Goal: Task Accomplishment & Management: Manage account settings

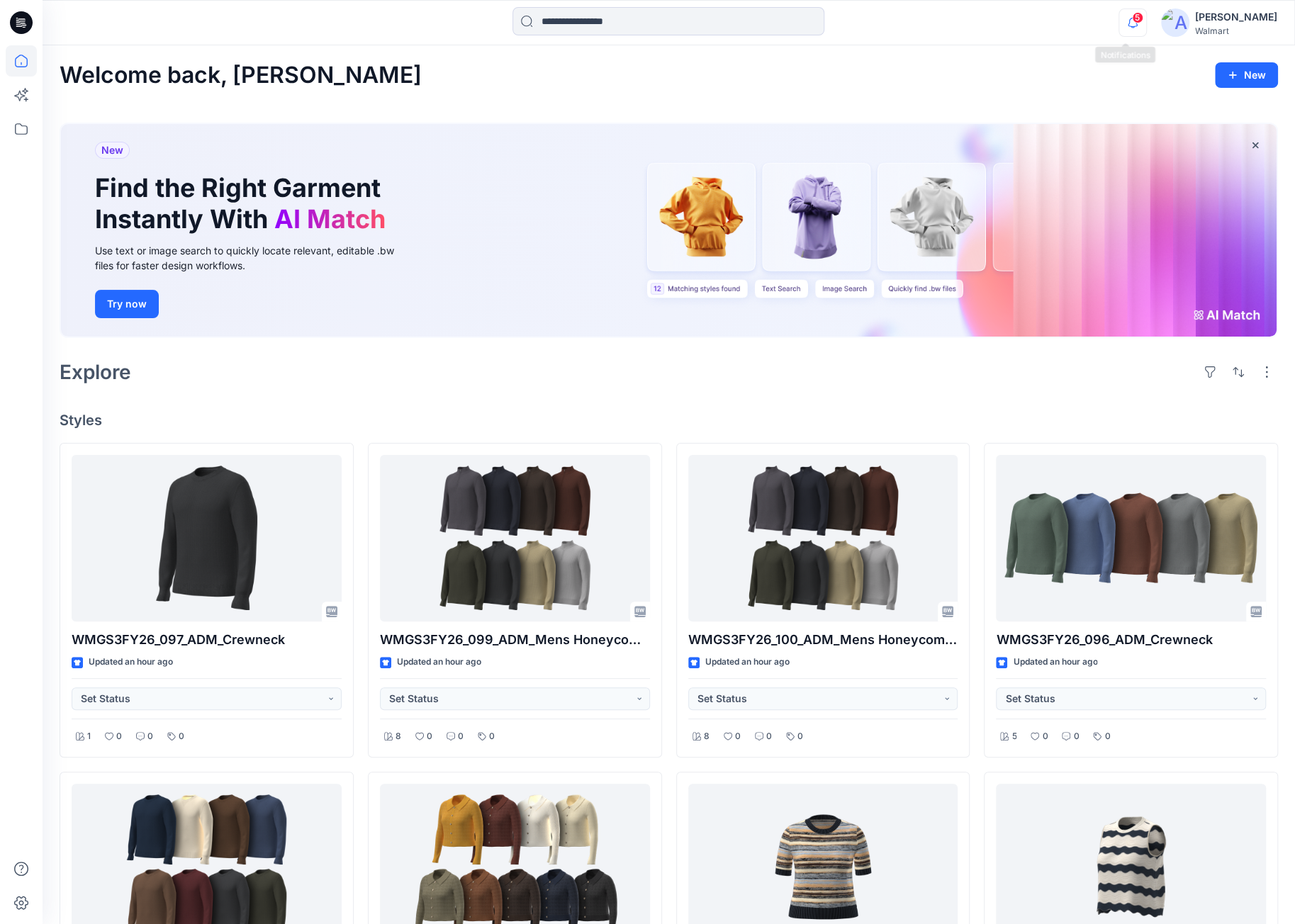
click at [1135, 25] on icon "button" at bounding box center [1133, 22] width 27 height 28
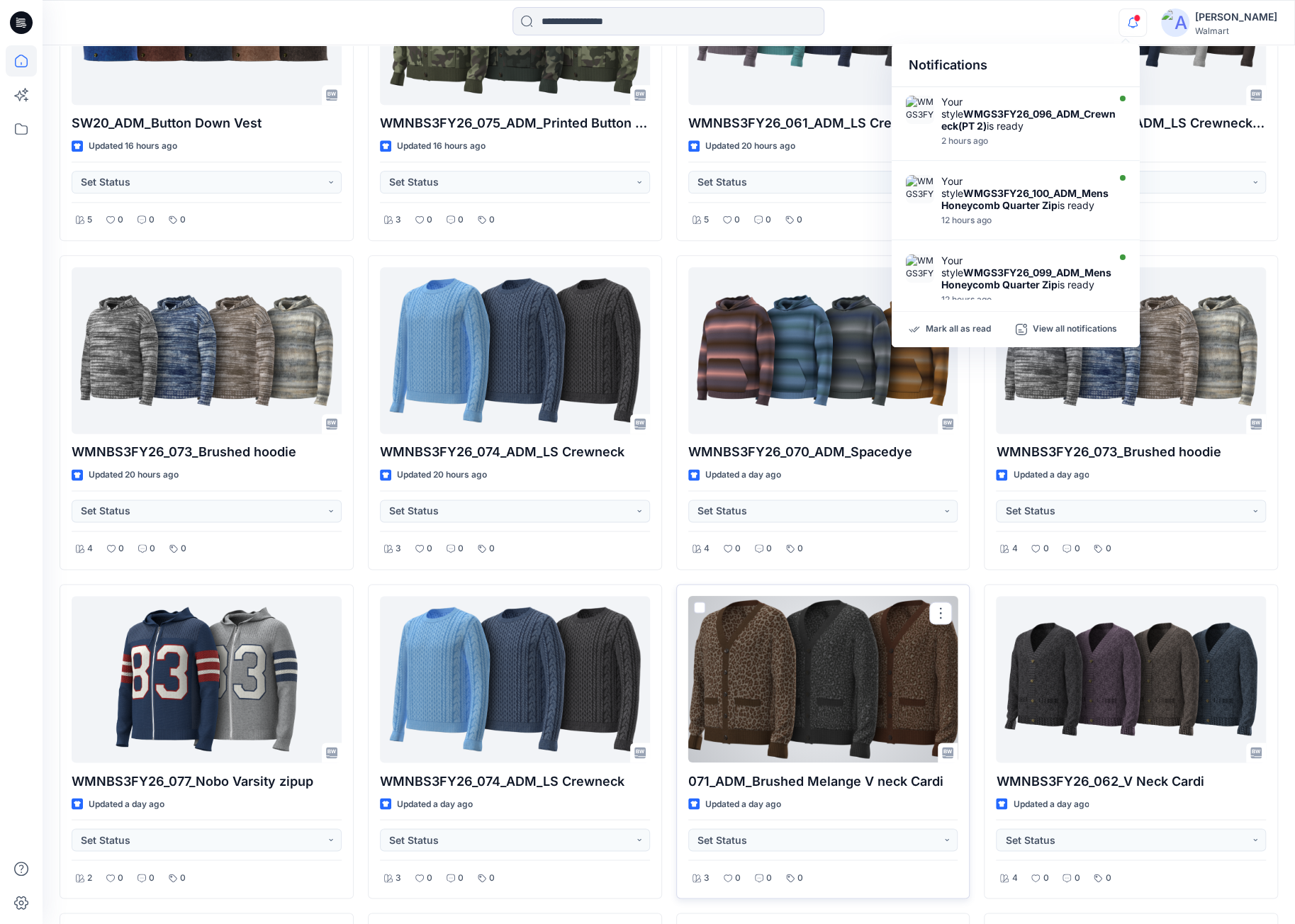
scroll to position [1337, 0]
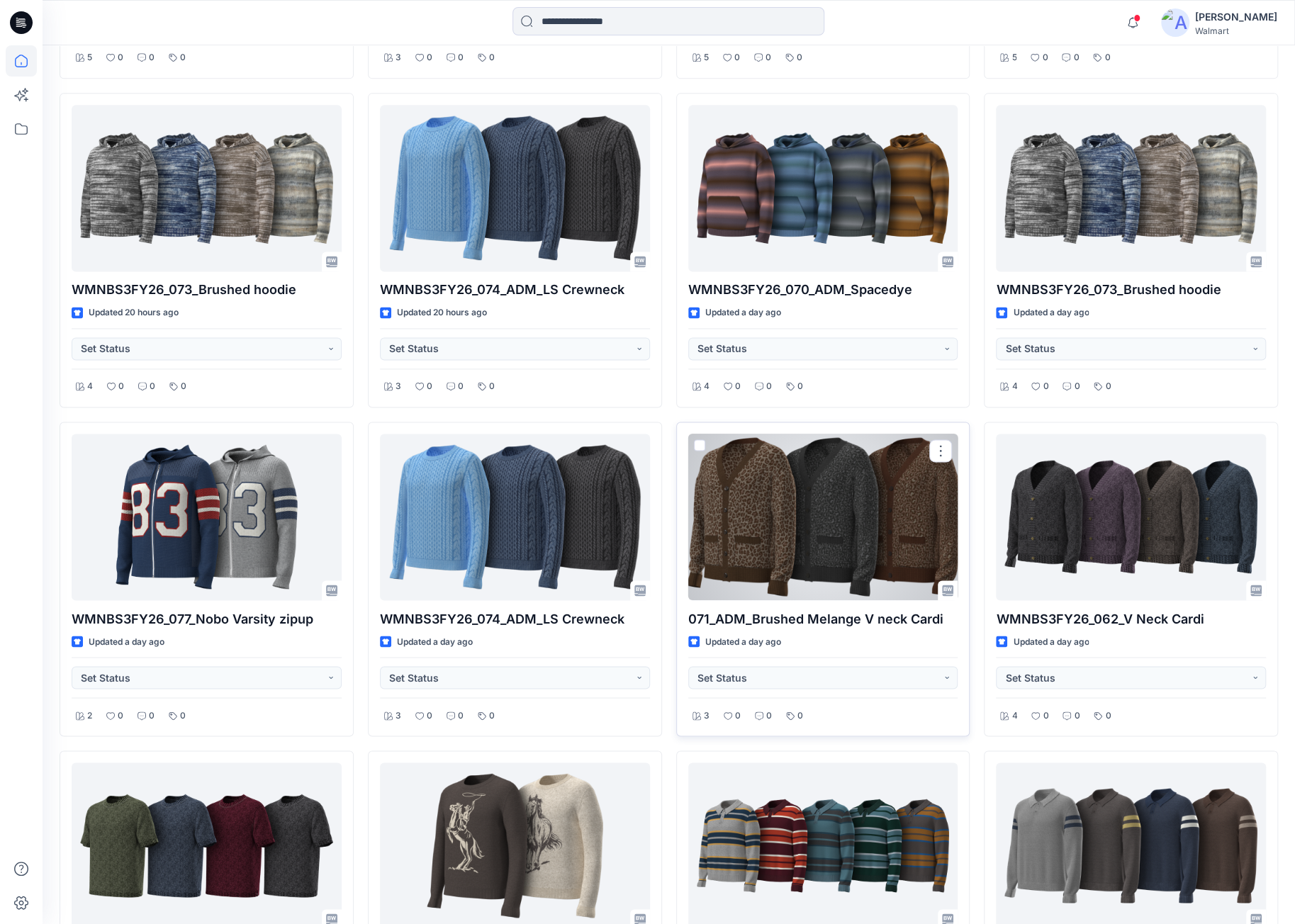
click at [808, 515] on div at bounding box center [823, 517] width 270 height 166
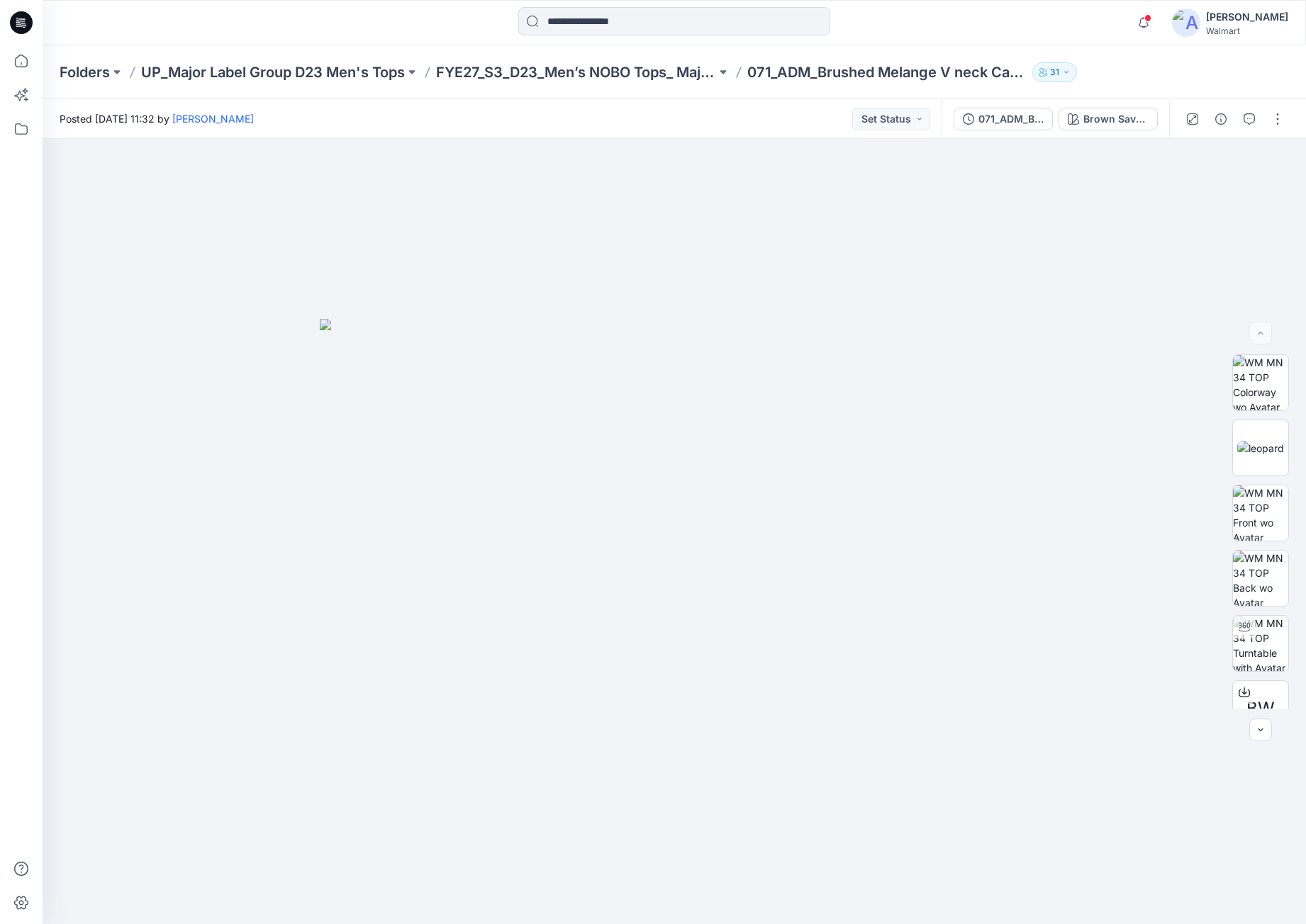
drag, startPoint x: 20, startPoint y: 17, endPoint x: 97, endPoint y: 29, distance: 77.9
click at [20, 17] on icon at bounding box center [21, 23] width 23 height 23
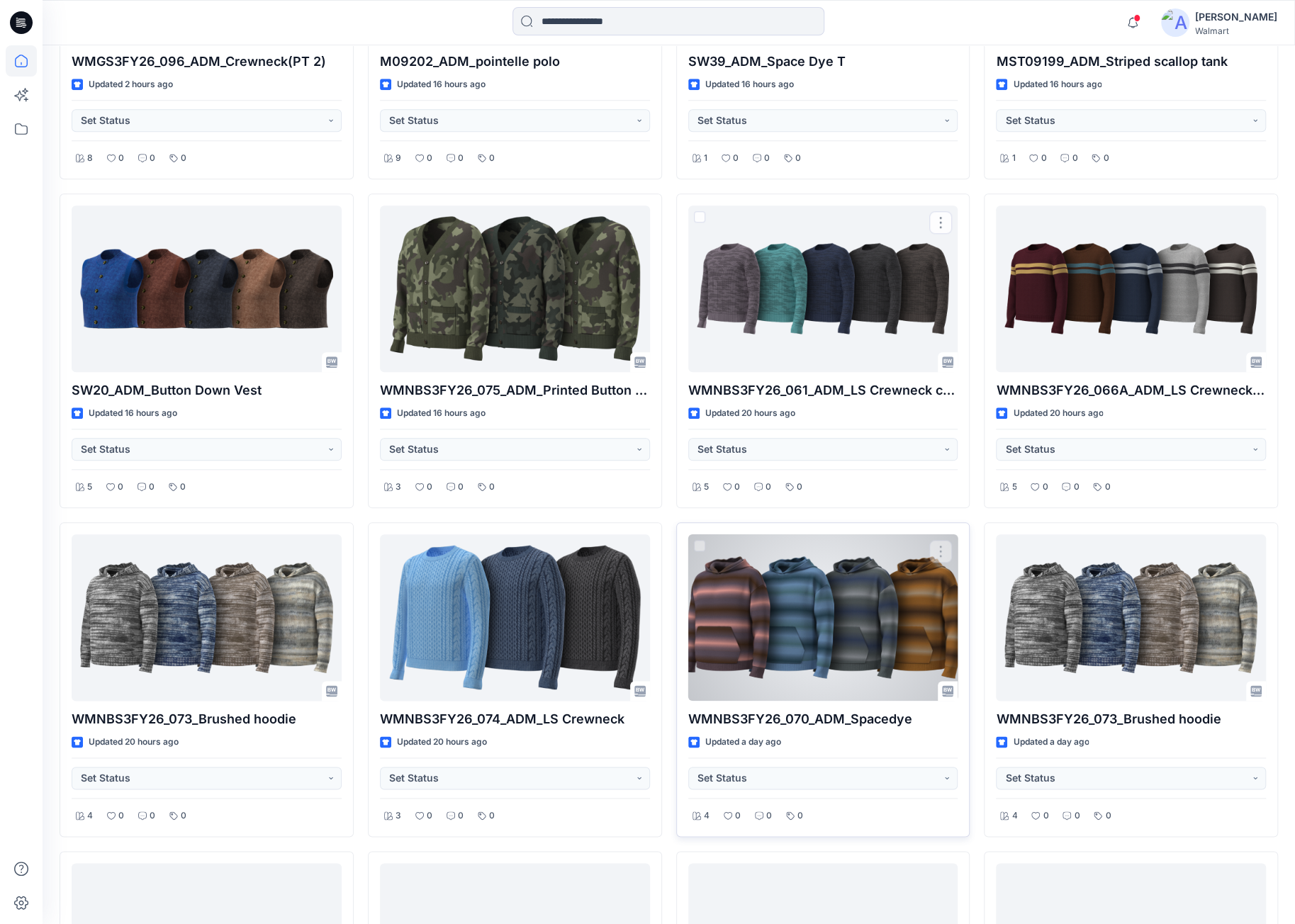
scroll to position [922, 0]
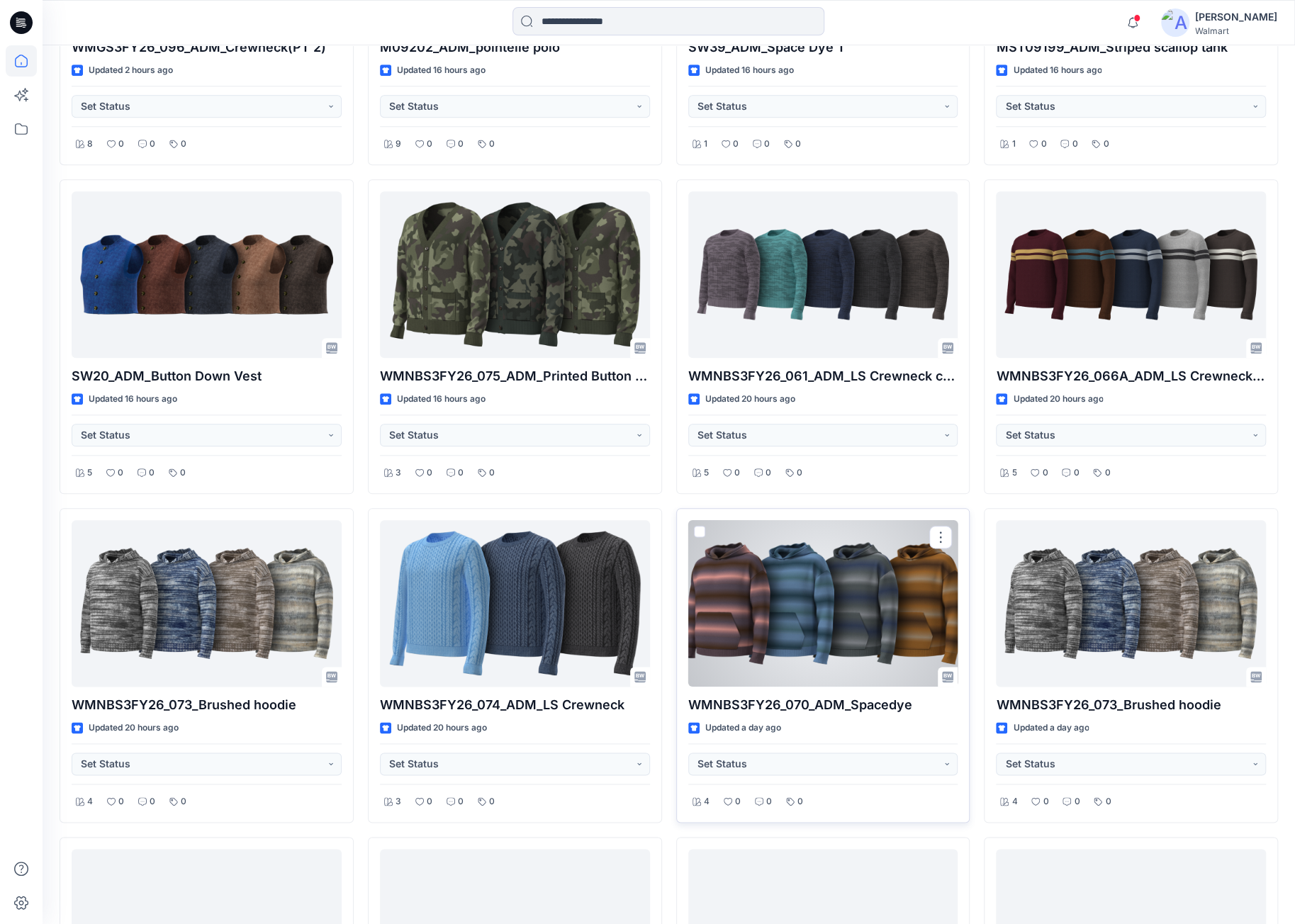
click at [869, 616] on div at bounding box center [823, 604] width 270 height 166
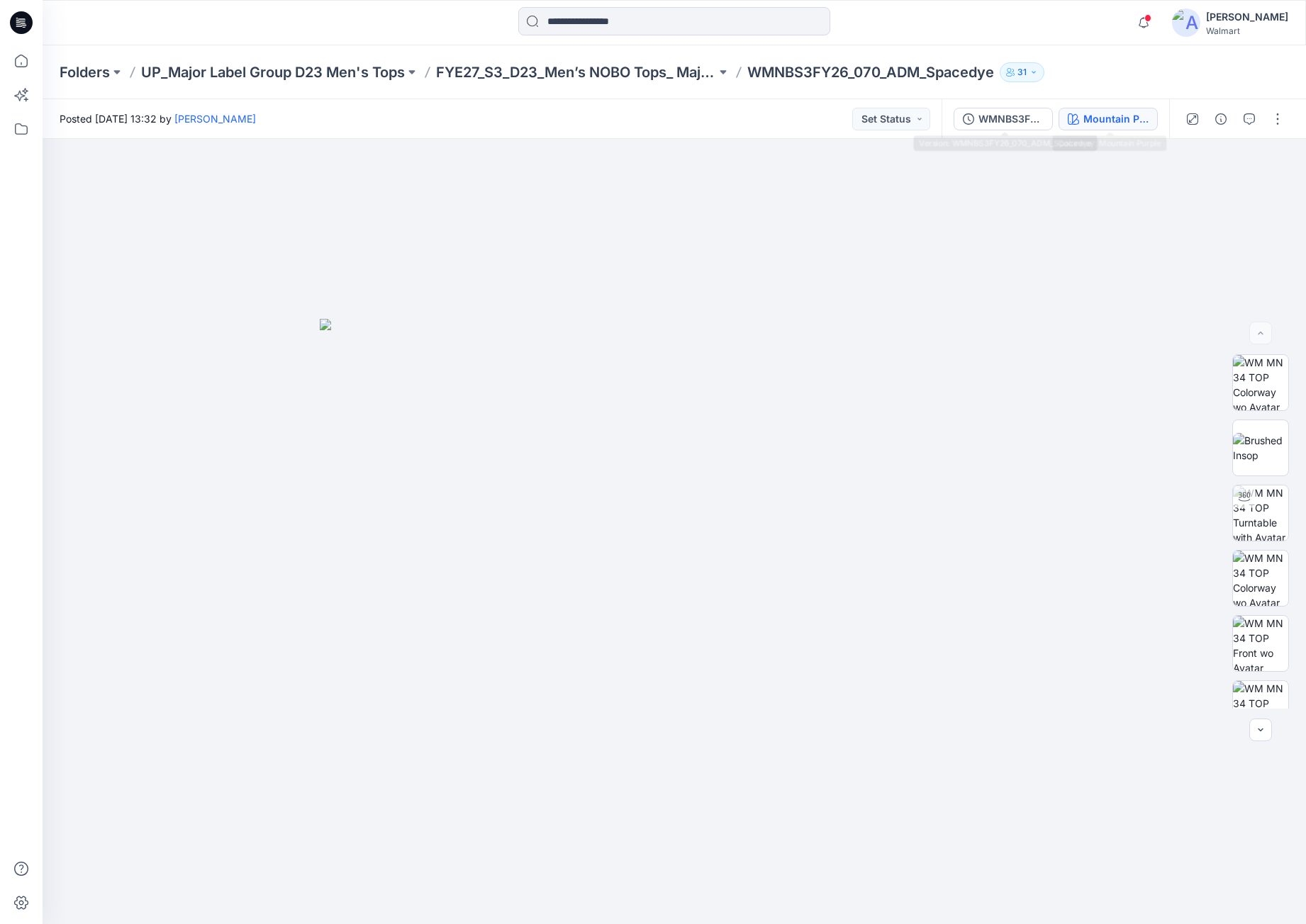
click at [1113, 117] on div "Mountain Purple" at bounding box center [1116, 119] width 65 height 16
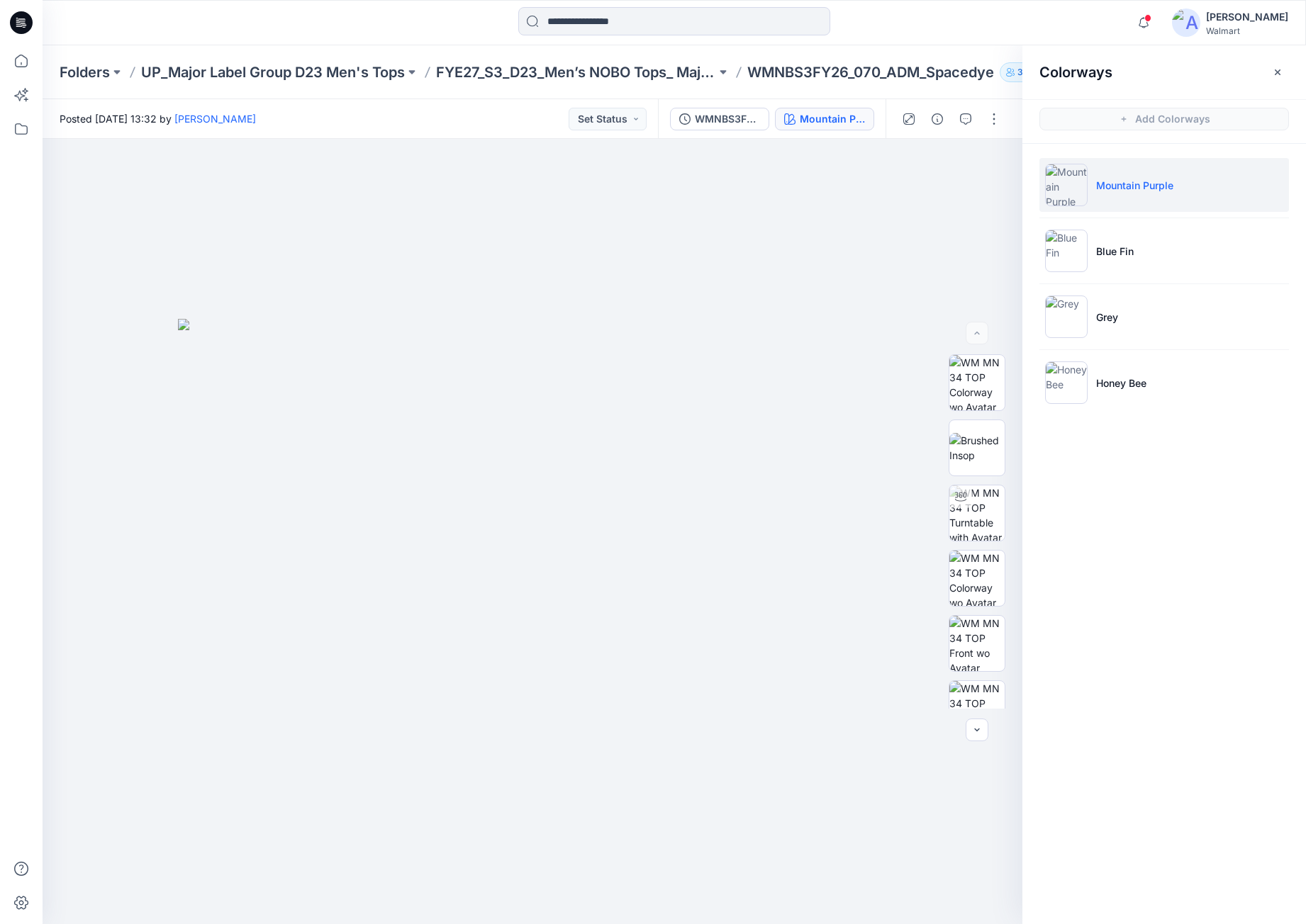
click at [1193, 198] on li "Mountain Purple" at bounding box center [1164, 185] width 250 height 54
click at [981, 618] on img at bounding box center [977, 621] width 55 height 55
click at [983, 582] on img at bounding box center [977, 578] width 55 height 55
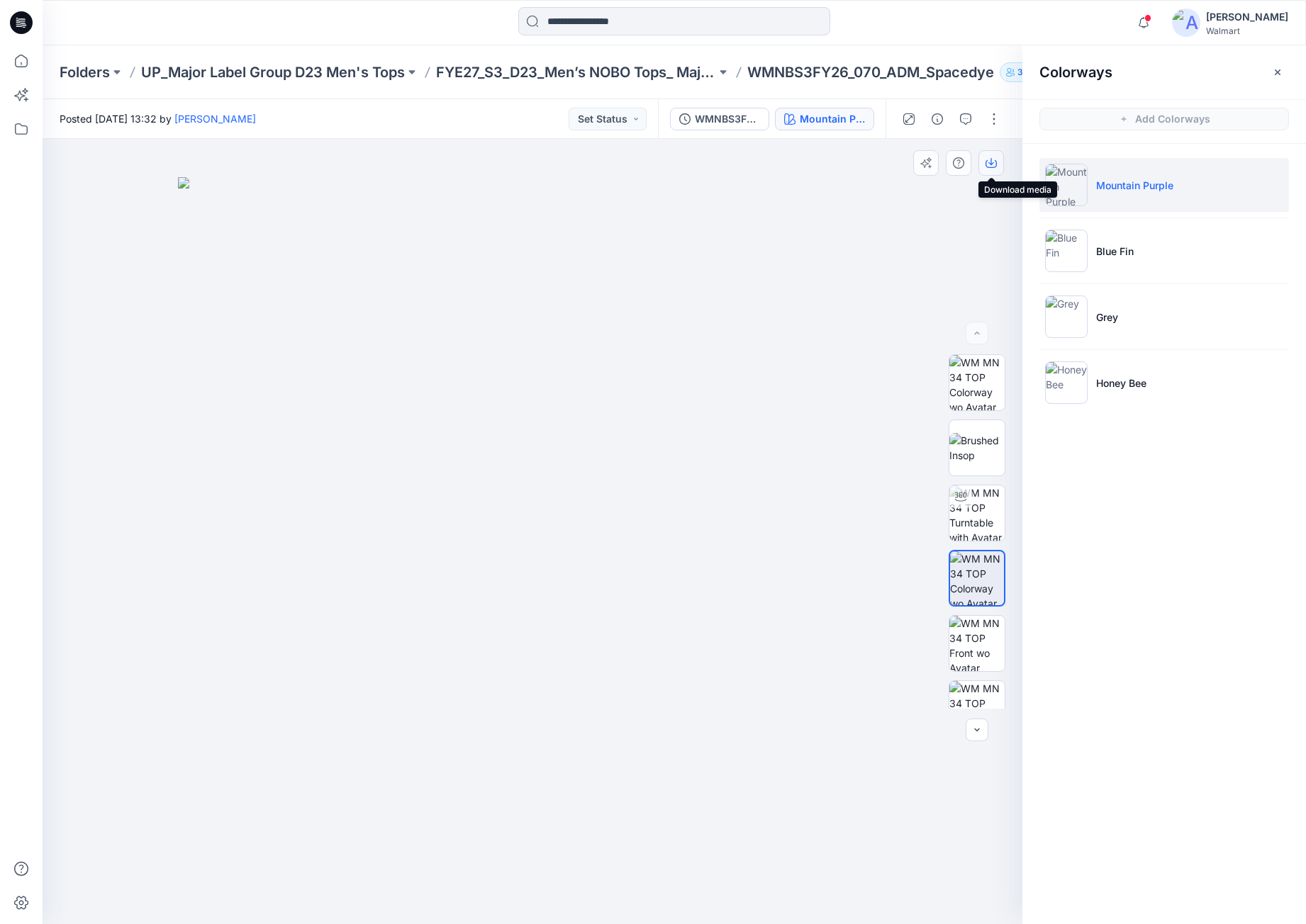
click at [997, 163] on button "button" at bounding box center [992, 163] width 26 height 26
click at [1166, 263] on li "Blue Fin" at bounding box center [1164, 250] width 250 height 54
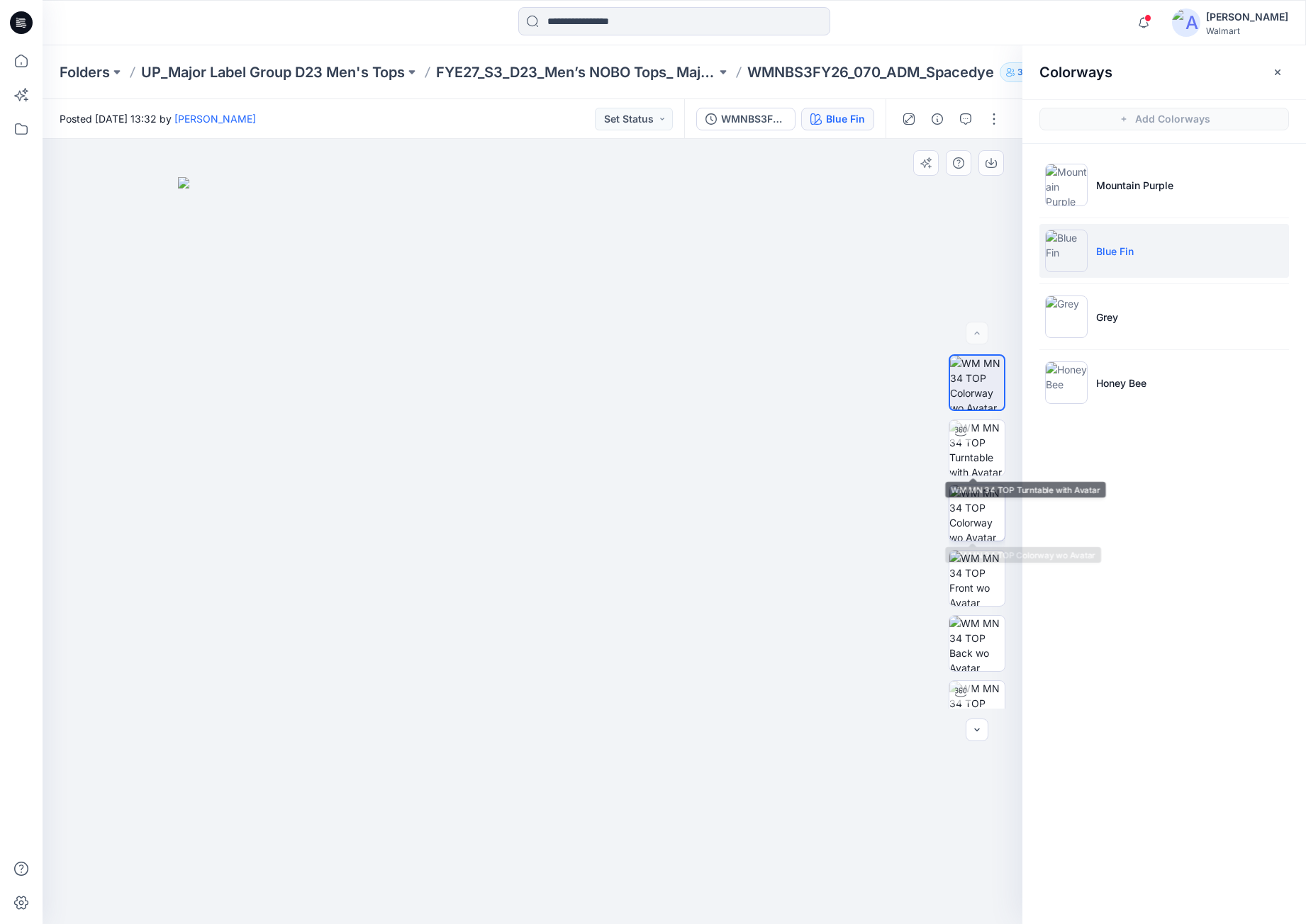
drag, startPoint x: 978, startPoint y: 509, endPoint x: 976, endPoint y: 499, distance: 10.2
click at [977, 509] on img at bounding box center [977, 513] width 55 height 55
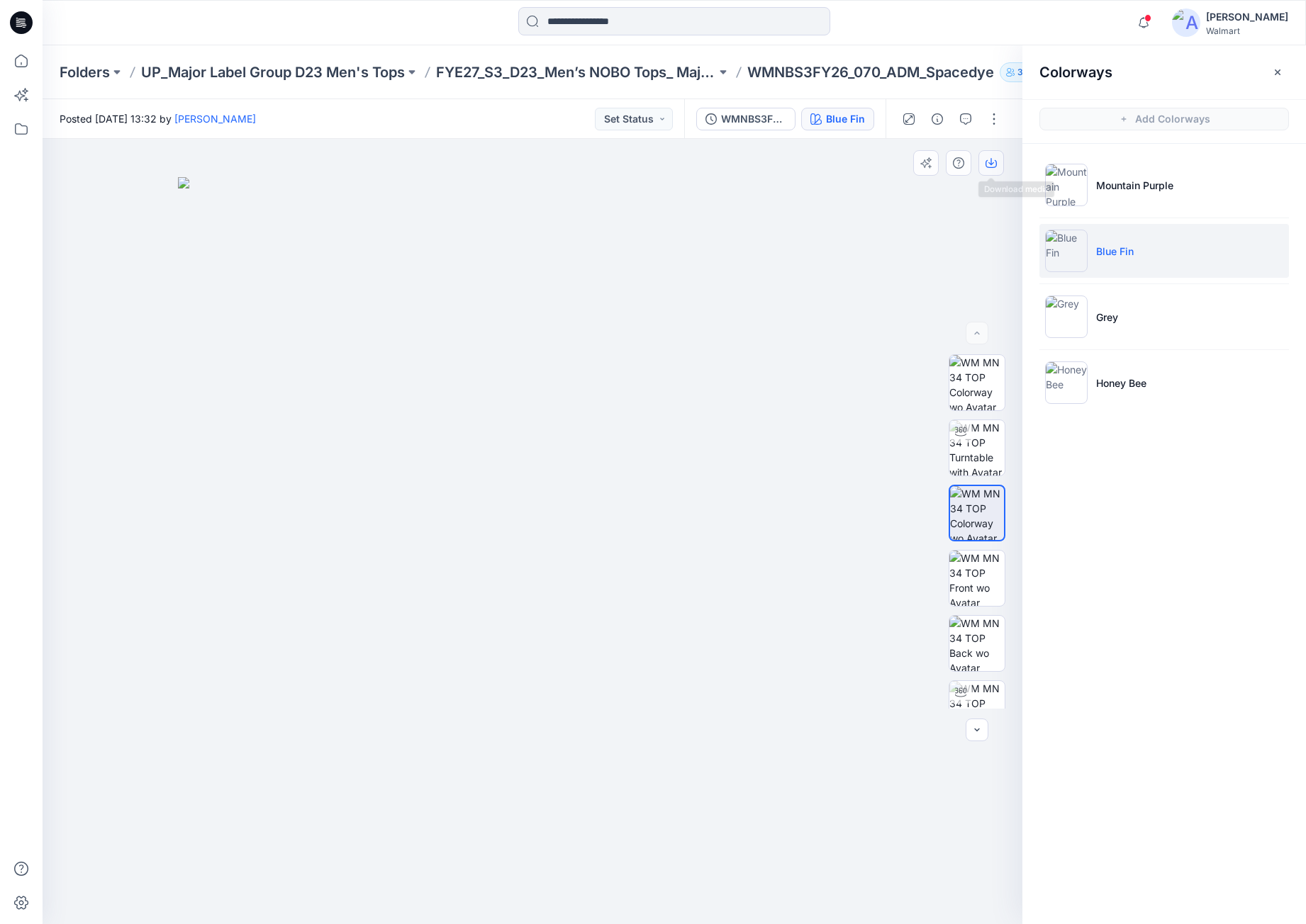
click at [994, 169] on button "button" at bounding box center [992, 163] width 26 height 26
click at [1194, 313] on li "Grey" at bounding box center [1164, 316] width 250 height 54
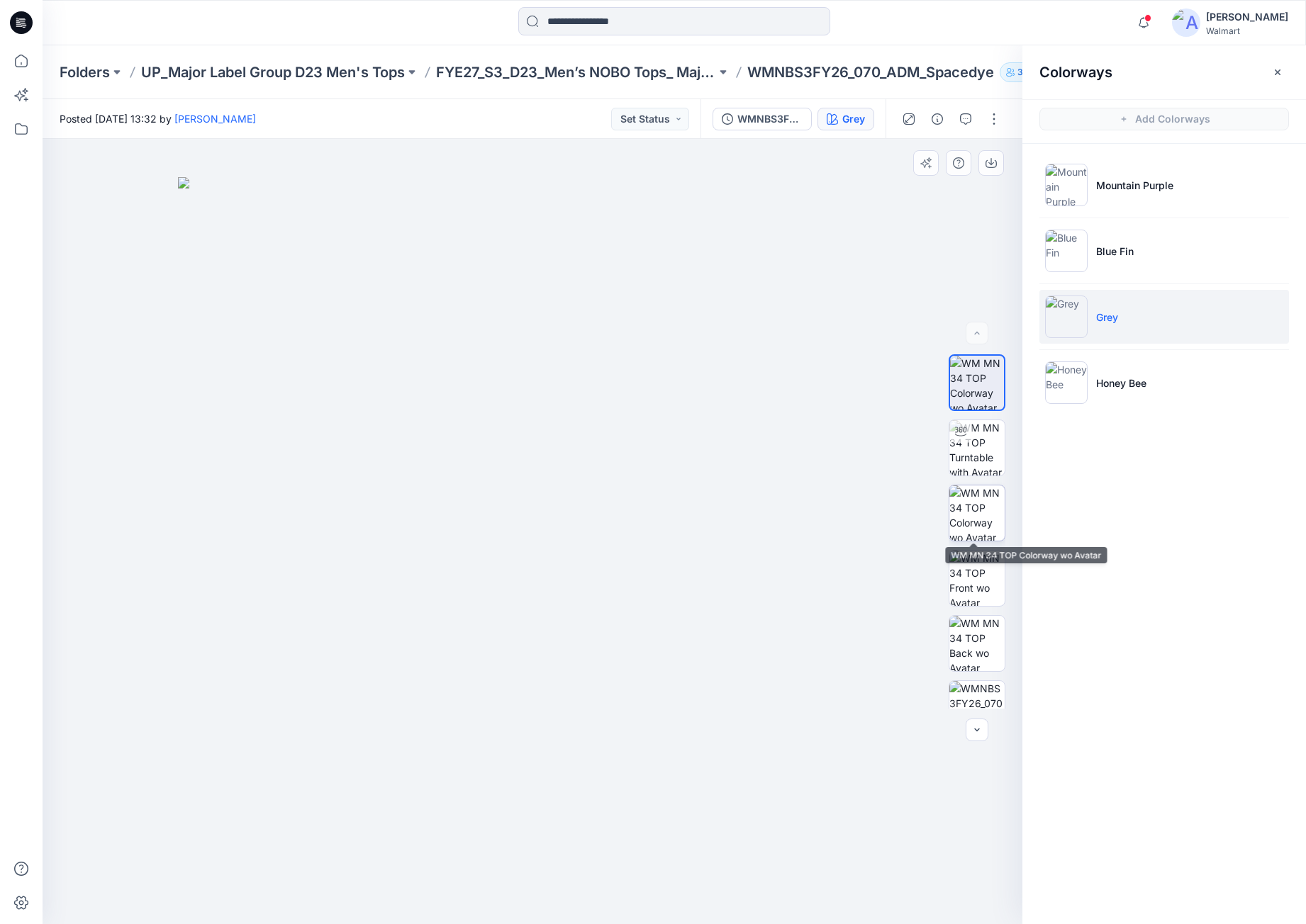
click at [971, 521] on img at bounding box center [977, 513] width 55 height 55
click at [993, 160] on icon "button" at bounding box center [991, 163] width 11 height 11
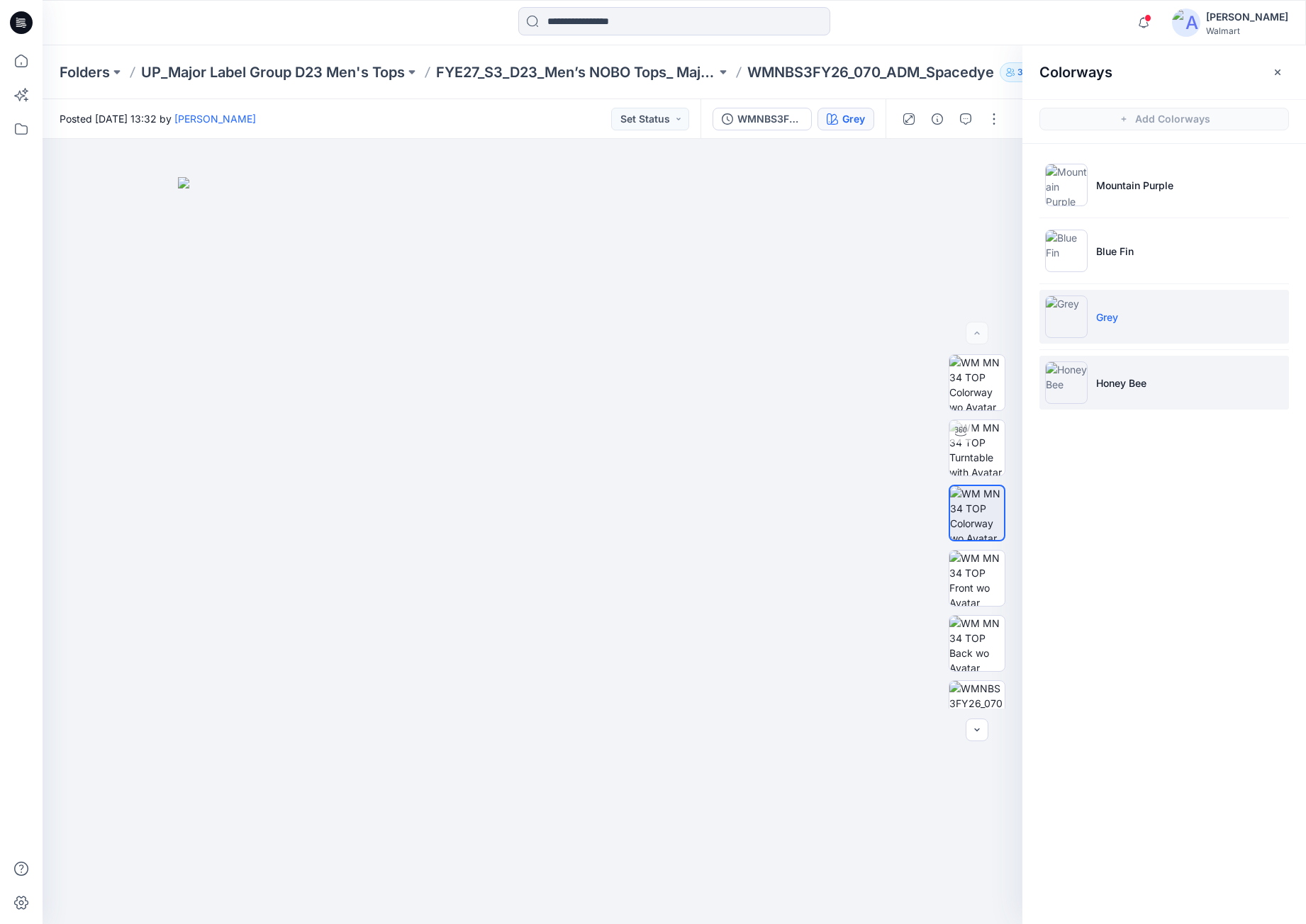
click at [1135, 389] on li "Honey Bee" at bounding box center [1164, 382] width 250 height 54
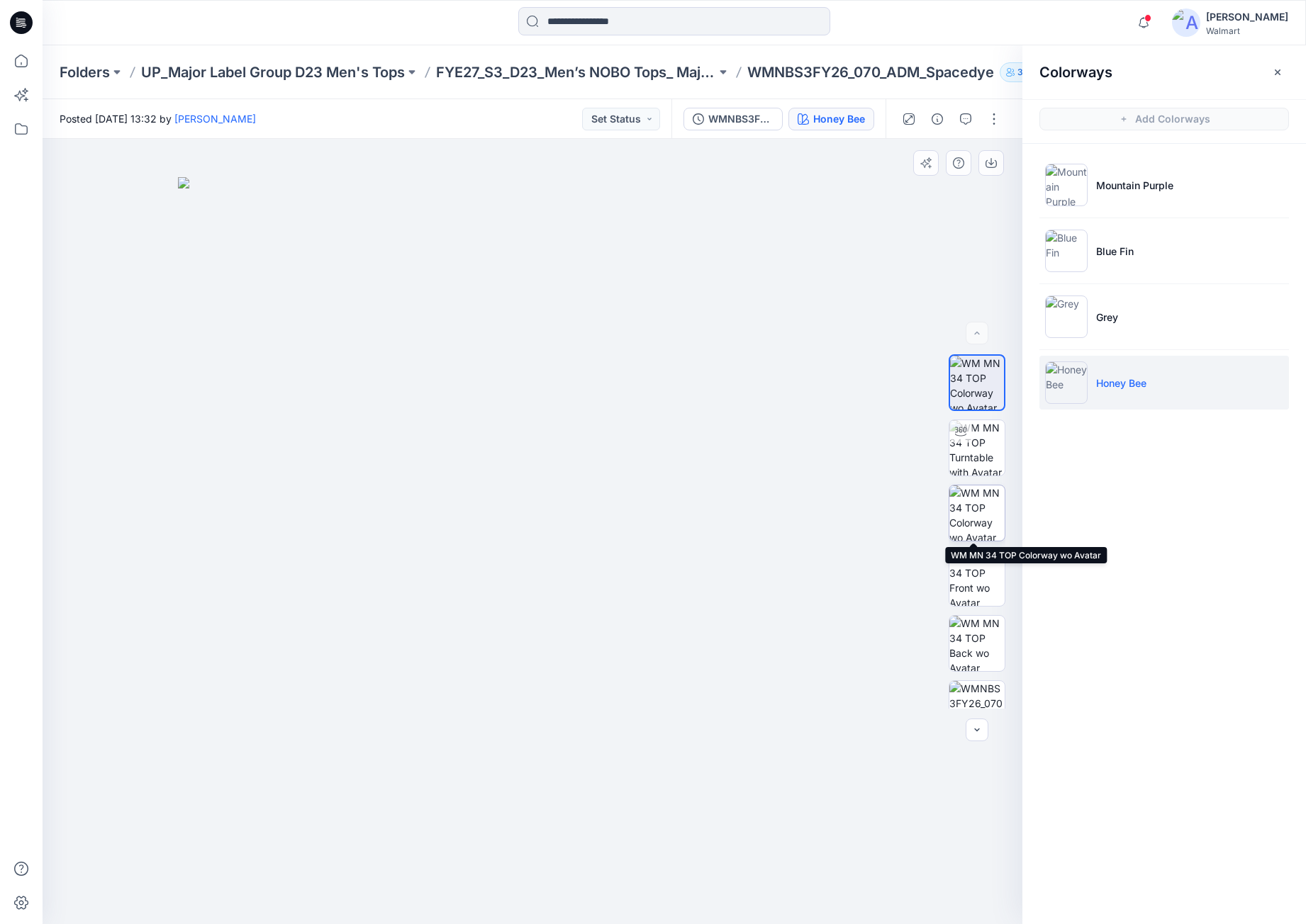
click at [976, 522] on img at bounding box center [977, 513] width 55 height 55
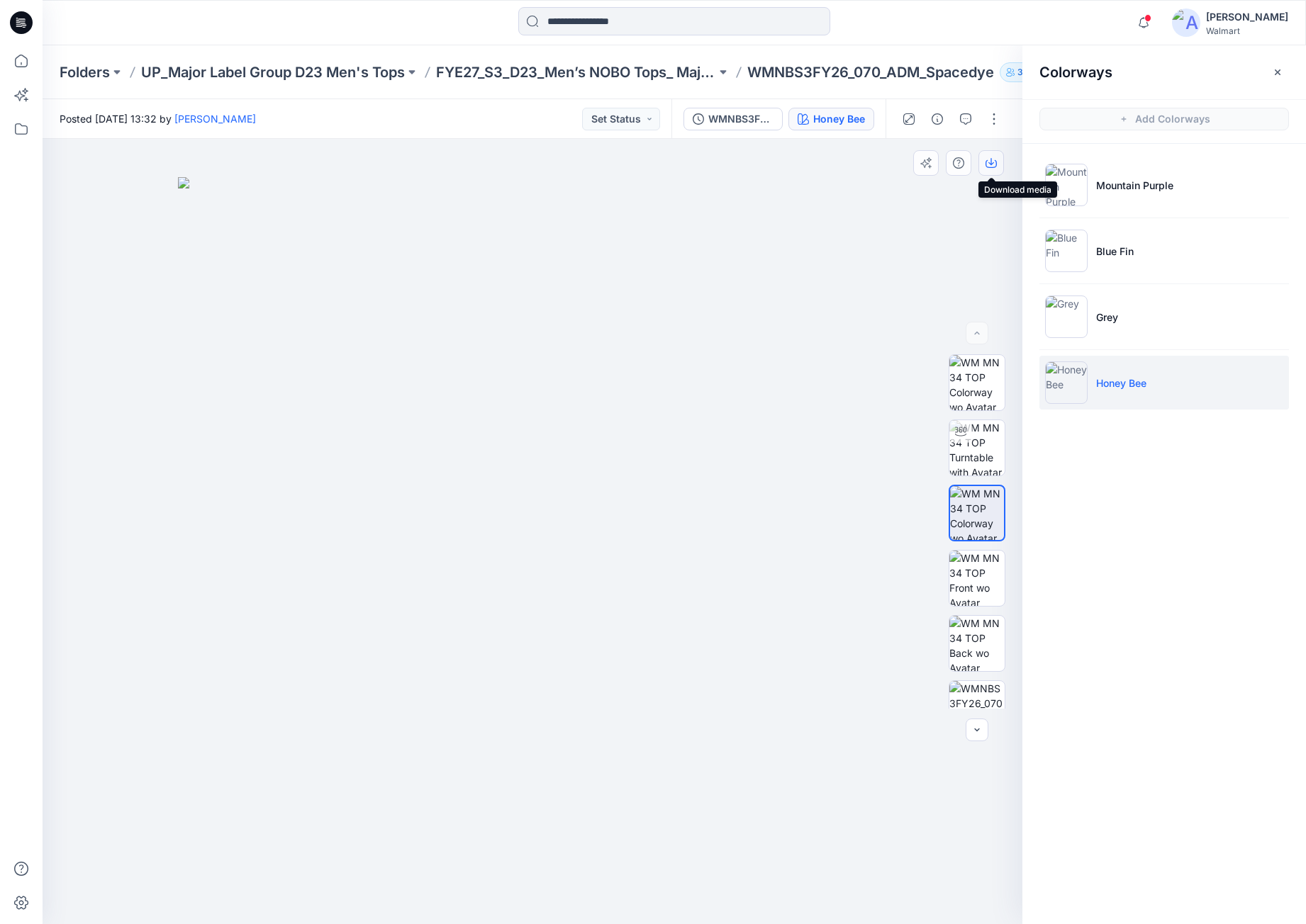
click at [993, 163] on icon "button" at bounding box center [991, 163] width 11 height 11
click at [28, 25] on icon at bounding box center [21, 23] width 23 height 23
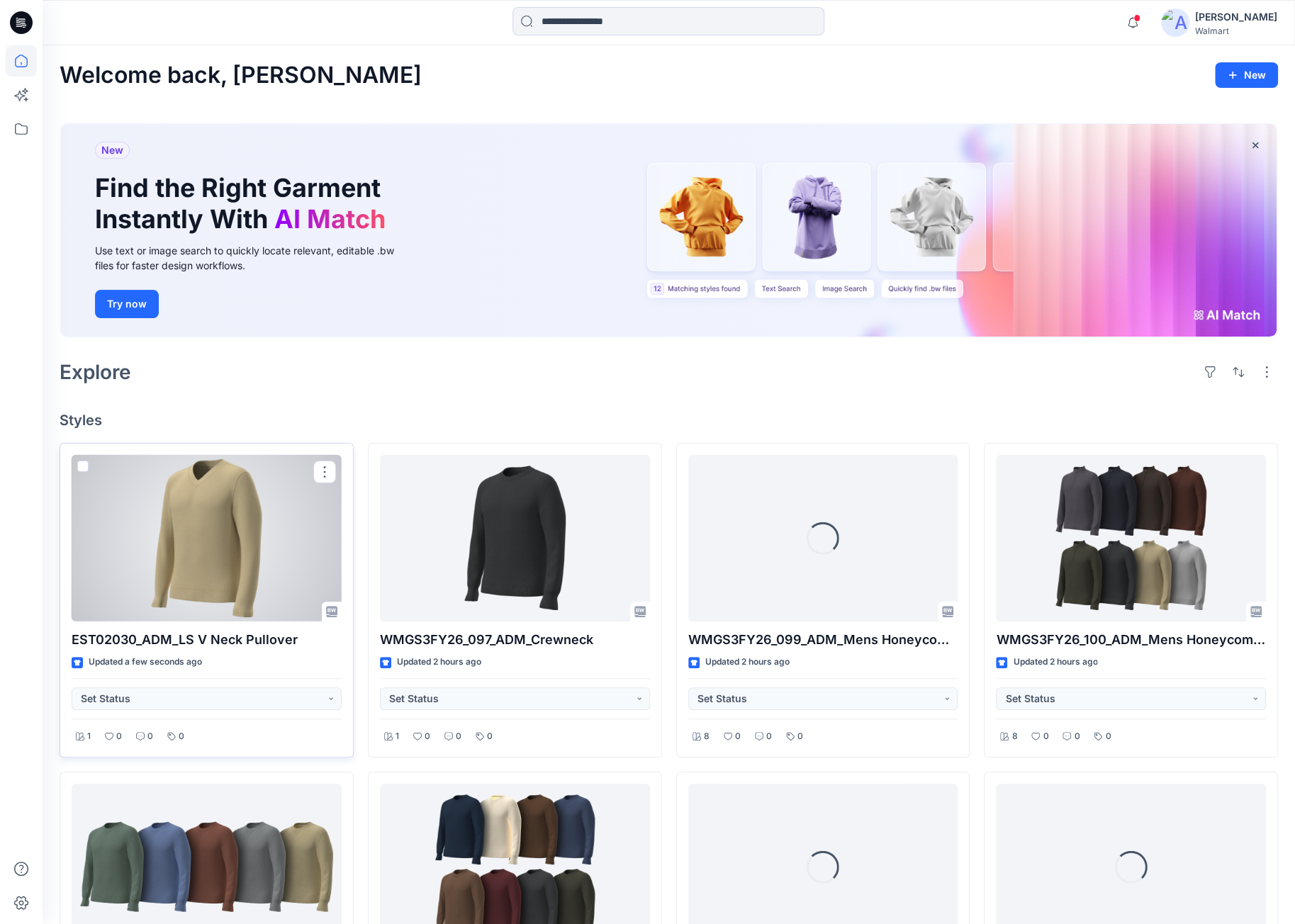
click at [246, 545] on div at bounding box center [207, 538] width 270 height 166
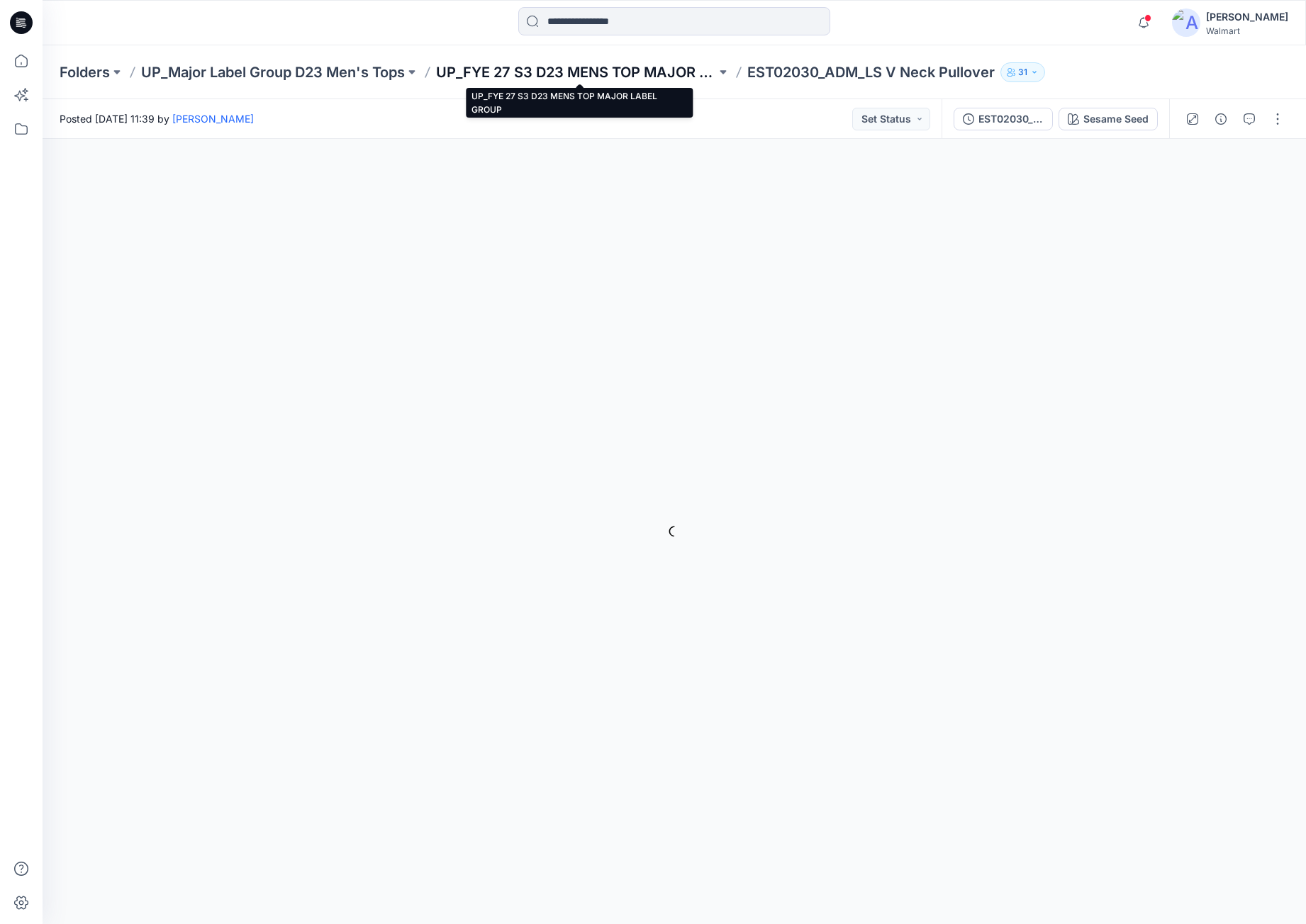
click at [675, 73] on p "UP_FYE 27 S3 D23 MENS TOP MAJOR LABEL GROUP" at bounding box center [576, 72] width 280 height 20
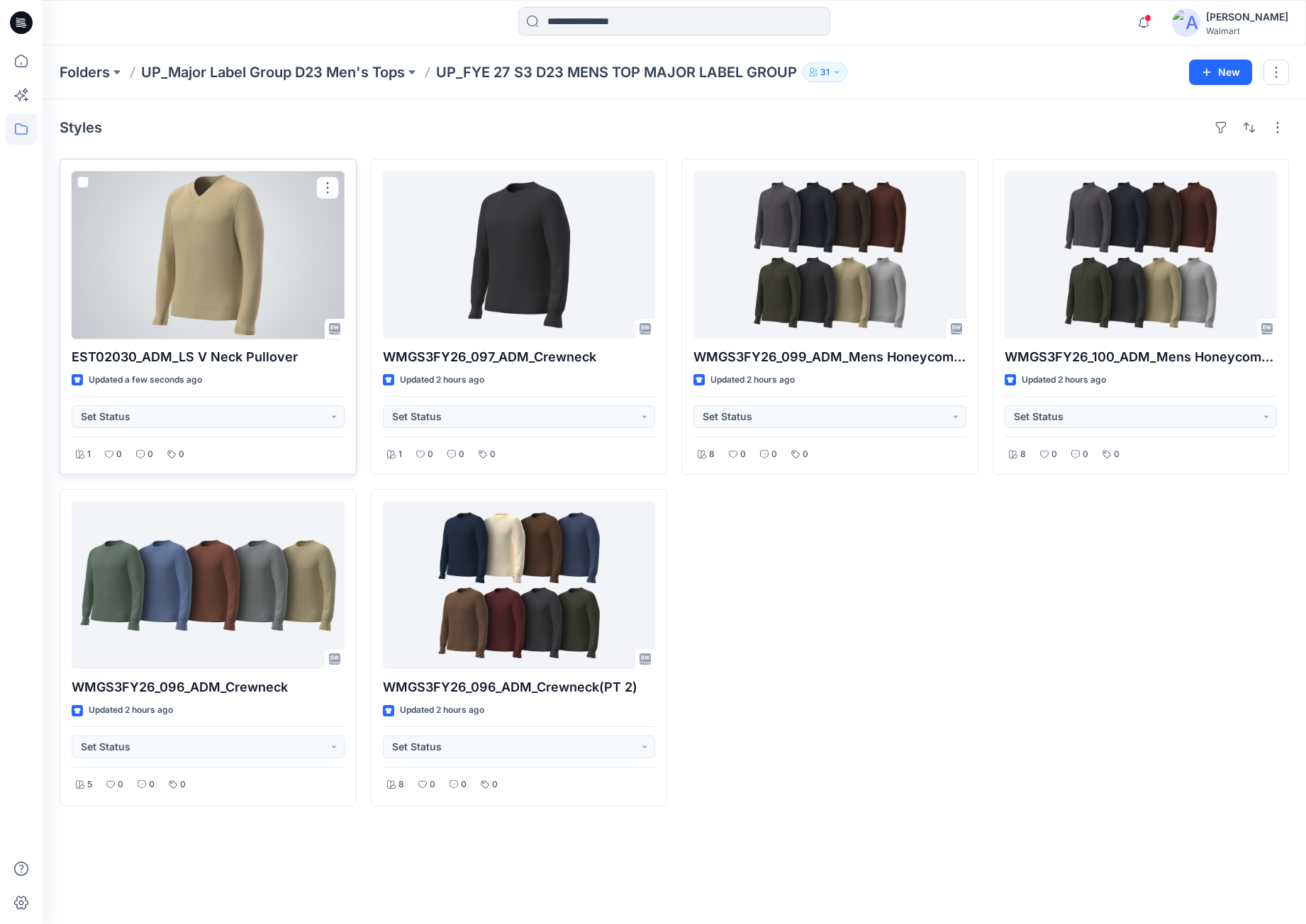
click at [272, 281] on div at bounding box center [208, 255] width 273 height 168
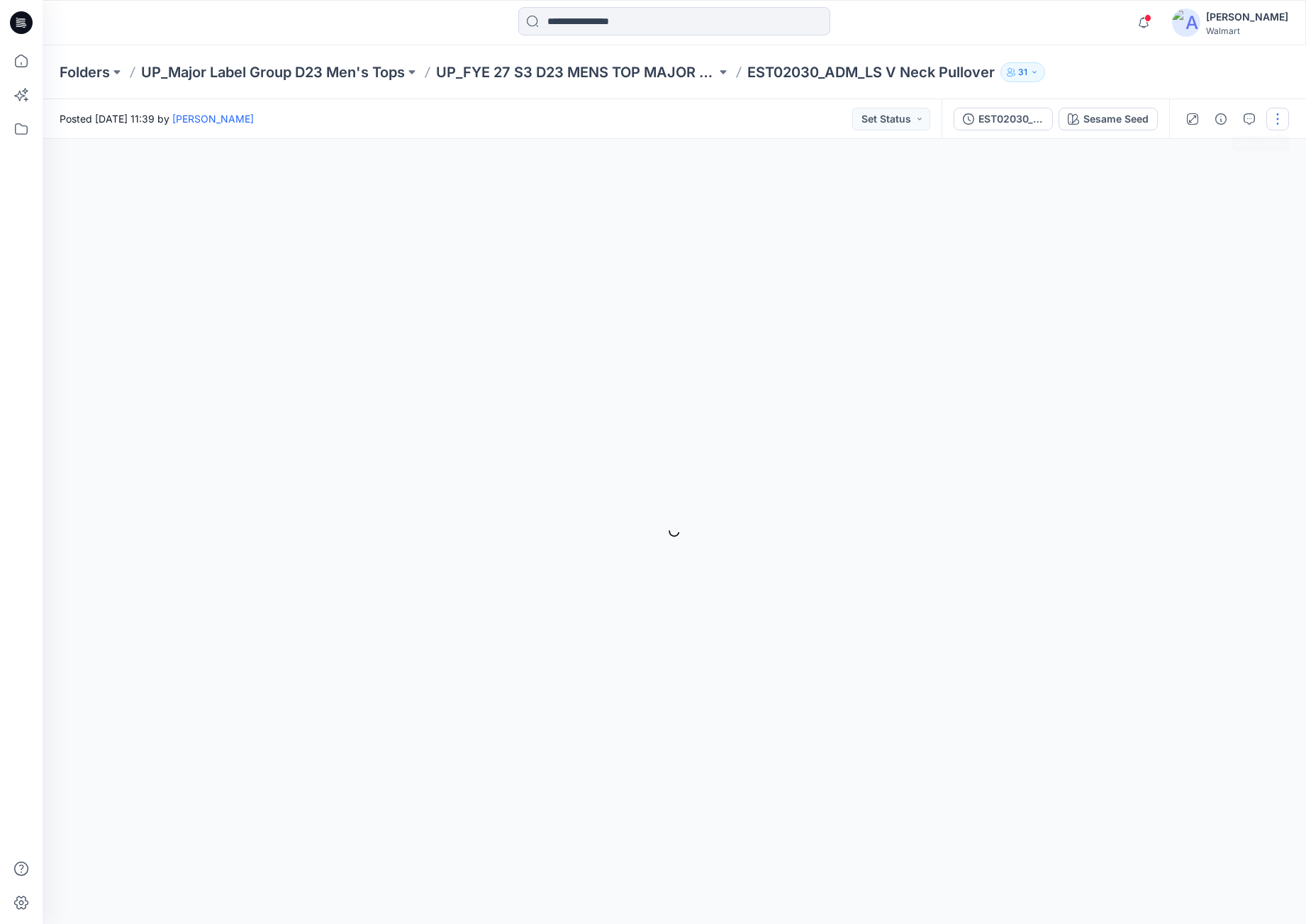
click at [1280, 121] on button "button" at bounding box center [1278, 119] width 23 height 23
click at [1165, 84] on div "Folders UP_Major Label Group D23 Men's Tops UP_FYE 27 S3 D23 MENS TOP MAJOR LAB…" at bounding box center [674, 72] width 1264 height 54
click at [1228, 124] on button "button" at bounding box center [1221, 119] width 23 height 23
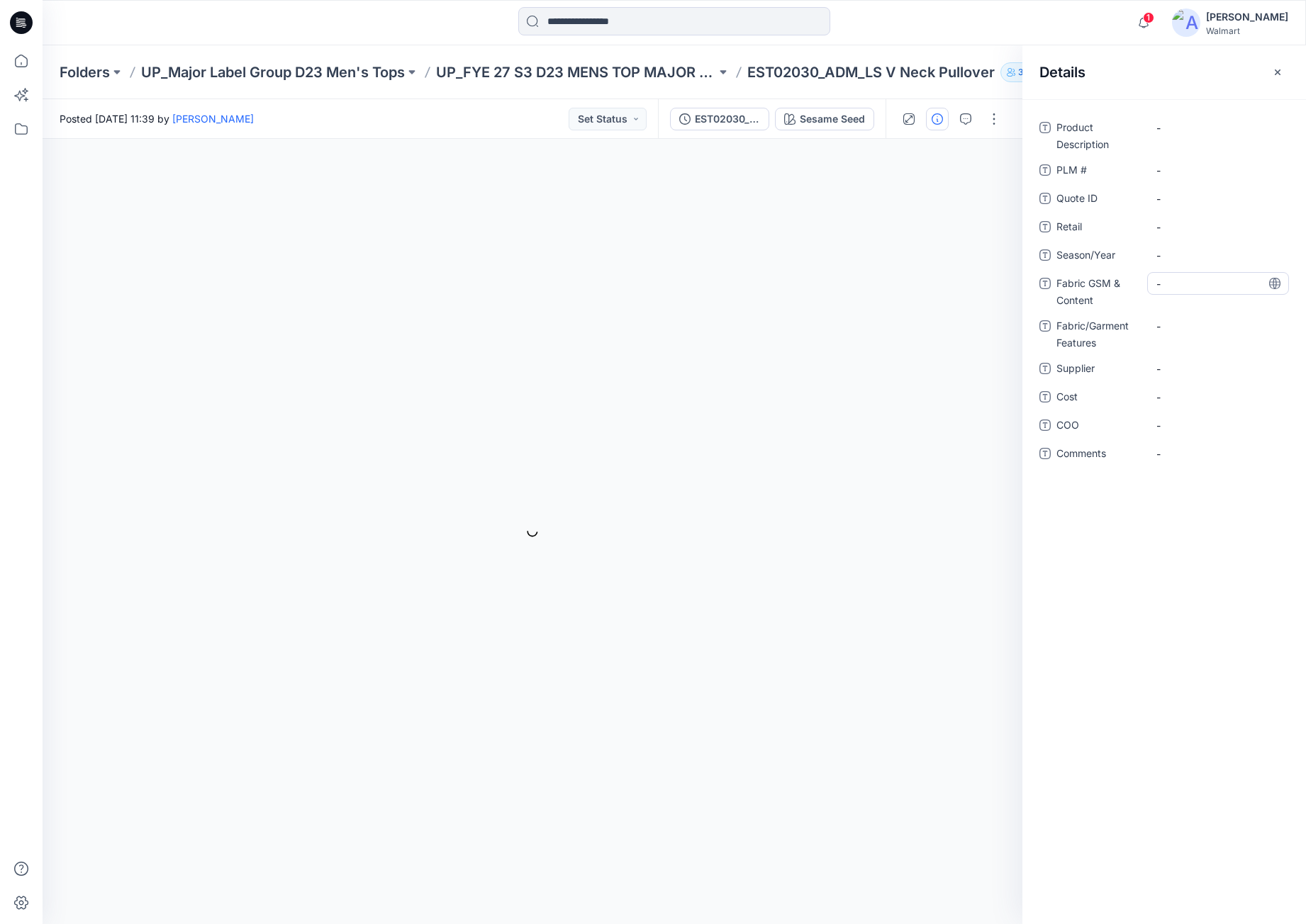
click at [1182, 291] on div "-" at bounding box center [1218, 284] width 142 height 23
type textarea "**********"
click at [1210, 608] on div "**********" at bounding box center [1164, 512] width 284 height 825
click at [1236, 300] on Content "53% BCI COTTON, 28% NYLON, 19% ACRYLIC" at bounding box center [1218, 295] width 123 height 45
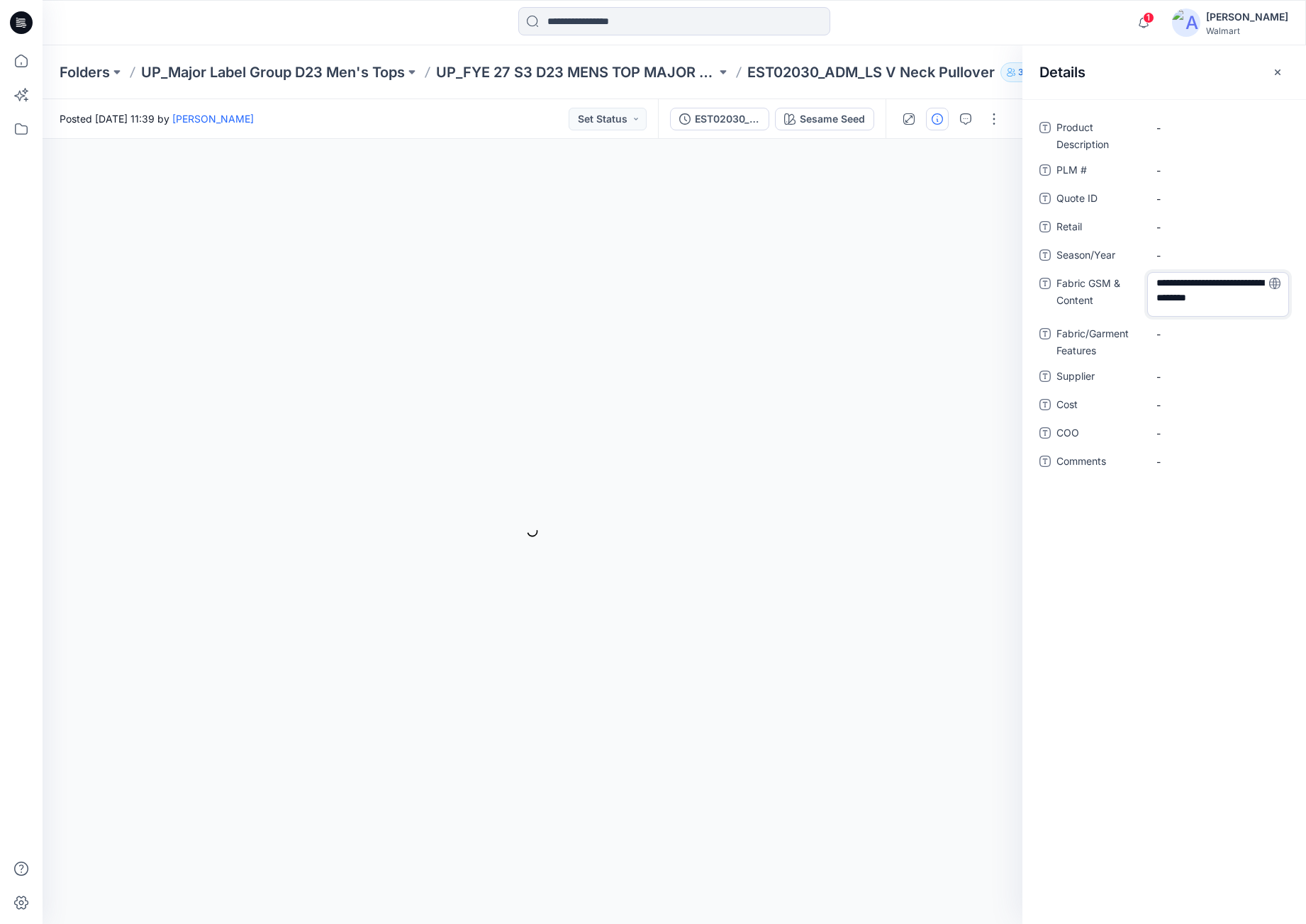
click at [1230, 310] on textarea "**********" at bounding box center [1218, 294] width 142 height 45
click at [1272, 300] on textarea "**********" at bounding box center [1218, 294] width 142 height 45
type textarea "**********"
click at [1239, 627] on div "**********" at bounding box center [1164, 512] width 284 height 825
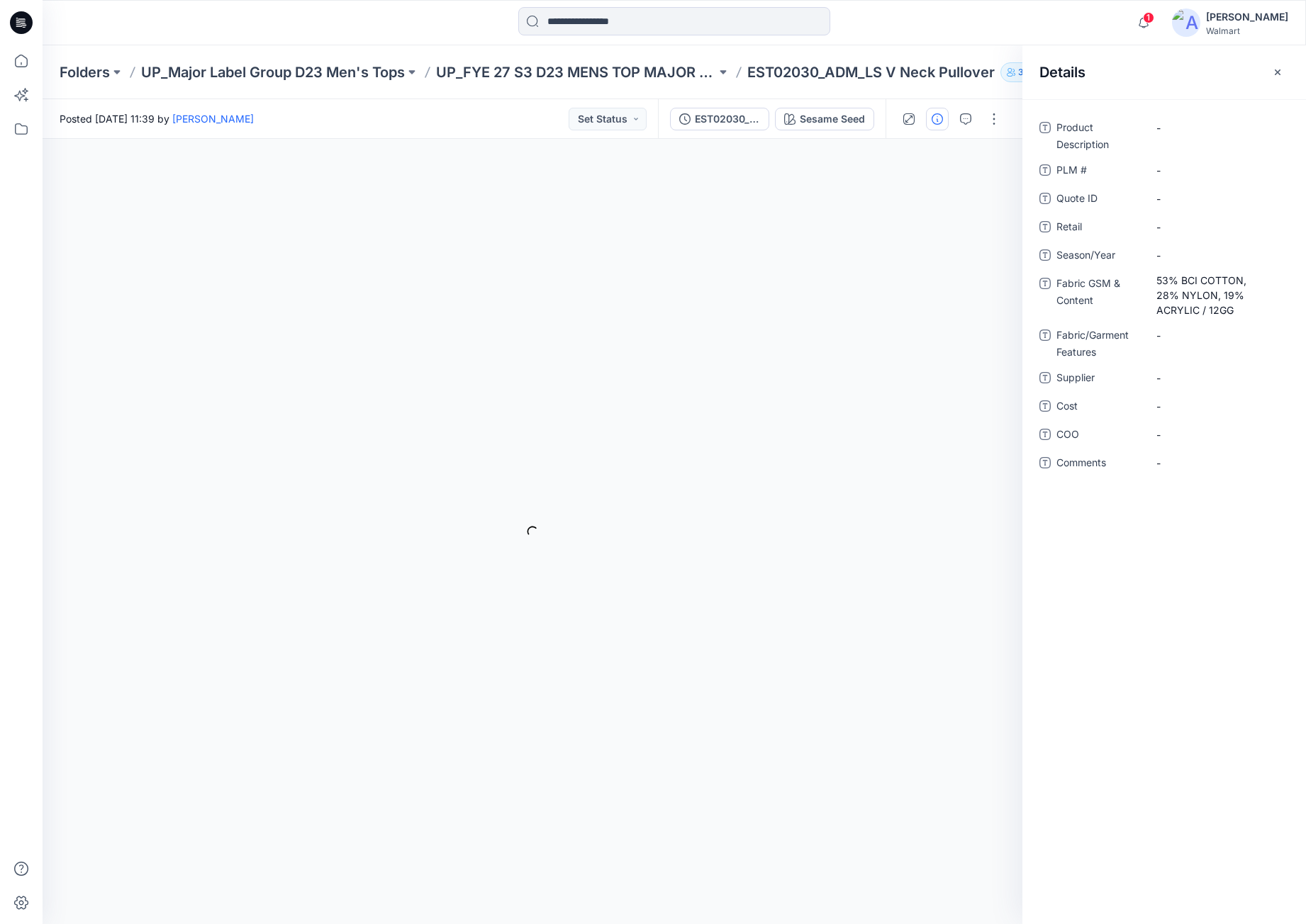
drag, startPoint x: 1279, startPoint y: 71, endPoint x: 1149, endPoint y: 74, distance: 130.0
click at [1278, 70] on icon "button" at bounding box center [1277, 72] width 11 height 11
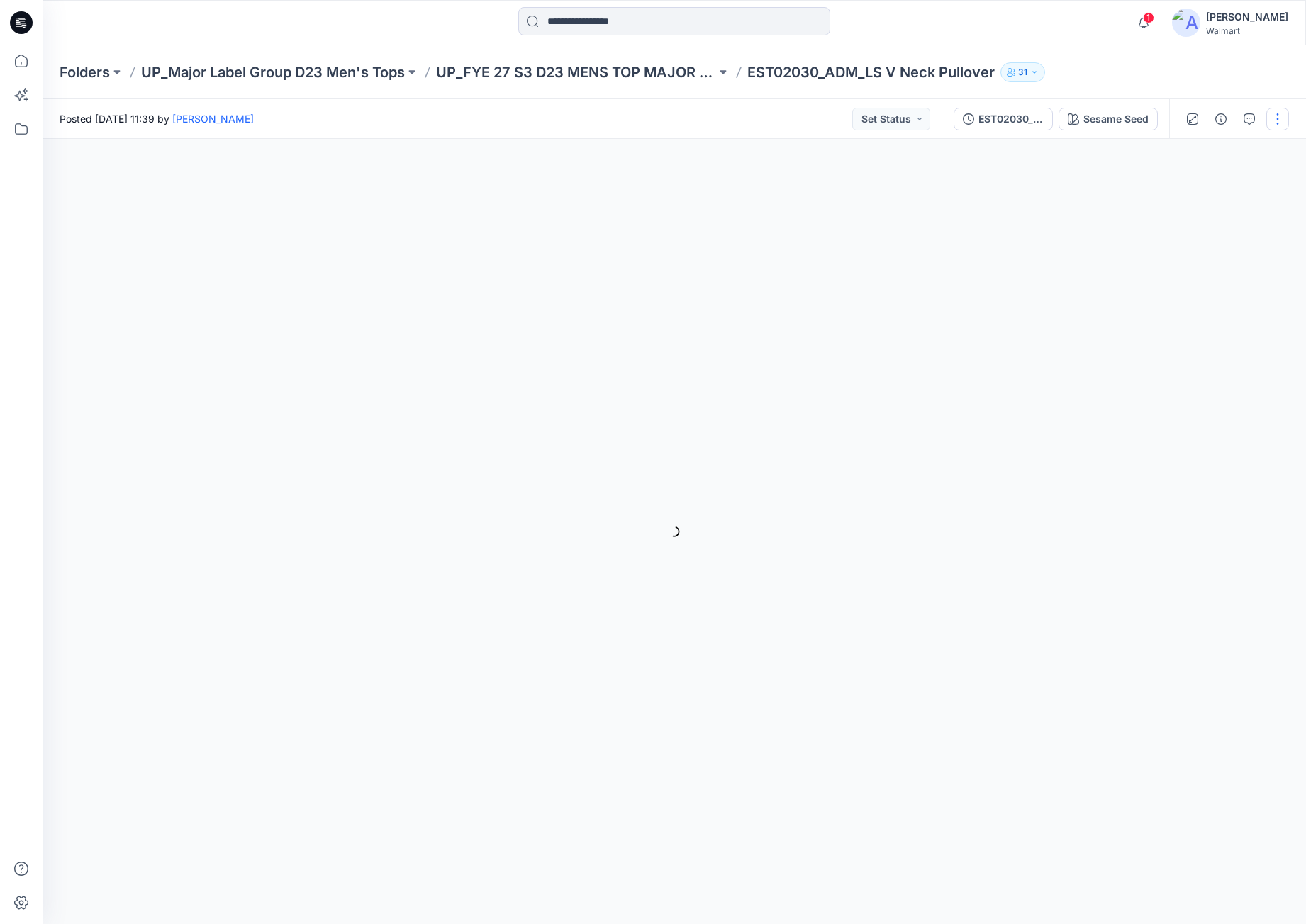
click at [1270, 122] on button "button" at bounding box center [1278, 119] width 23 height 23
click at [1192, 192] on p "Edit" at bounding box center [1187, 192] width 17 height 15
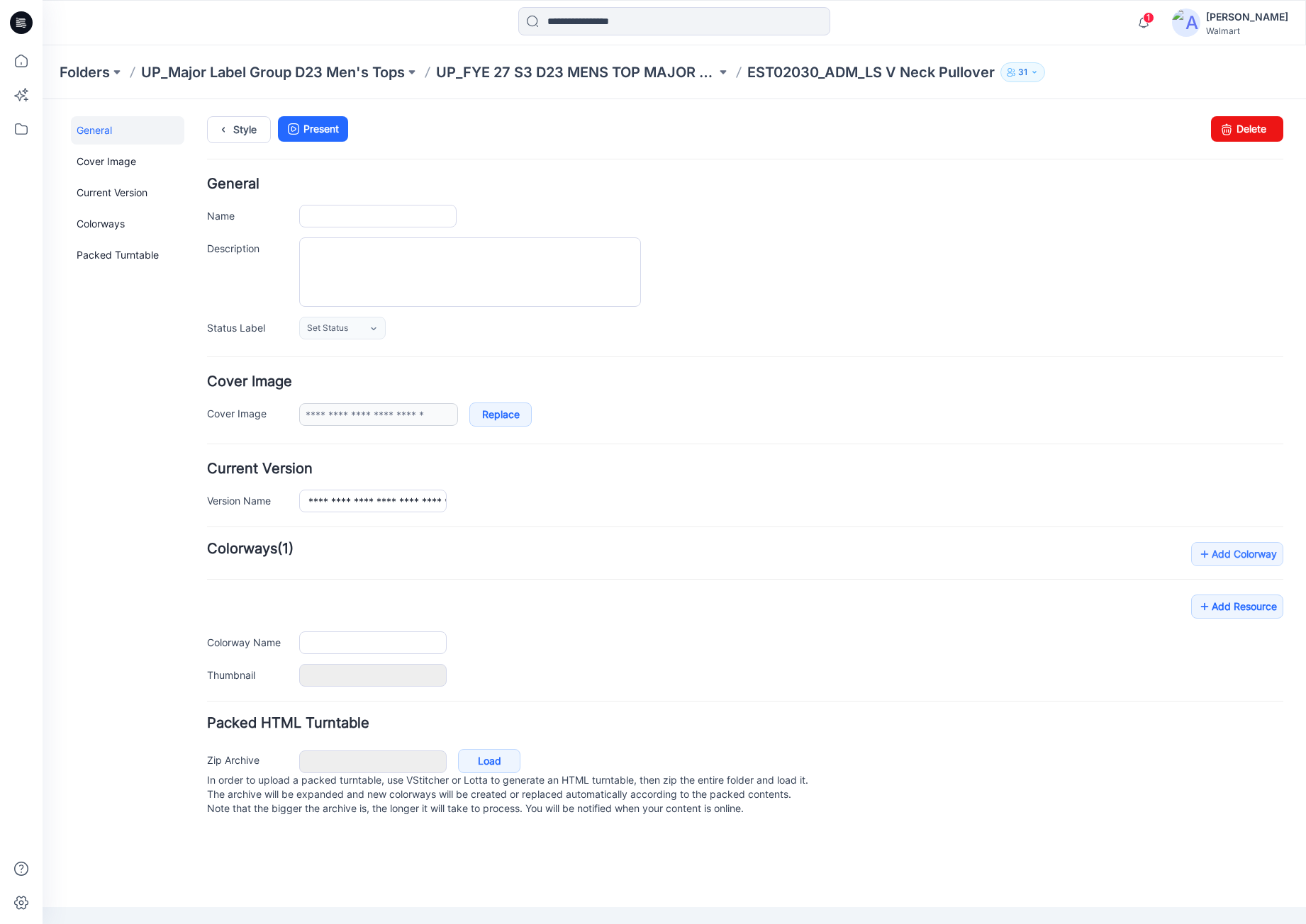
type input "**********"
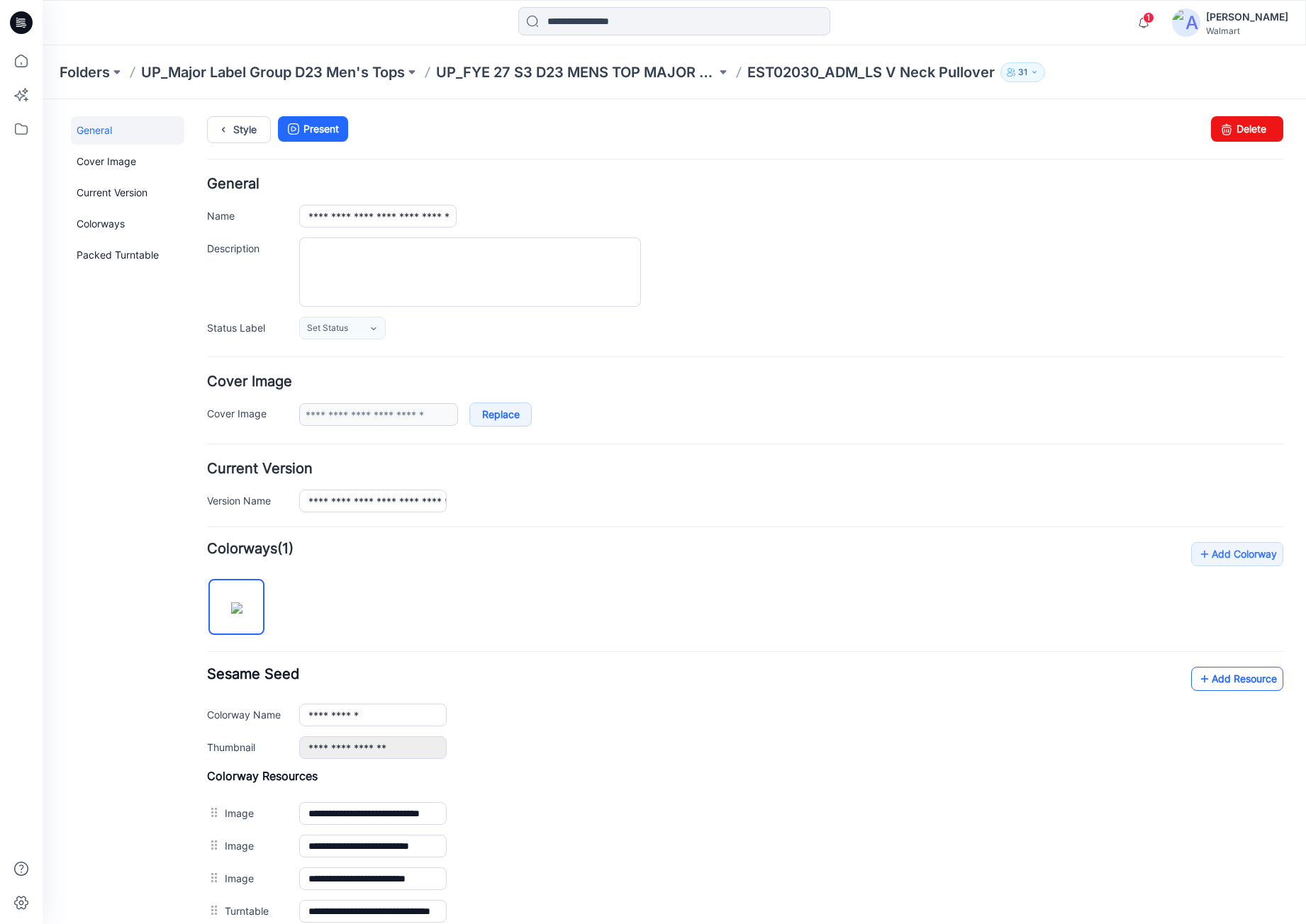
click at [1221, 680] on link "Add Resource" at bounding box center [1238, 679] width 92 height 24
click at [308, 57] on div "Folders UP_Major Label Group D23 Men's Tops UP_FYE 27 S3 D23 MENS TOP MAJOR LAB…" at bounding box center [674, 72] width 1264 height 54
click at [397, 293] on textarea "Description" at bounding box center [470, 272] width 342 height 70
paste textarea "**********"
type textarea "**********"
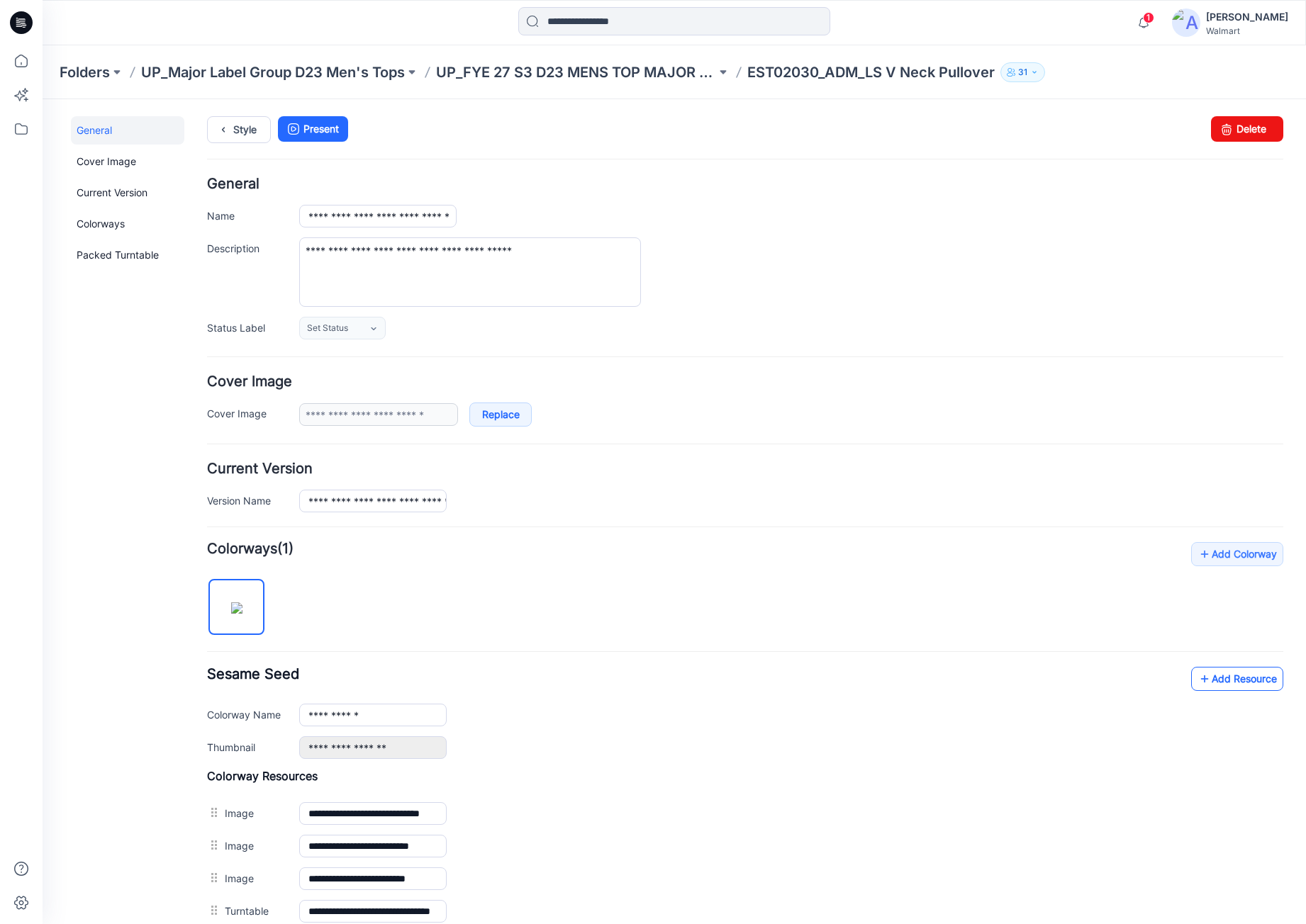
click at [1218, 674] on link "Add Resource" at bounding box center [1238, 679] width 92 height 24
click at [291, 82] on div "Folders UP_Major Label Group D23 Men's Tops UP_FYE 27 S3 D23 MENS TOP MAJOR LAB…" at bounding box center [674, 72] width 1264 height 54
click at [1259, 687] on link "Add Resource" at bounding box center [1238, 679] width 92 height 24
click at [245, 123] on link "Style" at bounding box center [239, 130] width 64 height 27
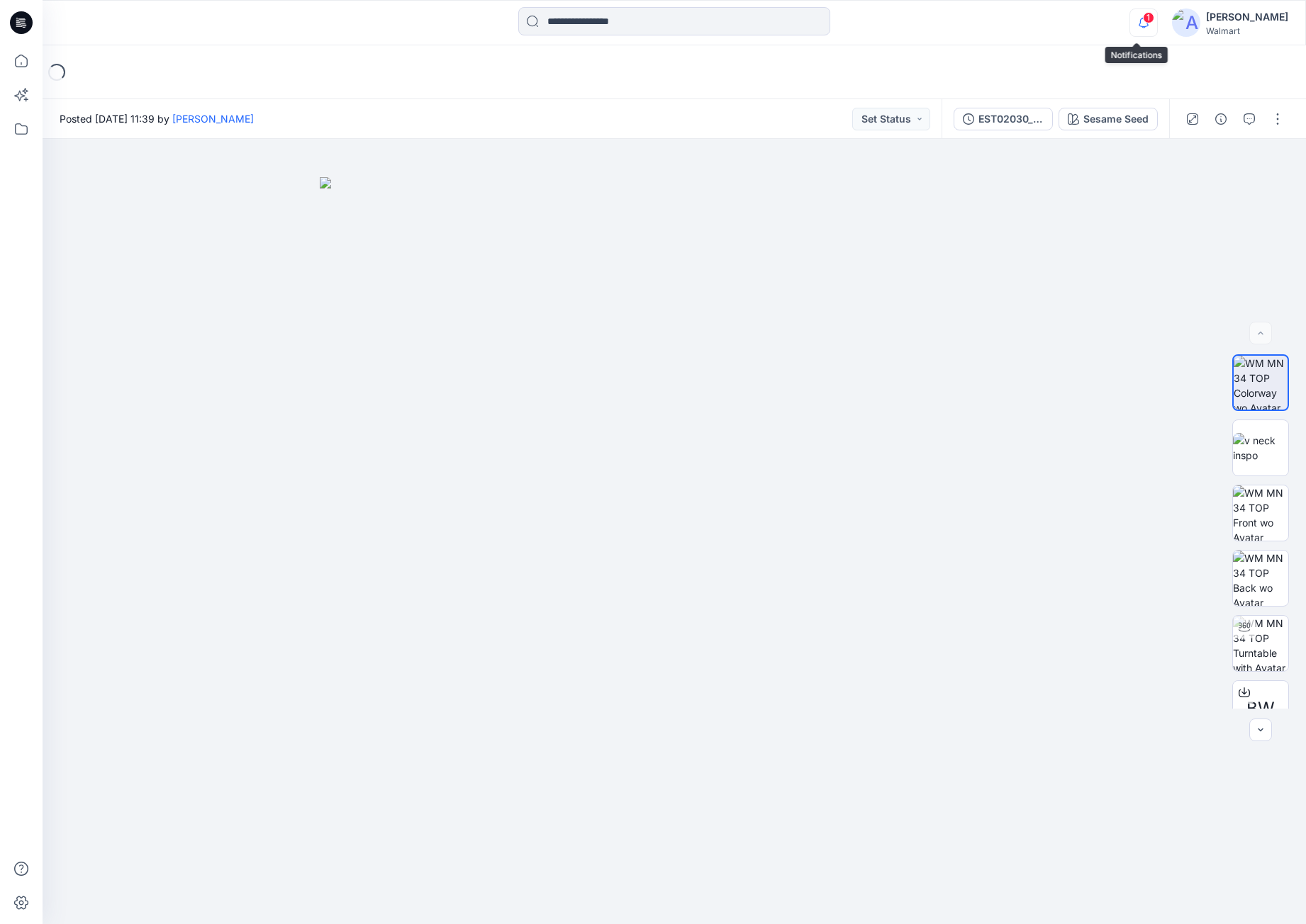
click at [1146, 23] on icon "button" at bounding box center [1144, 22] width 27 height 28
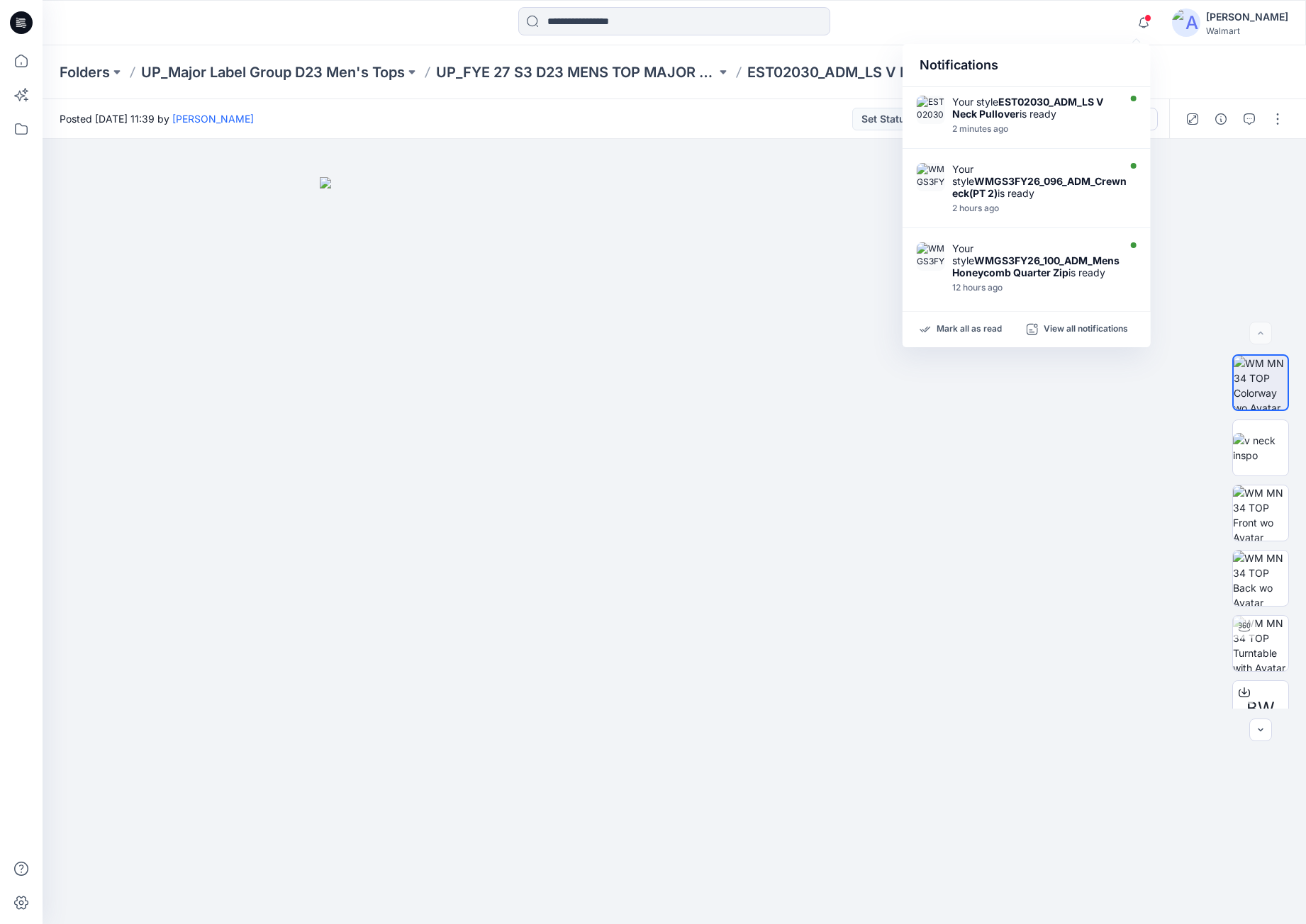
click at [1230, 74] on div "Folders UP_Major Label Group D23 Men's Tops UP_FYE 27 S3 D23 MENS TOP MAJOR LAB…" at bounding box center [674, 72] width 1264 height 54
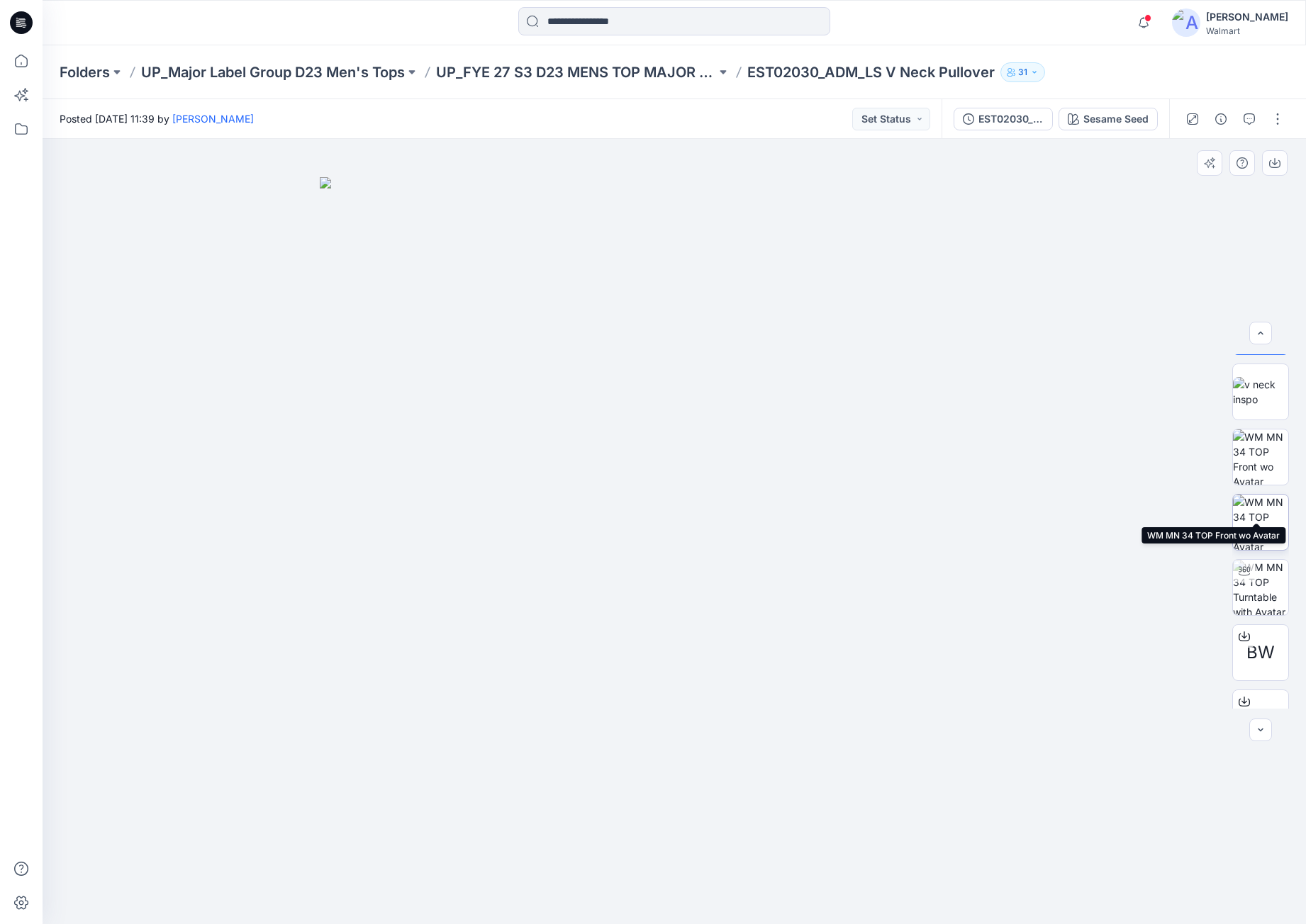
scroll to position [94, 0]
click at [27, 17] on icon at bounding box center [21, 23] width 23 height 23
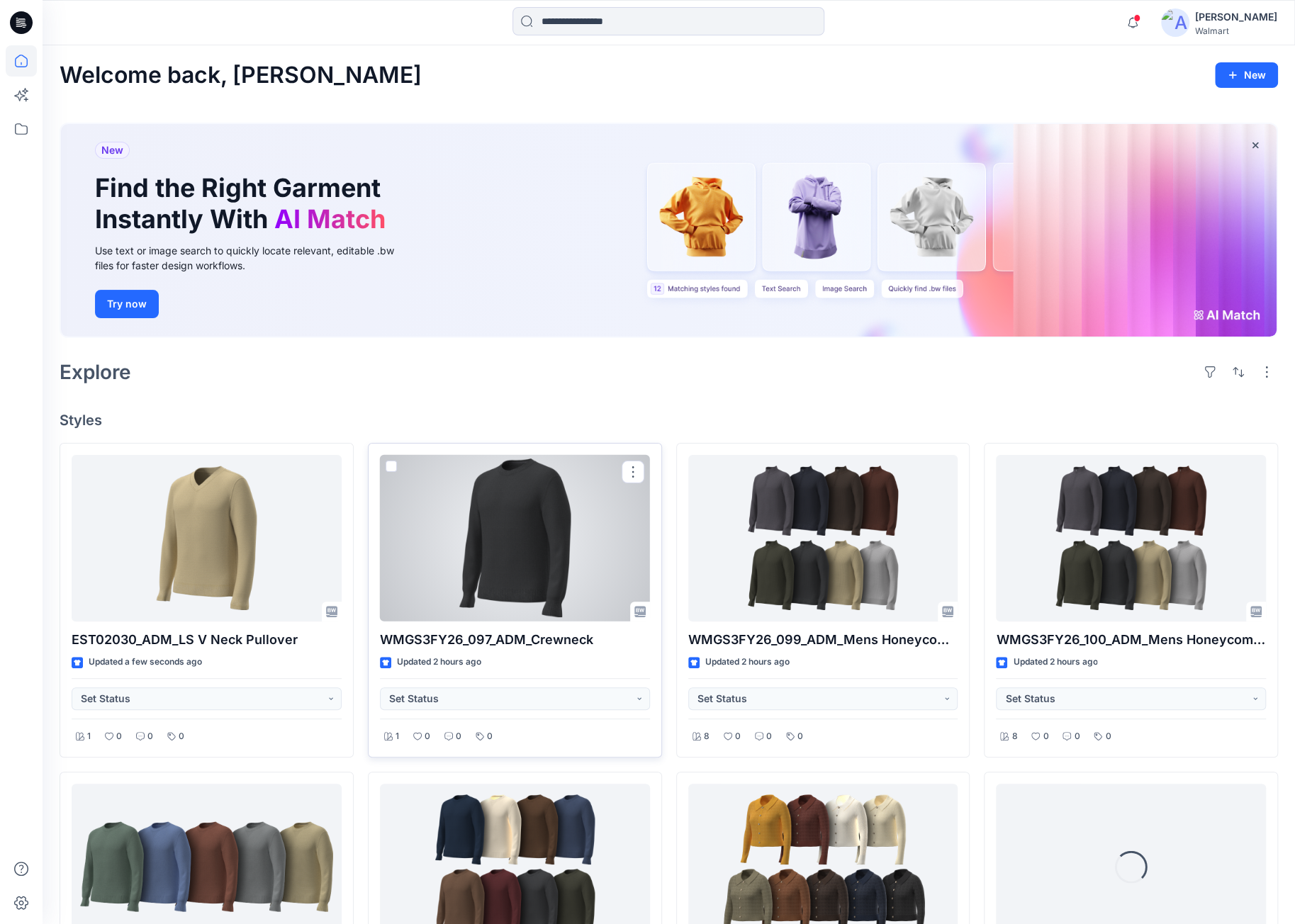
click at [572, 546] on div at bounding box center [515, 538] width 270 height 166
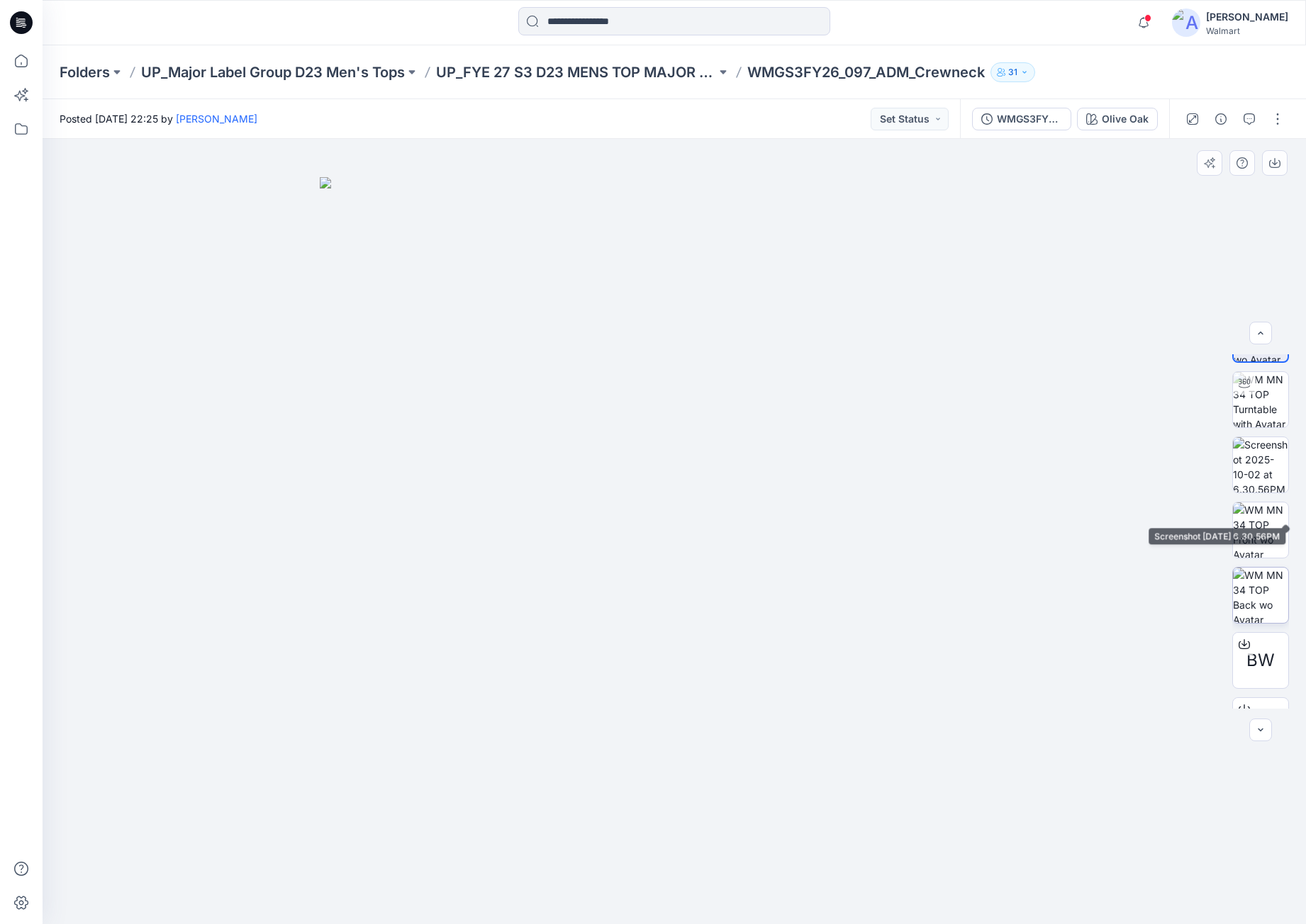
scroll to position [94, 0]
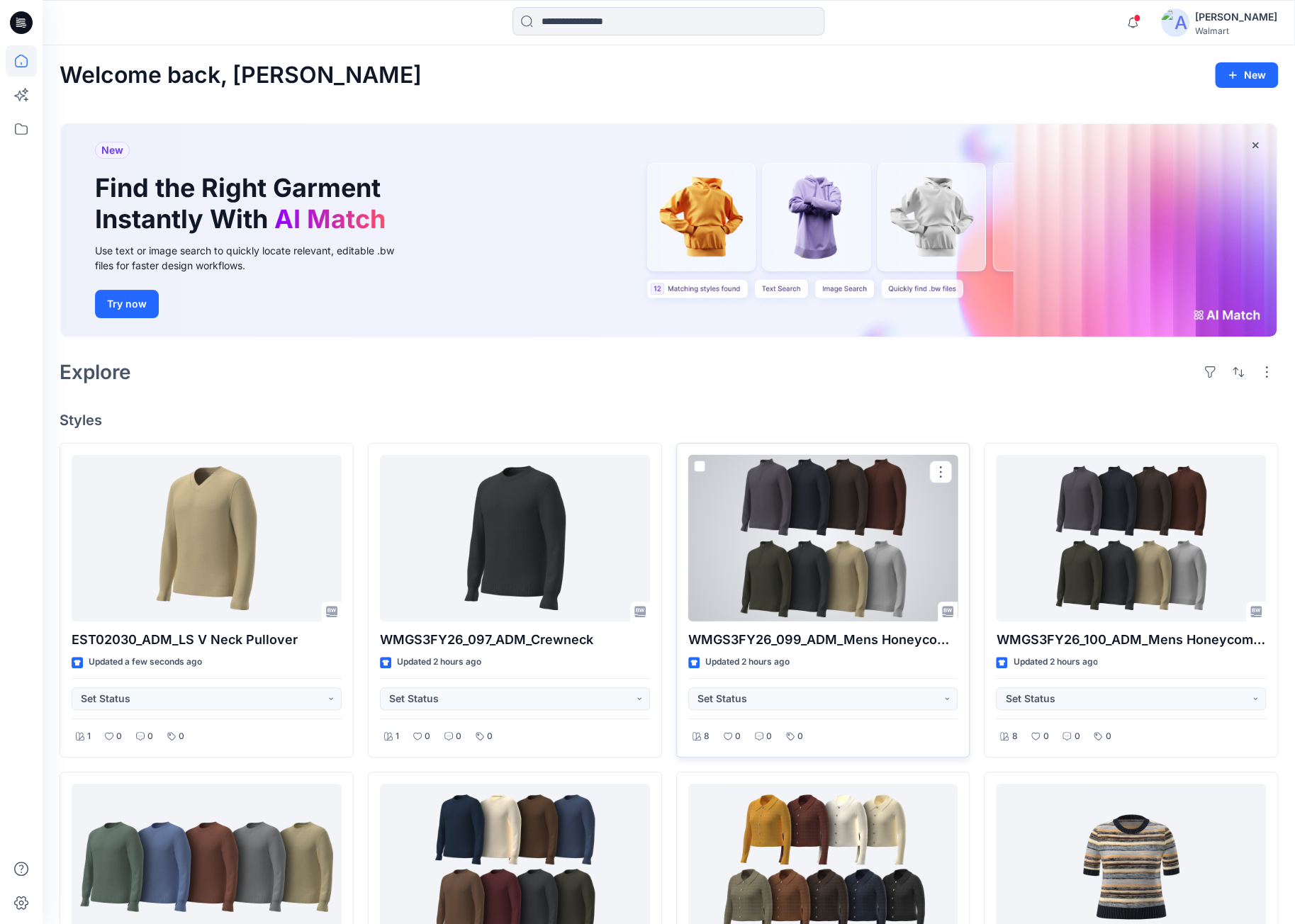
click at [887, 517] on div at bounding box center [823, 538] width 270 height 166
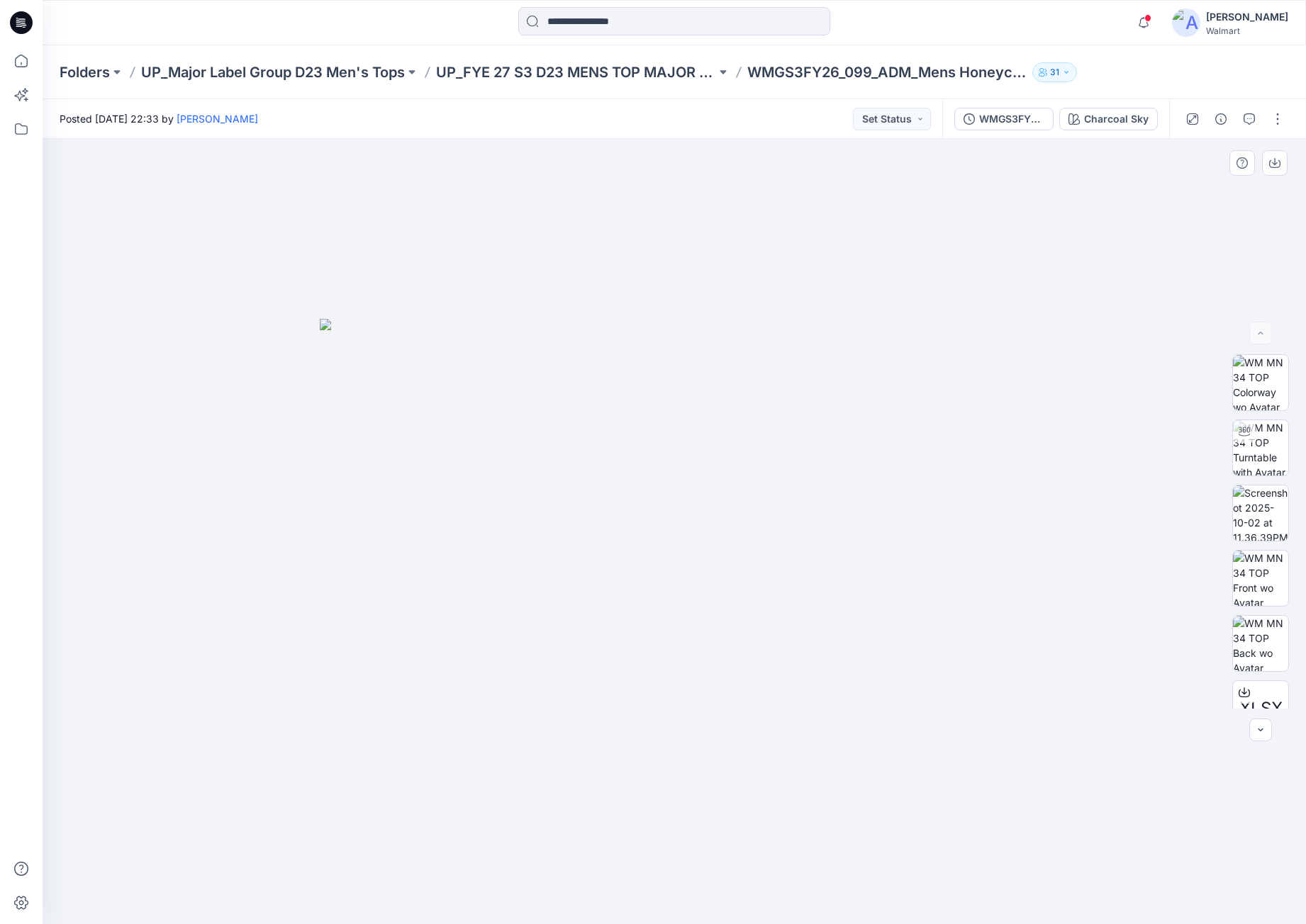
drag, startPoint x: 922, startPoint y: 453, endPoint x: 933, endPoint y: 441, distance: 16.3
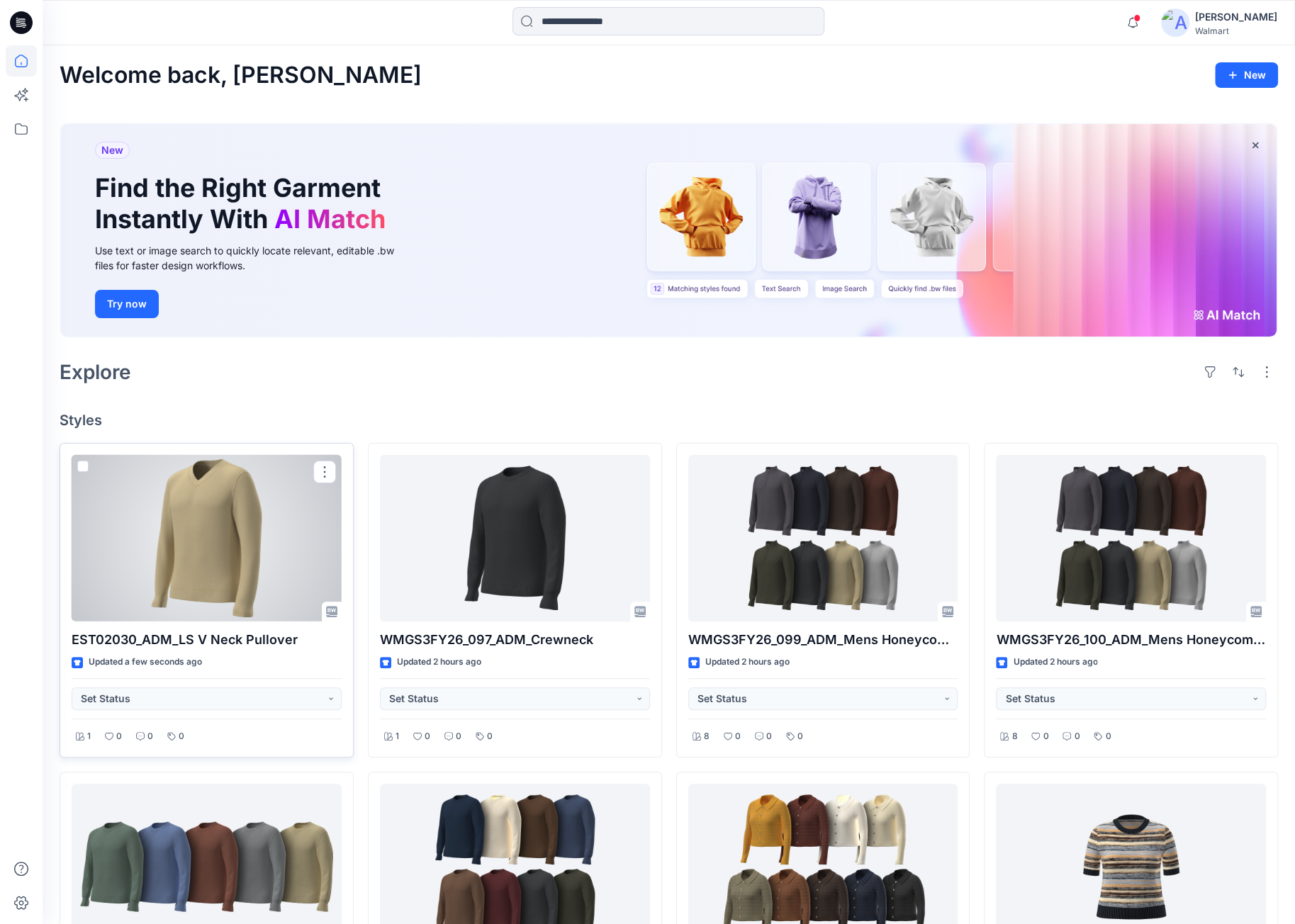
click at [241, 521] on div at bounding box center [207, 538] width 270 height 166
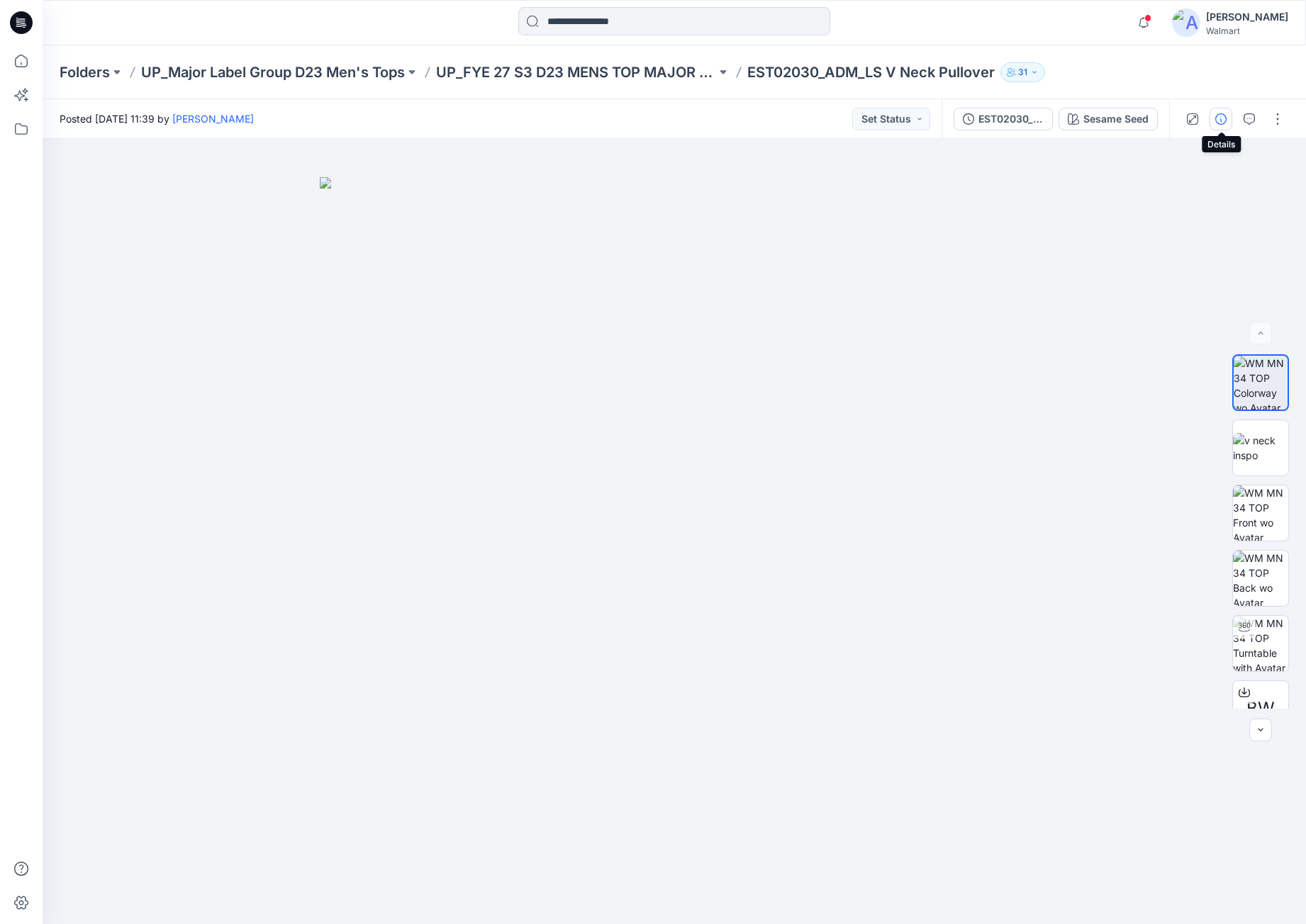
click at [1223, 120] on icon "button" at bounding box center [1221, 119] width 11 height 11
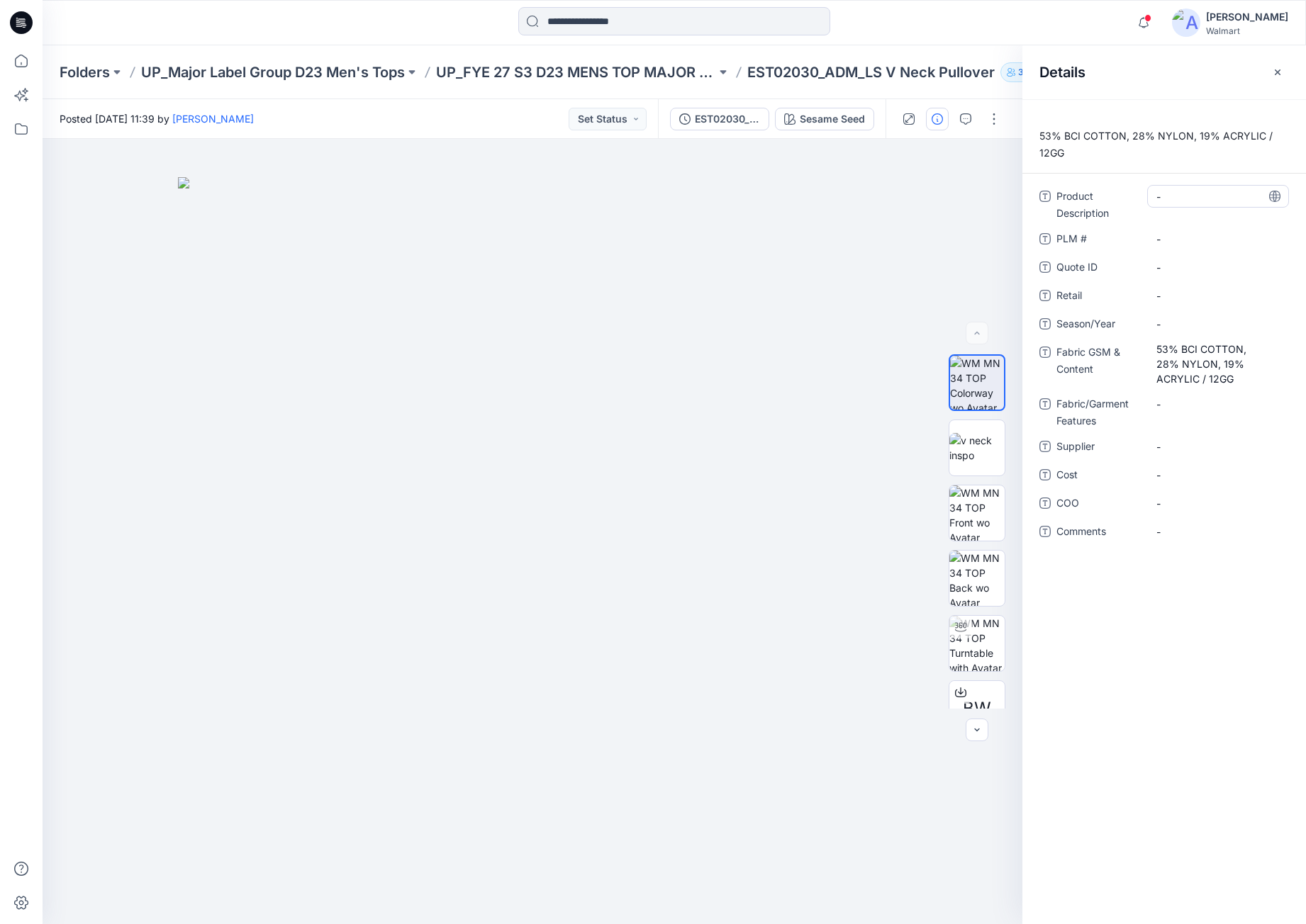
click at [1226, 191] on Description "-" at bounding box center [1218, 197] width 123 height 15
click at [1170, 194] on Description "-" at bounding box center [1218, 197] width 123 height 15
type textarea "**********"
click at [1202, 242] on \ "-" at bounding box center [1218, 239] width 123 height 15
click at [1193, 291] on div "-" at bounding box center [1218, 296] width 142 height 23
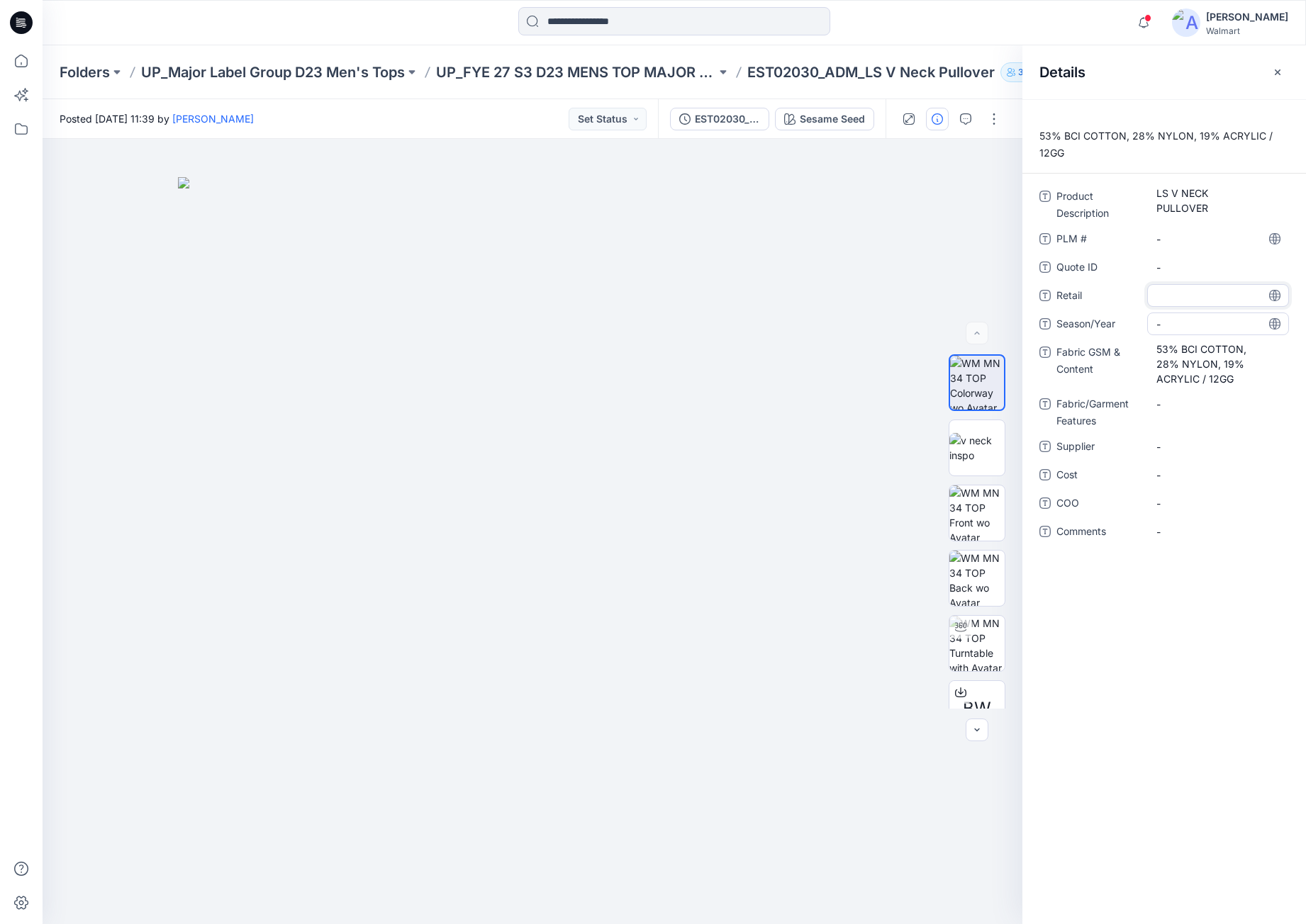
click at [1200, 319] on span "-" at bounding box center [1218, 325] width 123 height 15
type textarea "**********"
click at [1218, 455] on div "-" at bounding box center [1218, 446] width 142 height 23
click at [1198, 408] on Features "-" at bounding box center [1218, 405] width 123 height 15
type textarea "**********"
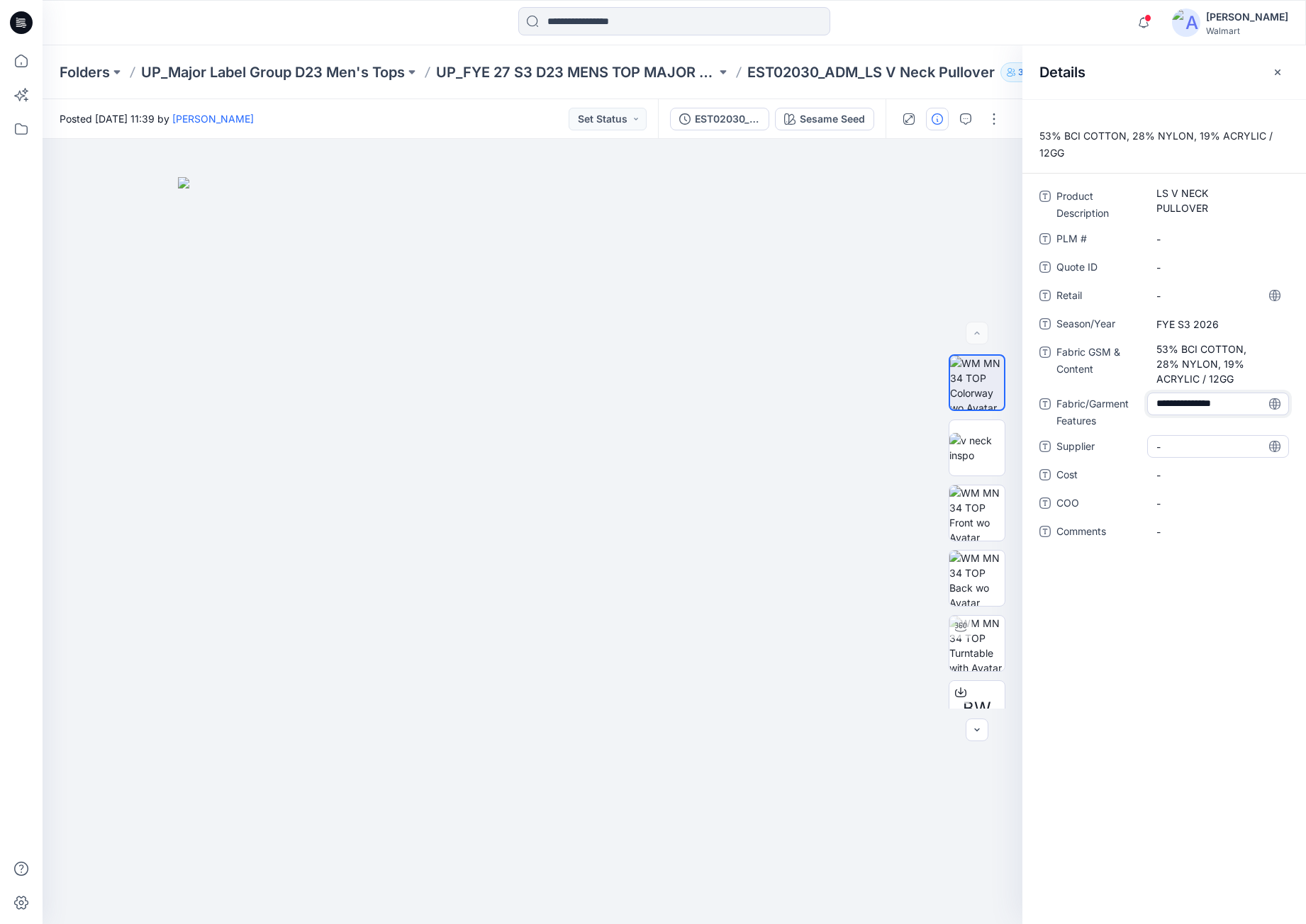
click at [1211, 446] on span "-" at bounding box center [1218, 447] width 123 height 15
type textarea "**********"
click at [1187, 507] on span "-" at bounding box center [1218, 504] width 123 height 15
type textarea "**********"
drag, startPoint x: 1251, startPoint y: 621, endPoint x: 1224, endPoint y: 568, distance: 59.5
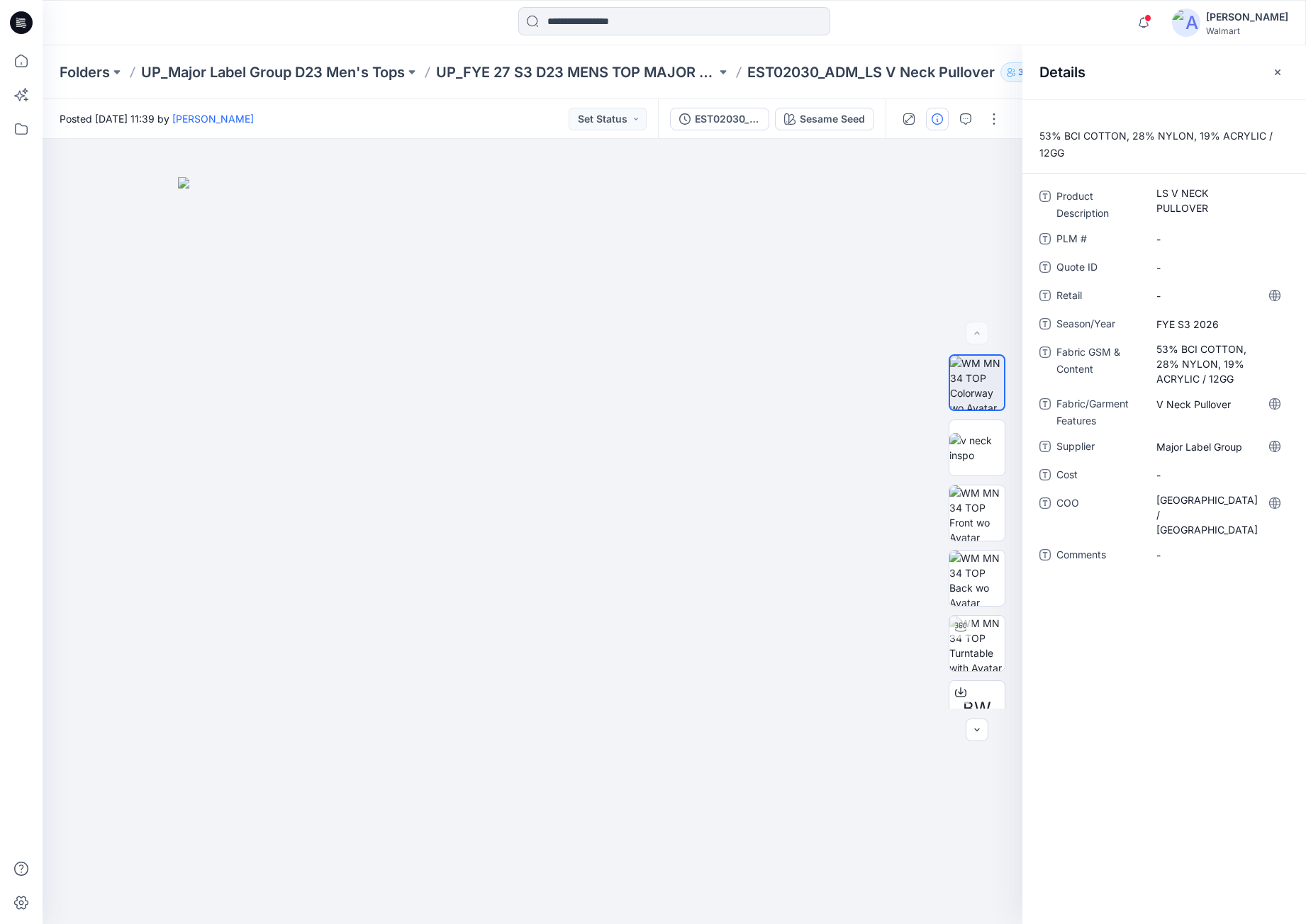
click at [1253, 619] on div "53% BCI COTTON, 28% NYLON, 19% ACRYLIC / 12GG Product Description LS V NECK PUL…" at bounding box center [1164, 512] width 284 height 825
click at [26, 17] on icon at bounding box center [21, 23] width 23 height 23
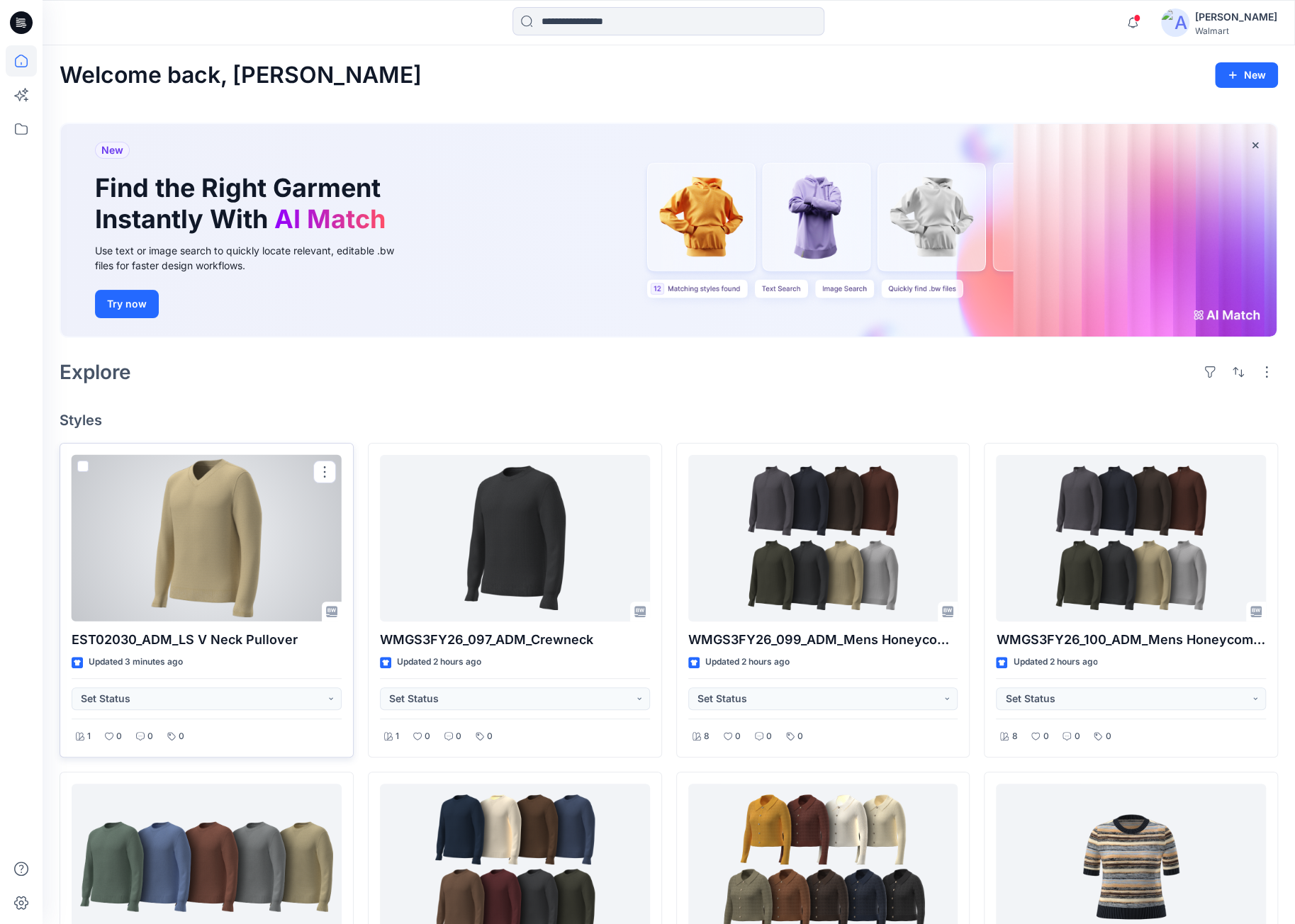
click at [224, 486] on div at bounding box center [207, 538] width 270 height 166
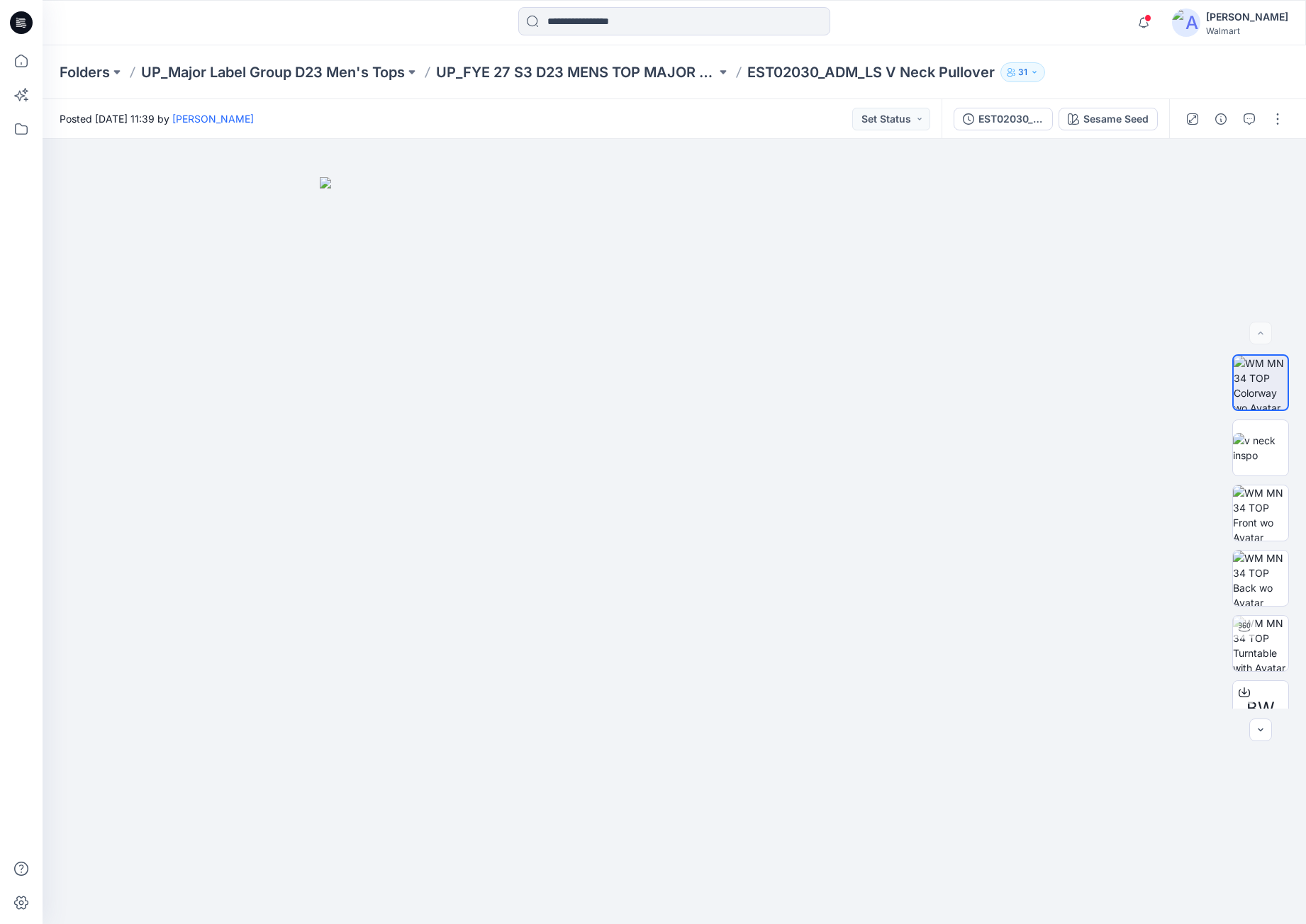
click at [28, 26] on icon at bounding box center [21, 23] width 23 height 23
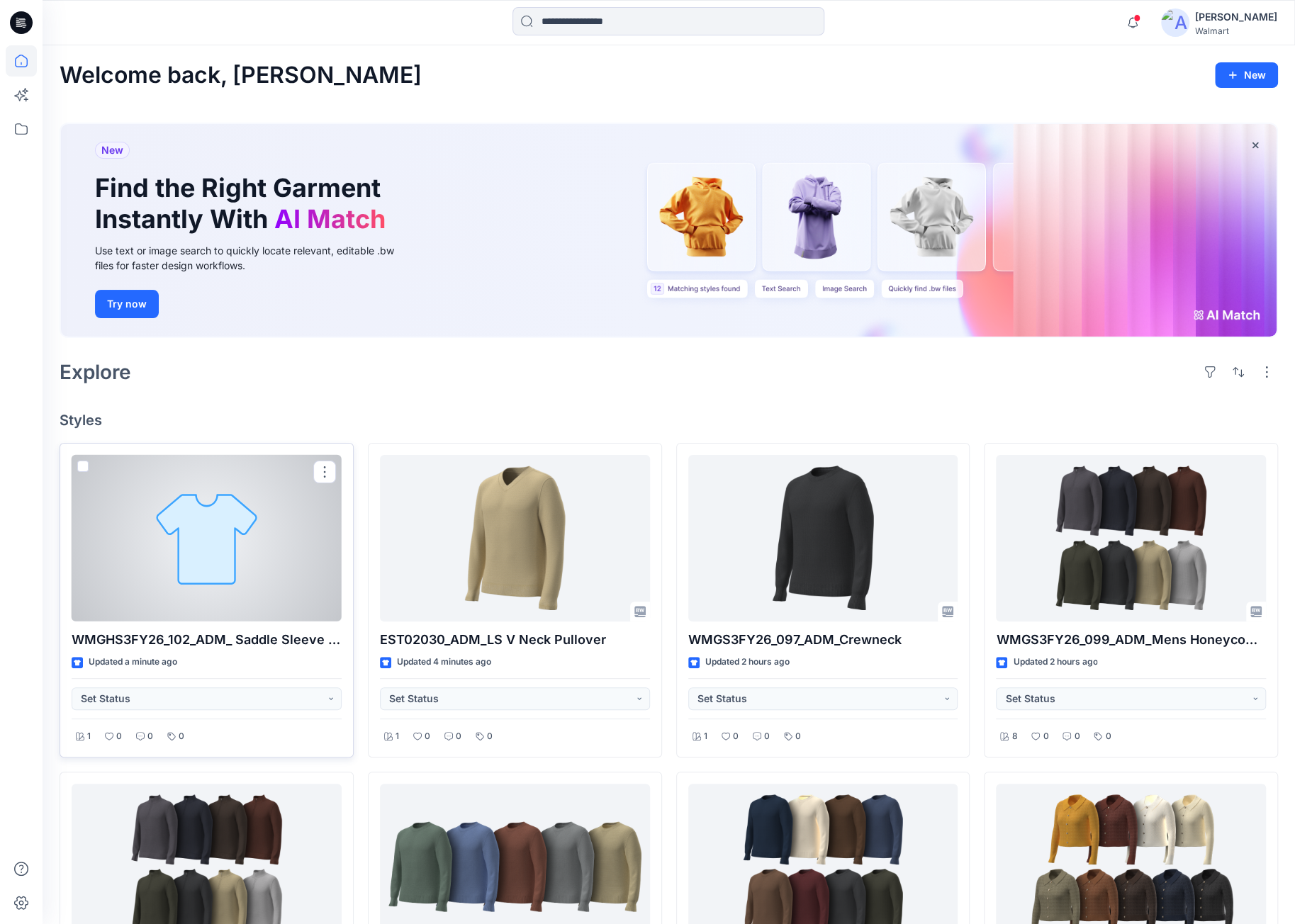
click at [261, 538] on div at bounding box center [207, 538] width 270 height 166
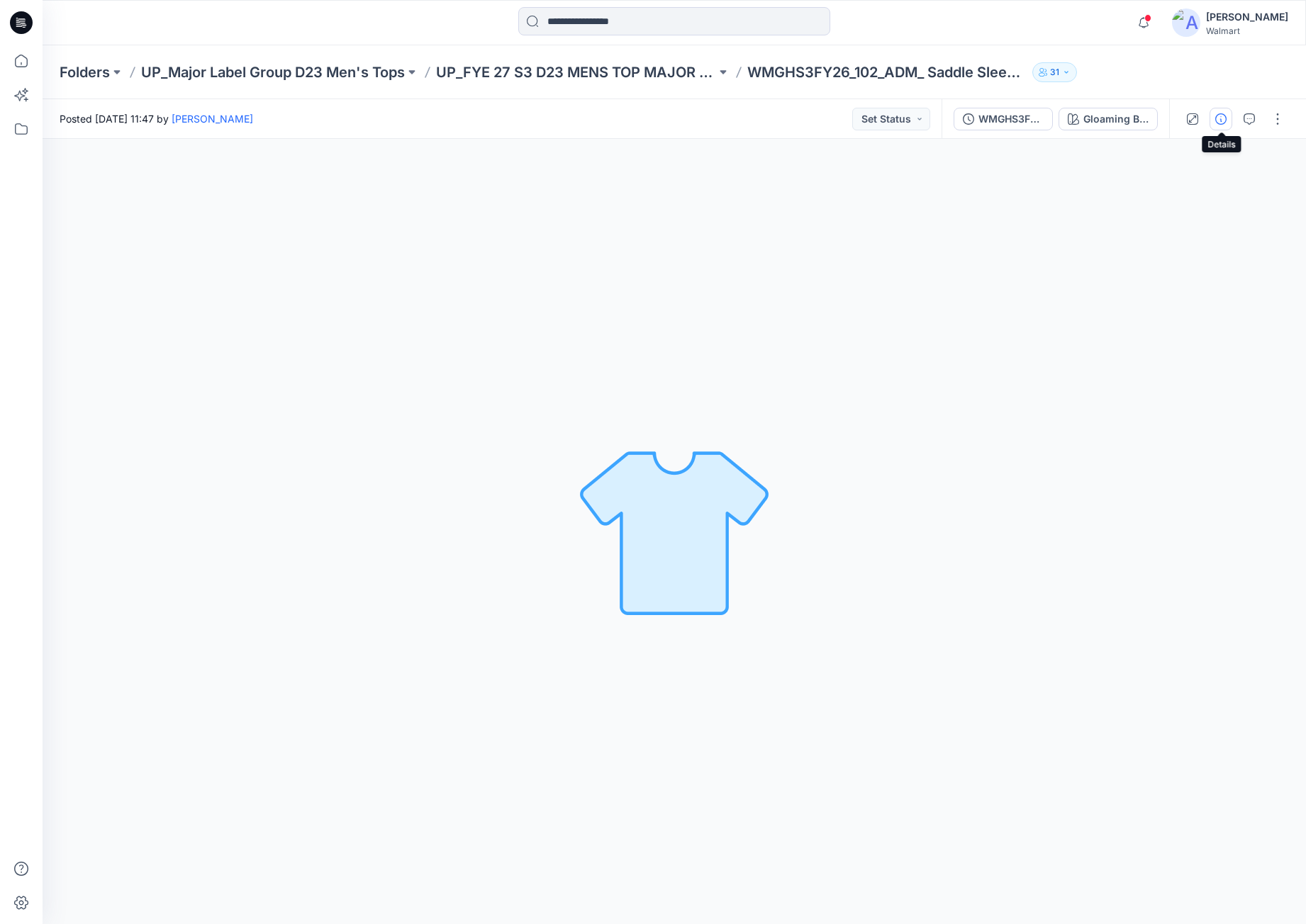
click at [1229, 118] on button "button" at bounding box center [1221, 119] width 23 height 23
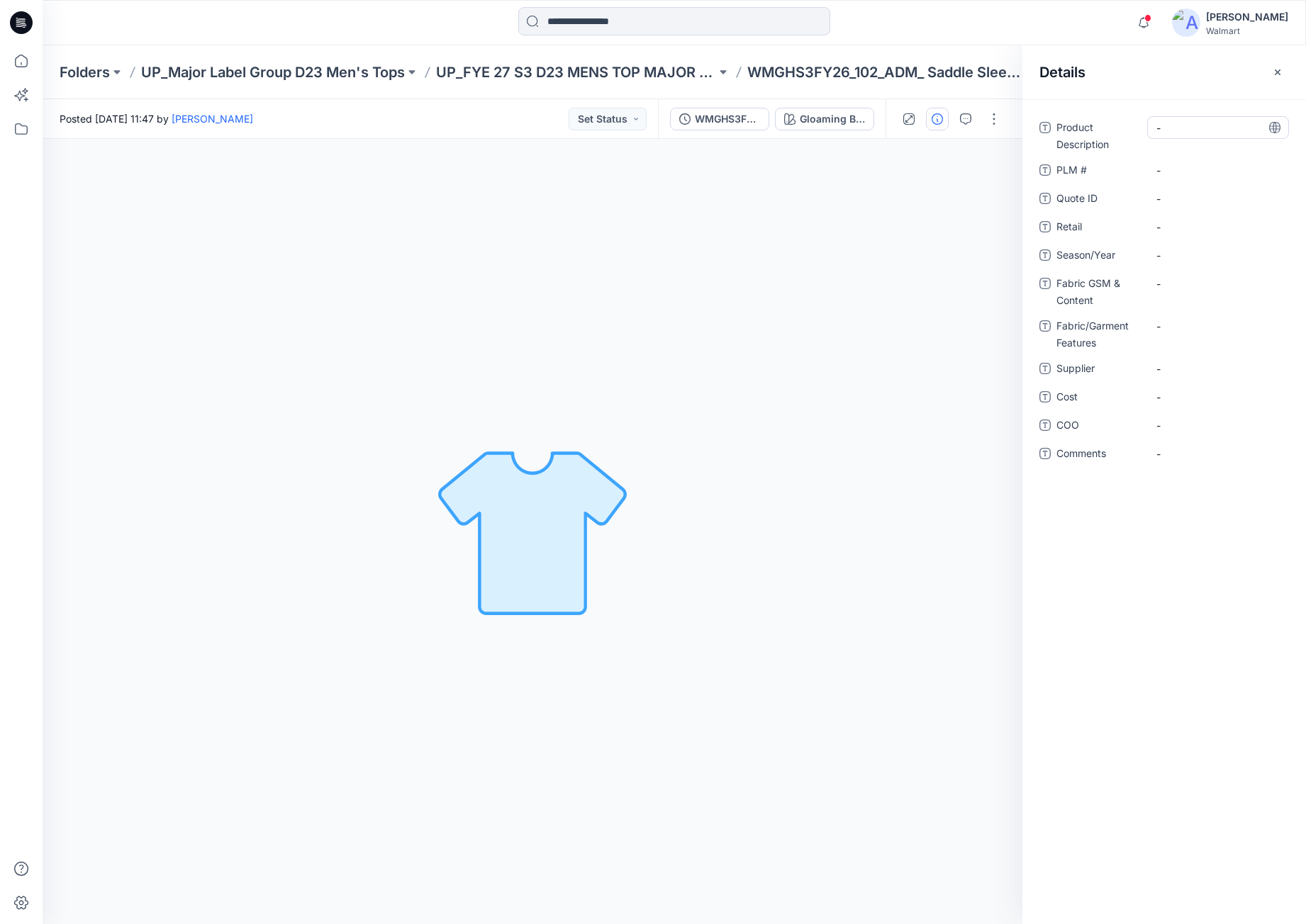
click at [1210, 132] on Description "-" at bounding box center [1218, 128] width 123 height 15
click at [1173, 279] on Content "-" at bounding box center [1218, 284] width 123 height 15
type textarea "**********"
click at [929, 430] on div "Gloaming Blue Loading... Material Properties Loading..." at bounding box center [532, 532] width 980 height 786
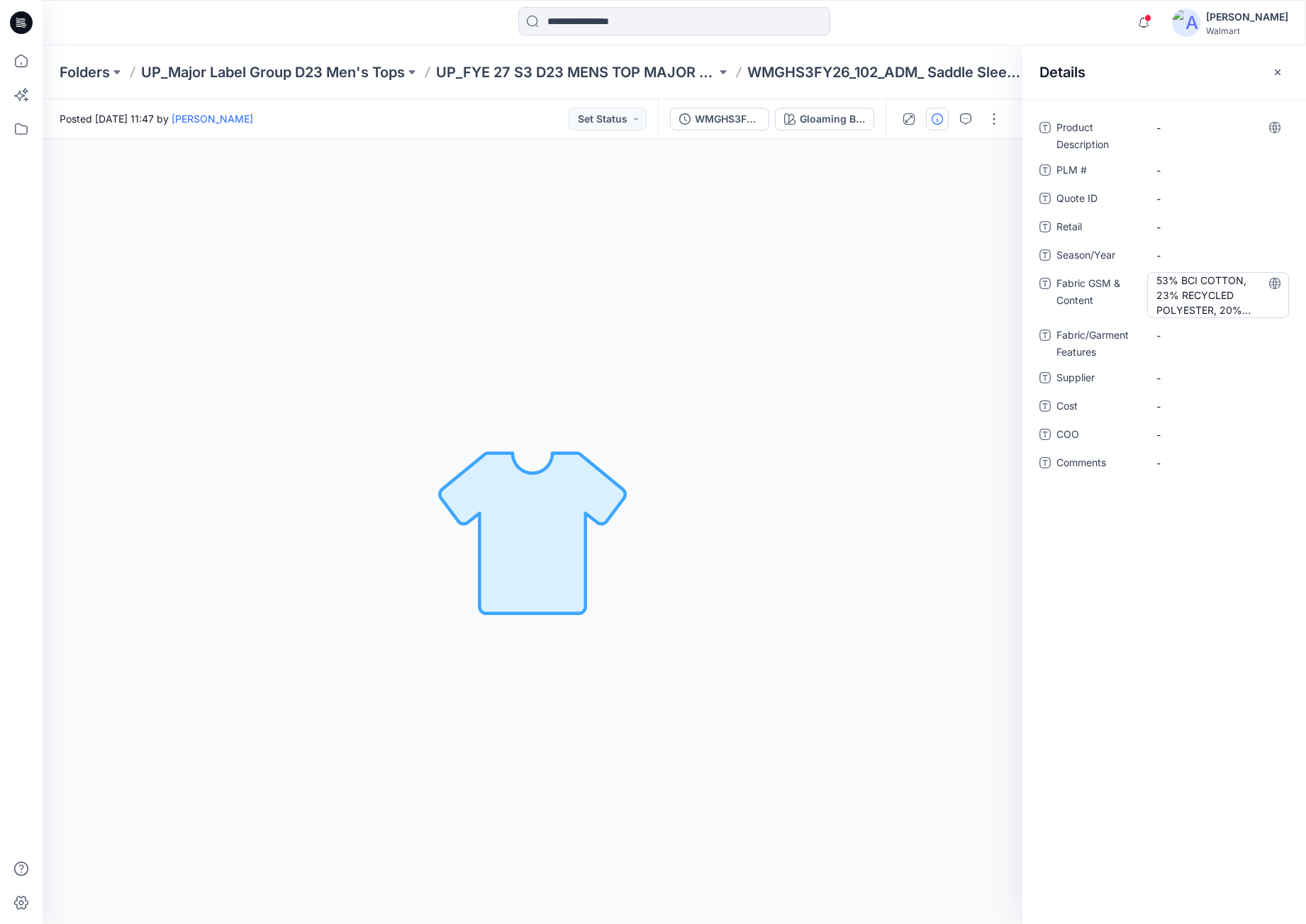
click at [1247, 311] on Content "53% BCI COTTON, 23% RECYCLED POLYESTER, 20% NYLON, 4% ELASTANE" at bounding box center [1218, 295] width 123 height 45
click at [1260, 308] on textarea "**********" at bounding box center [1218, 294] width 142 height 45
type textarea "**********"
click at [1190, 332] on Features "-" at bounding box center [1218, 336] width 123 height 15
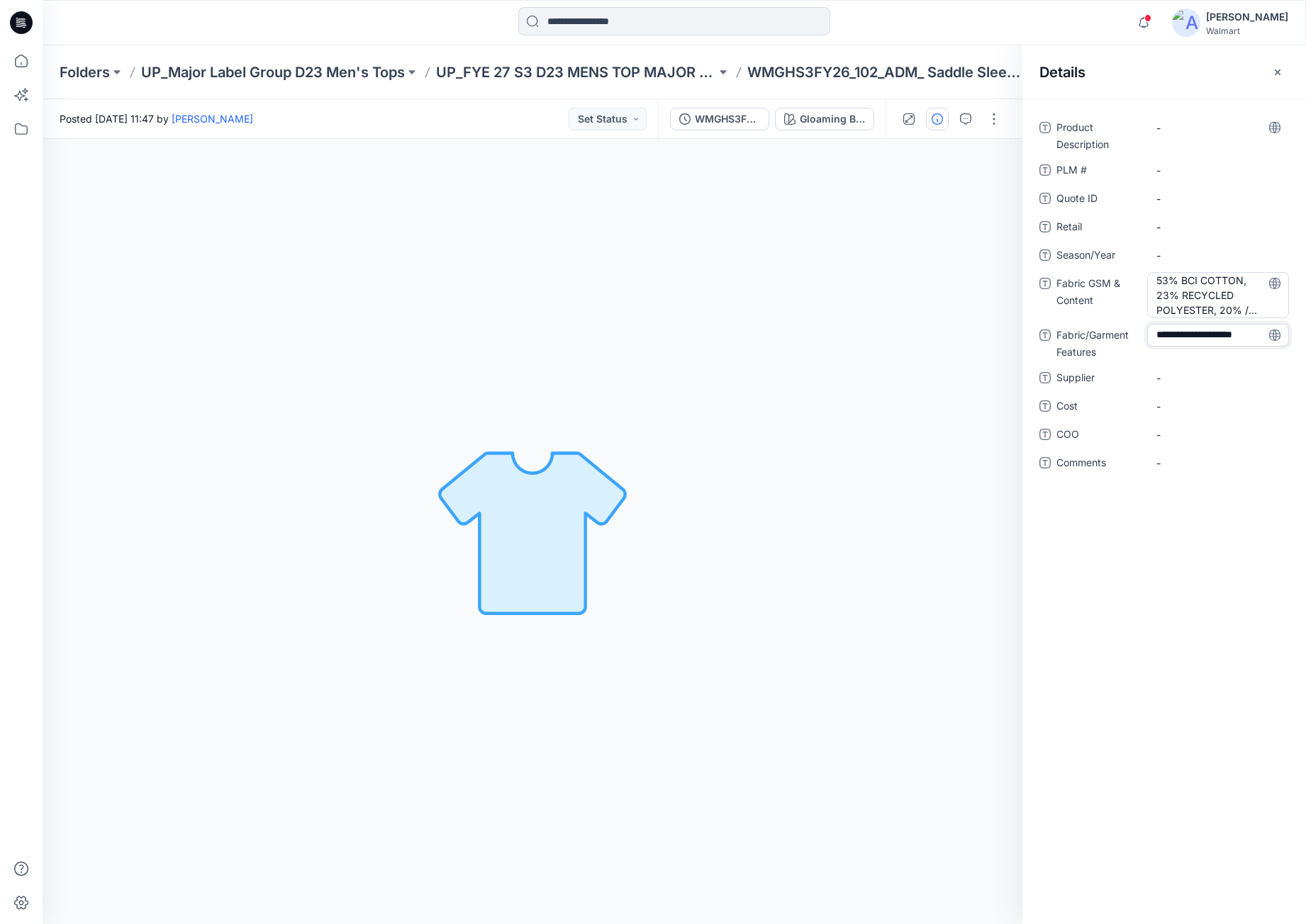
type textarea "**********"
click at [1189, 379] on span "-" at bounding box center [1218, 378] width 123 height 15
type textarea "**********"
click at [1202, 445] on div "Product Description - PLM # - Quote ID - Retail - Season/Year - Fabric GSM & Co…" at bounding box center [1164, 304] width 250 height 375
click at [1208, 435] on span "-" at bounding box center [1218, 435] width 123 height 15
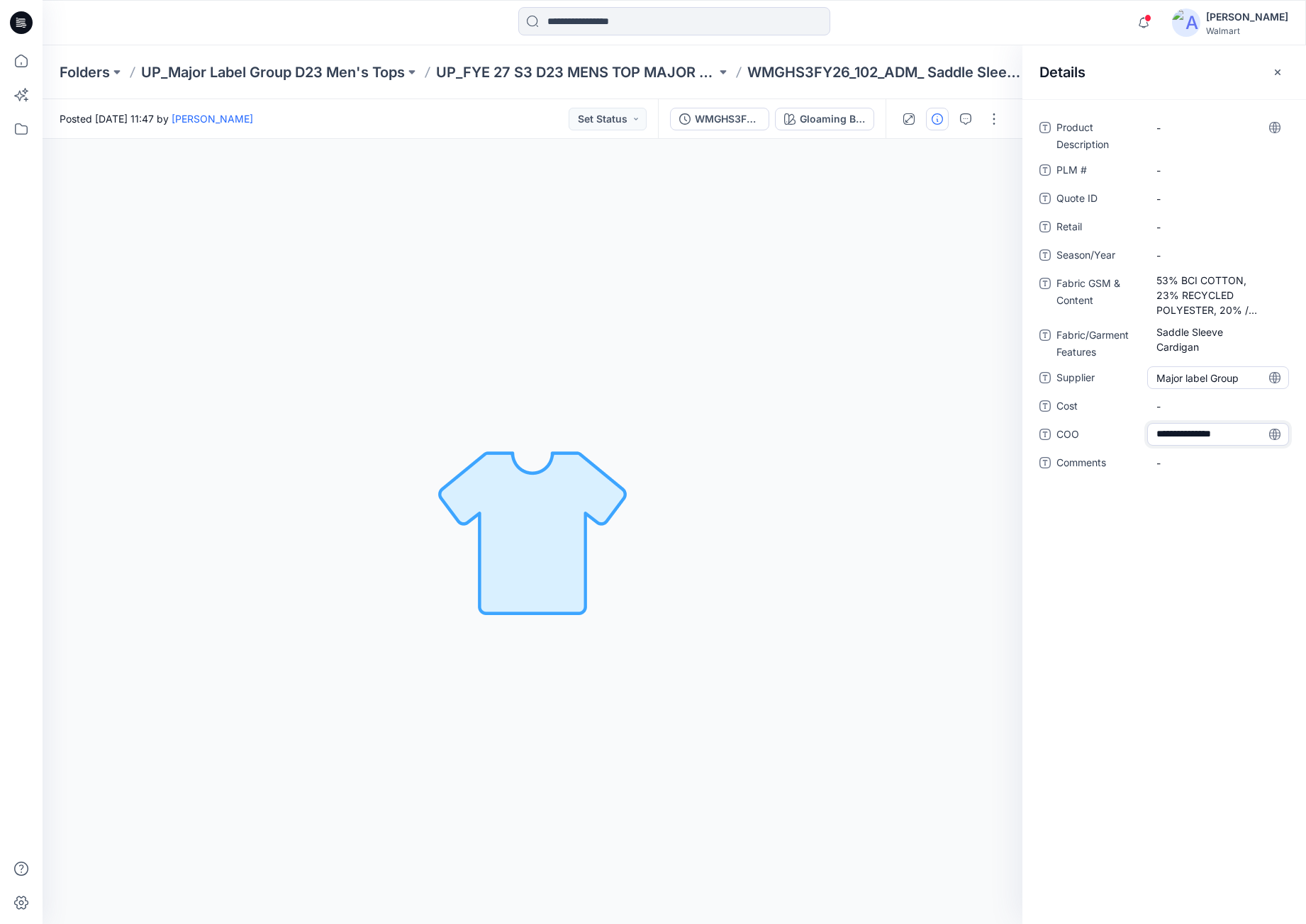
type textarea "**********"
click at [1177, 136] on div "-" at bounding box center [1218, 128] width 142 height 23
click at [1198, 232] on span "-" at bounding box center [1218, 227] width 123 height 15
click at [1190, 257] on span "-" at bounding box center [1218, 256] width 123 height 15
click at [1197, 115] on div "Product Description - PLM # - Quote ID - Retail - Season/Year - Fabric GSM & Co…" at bounding box center [1164, 512] width 284 height 825
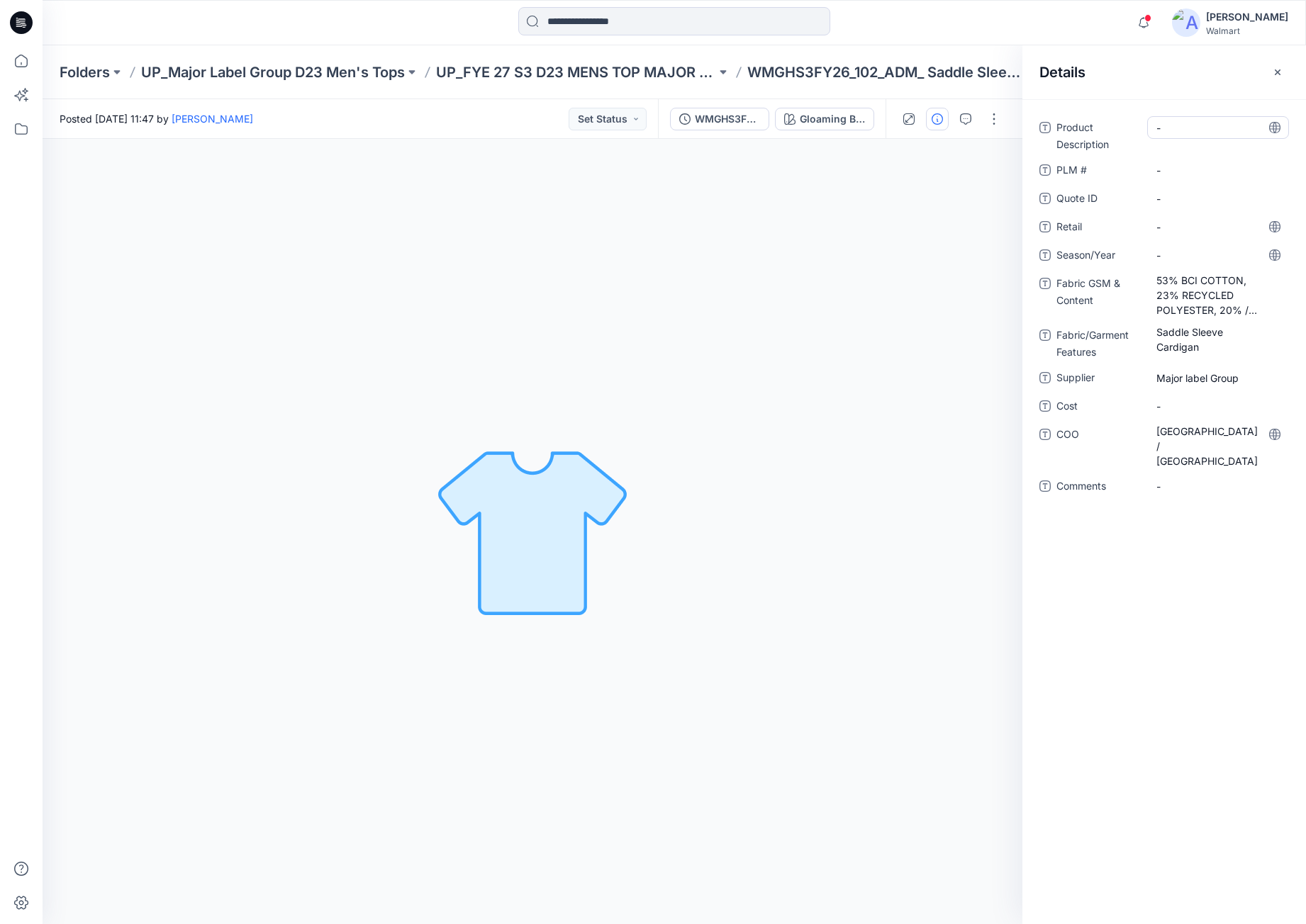
click at [1195, 121] on Description "-" at bounding box center [1218, 128] width 123 height 15
type textarea "**********"
drag, startPoint x: 1208, startPoint y: 241, endPoint x: 1202, endPoint y: 244, distance: 6.7
click at [1209, 241] on div "**********" at bounding box center [1164, 316] width 250 height 398
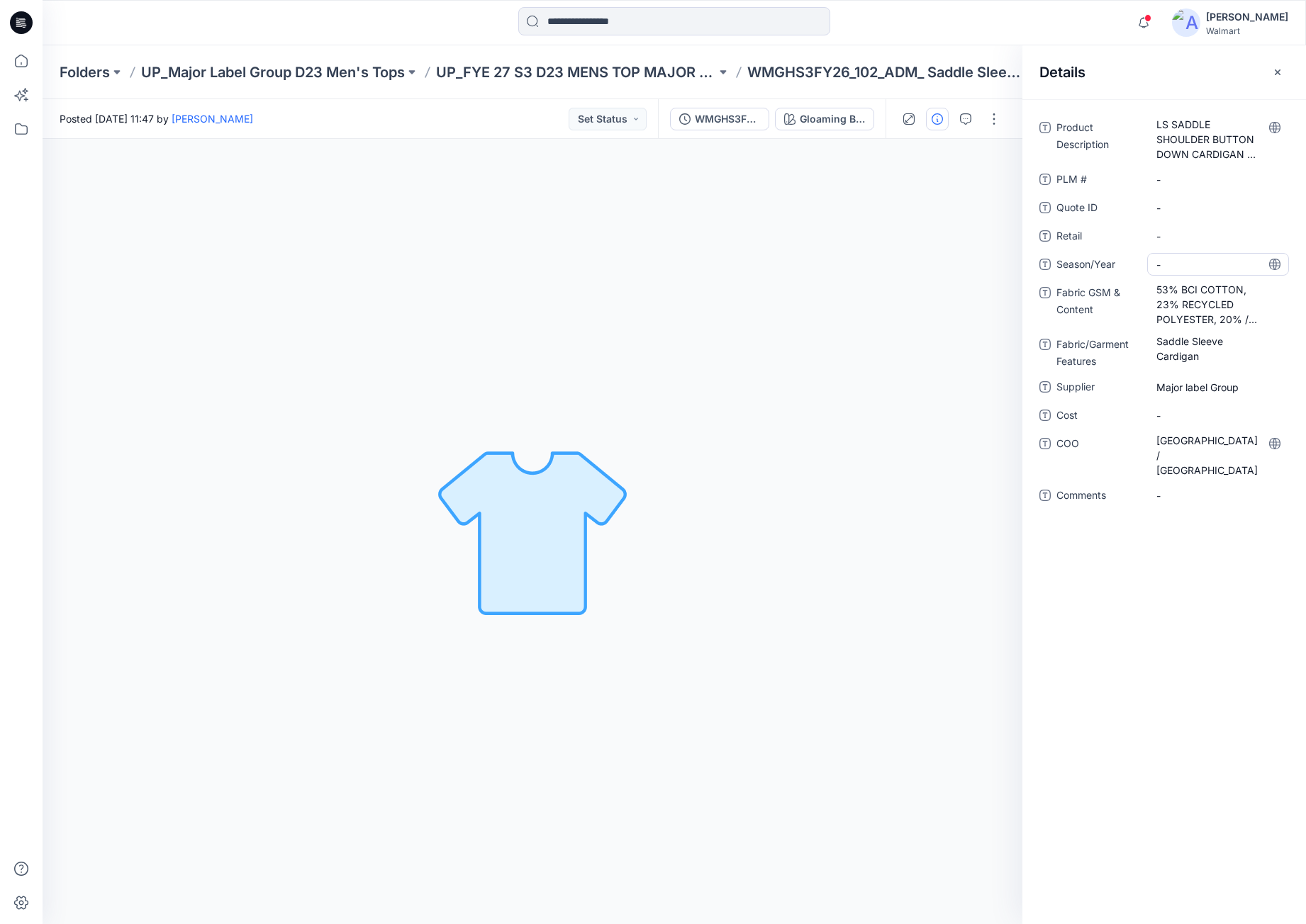
click at [1198, 260] on span "-" at bounding box center [1218, 265] width 123 height 15
type textarea "**********"
click at [1190, 614] on div "**********" at bounding box center [1164, 512] width 284 height 825
click at [991, 121] on button "button" at bounding box center [994, 119] width 23 height 23
click at [1190, 325] on Content "53% BCI COTTON, 23% RECYCLED POLYESTER, 20% / 12GGNYLON, 4% ELASTANE" at bounding box center [1218, 304] width 123 height 45
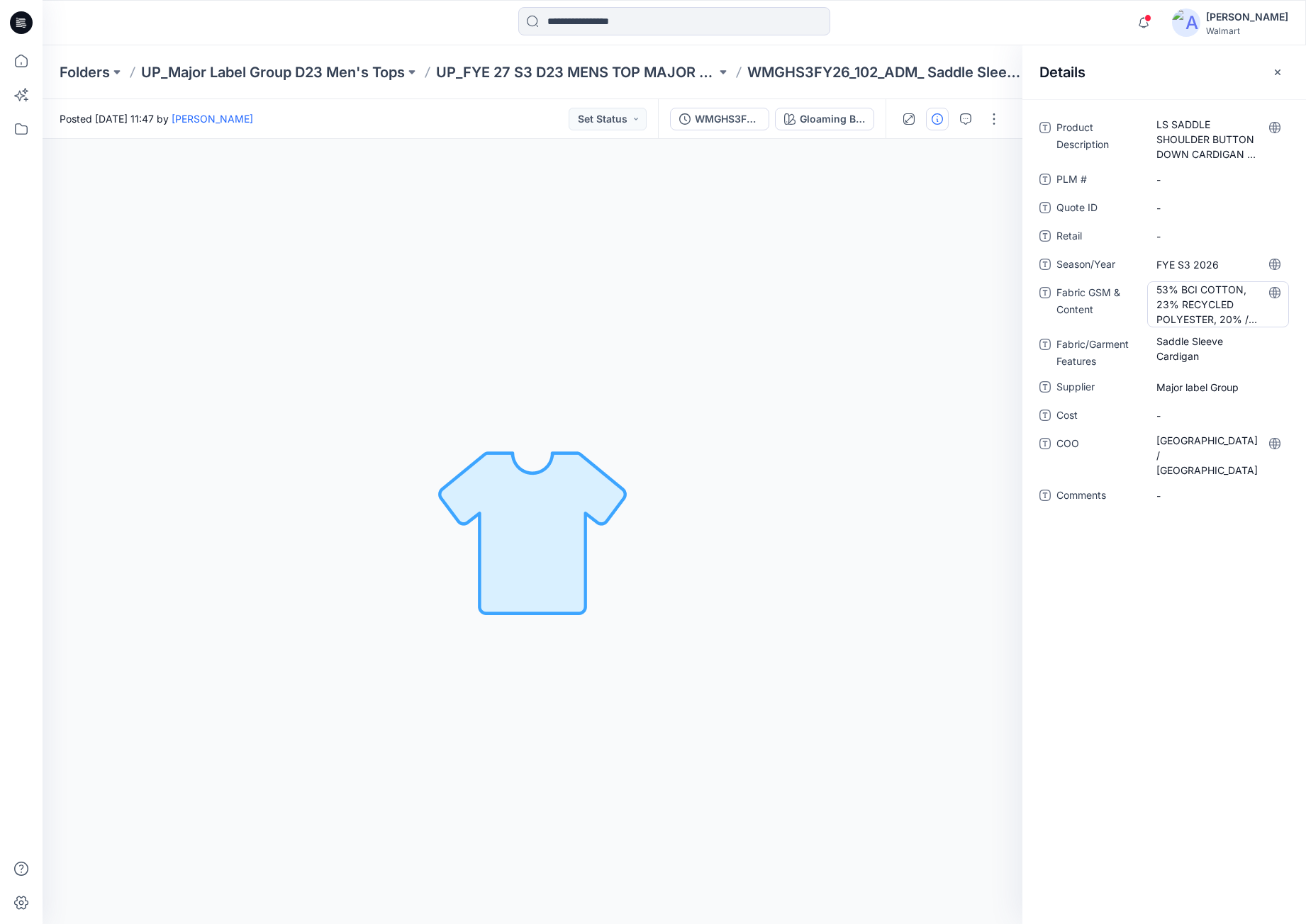
click at [1198, 316] on Content "53% BCI COTTON, 23% RECYCLED POLYESTER, 20% / 12GGNYLON, 4% ELASTANE" at bounding box center [1218, 304] width 123 height 45
click at [1198, 316] on textarea "**********" at bounding box center [1218, 303] width 142 height 45
click at [1198, 316] on textarea "**********" at bounding box center [1218, 303] width 142 height 45
click at [1005, 108] on div at bounding box center [951, 119] width 131 height 39
click at [999, 117] on button "button" at bounding box center [994, 119] width 23 height 23
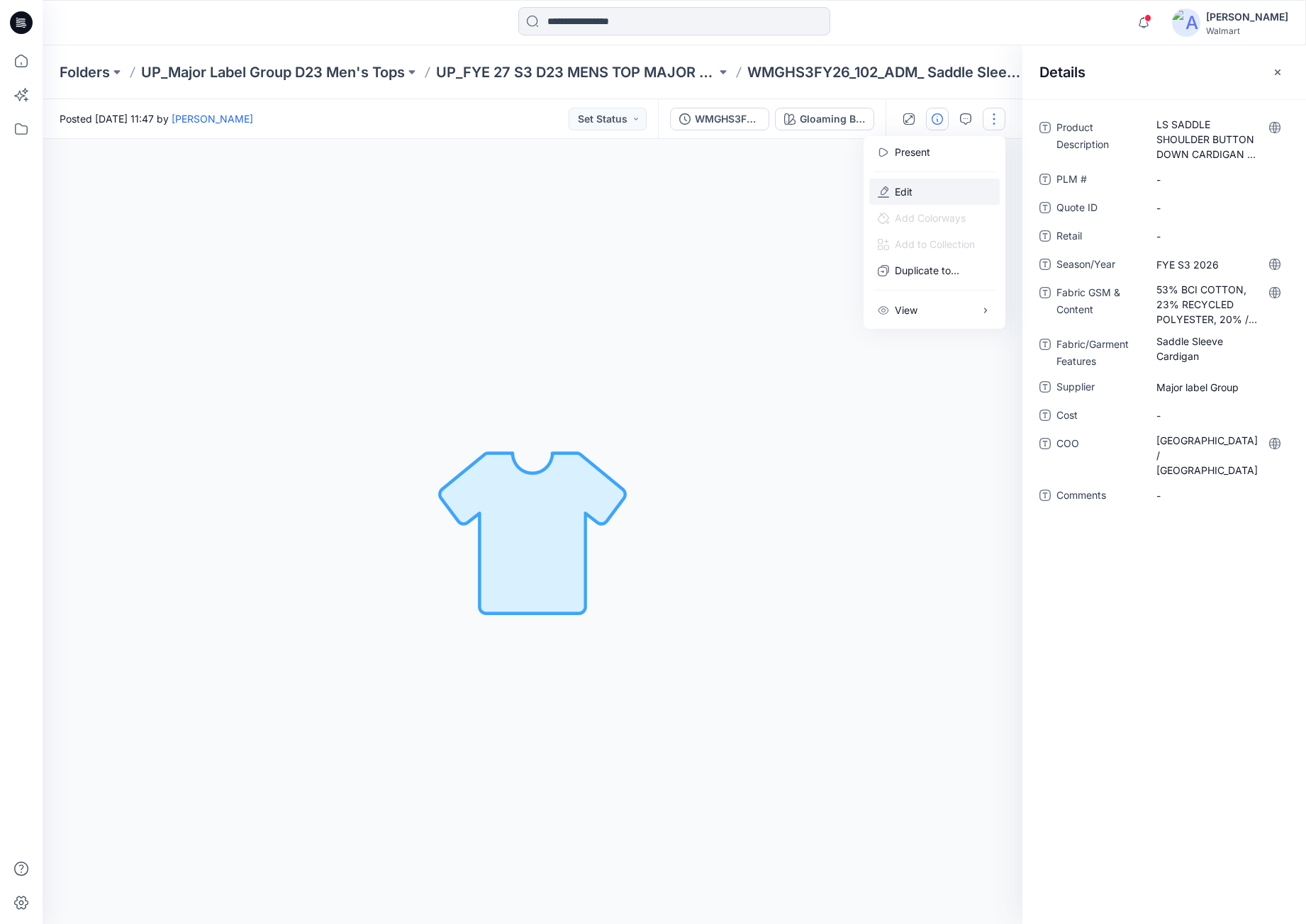
click at [970, 194] on button "Edit" at bounding box center [934, 191] width 130 height 26
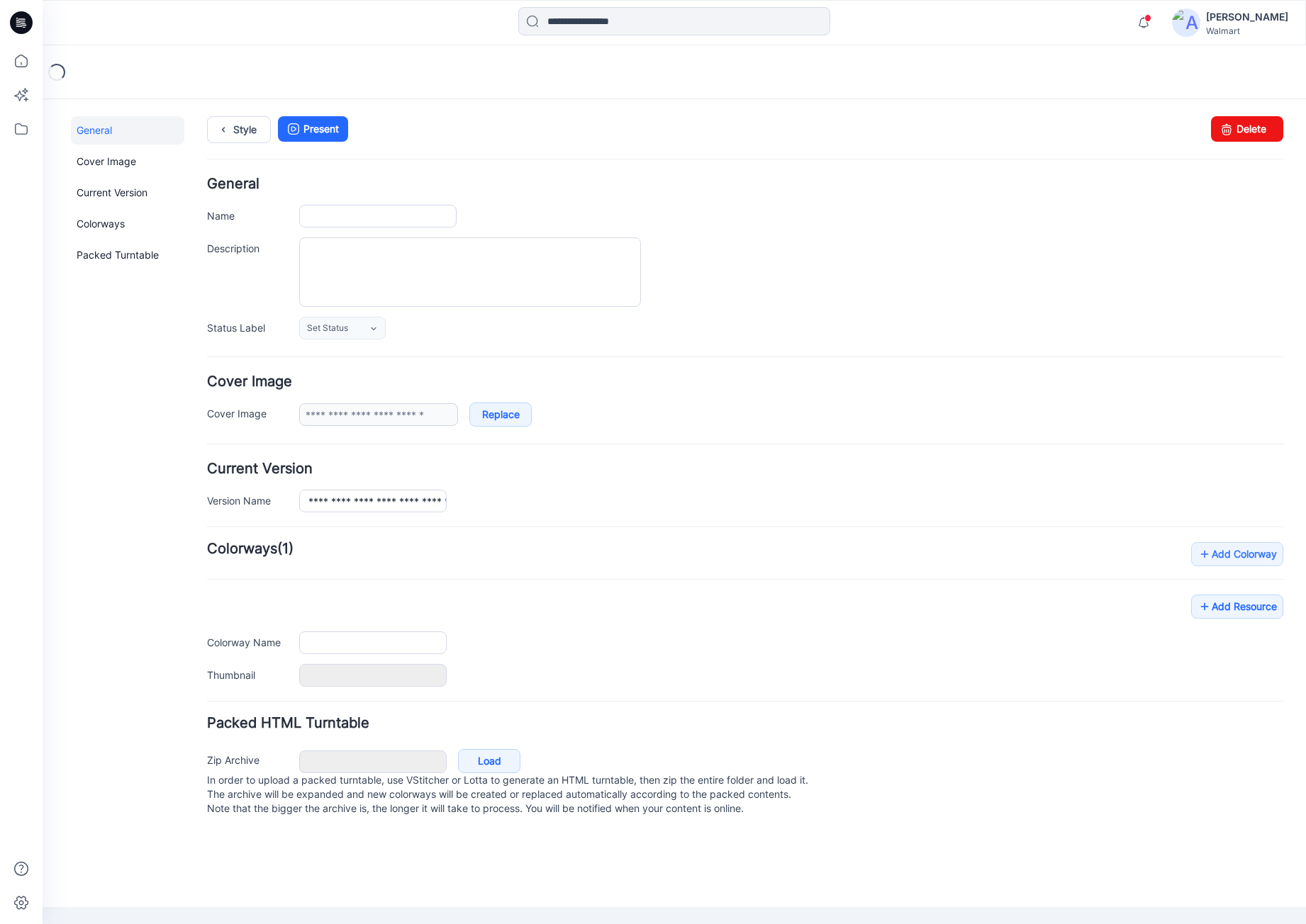
type input "**********"
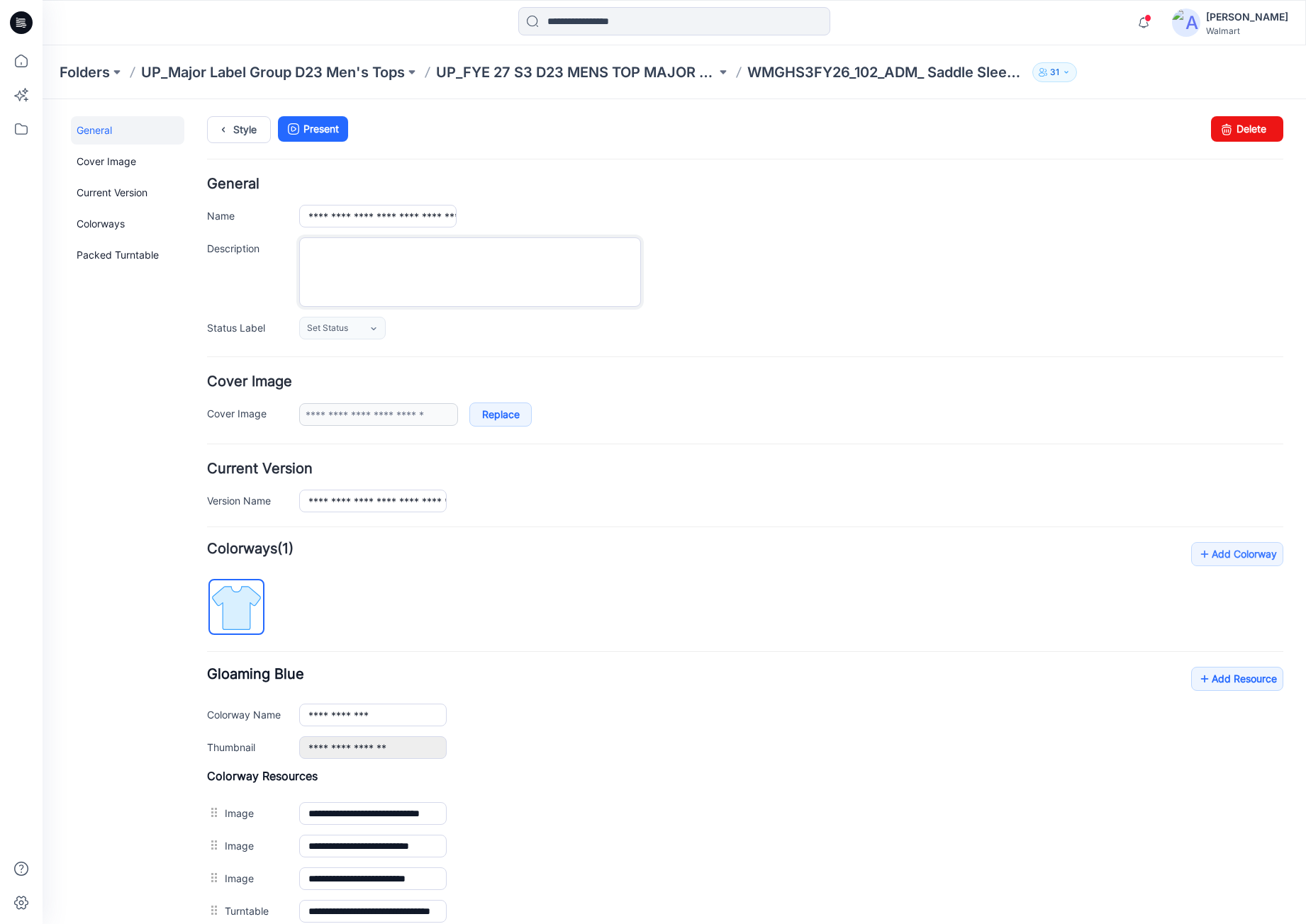
click at [465, 275] on textarea "Description" at bounding box center [470, 272] width 342 height 70
paste textarea "**********"
type textarea "**********"
click at [245, 132] on link "Style" at bounding box center [239, 130] width 64 height 27
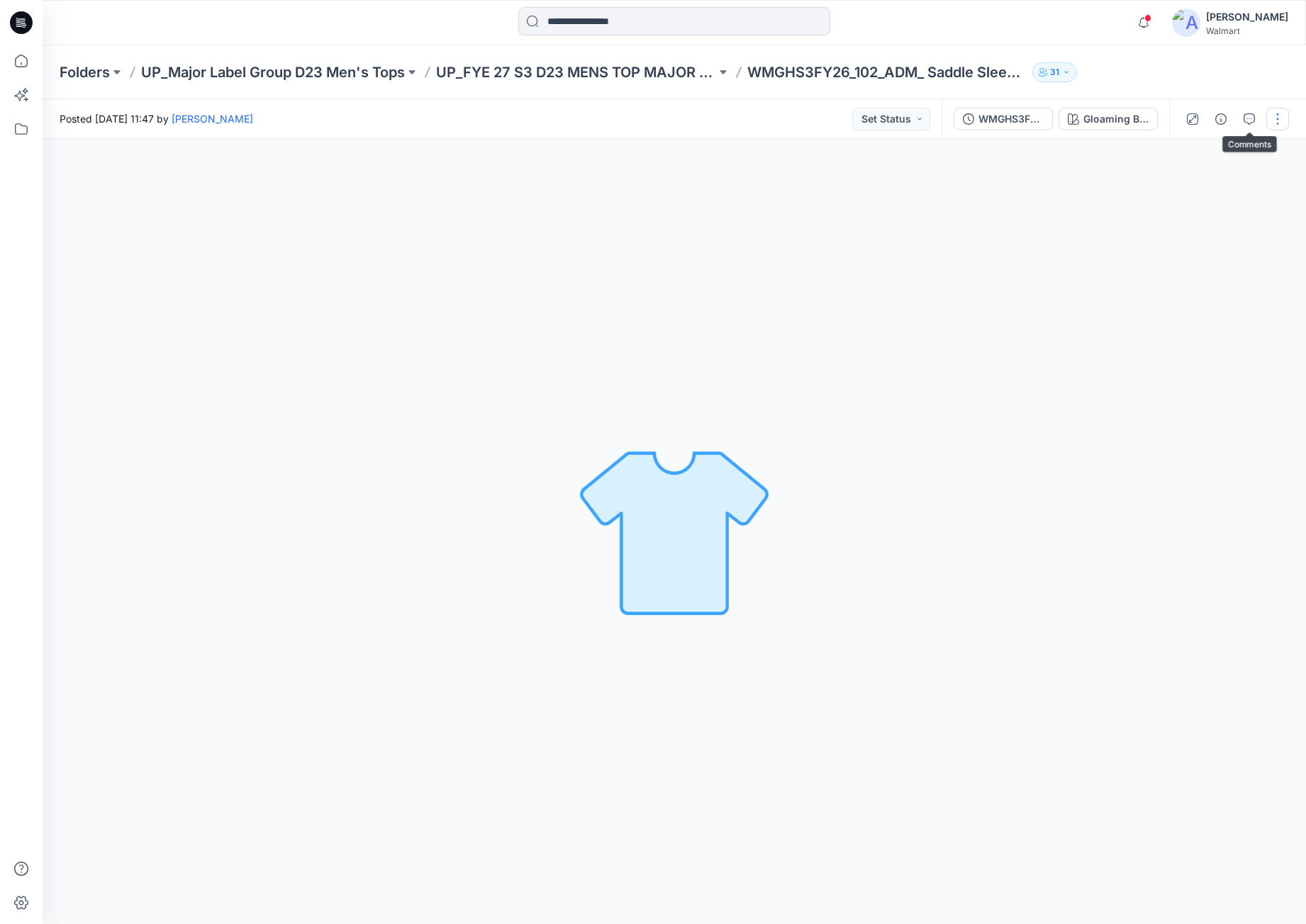
click at [1270, 108] on button "button" at bounding box center [1278, 119] width 23 height 23
click at [1210, 184] on button "Edit" at bounding box center [1218, 191] width 130 height 26
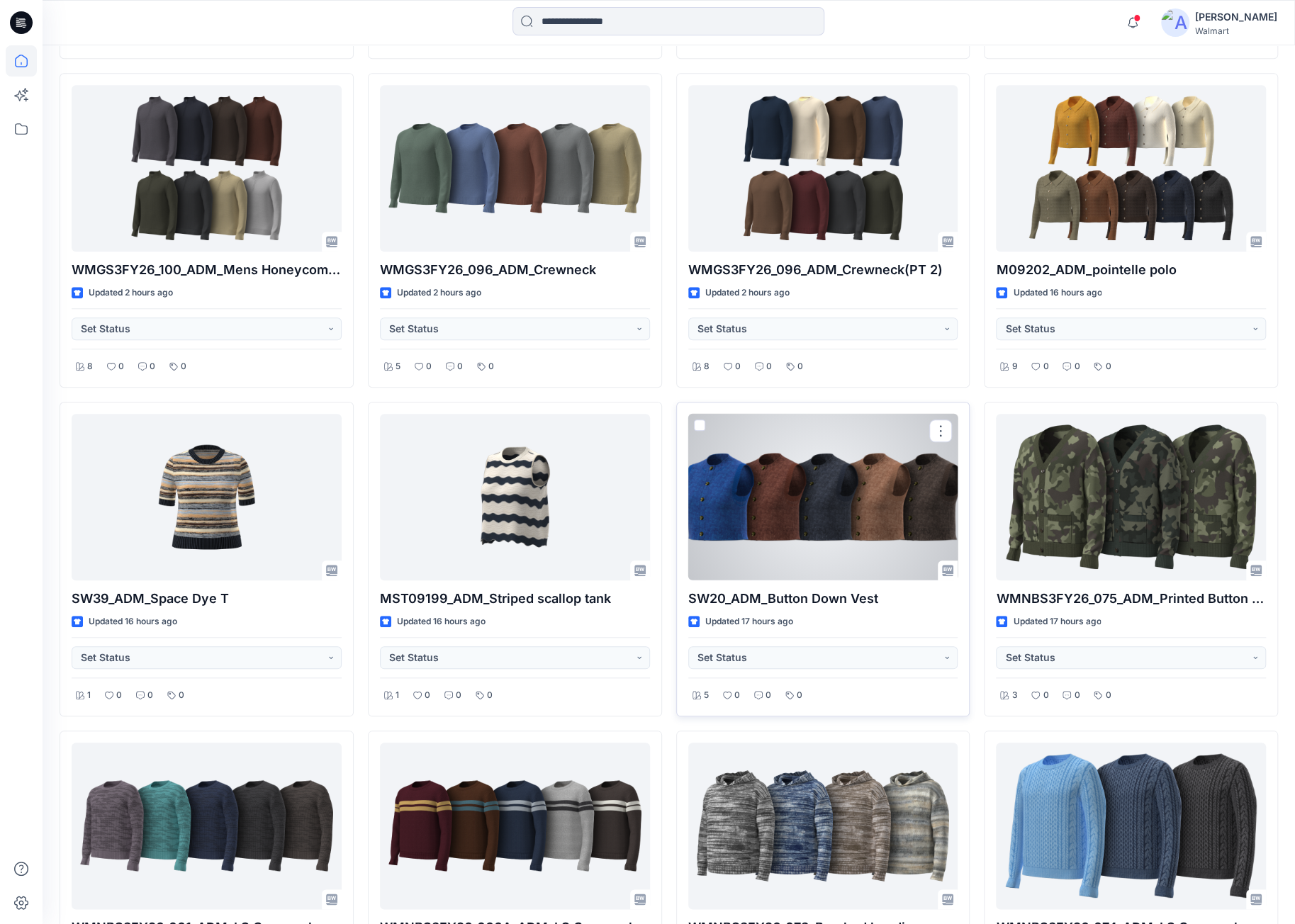
scroll to position [982, 0]
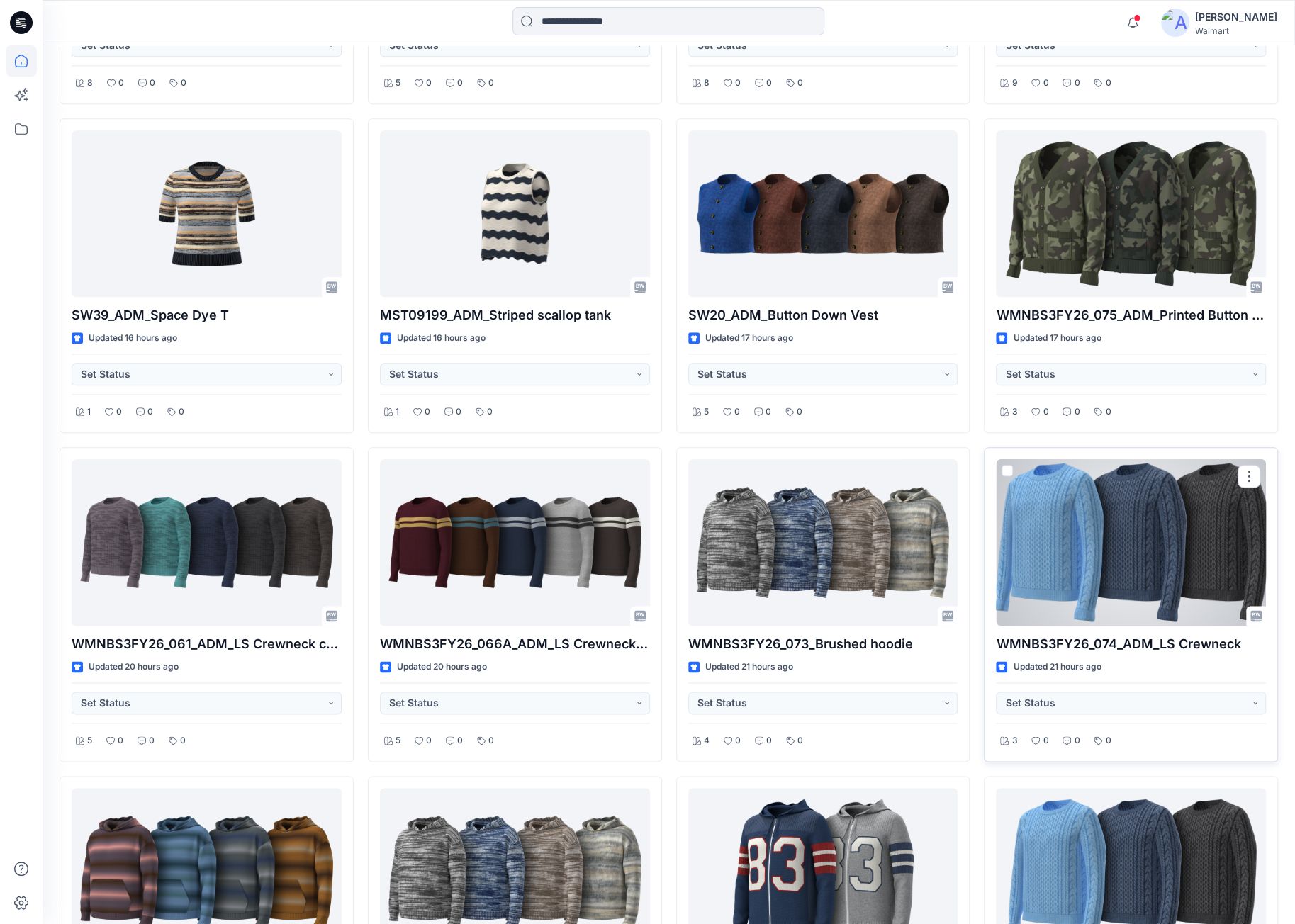
click at [1122, 607] on div at bounding box center [1131, 543] width 270 height 166
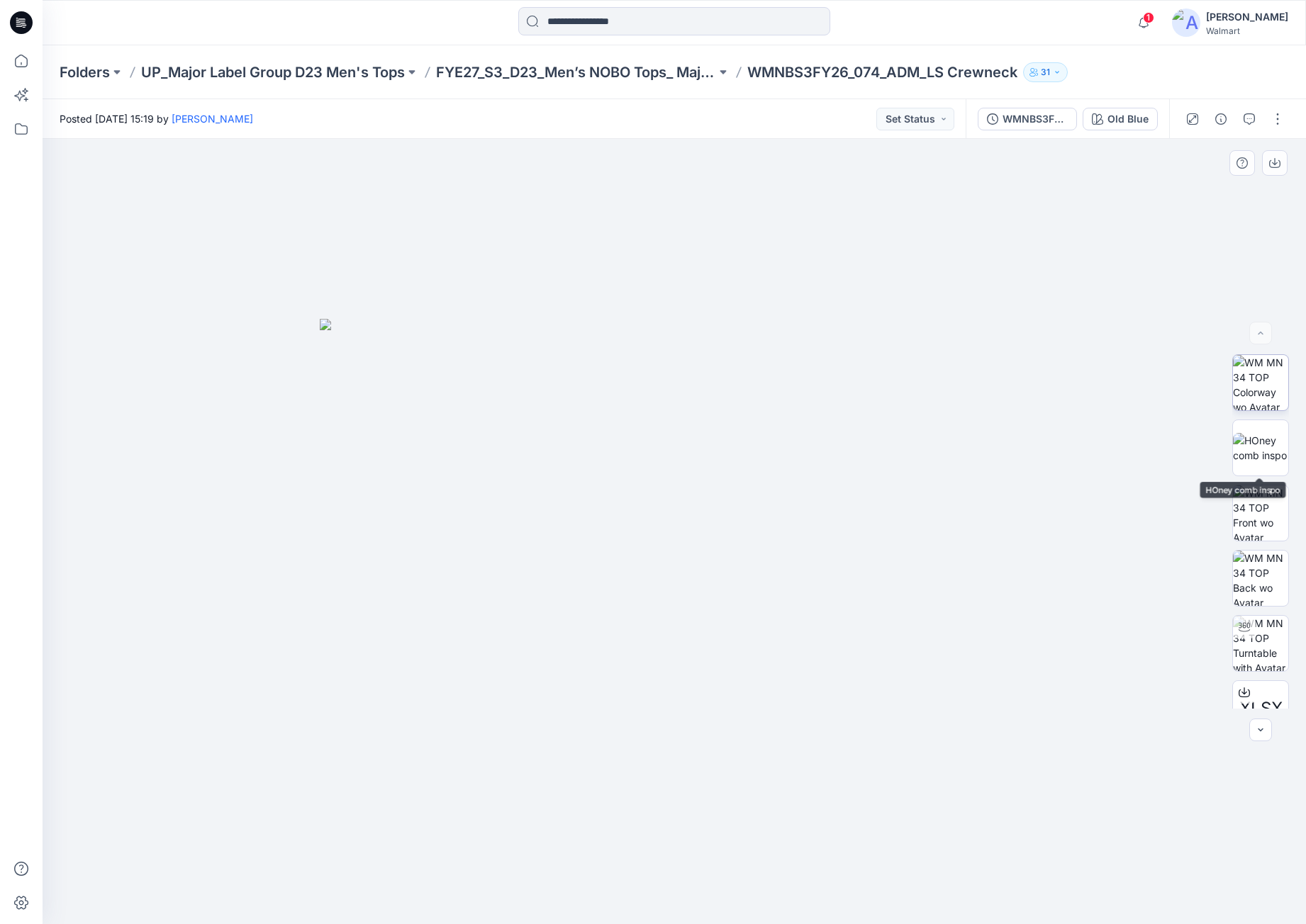
click at [1267, 394] on img at bounding box center [1261, 382] width 55 height 55
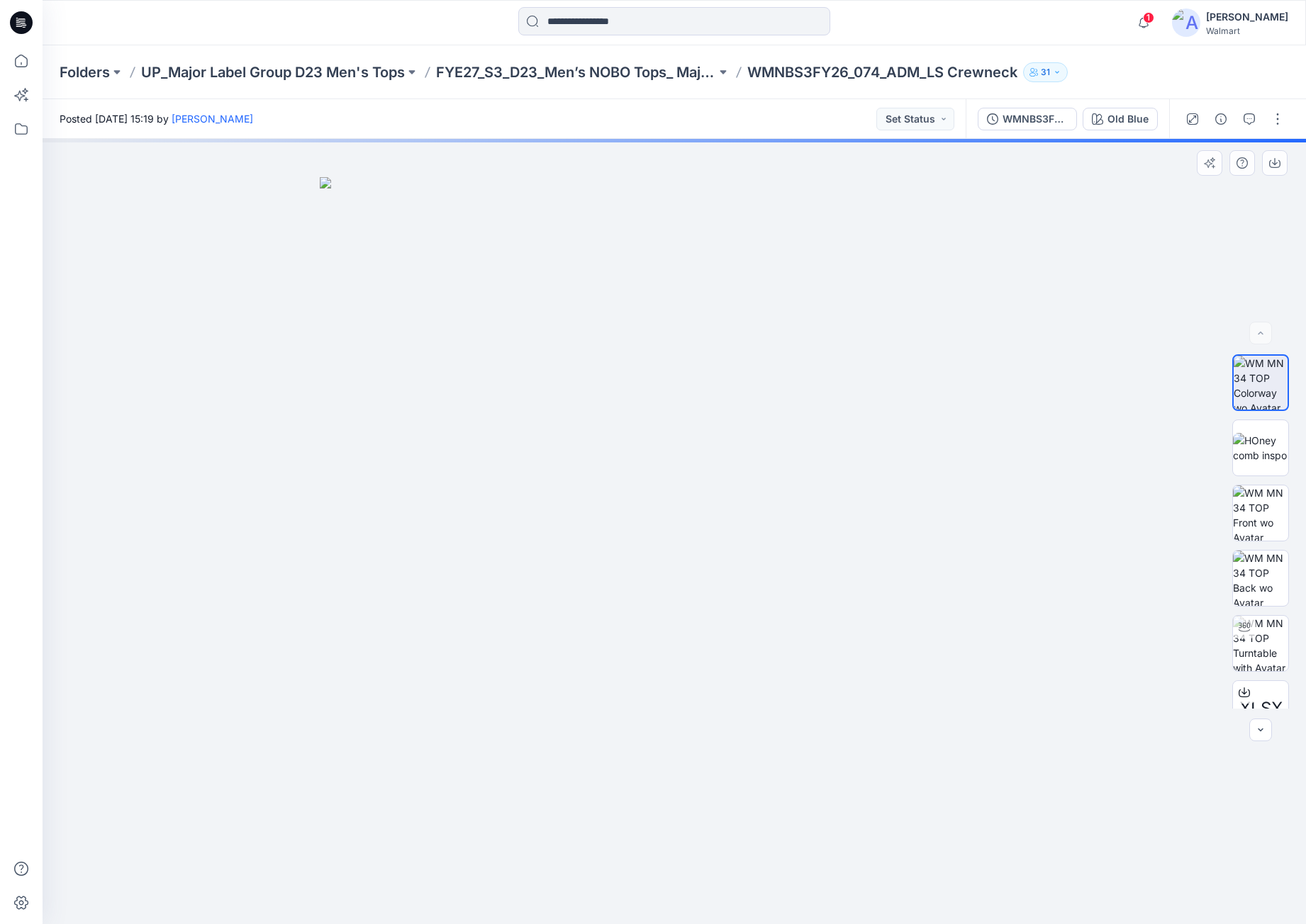
click at [789, 368] on div at bounding box center [674, 532] width 1264 height 786
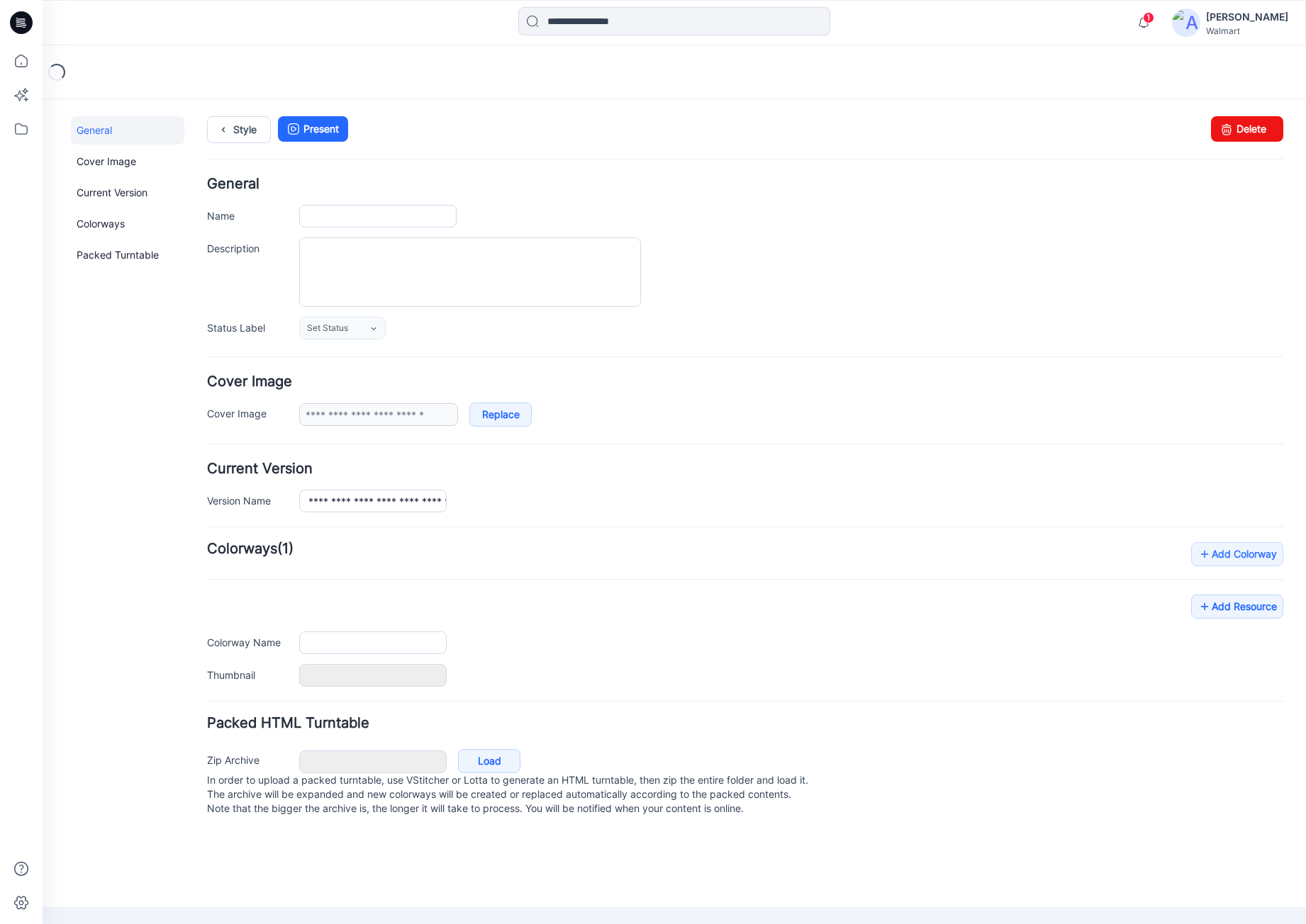
type input "**********"
type textarea "**********"
type input "**********"
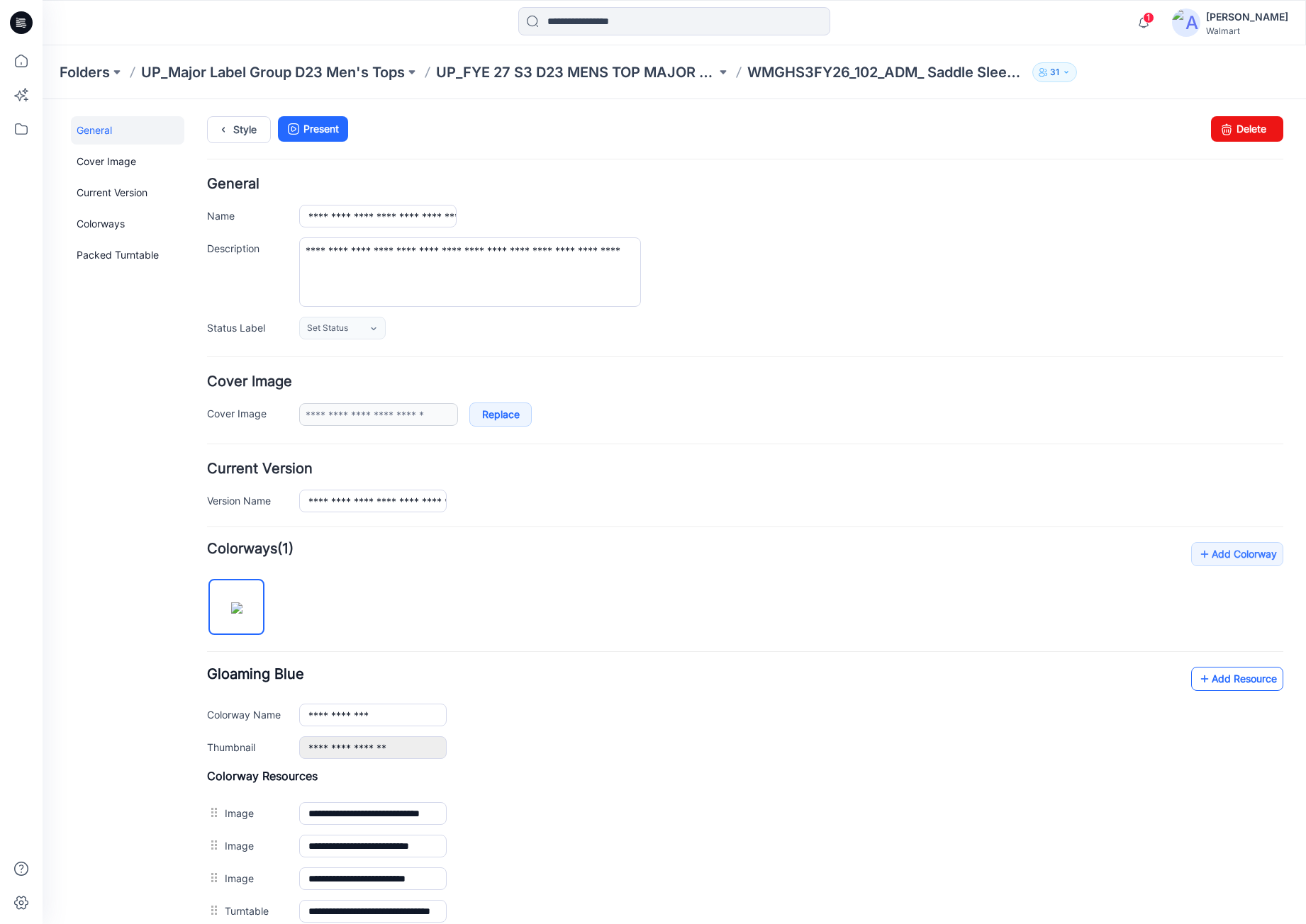
click at [1220, 676] on link "Add Resource" at bounding box center [1238, 679] width 92 height 24
click at [809, 220] on div "**********" at bounding box center [791, 216] width 984 height 23
click at [1230, 681] on link "Add Resource" at bounding box center [1238, 679] width 92 height 24
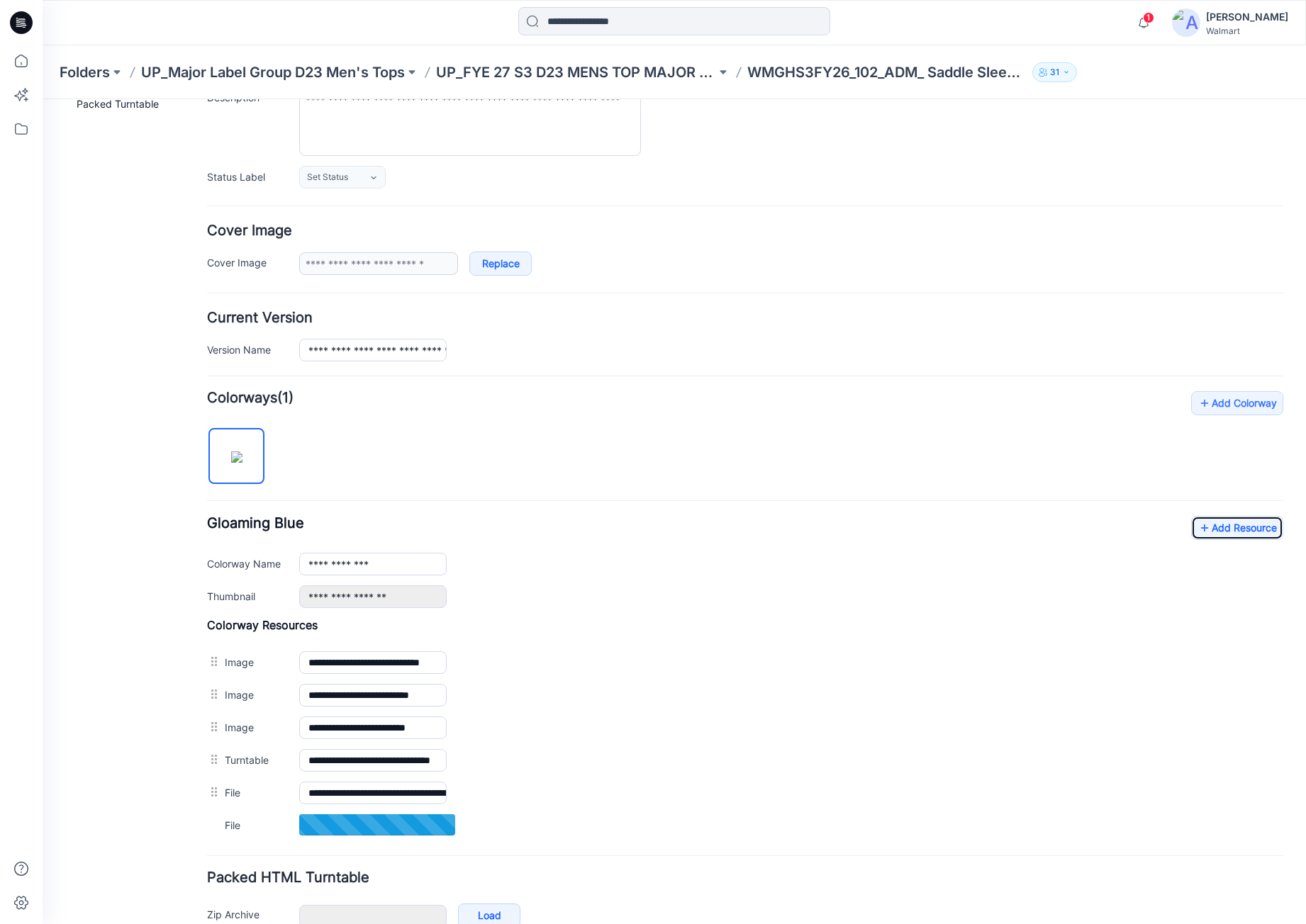
scroll to position [224, 0]
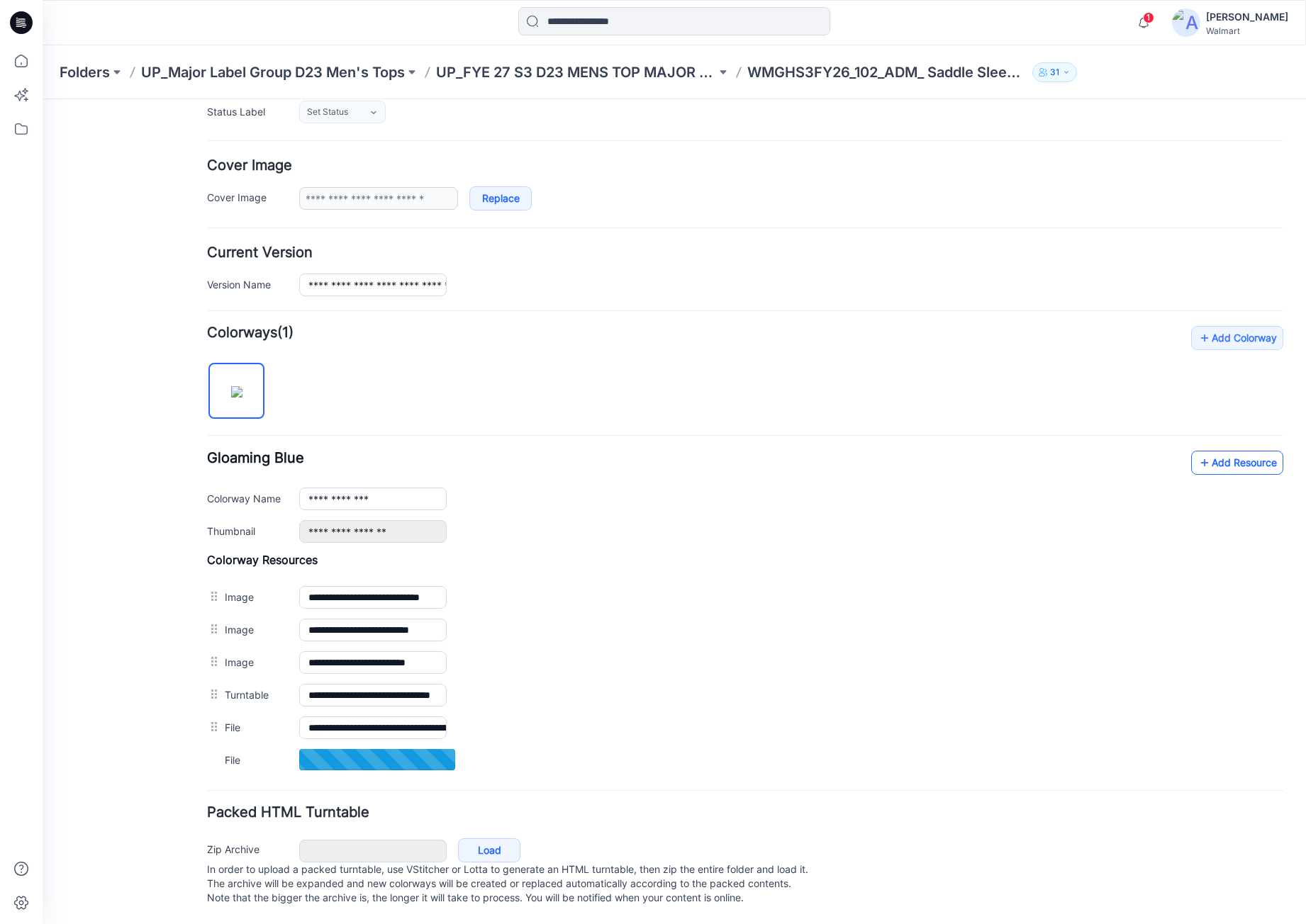
click at [1239, 451] on link "Add Resource" at bounding box center [1238, 463] width 92 height 24
click at [1224, 451] on link "Add Resource" at bounding box center [1238, 462] width 92 height 24
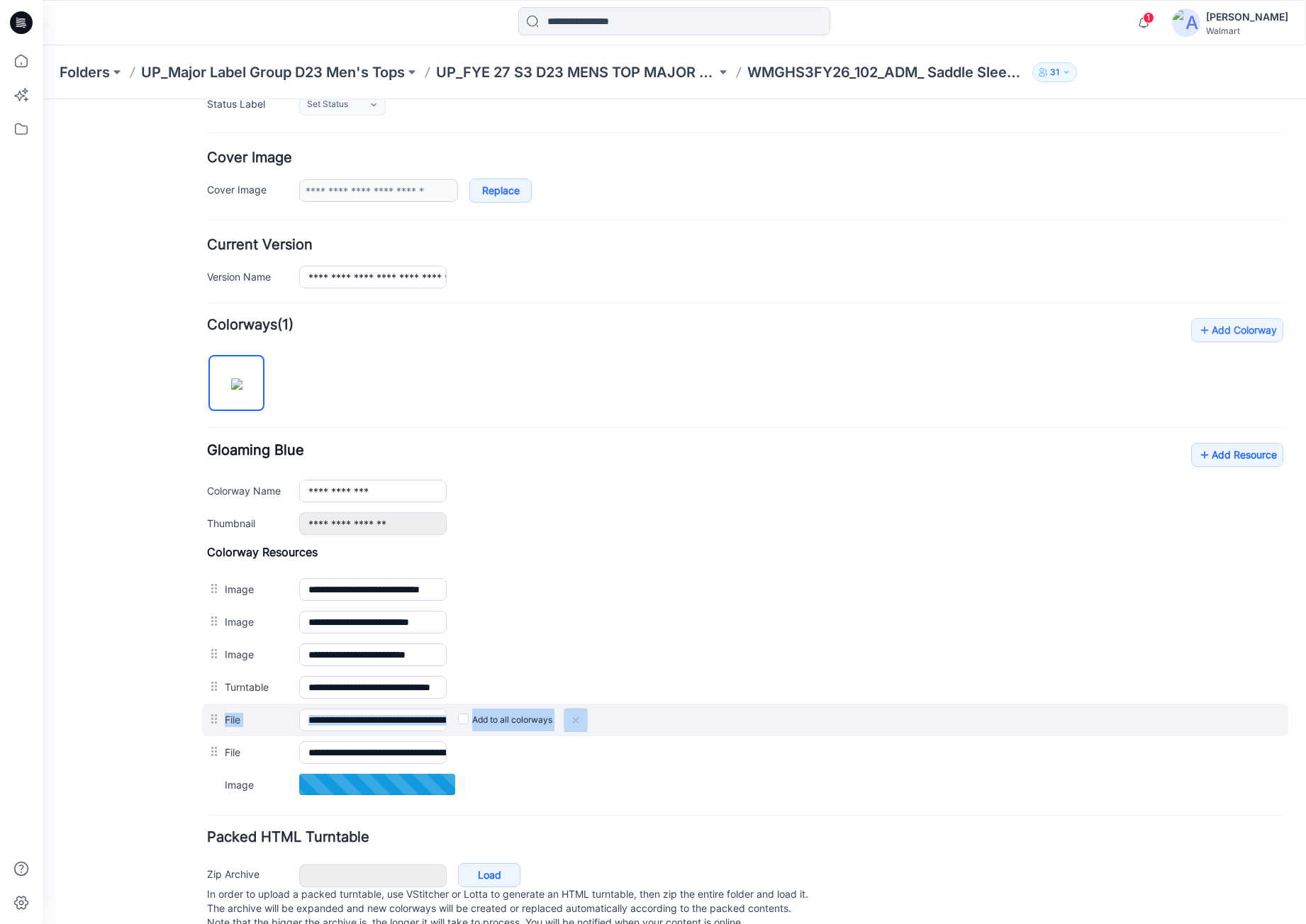
drag, startPoint x: 215, startPoint y: 748, endPoint x: 220, endPoint y: 714, distance: 34.4
click at [220, 714] on div "**********" at bounding box center [746, 673] width 1077 height 256
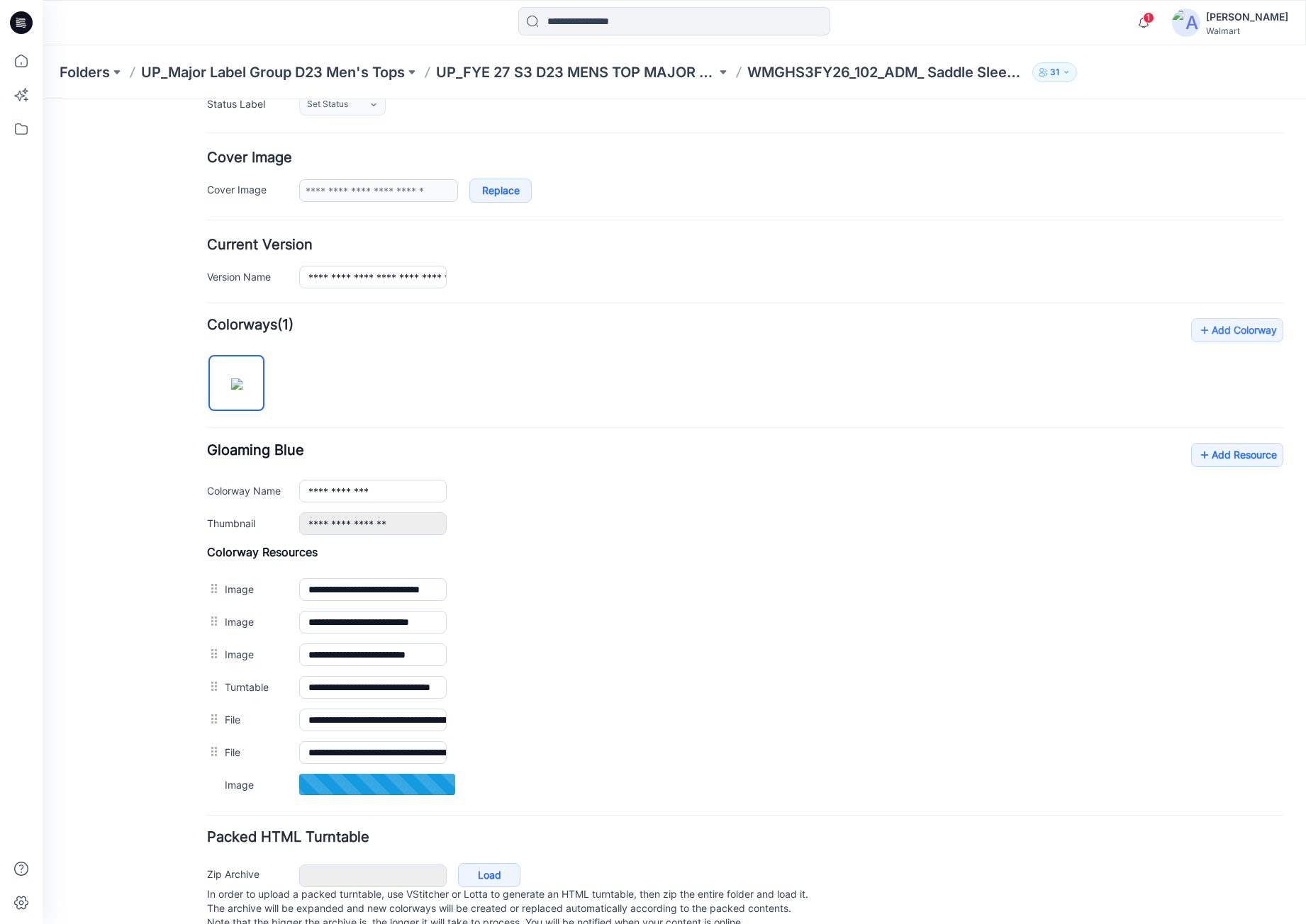
click at [161, 692] on div "General Cover Image Current Version Colorways Packed Turntable" at bounding box center [128, 421] width 114 height 1057
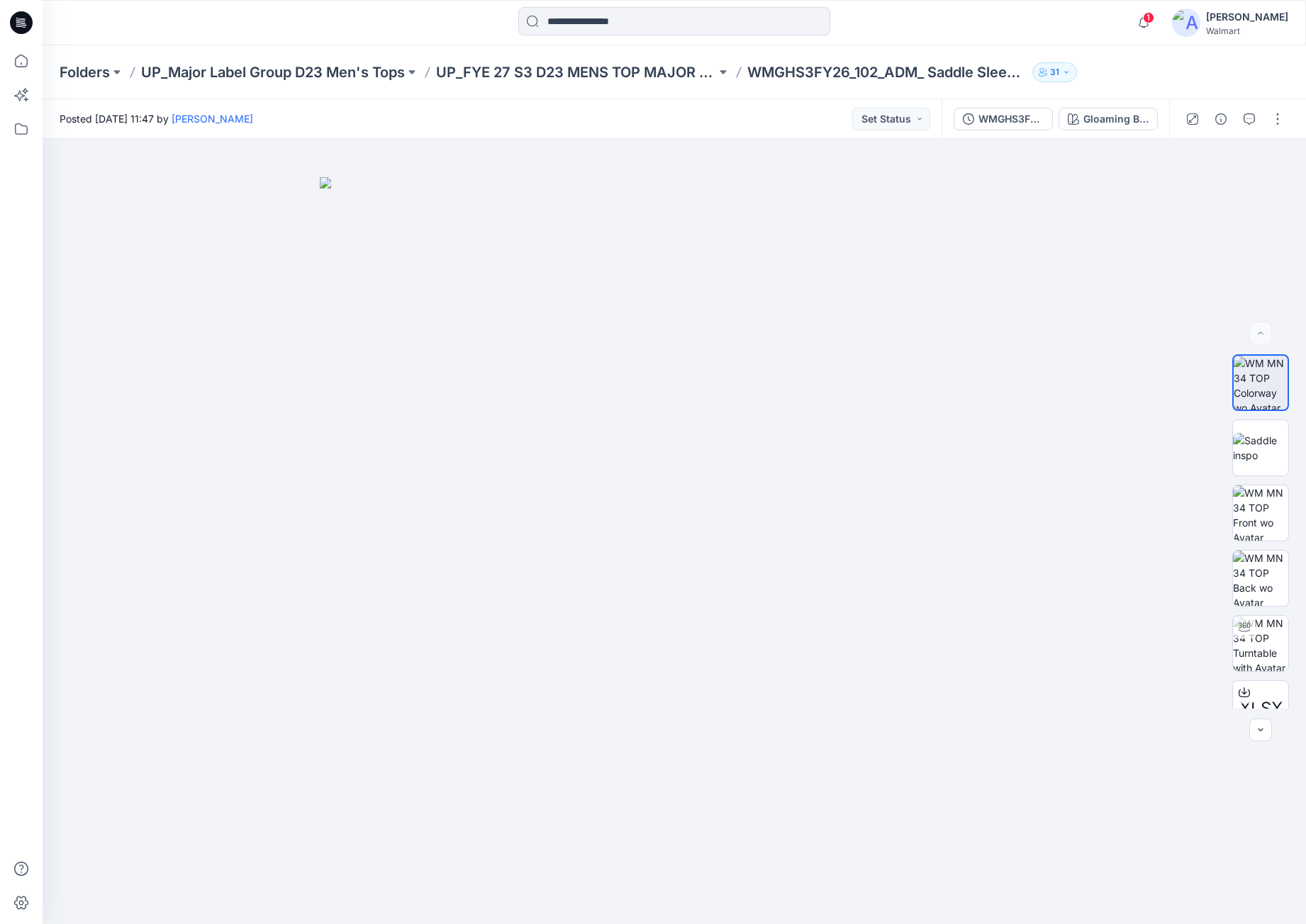
click at [28, 24] on icon at bounding box center [21, 23] width 23 height 23
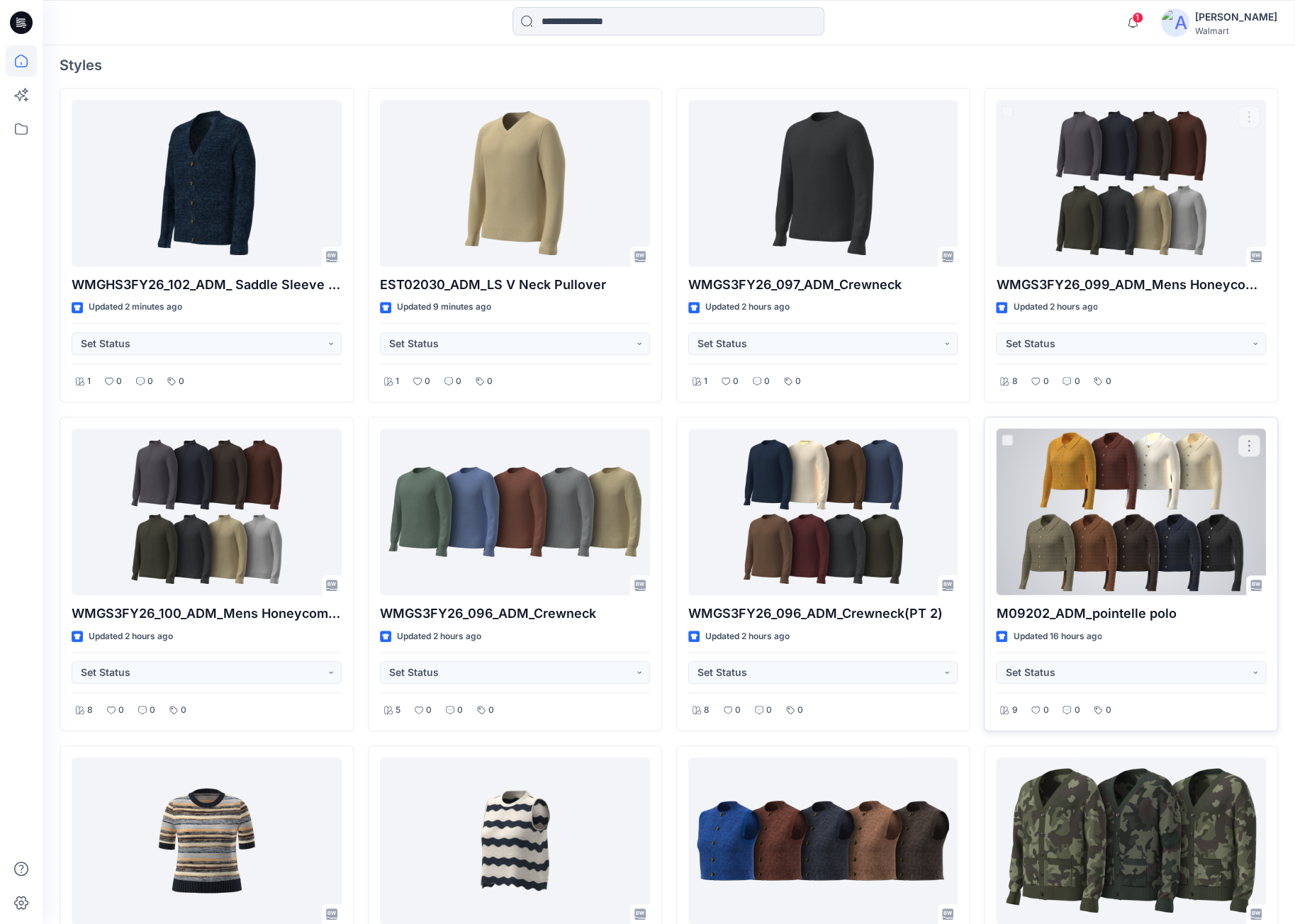
scroll to position [425, 0]
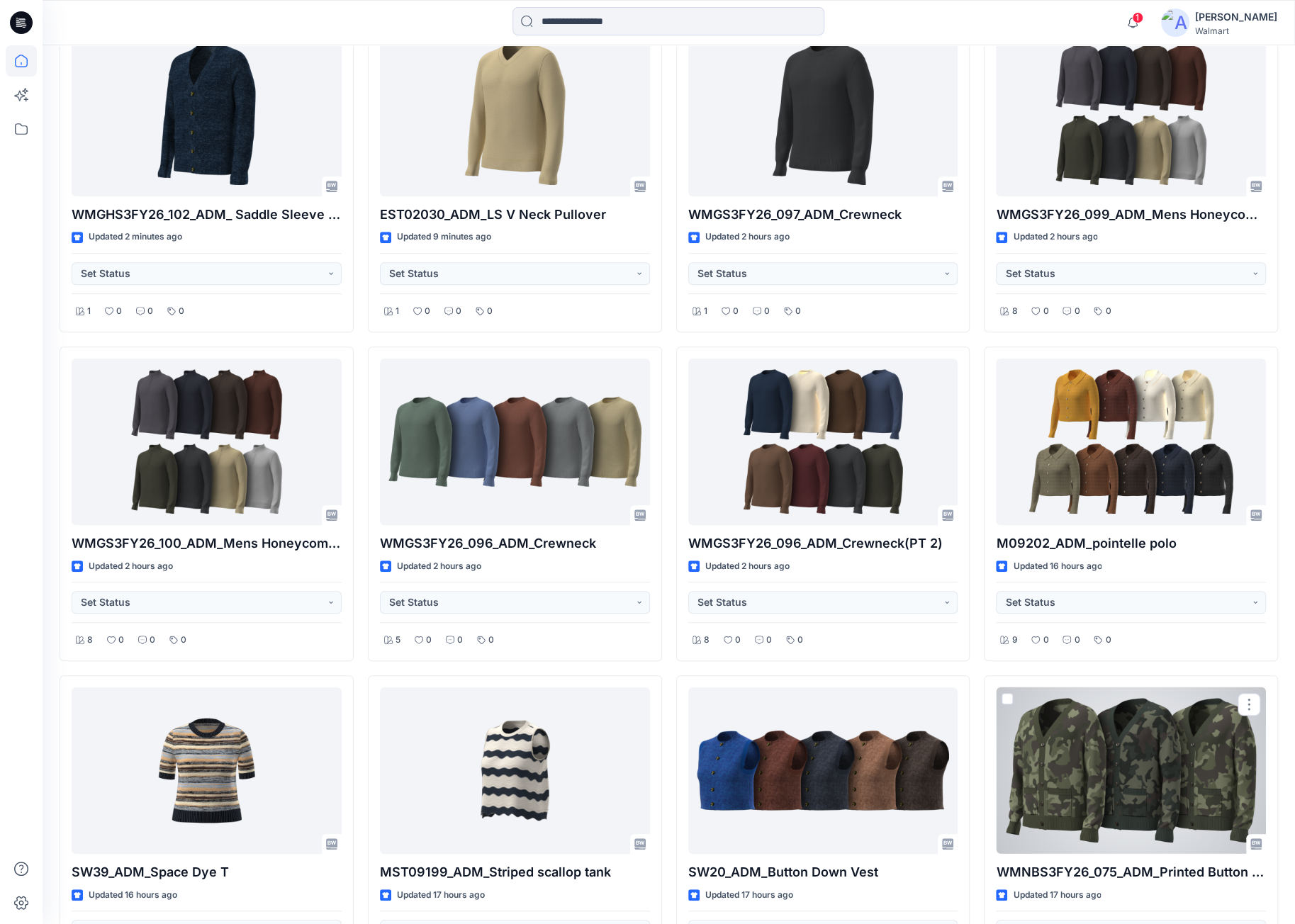
click at [1118, 765] on div at bounding box center [1131, 771] width 270 height 166
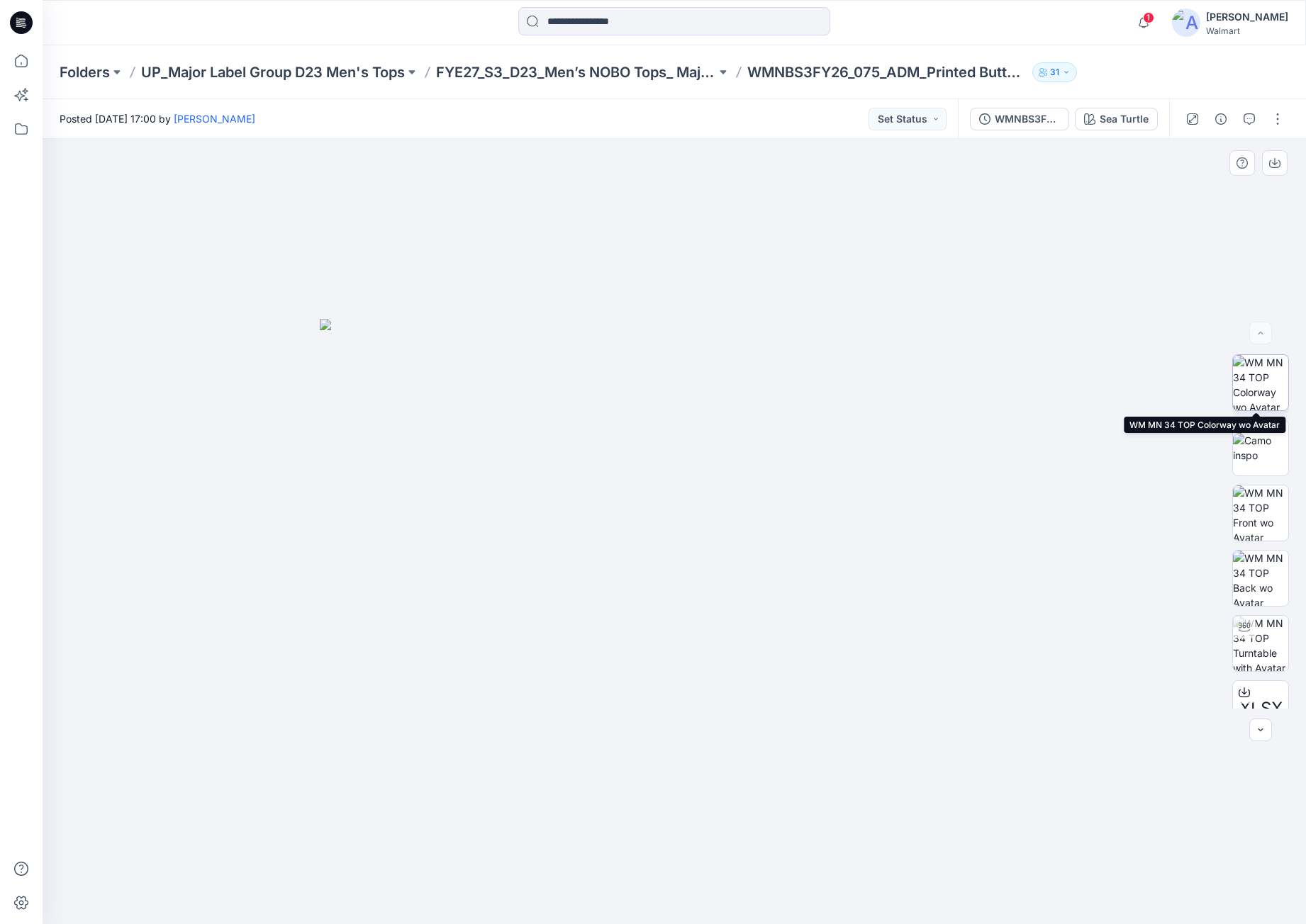
click at [1262, 397] on img at bounding box center [1261, 382] width 55 height 55
click at [1278, 163] on icon "button" at bounding box center [1275, 163] width 11 height 11
click at [1130, 114] on div "Sea Turtle" at bounding box center [1124, 119] width 49 height 16
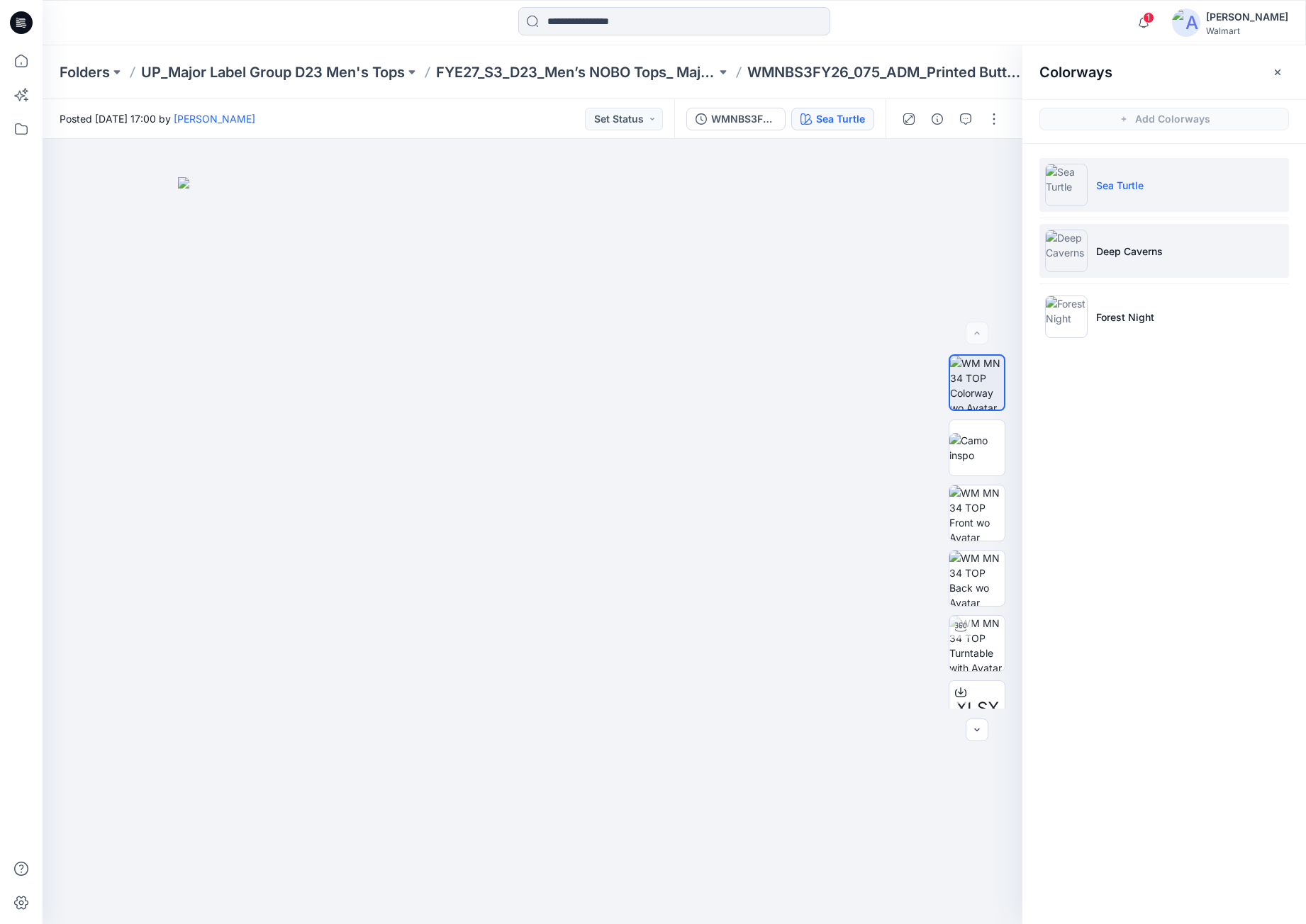
click at [1239, 233] on li "Deep Caverns" at bounding box center [1164, 250] width 250 height 54
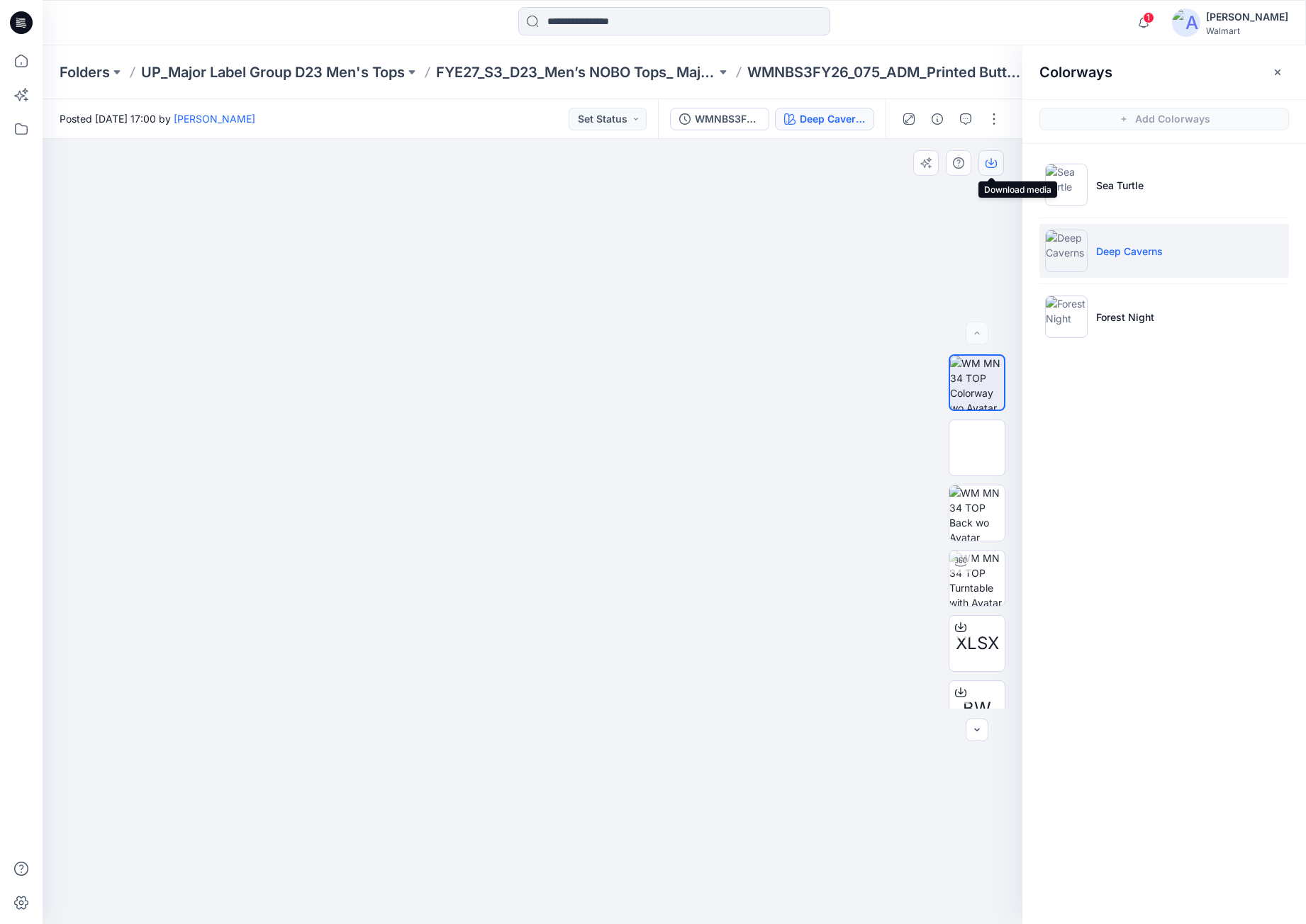
click at [992, 163] on icon "button" at bounding box center [991, 161] width 5 height 7
drag, startPoint x: 1169, startPoint y: 321, endPoint x: 1129, endPoint y: 282, distance: 55.9
click at [1169, 322] on li "Forest Night" at bounding box center [1164, 316] width 250 height 54
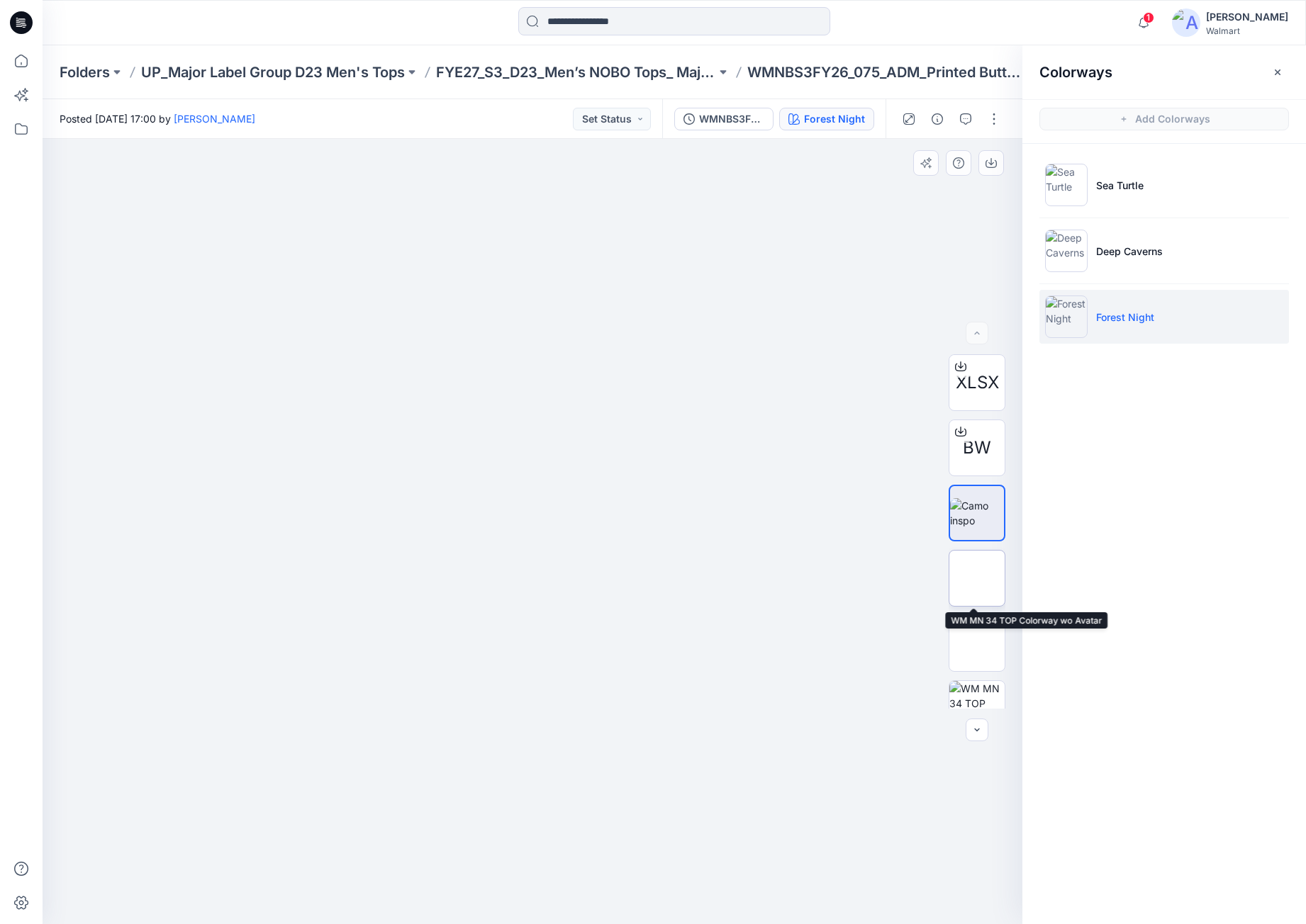
click at [977, 578] on img at bounding box center [977, 578] width 0 height 0
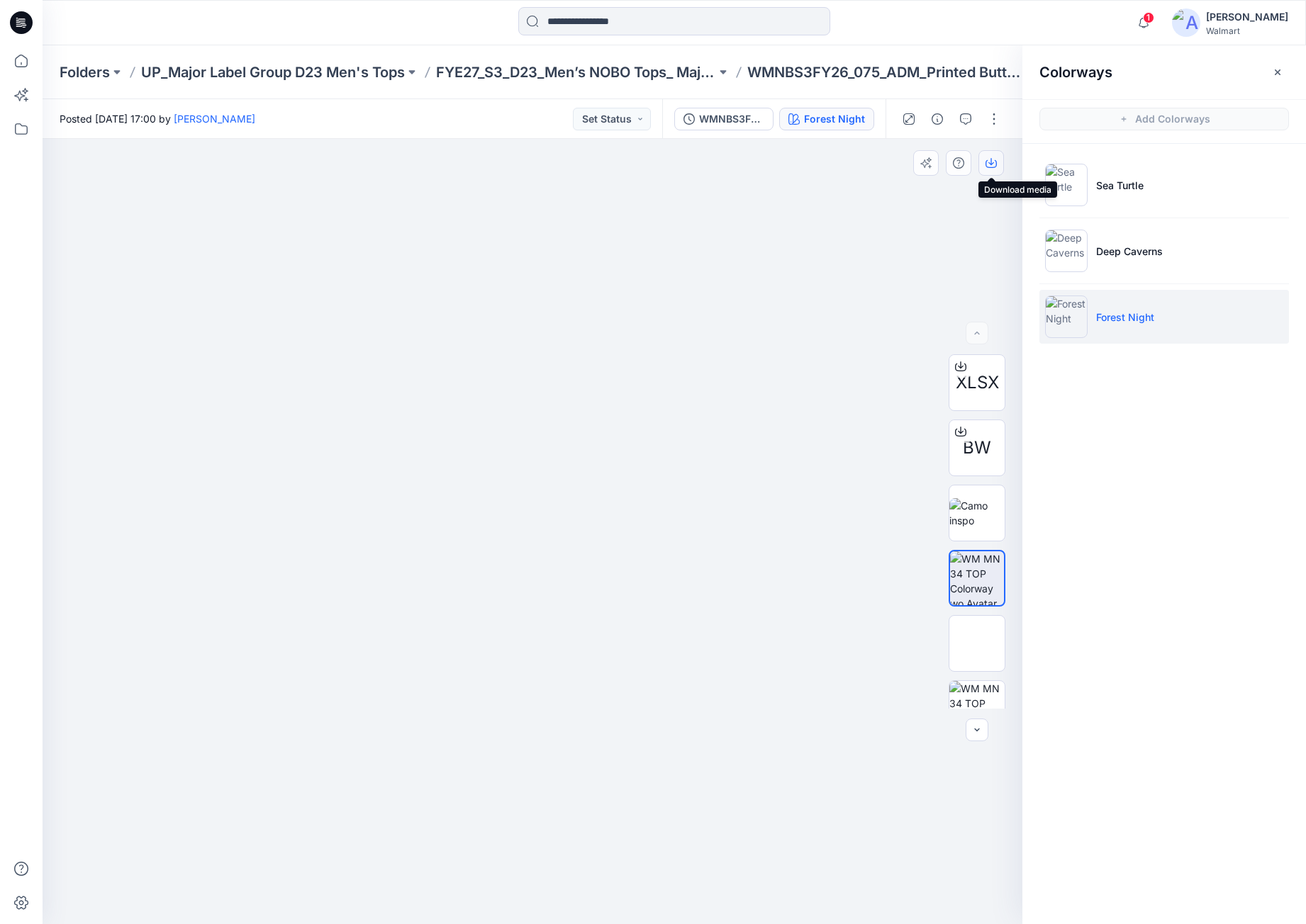
click at [994, 163] on icon "button" at bounding box center [991, 163] width 11 height 11
click at [14, 22] on icon at bounding box center [21, 23] width 23 height 23
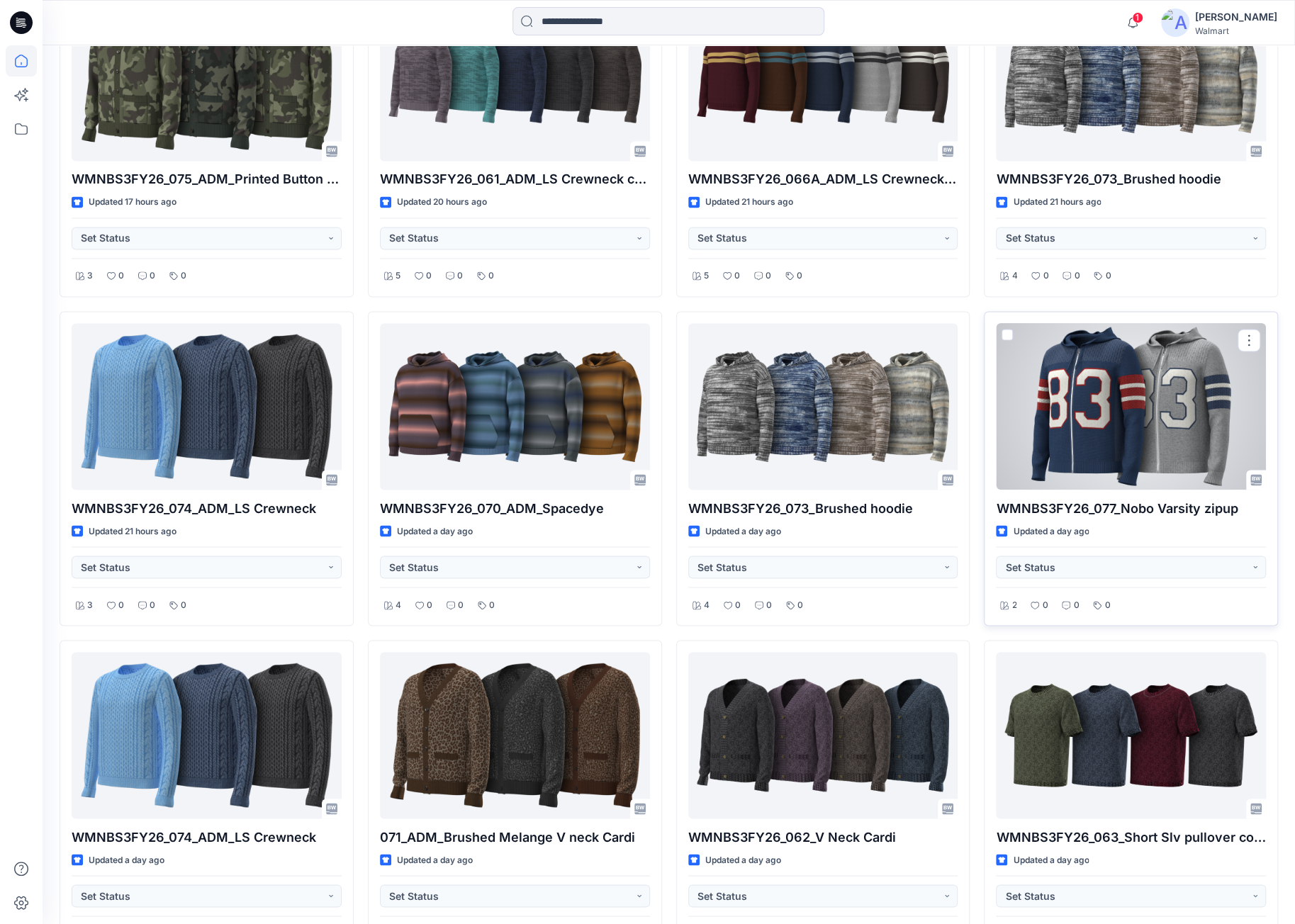
scroll to position [1541, 0]
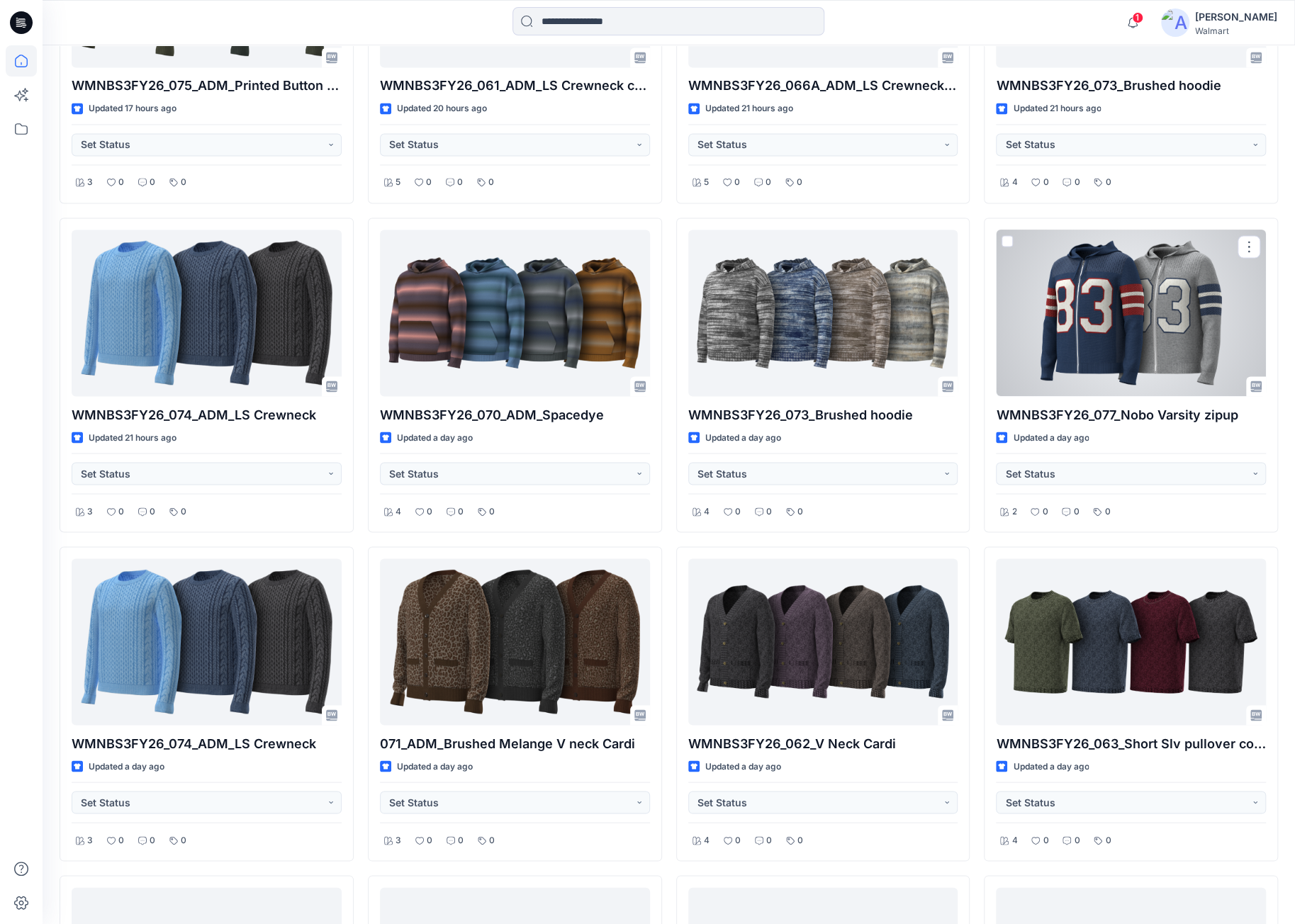
click at [1096, 352] on div at bounding box center [1131, 313] width 270 height 166
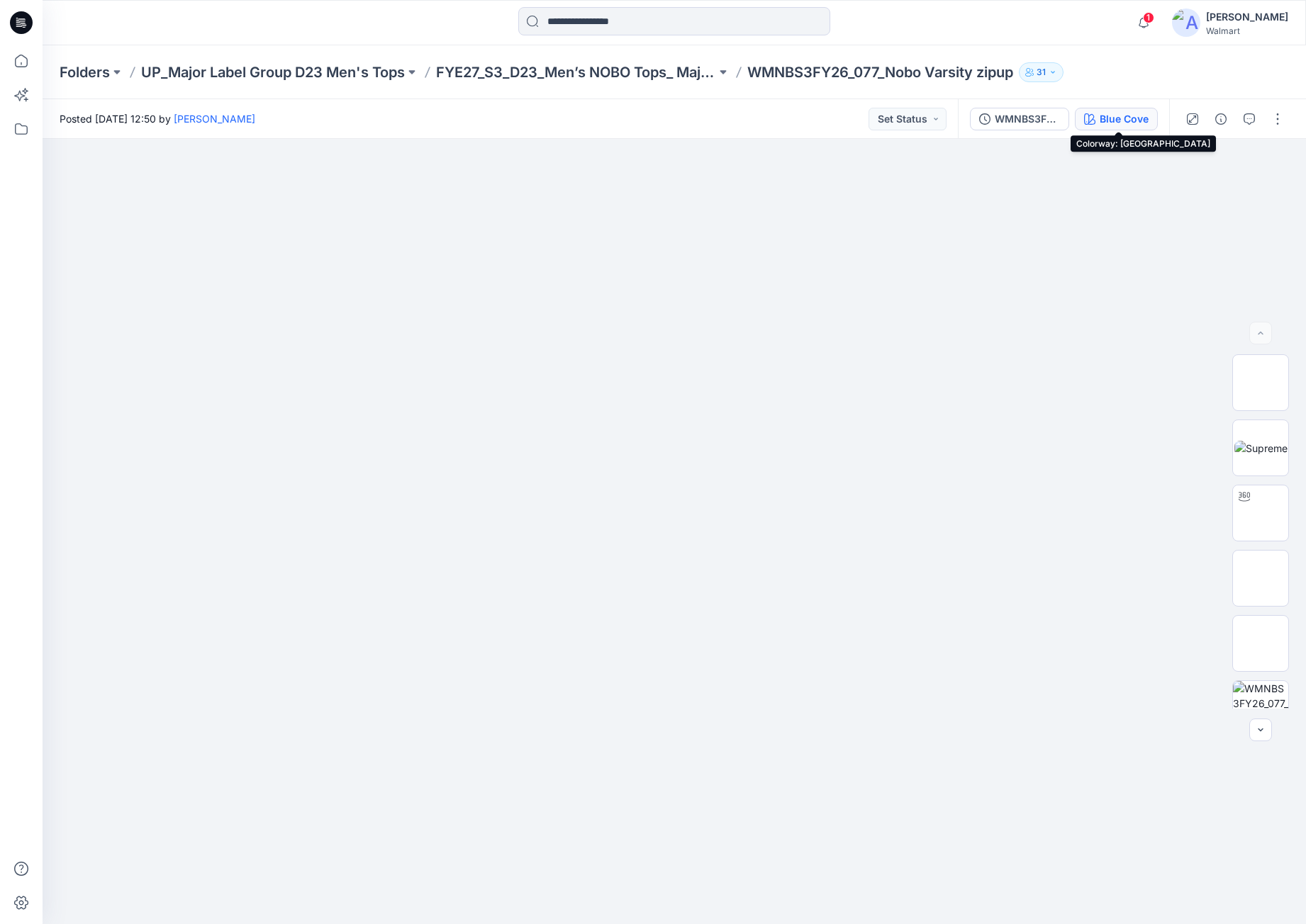
click at [1130, 123] on div "Blue Cove" at bounding box center [1124, 119] width 49 height 16
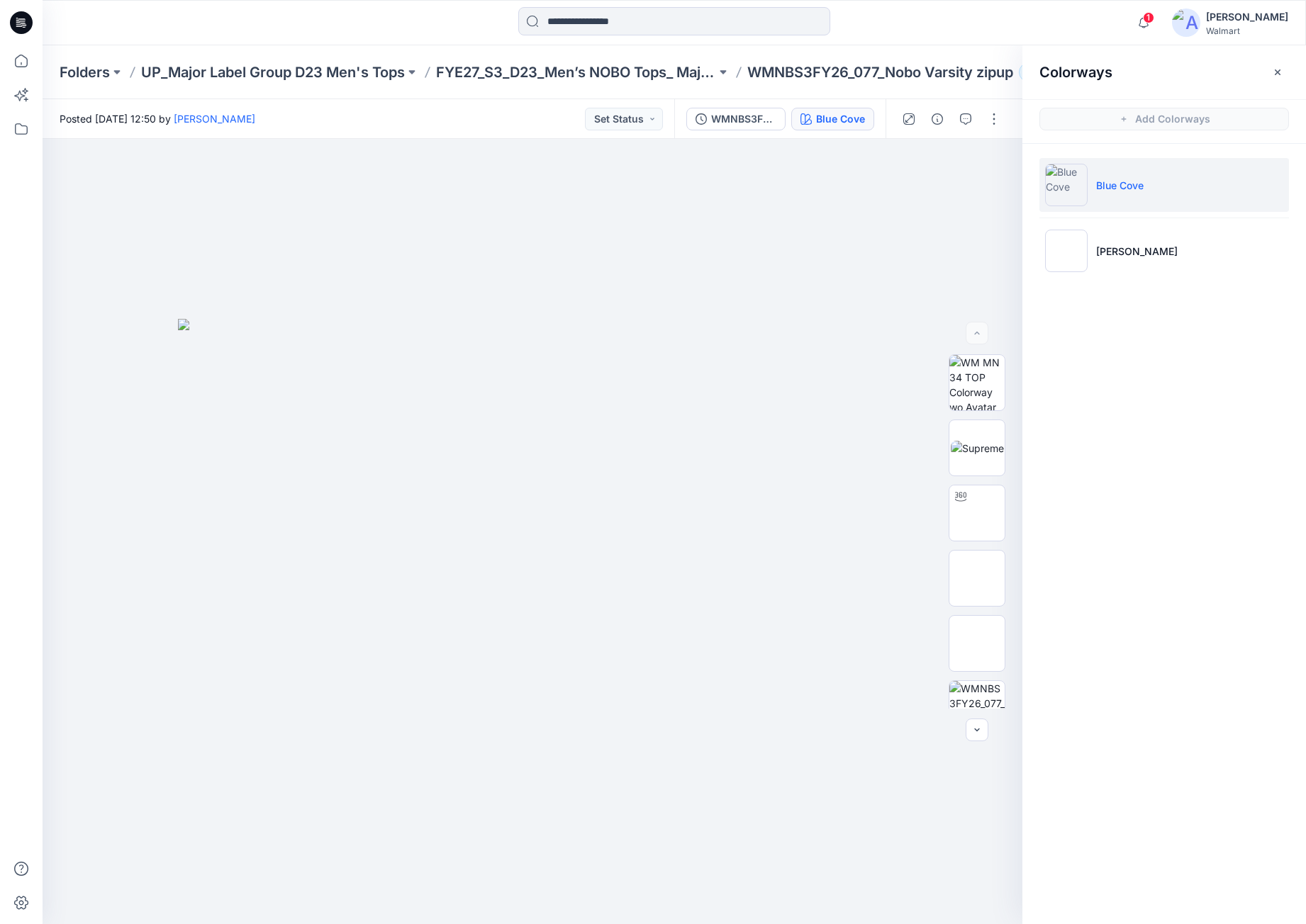
click at [1117, 185] on p "Blue Cove" at bounding box center [1120, 185] width 48 height 15
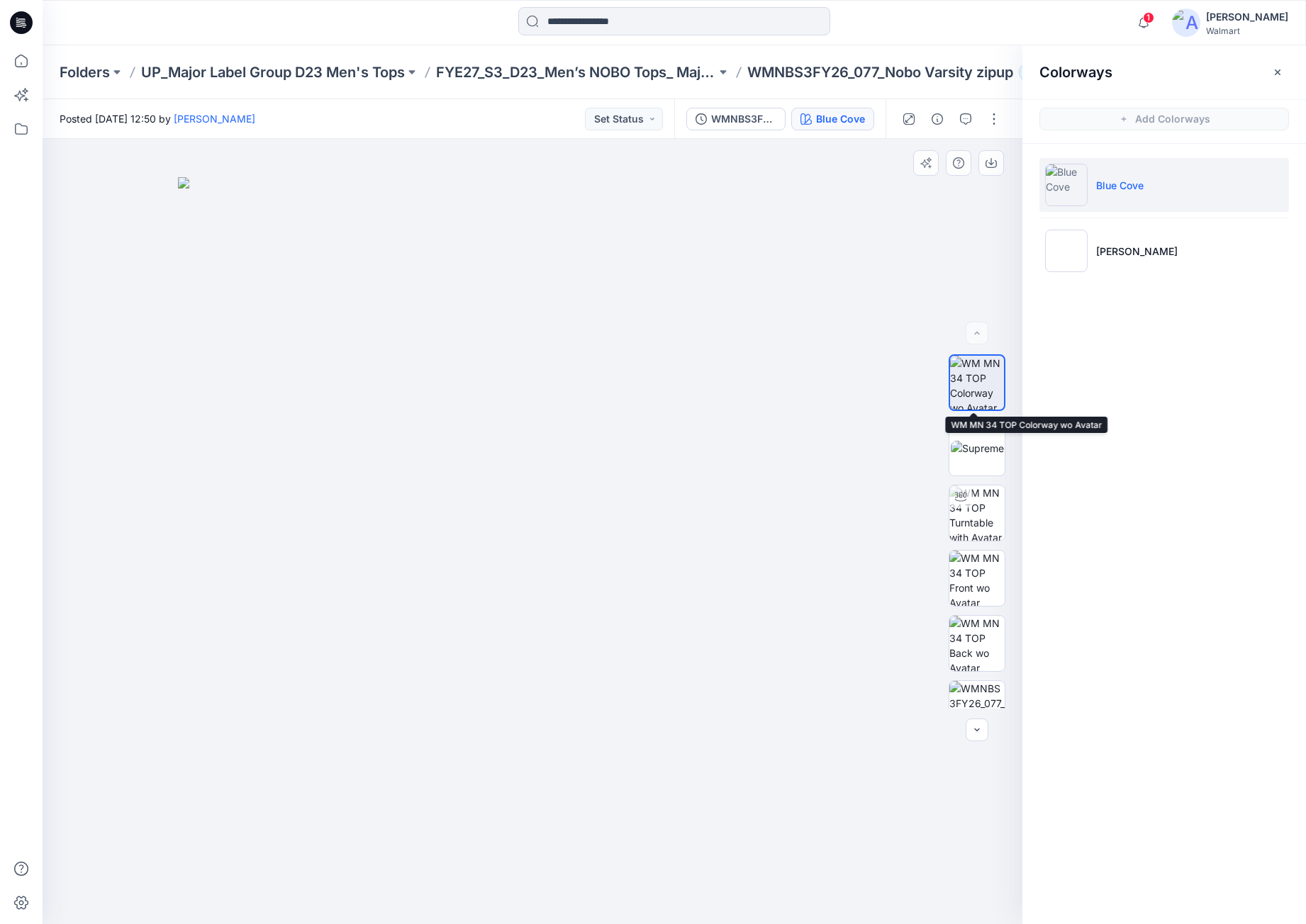
click at [968, 398] on img at bounding box center [977, 382] width 54 height 54
click at [970, 588] on img at bounding box center [977, 578] width 55 height 55
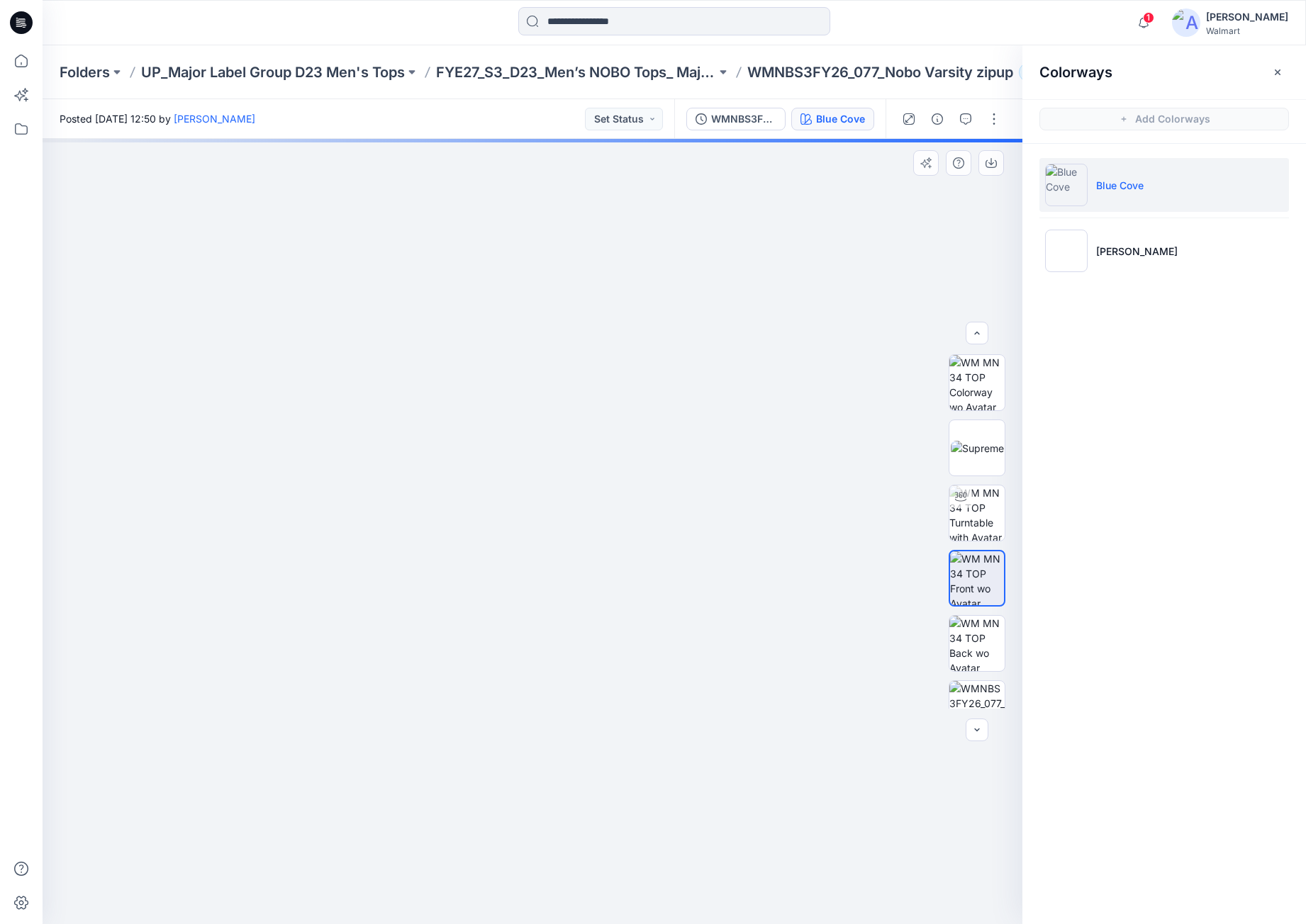
scroll to position [142, 0]
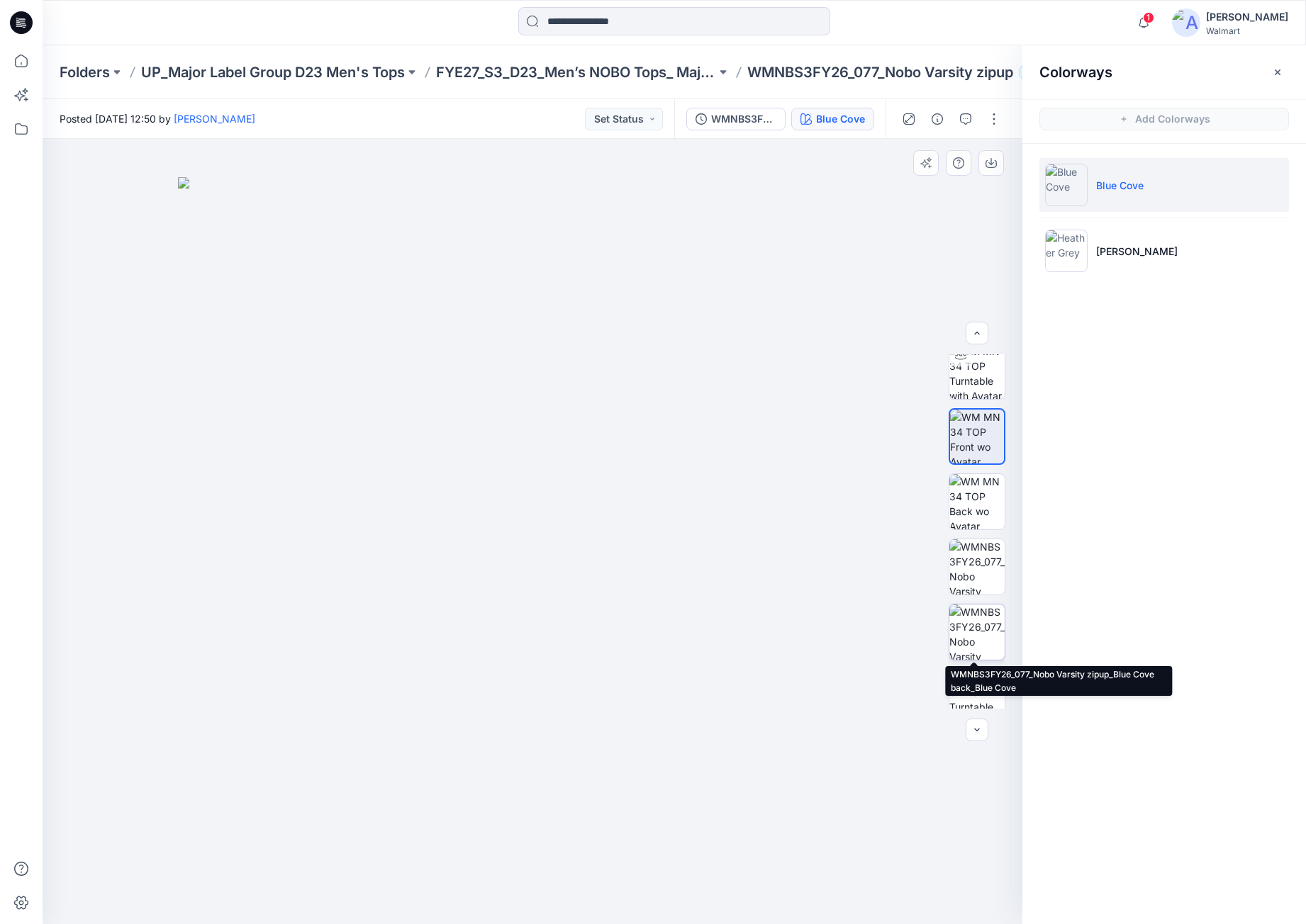
click at [970, 632] on img at bounding box center [977, 632] width 55 height 55
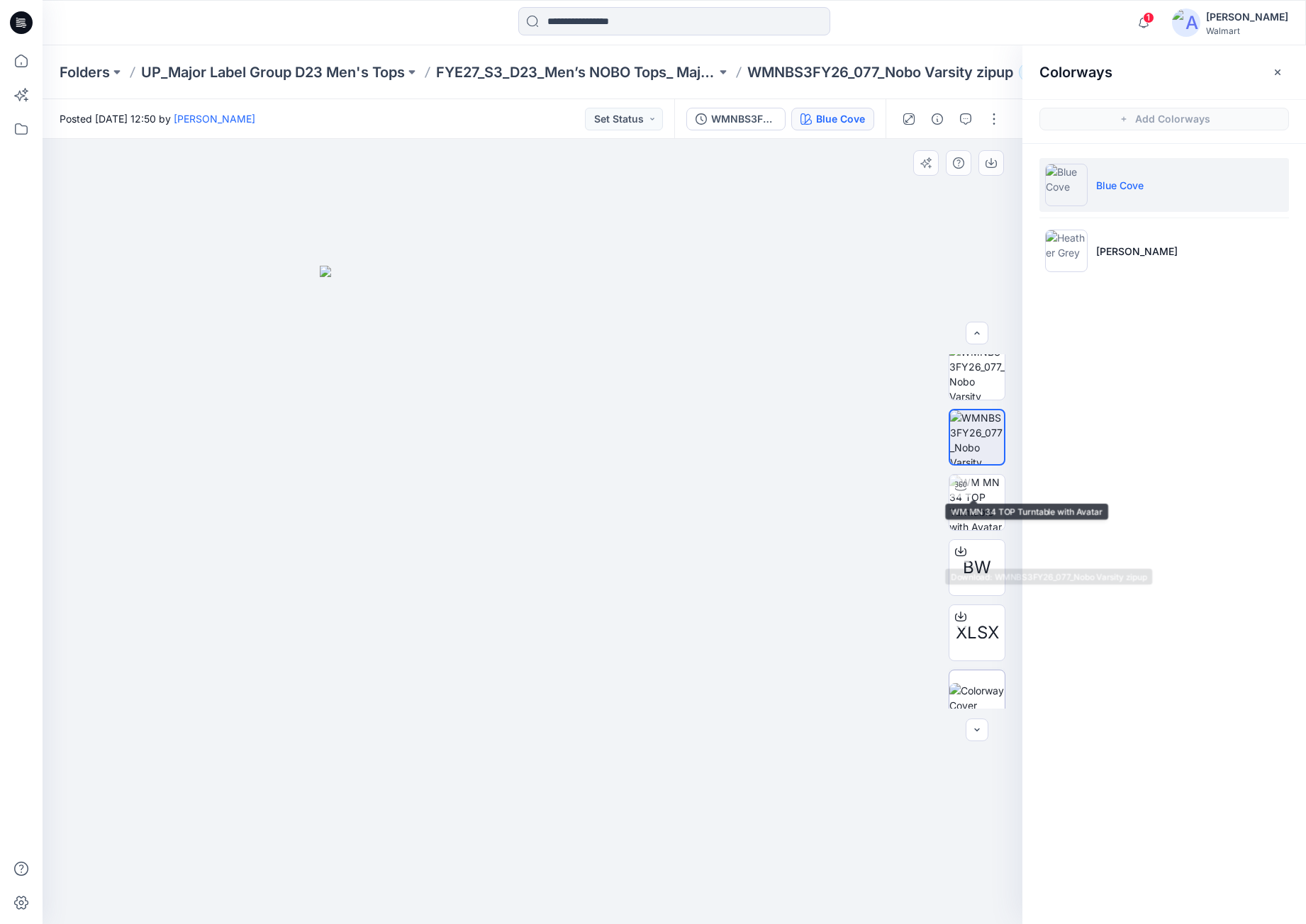
scroll to position [420, 0]
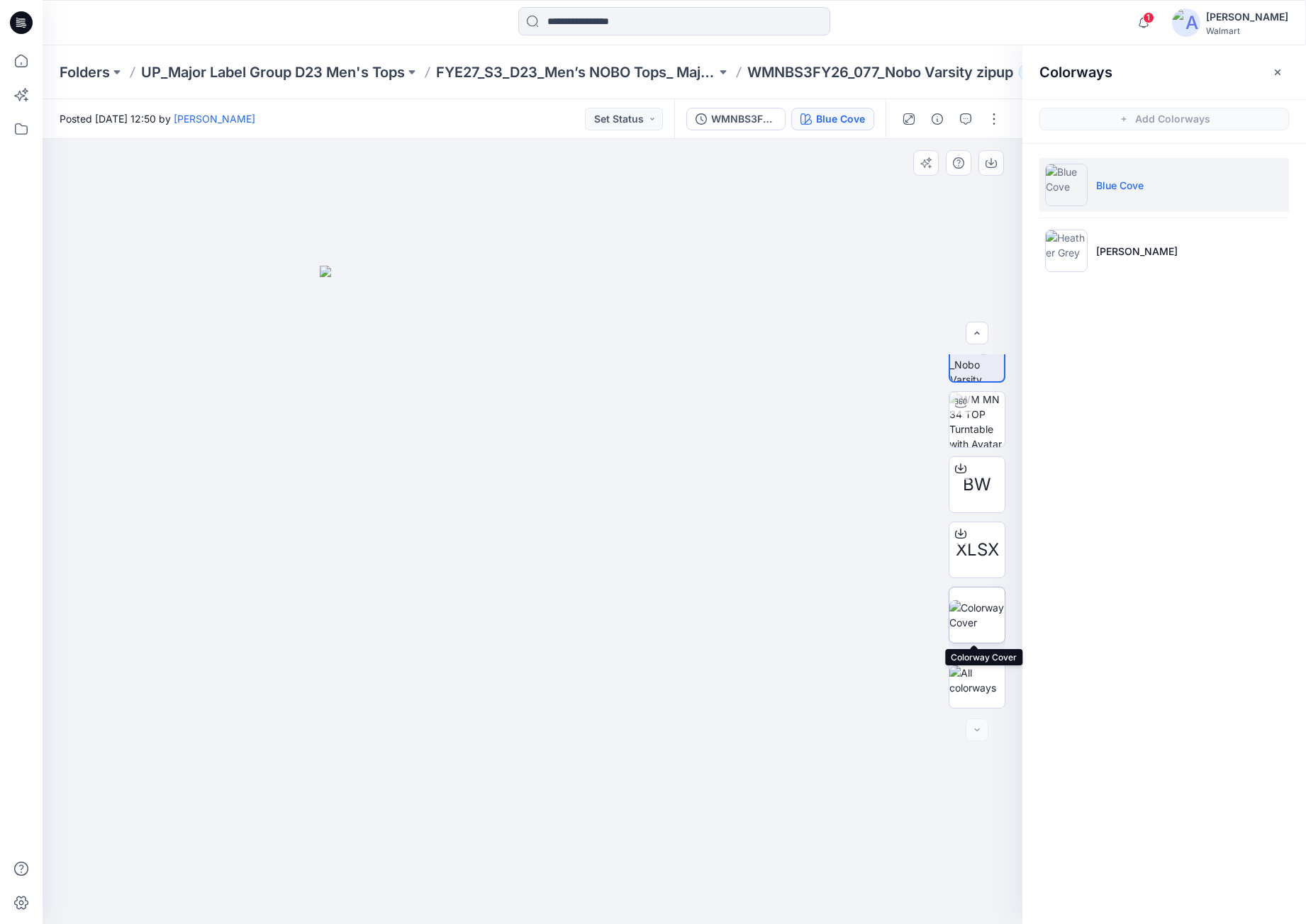
click at [977, 624] on img at bounding box center [977, 614] width 55 height 30
click at [999, 163] on button "button" at bounding box center [992, 163] width 26 height 26
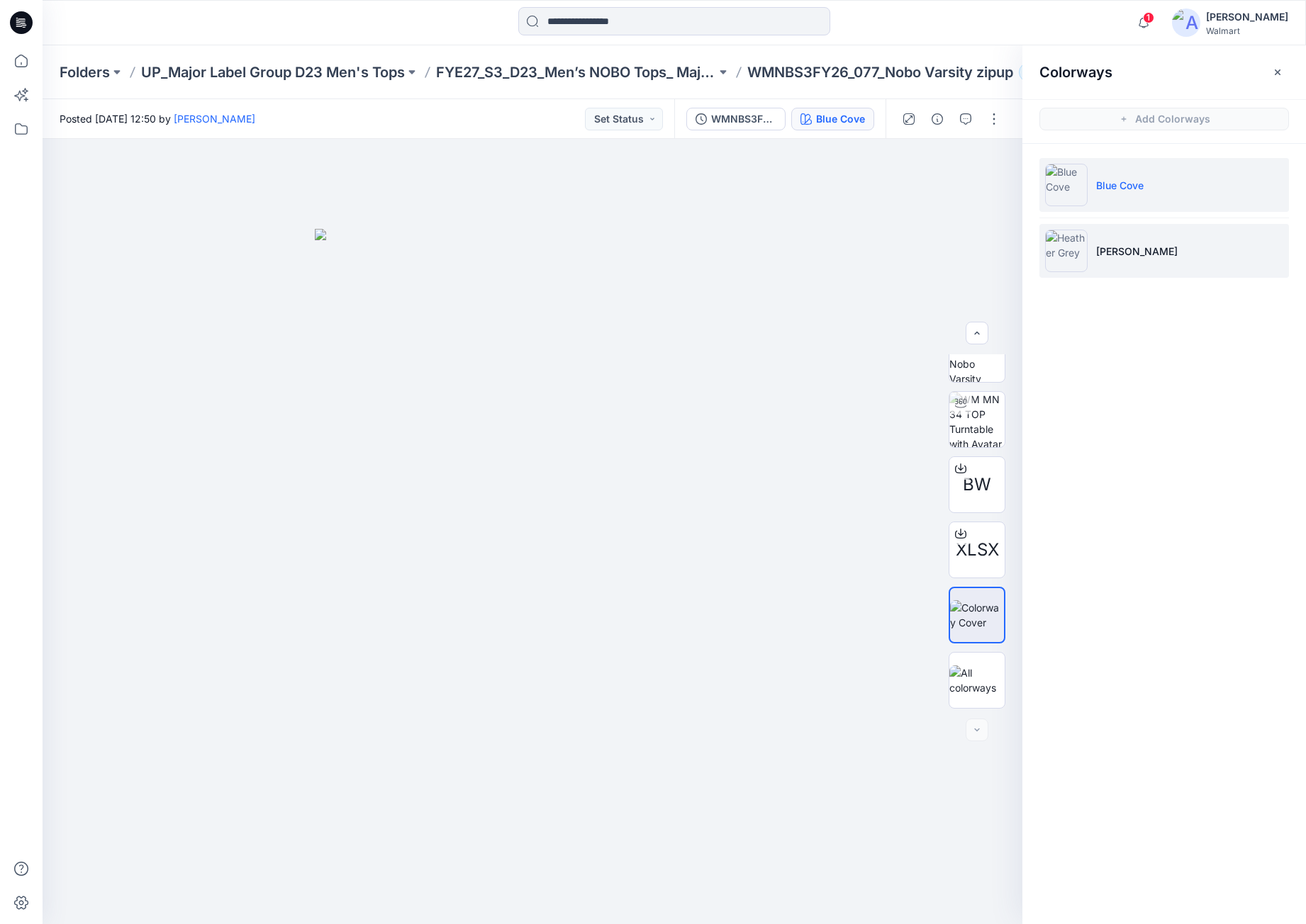
click at [1224, 275] on li "Heather Grey" at bounding box center [1164, 250] width 250 height 54
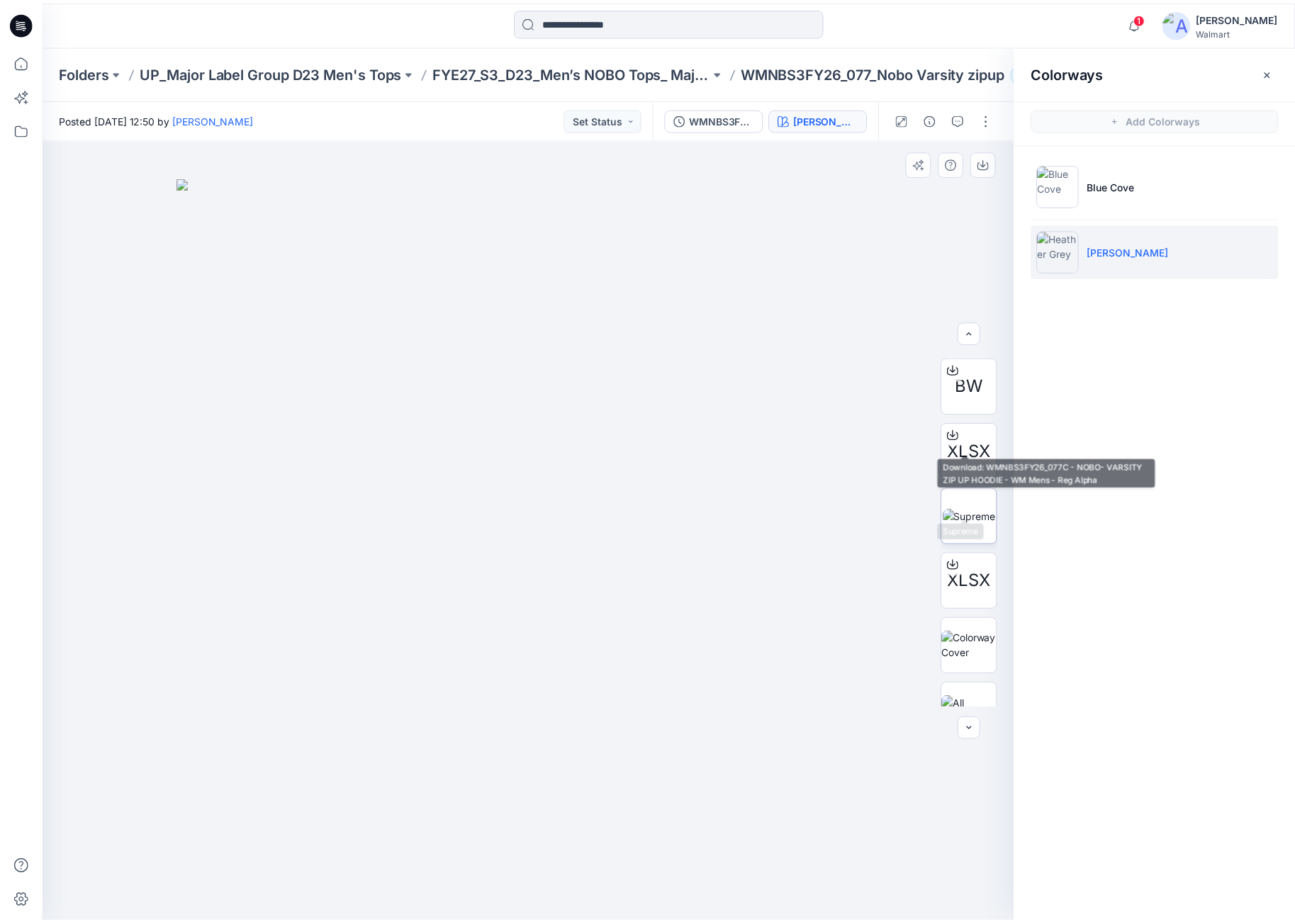
scroll to position [485, 0]
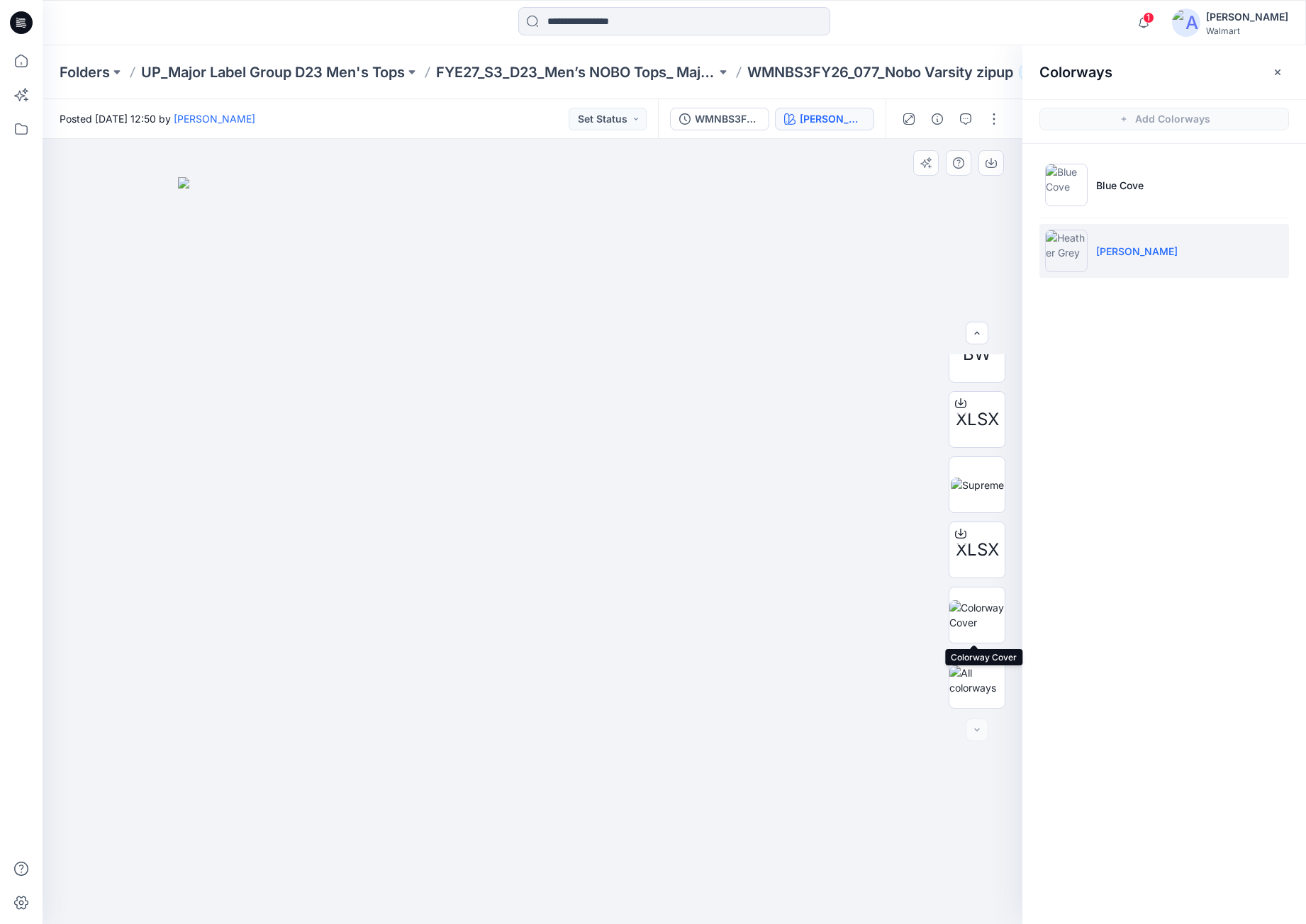
drag, startPoint x: 984, startPoint y: 620, endPoint x: 987, endPoint y: 580, distance: 40.1
click at [983, 620] on img at bounding box center [977, 614] width 55 height 30
click at [994, 164] on icon "button" at bounding box center [991, 163] width 11 height 11
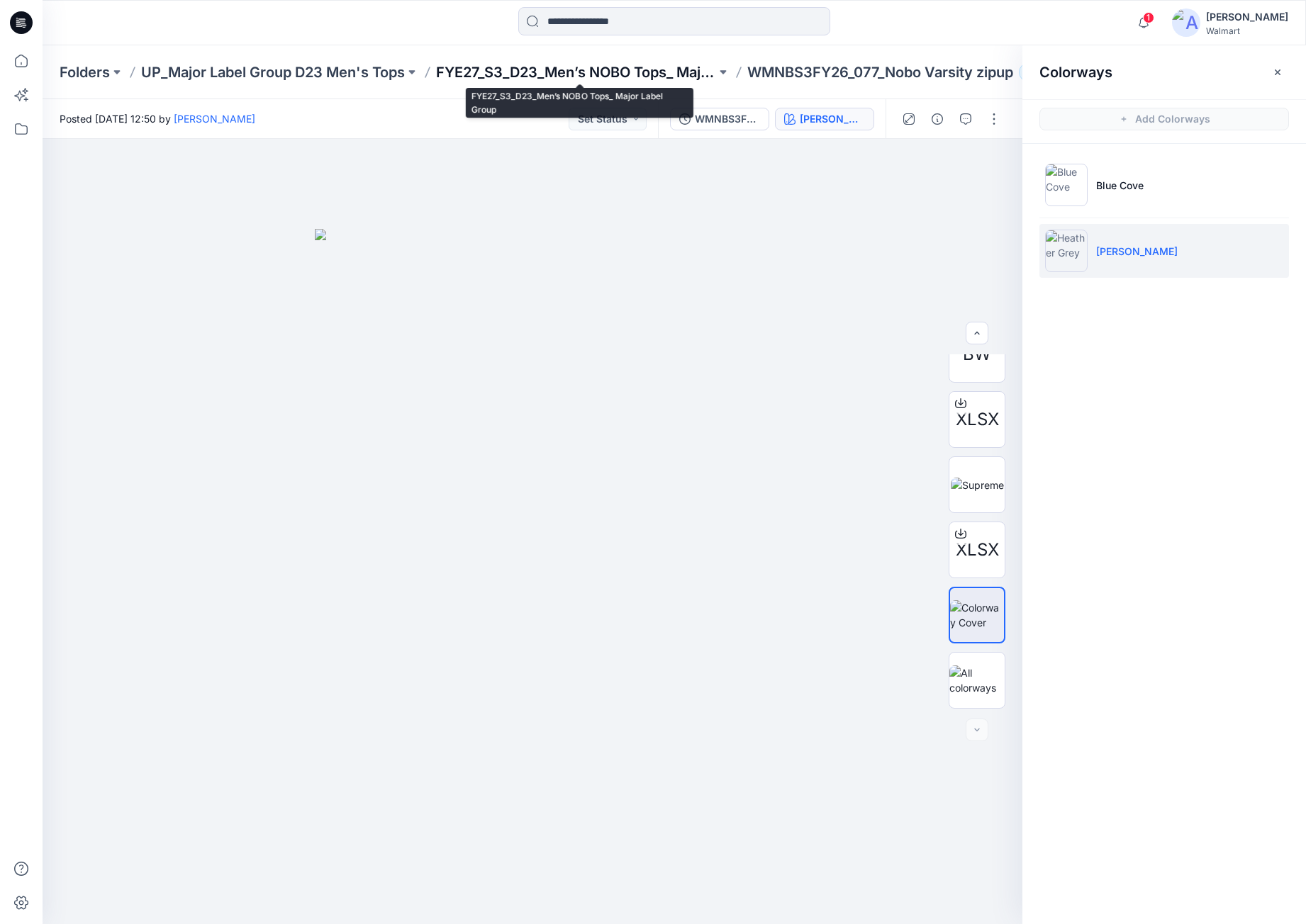
click at [681, 73] on p "FYE27_S3_D23_Men’s NOBO Tops_ Major Label Group" at bounding box center [576, 72] width 280 height 20
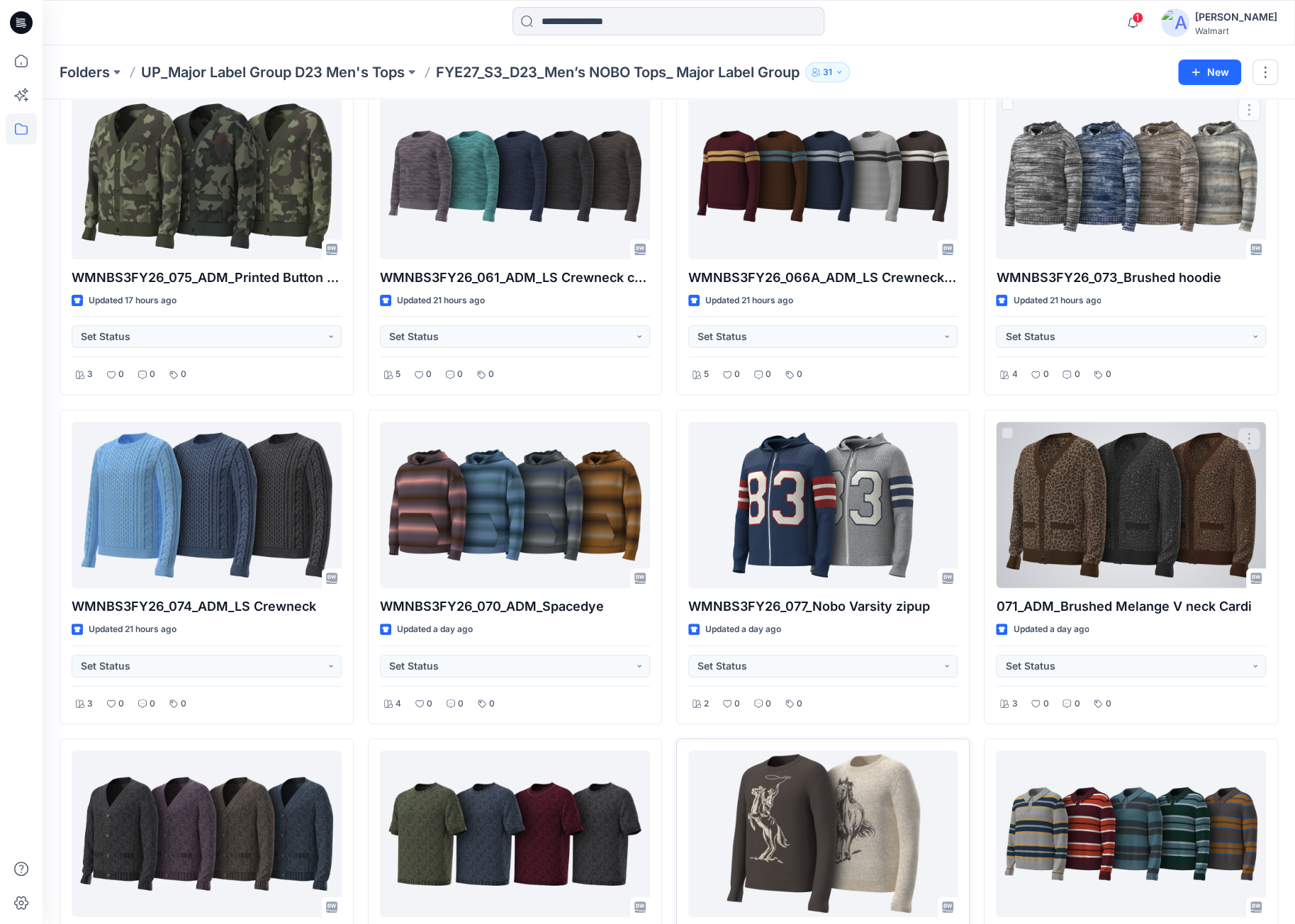
scroll to position [142, 0]
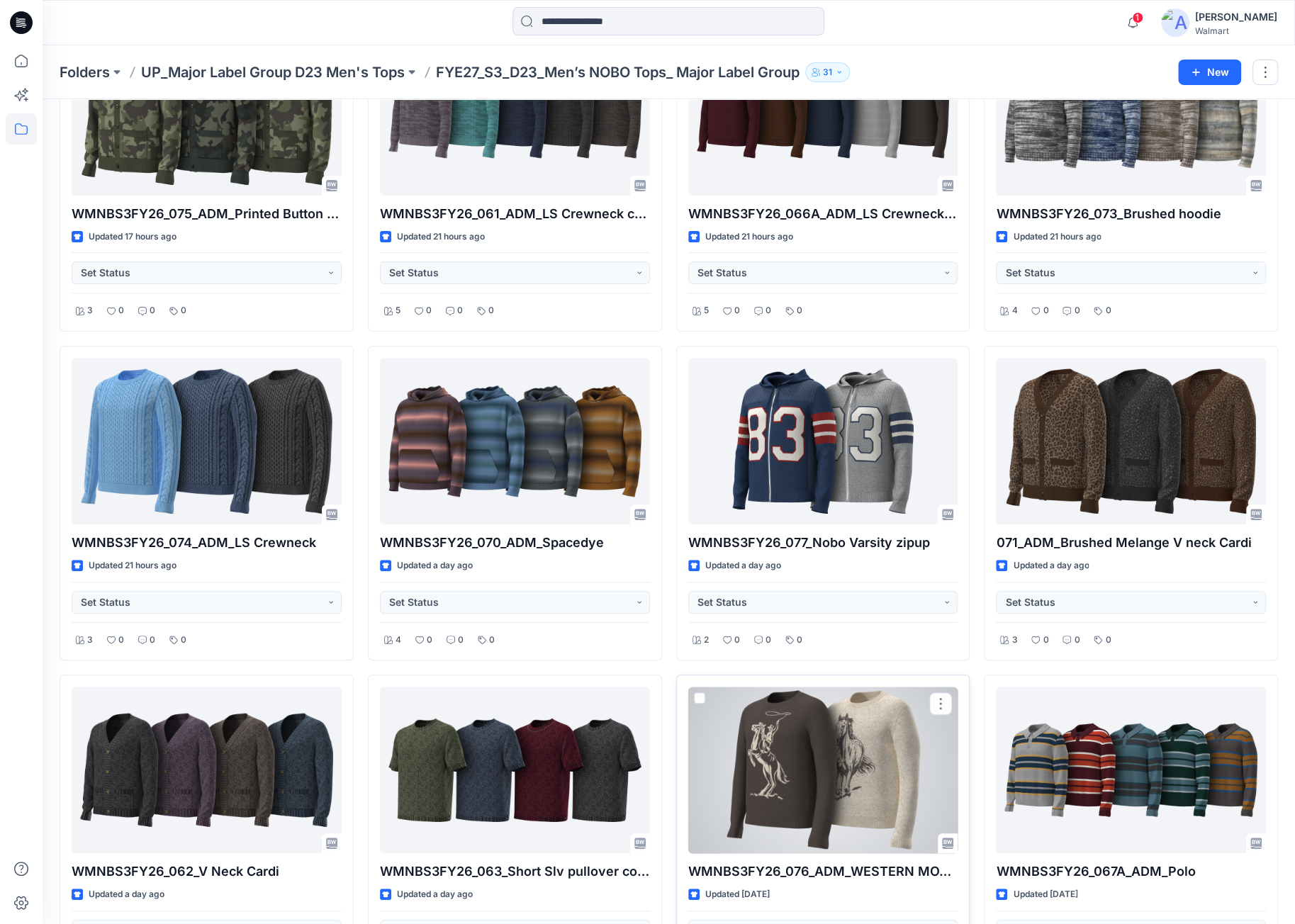
click at [859, 720] on div at bounding box center [823, 770] width 270 height 166
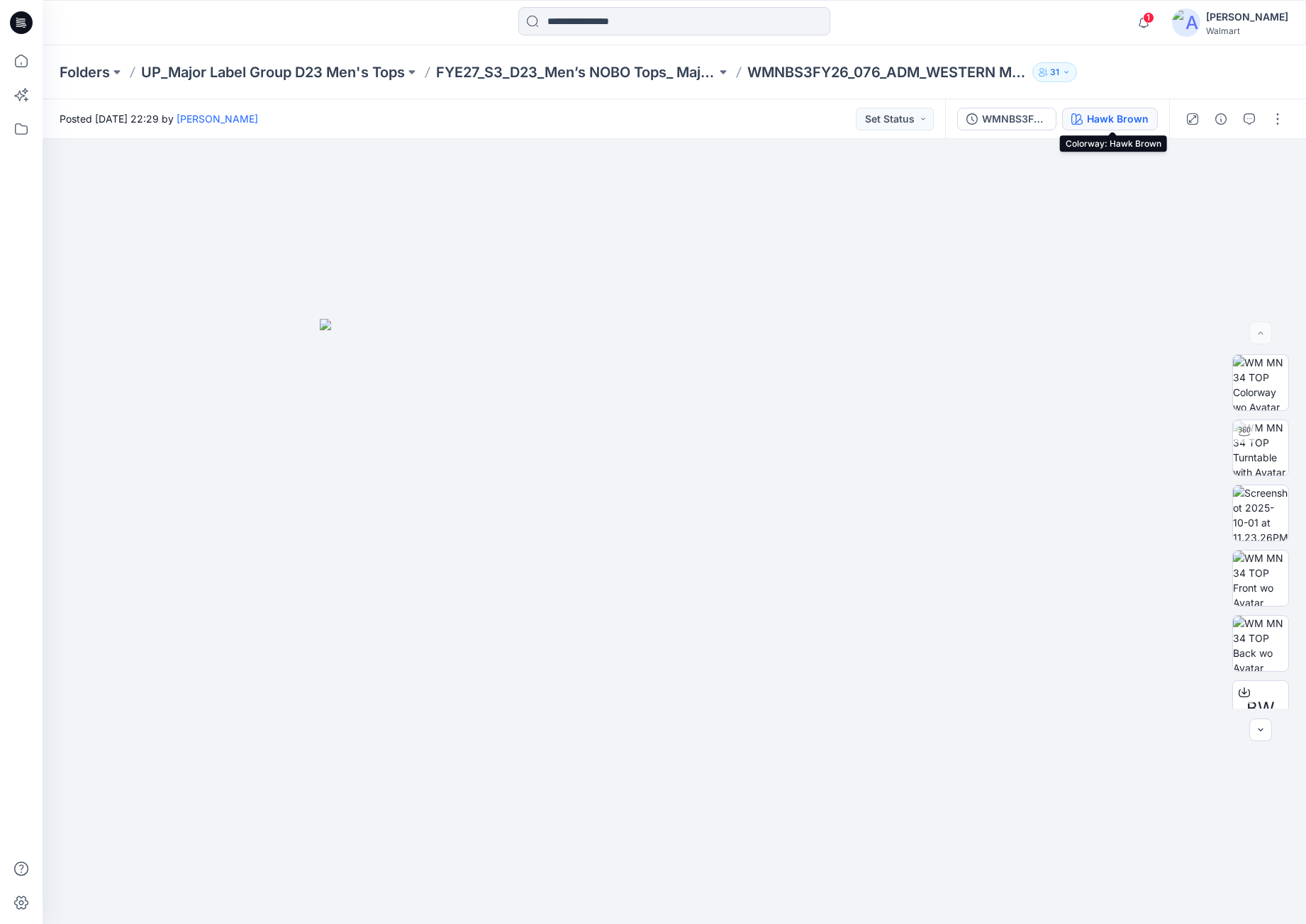
click at [1121, 117] on div "Hawk Brown" at bounding box center [1117, 119] width 61 height 16
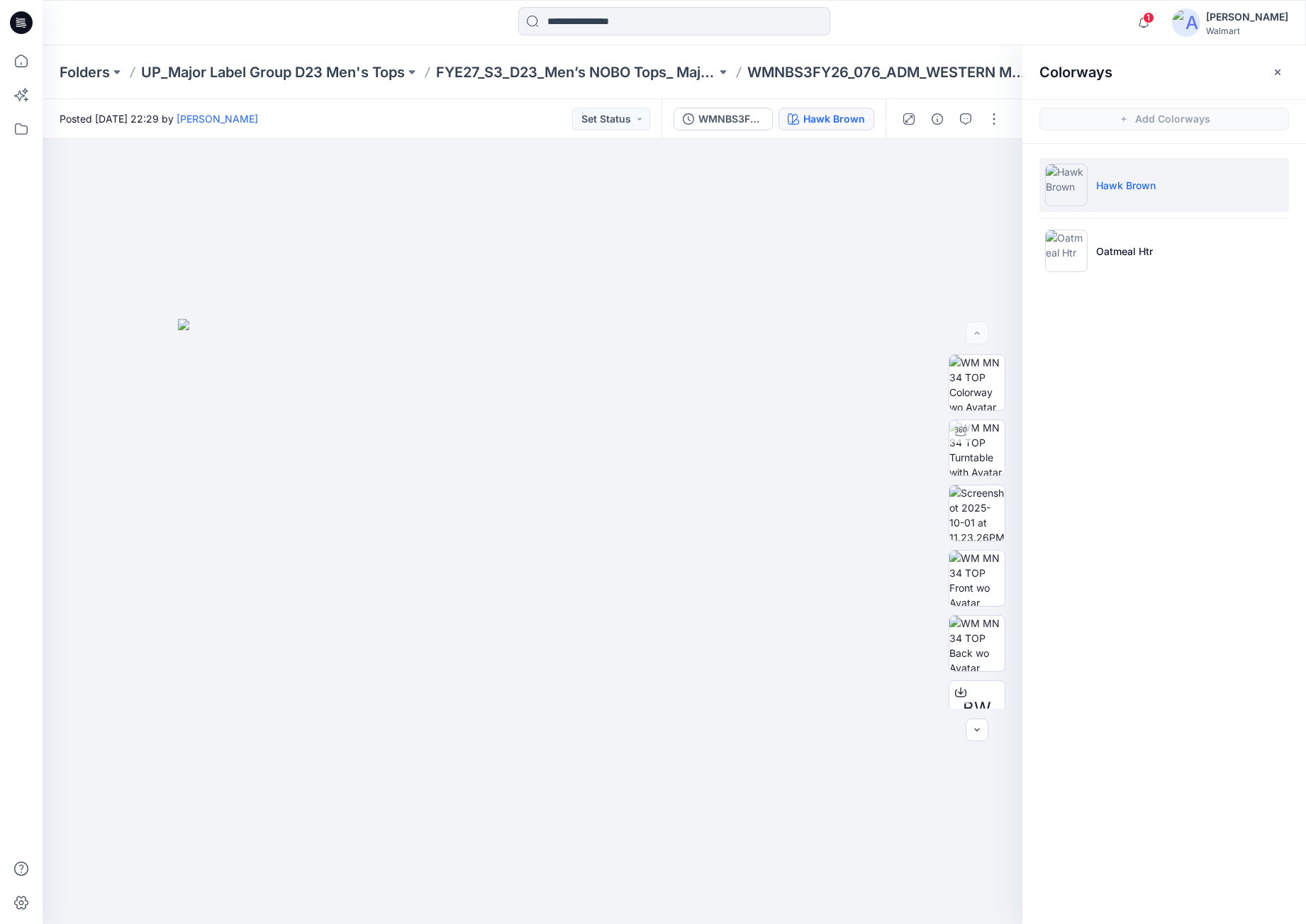
click at [1194, 201] on li "Hawk Brown" at bounding box center [1164, 185] width 250 height 54
click at [996, 163] on icon "button" at bounding box center [991, 164] width 11 height 8
click at [1273, 254] on li "Oatmeal Htr" at bounding box center [1164, 250] width 250 height 54
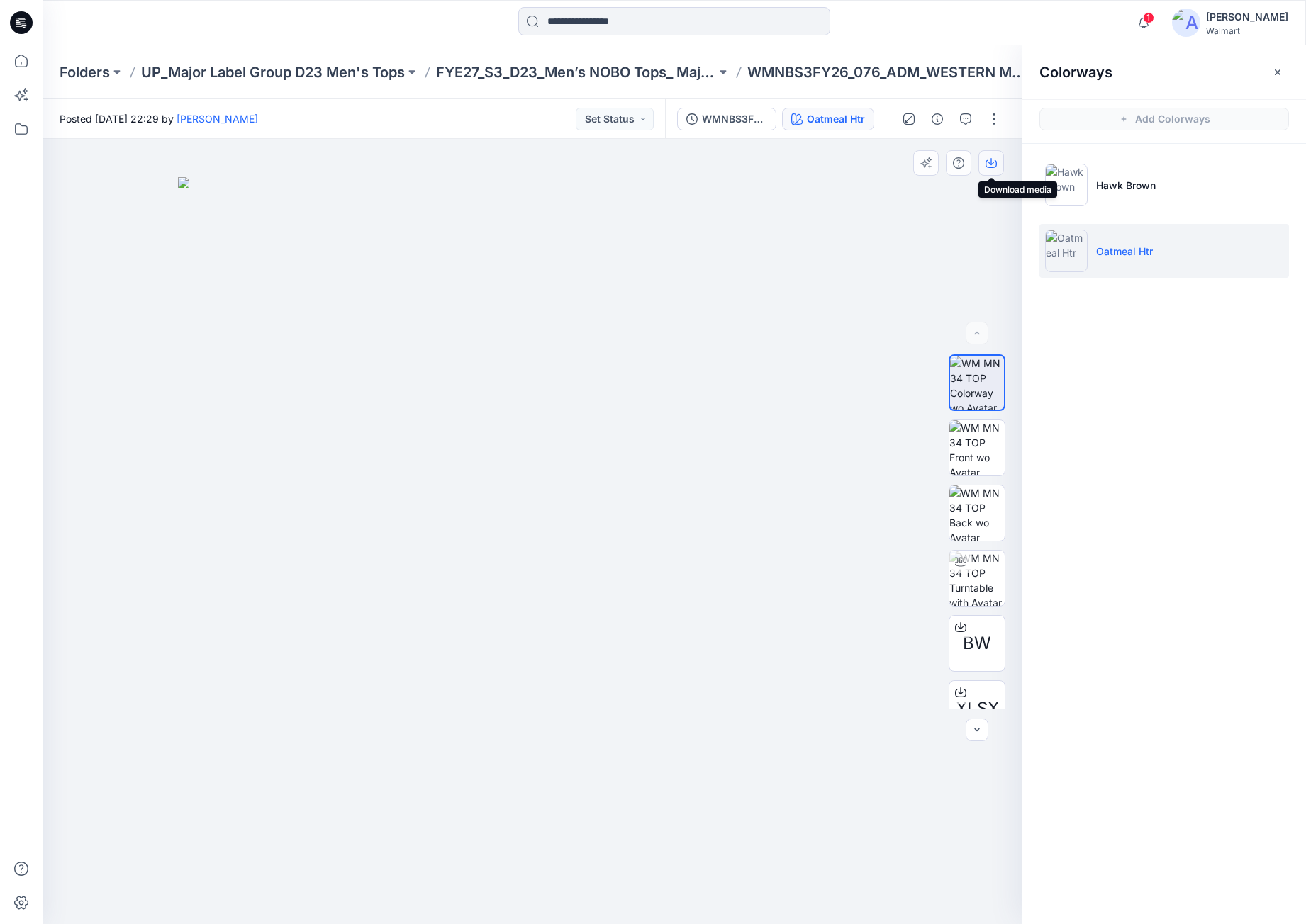
click at [991, 165] on icon "button" at bounding box center [991, 163] width 11 height 11
click at [39, 23] on div at bounding box center [21, 23] width 45 height 45
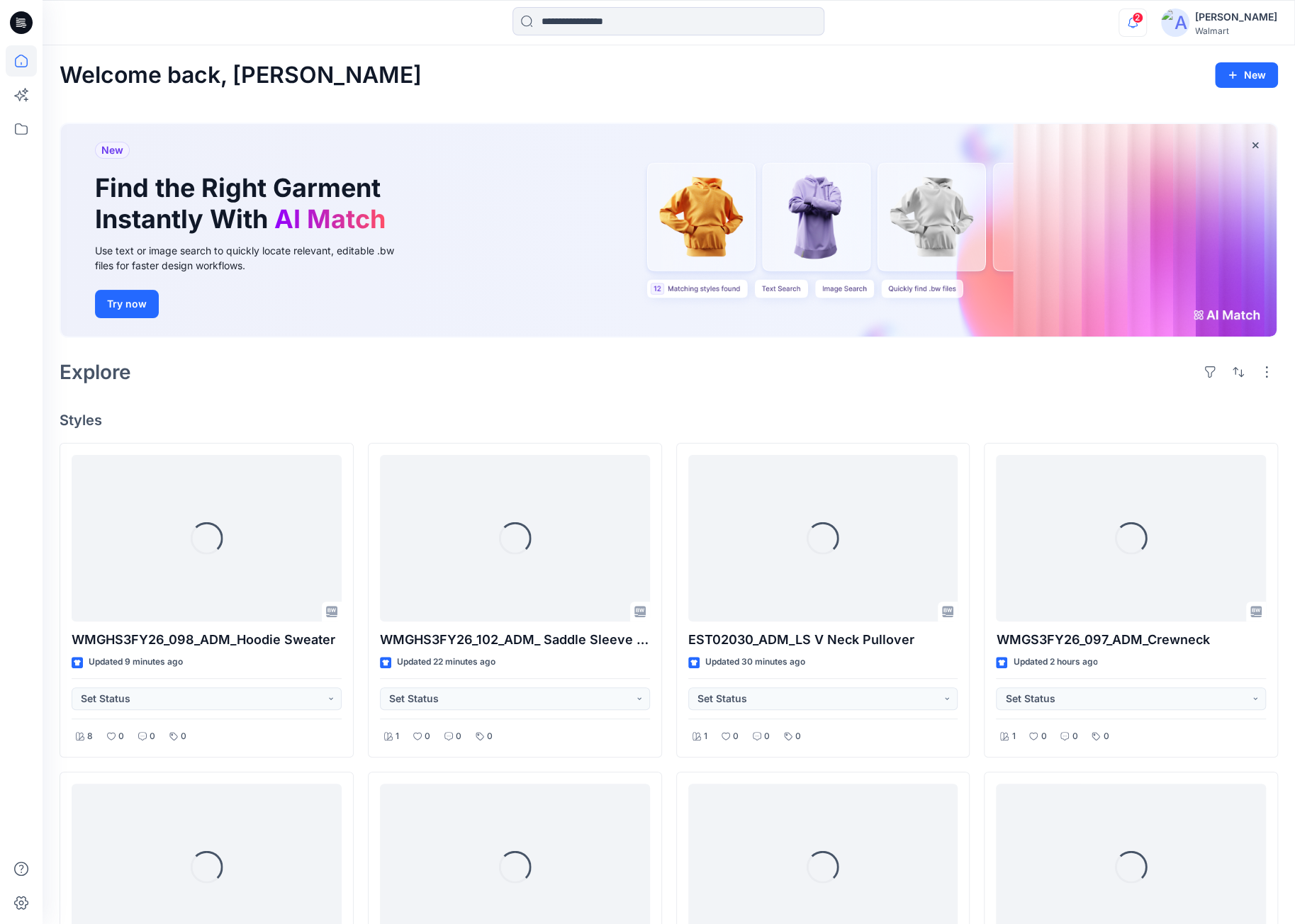
drag, startPoint x: 1135, startPoint y: 8, endPoint x: 1132, endPoint y: 19, distance: 11.4
click at [1135, 9] on icon "button" at bounding box center [1133, 22] width 27 height 28
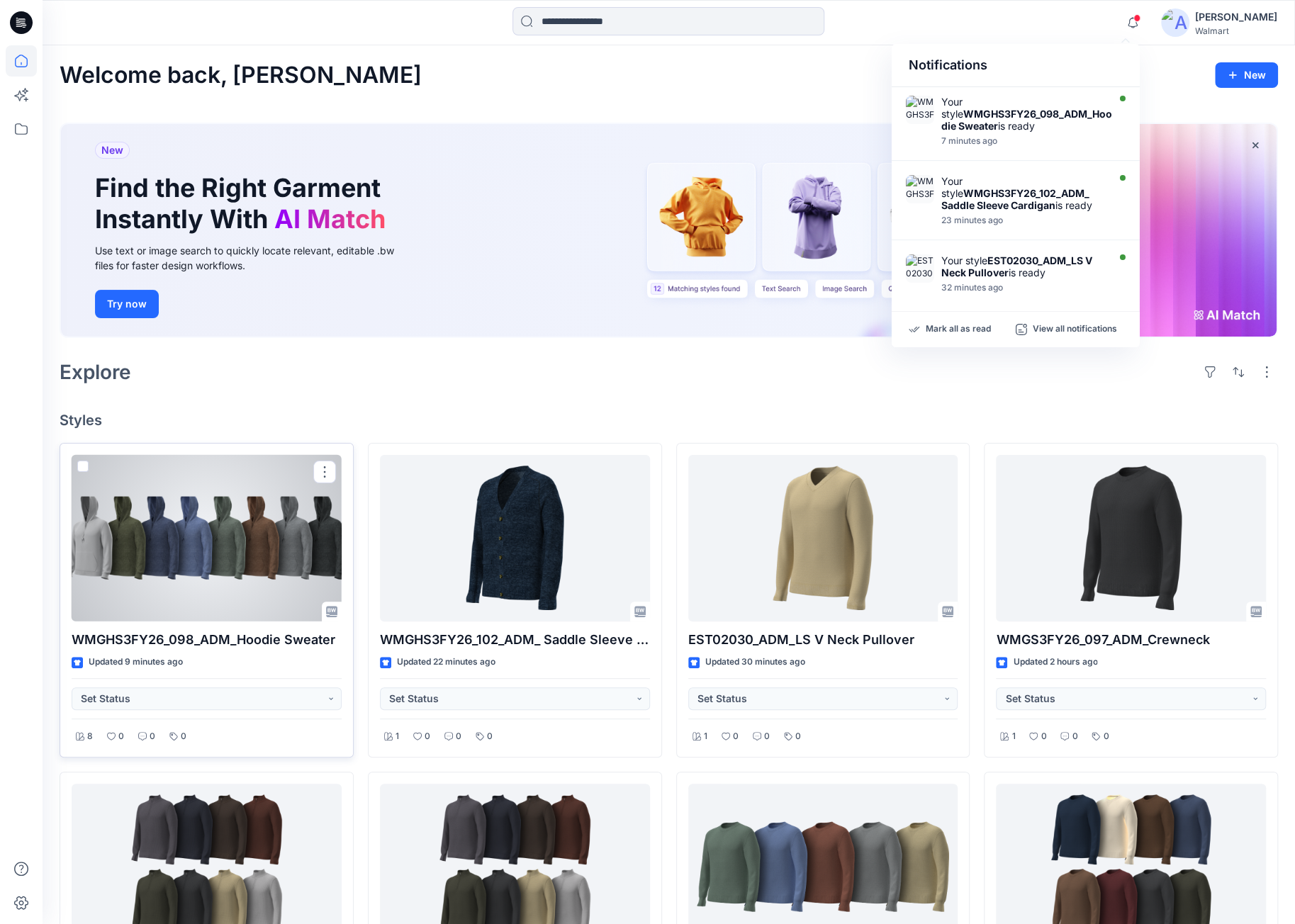
click at [265, 541] on div at bounding box center [207, 538] width 270 height 166
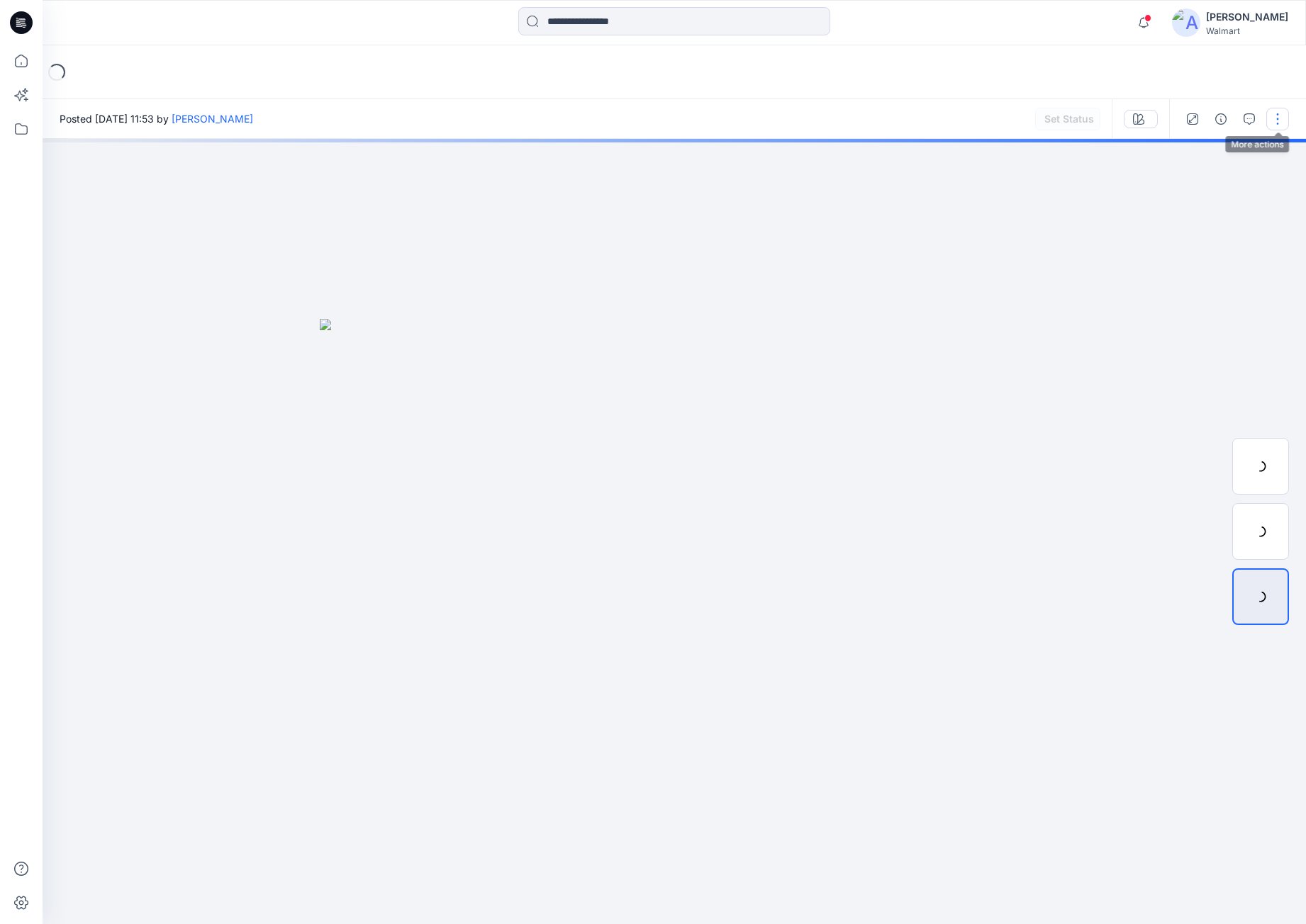
click at [1273, 123] on button "button" at bounding box center [1278, 119] width 23 height 23
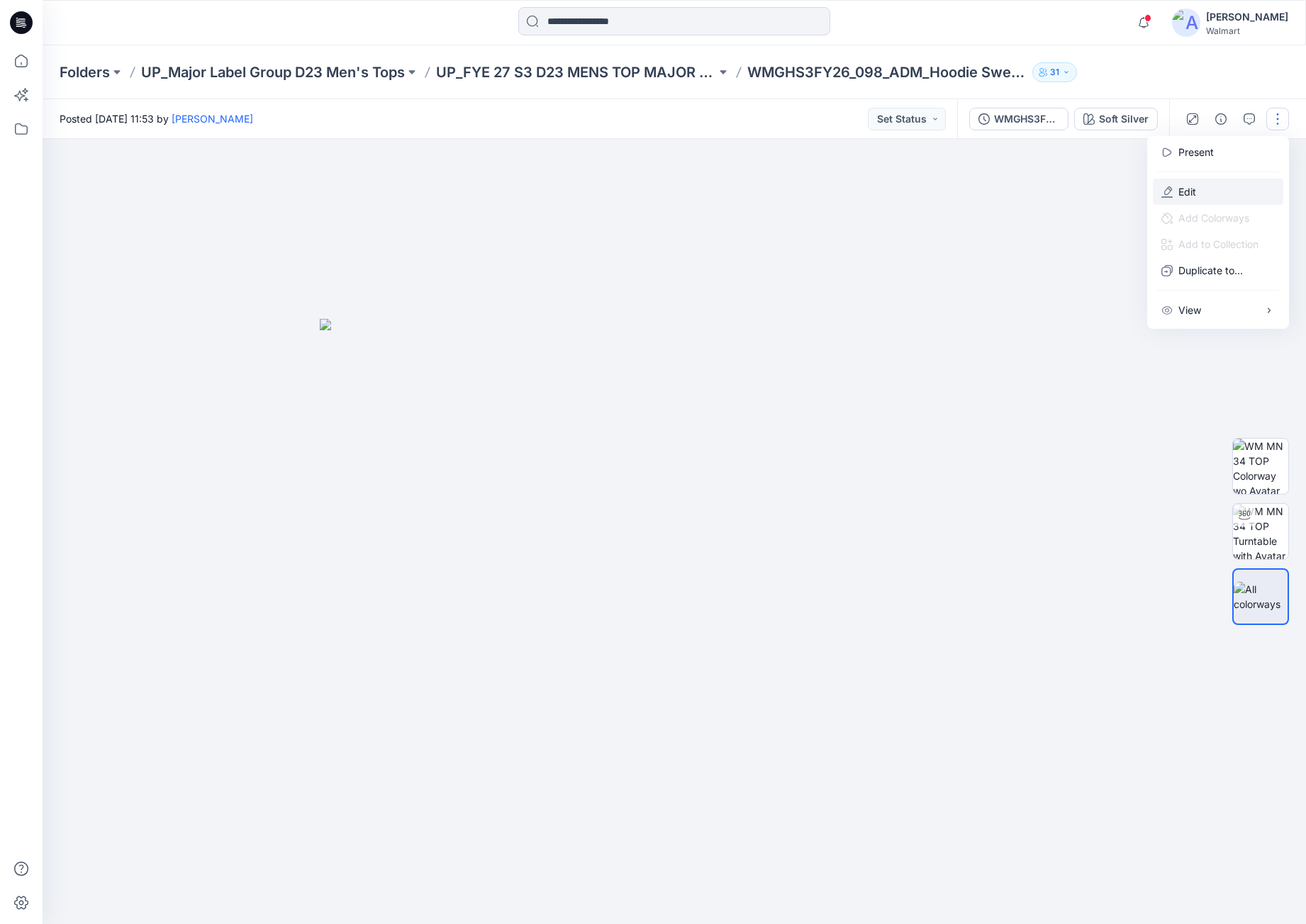
click at [1179, 196] on p "Edit" at bounding box center [1187, 192] width 17 height 15
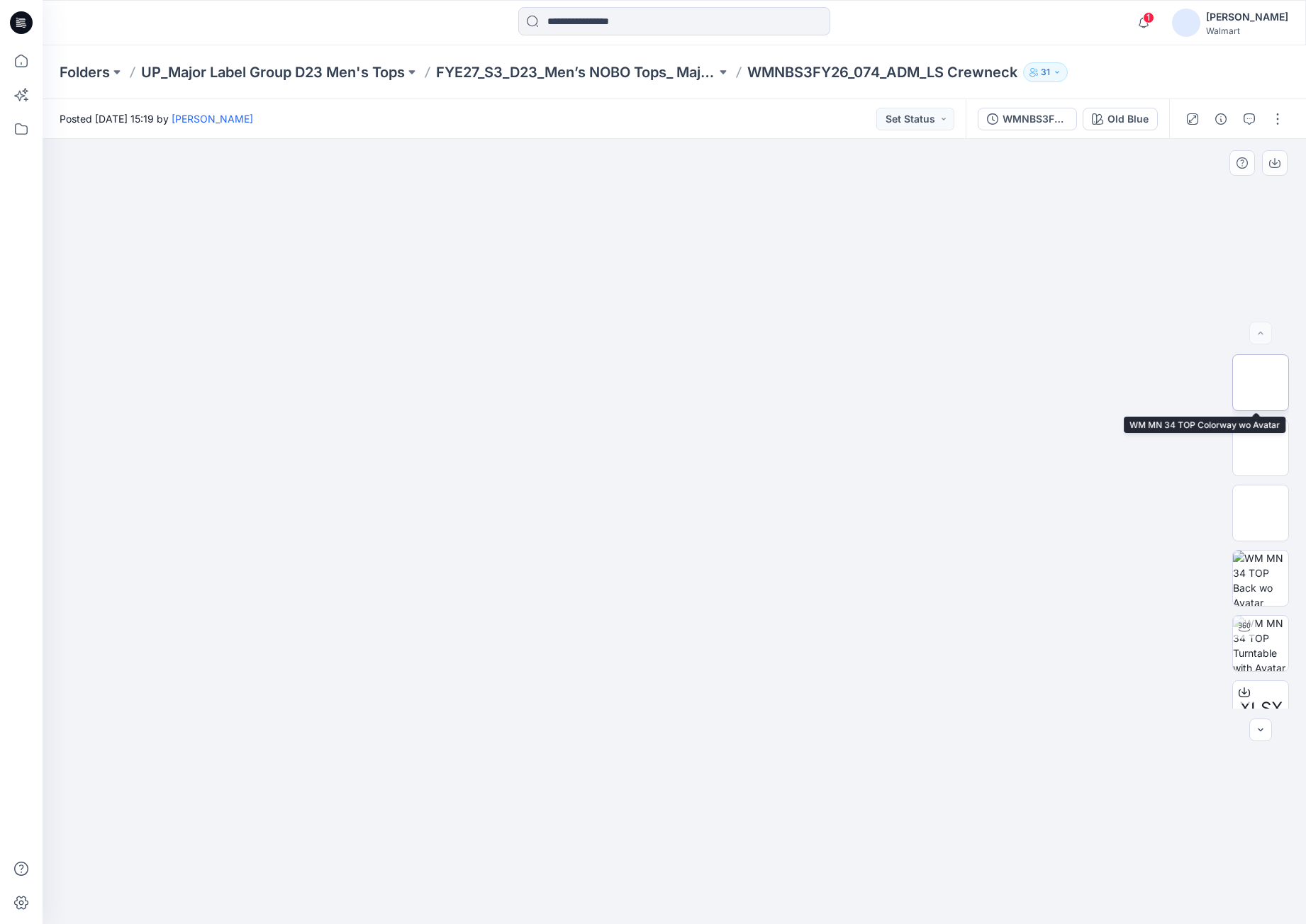
drag, startPoint x: 1281, startPoint y: 376, endPoint x: 1281, endPoint y: 368, distance: 8.0
click at [1281, 374] on img at bounding box center [1261, 382] width 55 height 55
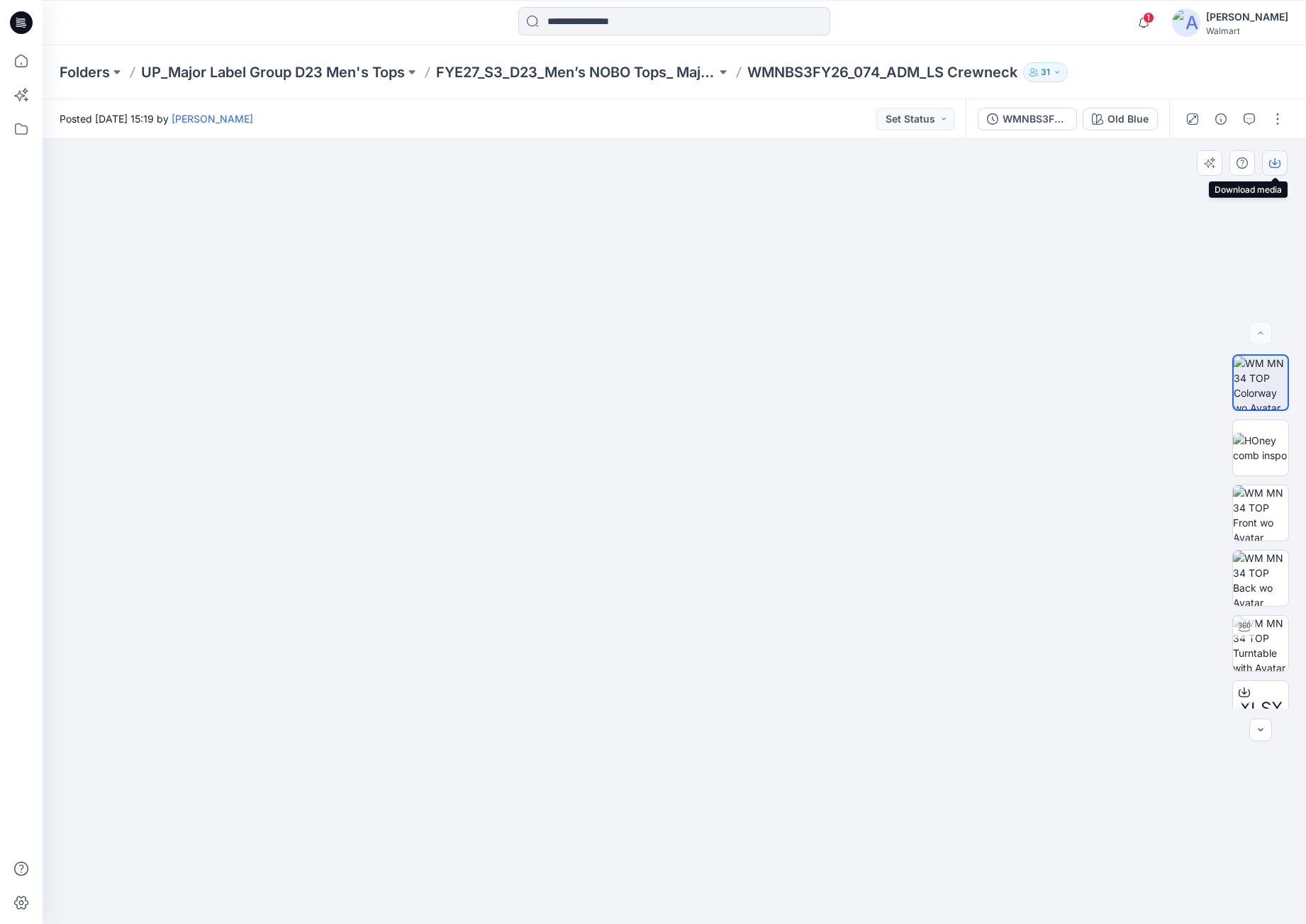
click at [1275, 166] on icon "button" at bounding box center [1275, 163] width 11 height 11
drag, startPoint x: 910, startPoint y: 323, endPoint x: 989, endPoint y: 198, distance: 147.9
click at [914, 314] on img at bounding box center [674, 550] width 709 height 747
click at [1126, 123] on div "Old Blue" at bounding box center [1128, 119] width 41 height 16
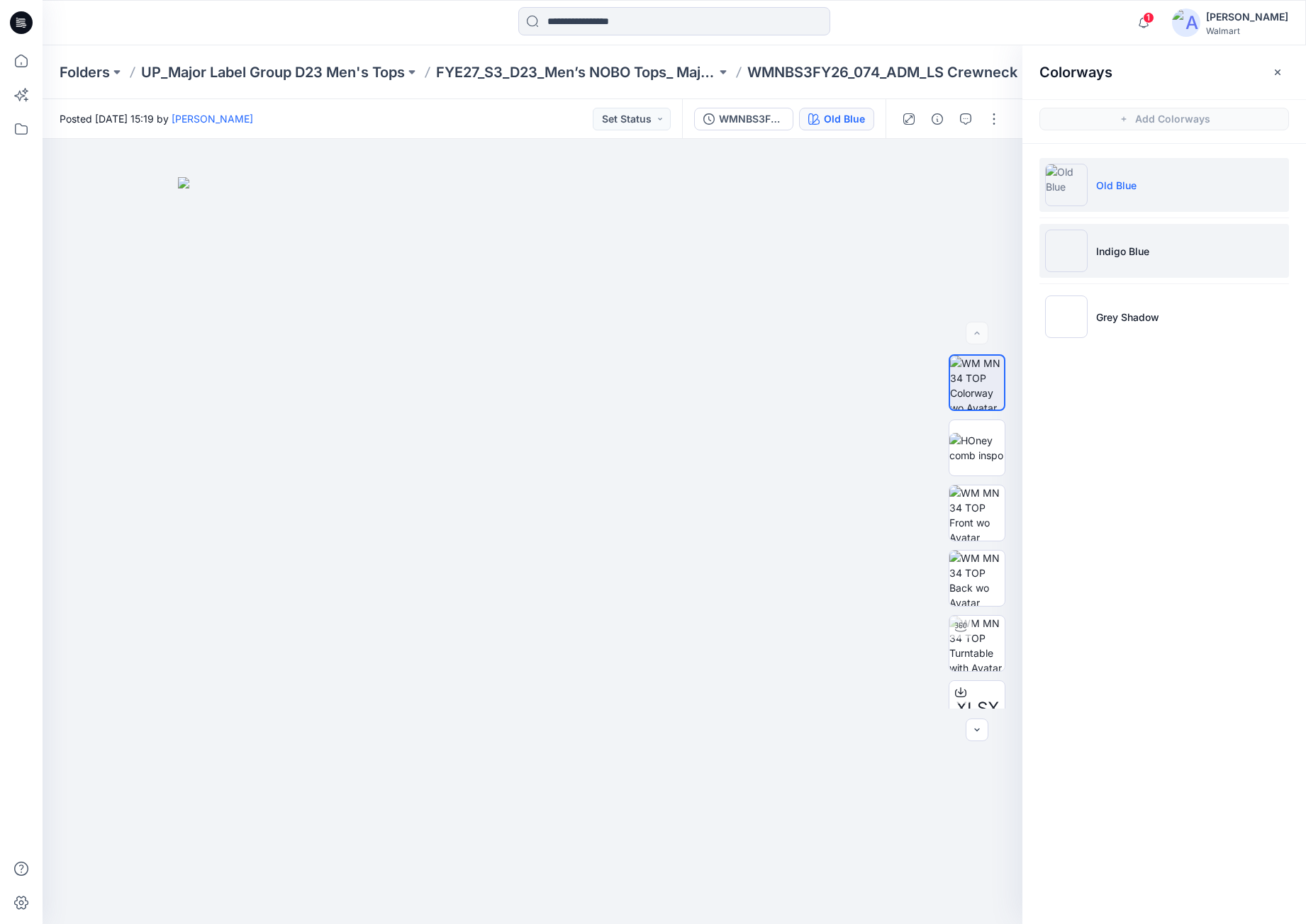
click at [1210, 250] on li "Indigo Blue" at bounding box center [1164, 250] width 250 height 54
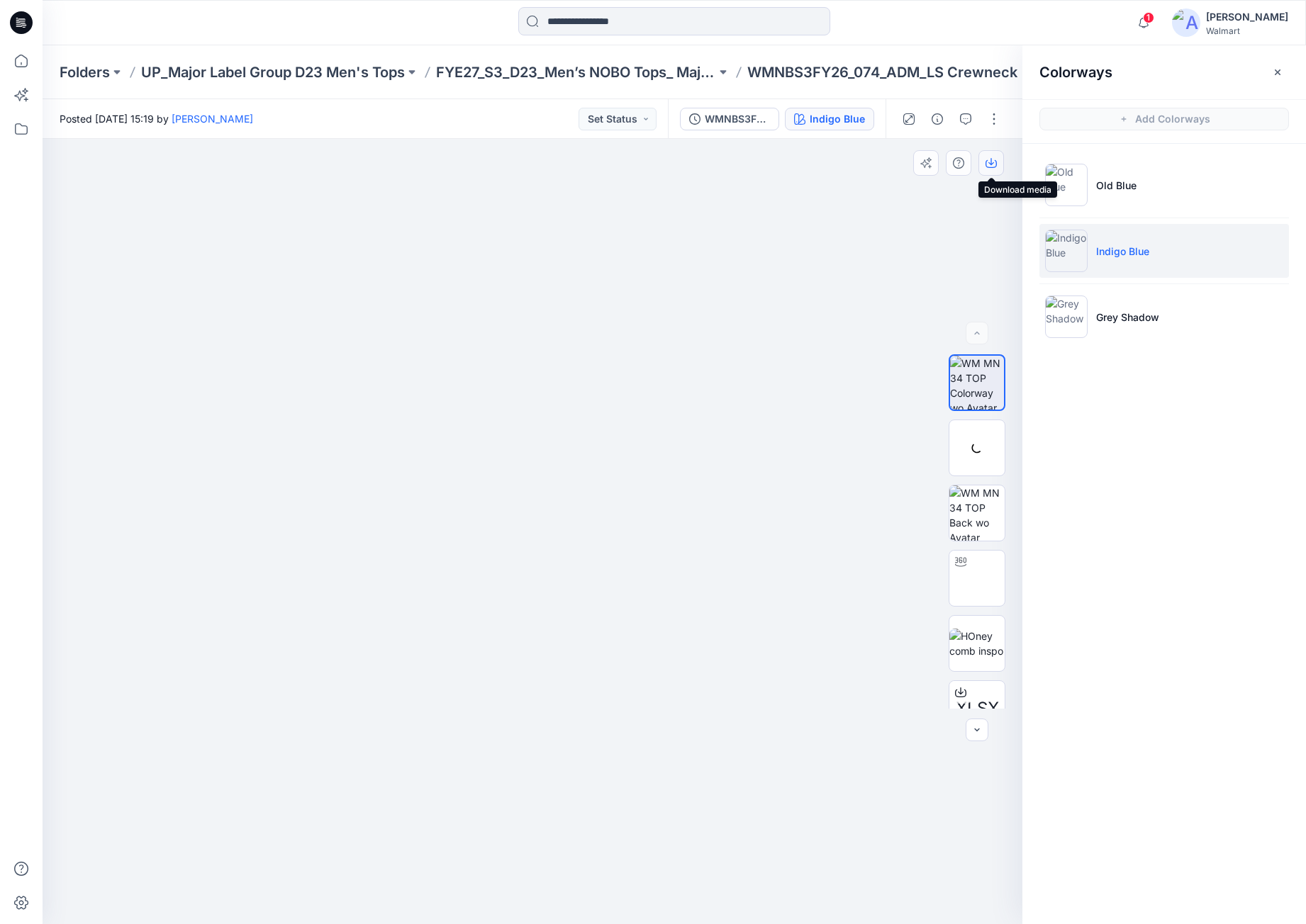
click at [993, 165] on icon "button" at bounding box center [991, 163] width 11 height 11
click at [1195, 335] on li "Grey Shadow" at bounding box center [1164, 316] width 250 height 54
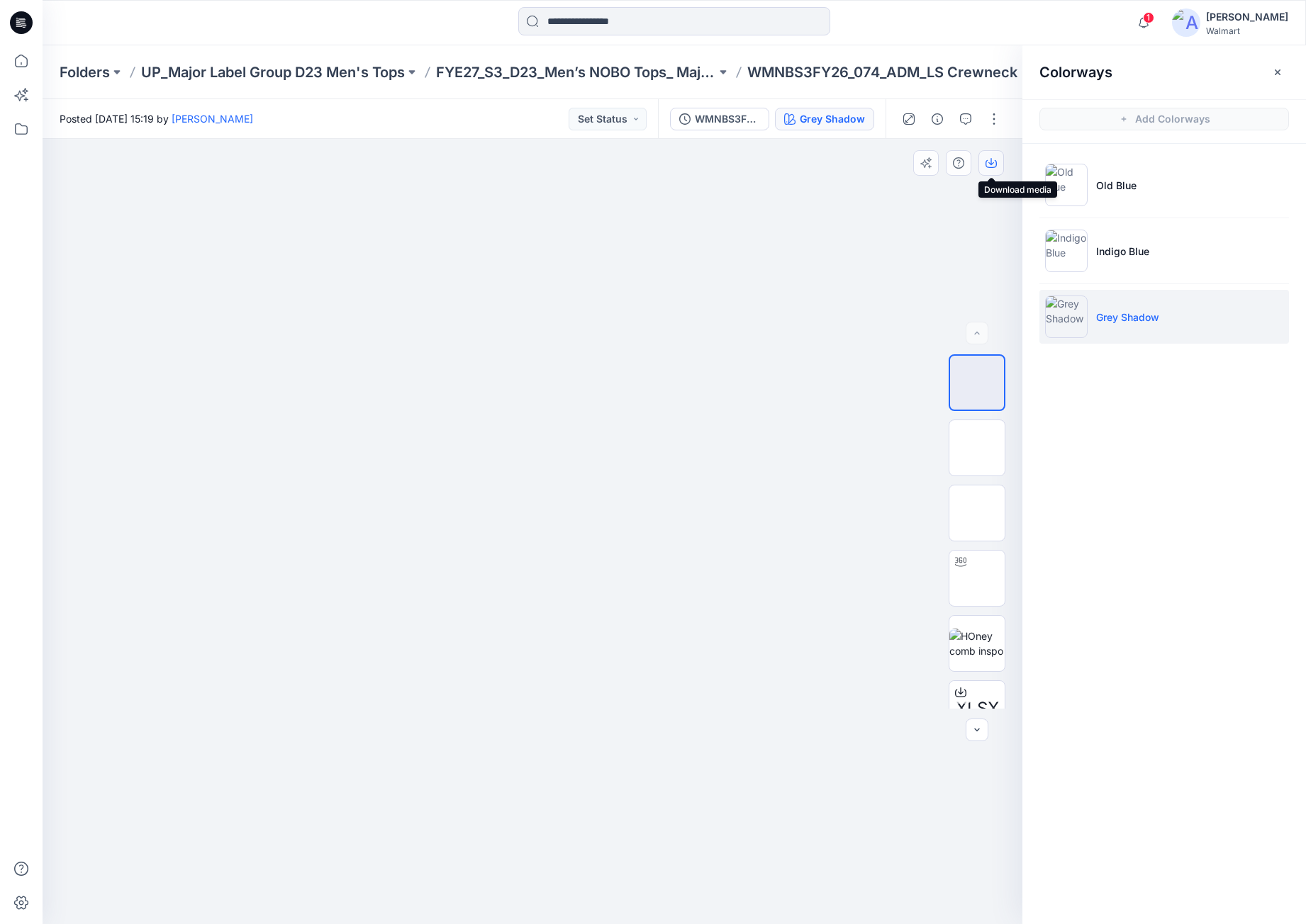
click at [995, 162] on icon "button" at bounding box center [991, 163] width 11 height 11
click at [995, 168] on icon "button" at bounding box center [991, 163] width 11 height 11
click at [779, 177] on img at bounding box center [532, 177] width 709 height 0
click at [17, 29] on icon at bounding box center [21, 23] width 23 height 23
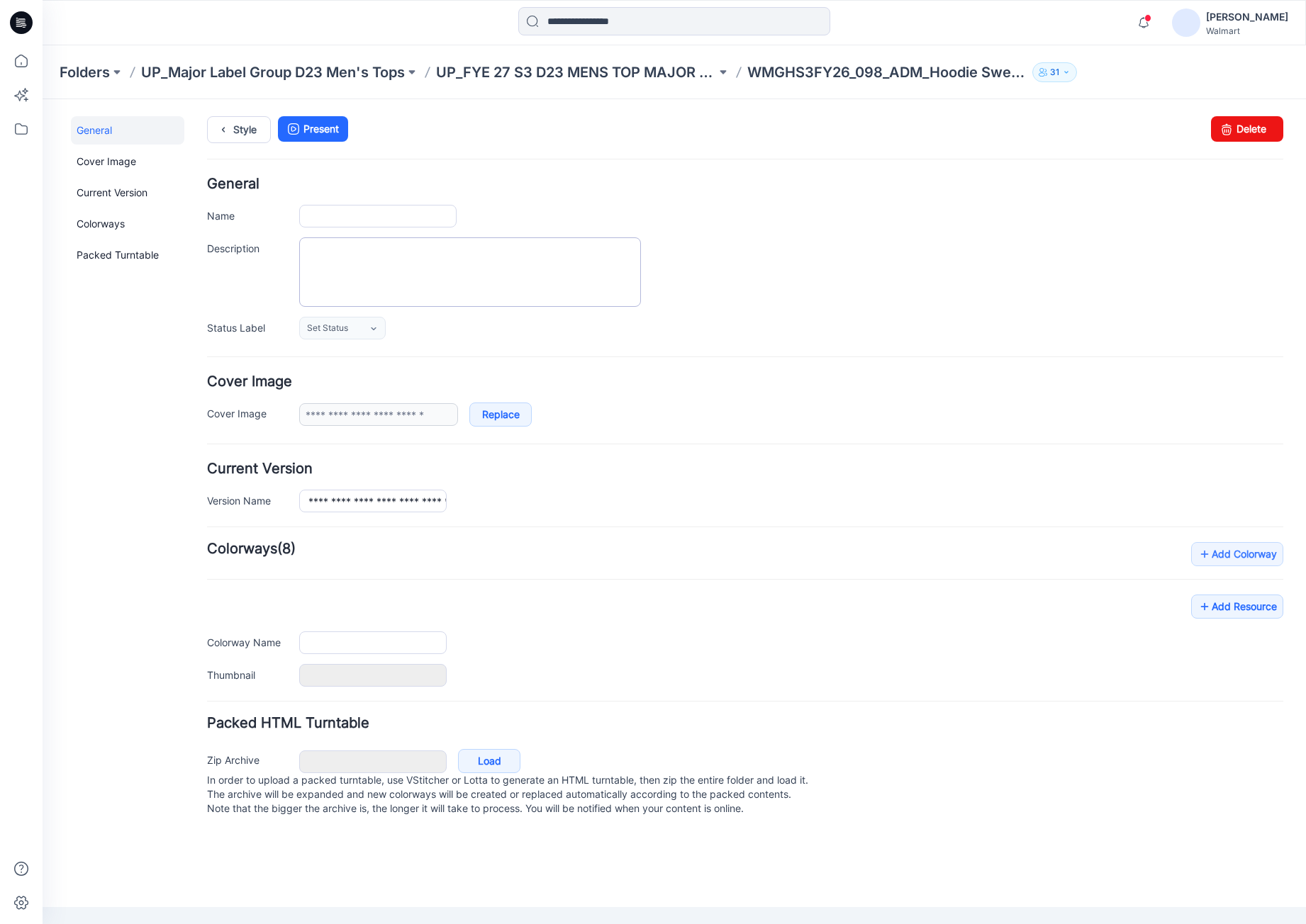
type input "**********"
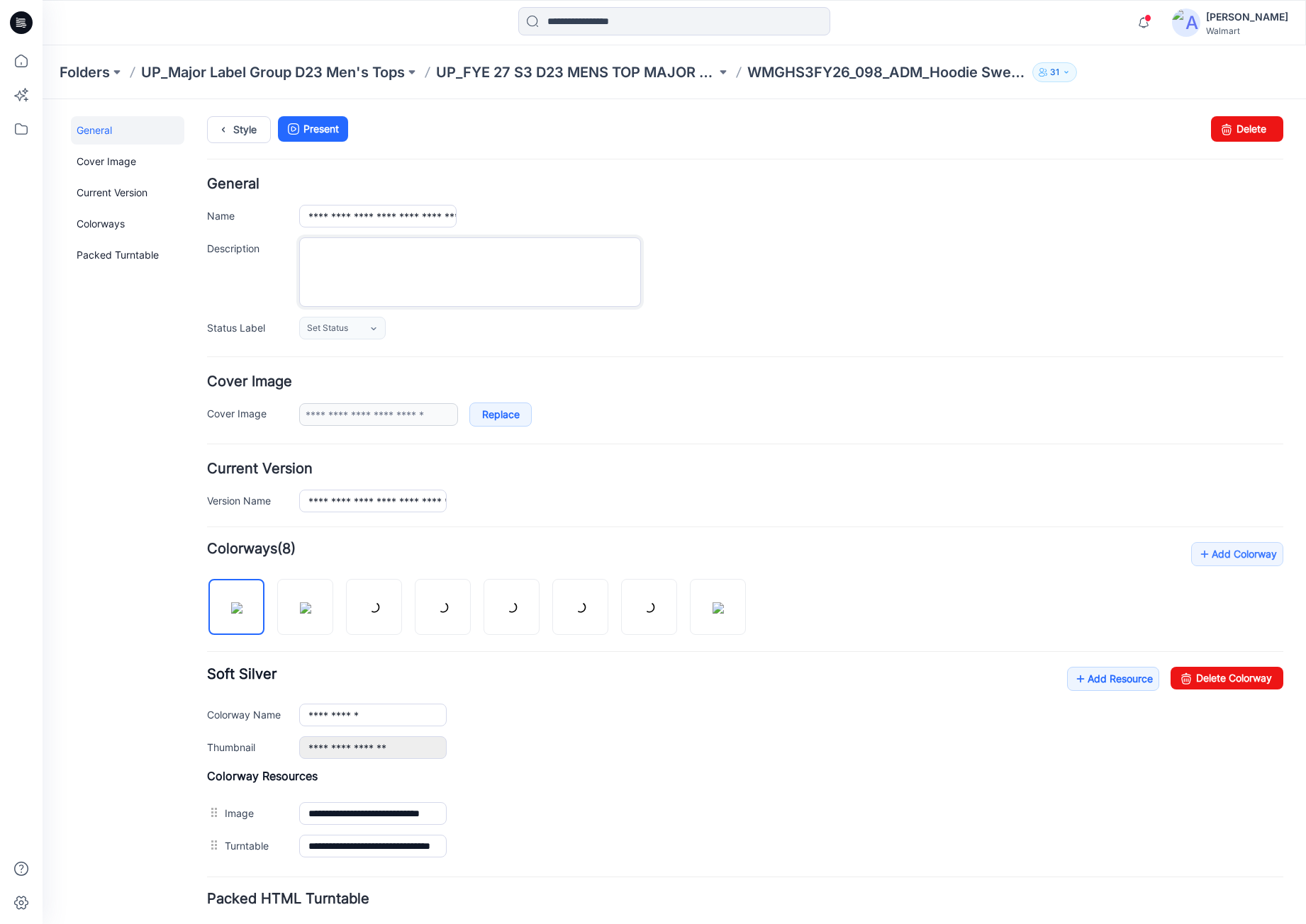
click at [625, 257] on textarea "Description" at bounding box center [470, 272] width 342 height 70
paste textarea "**********"
type textarea "**********"
click at [229, 135] on icon at bounding box center [223, 130] width 20 height 26
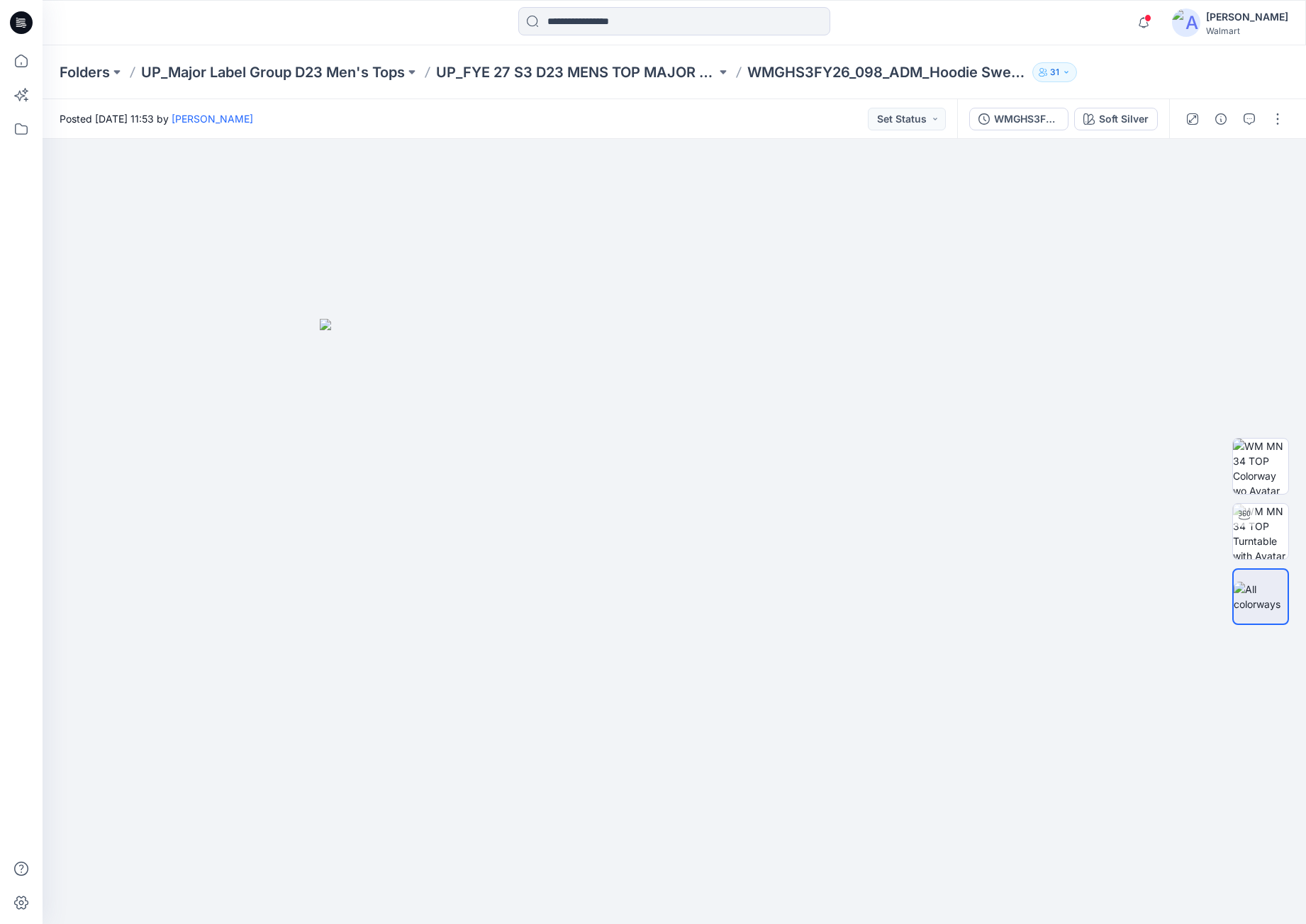
click at [27, 30] on icon at bounding box center [21, 23] width 23 height 23
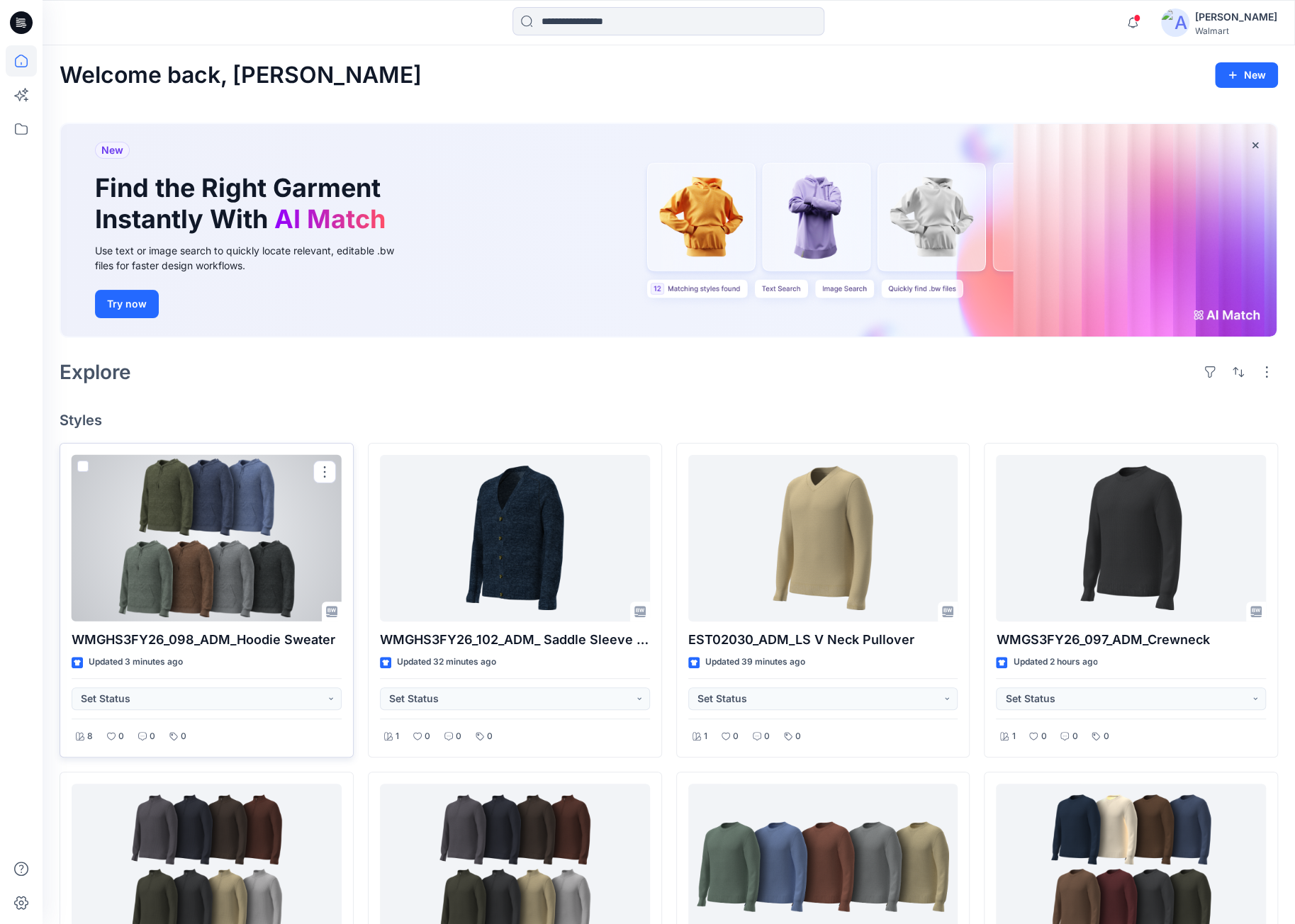
click at [193, 502] on div at bounding box center [207, 538] width 270 height 166
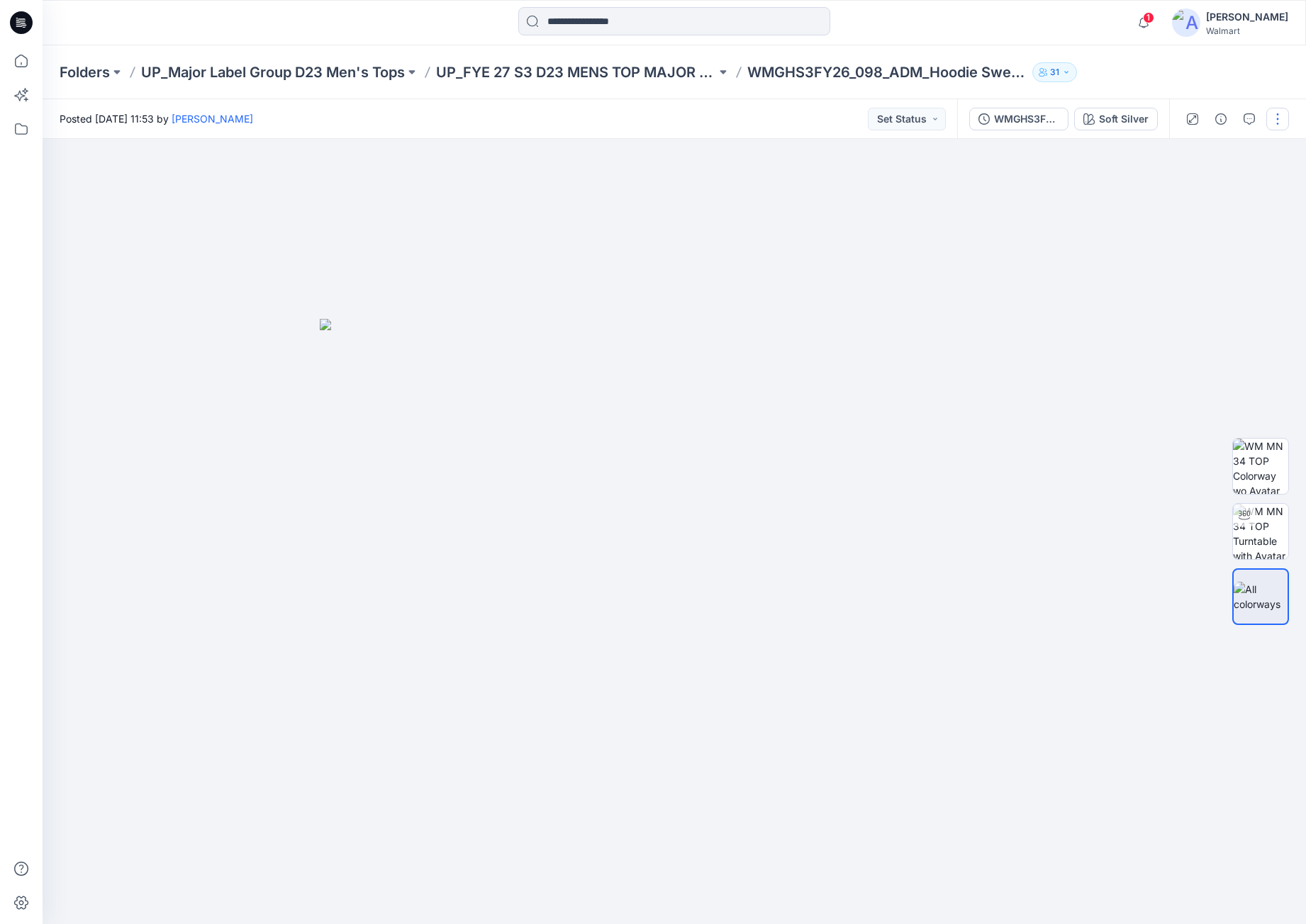
click at [1273, 117] on button "button" at bounding box center [1278, 119] width 23 height 23
drag, startPoint x: 661, startPoint y: 151, endPoint x: 669, endPoint y: 151, distance: 8.0
click at [661, 151] on div at bounding box center [674, 532] width 1264 height 786
click at [1142, 133] on div "WMGHS3FY26_098_ADM_Hoodie Sweater Soft Silver" at bounding box center [1064, 119] width 212 height 39
click at [1136, 120] on div "Soft Silver" at bounding box center [1124, 119] width 50 height 16
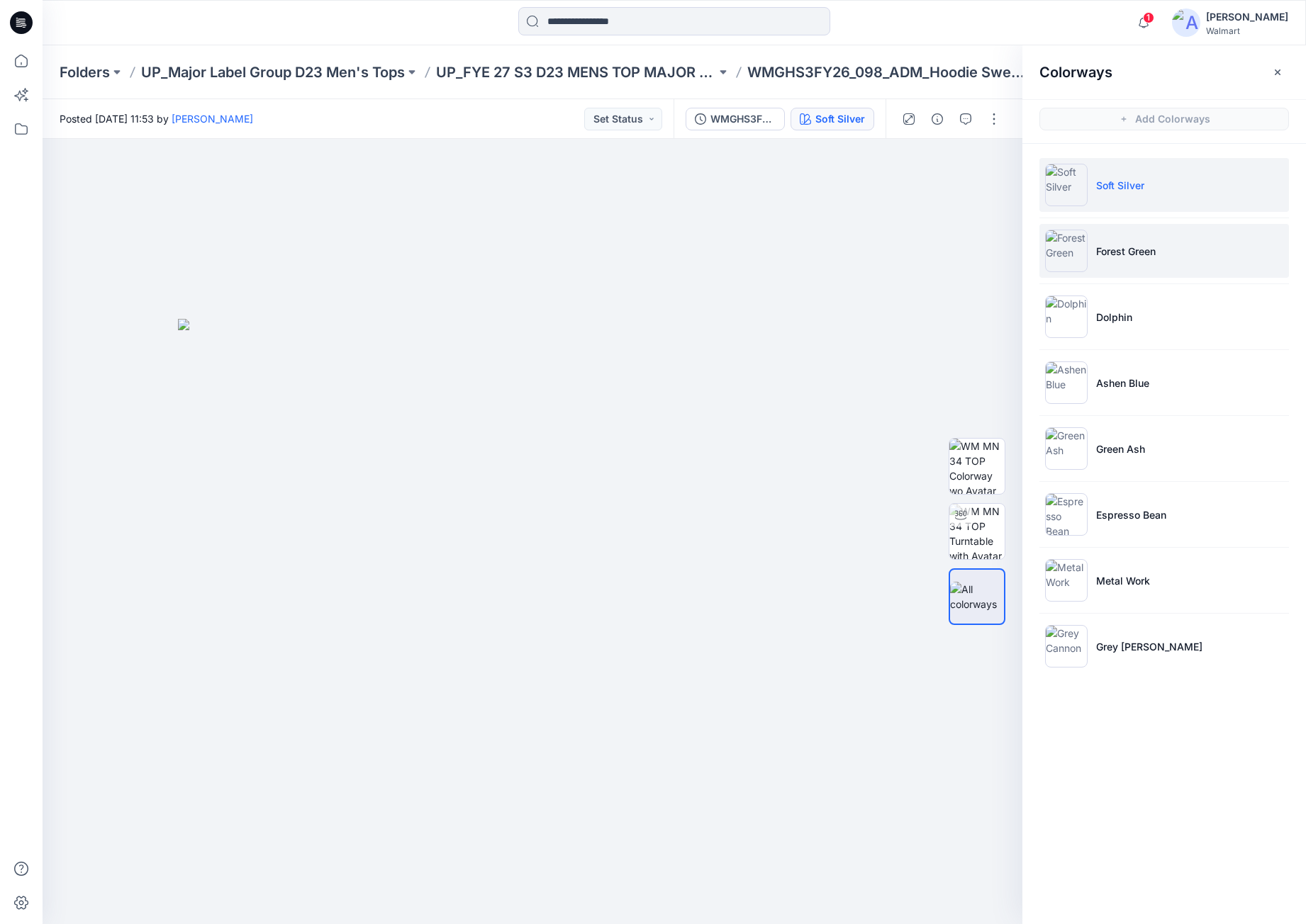
click at [1149, 257] on p "Forest Green" at bounding box center [1126, 251] width 60 height 15
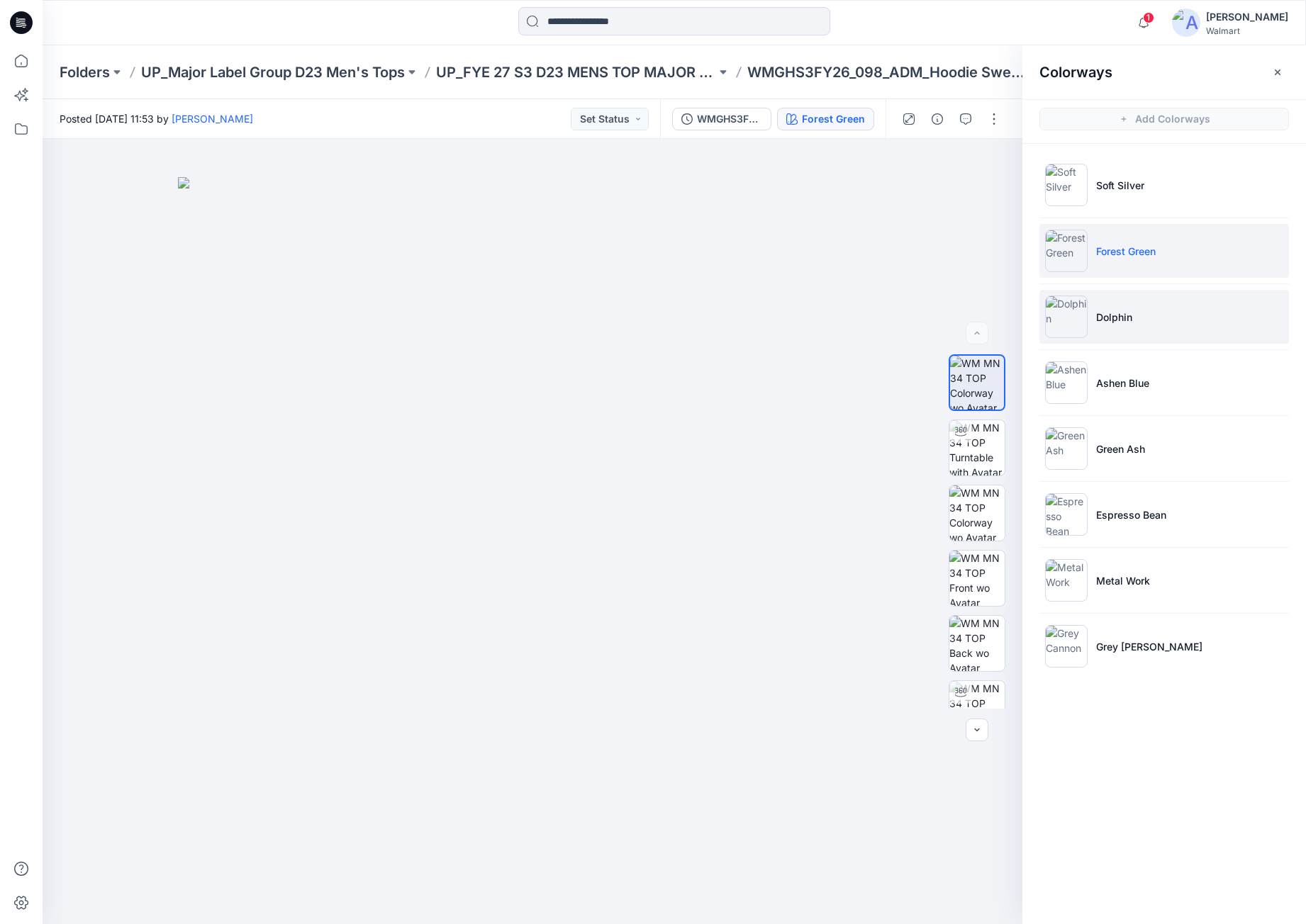
click at [1149, 327] on li "Dolphin" at bounding box center [1164, 316] width 250 height 54
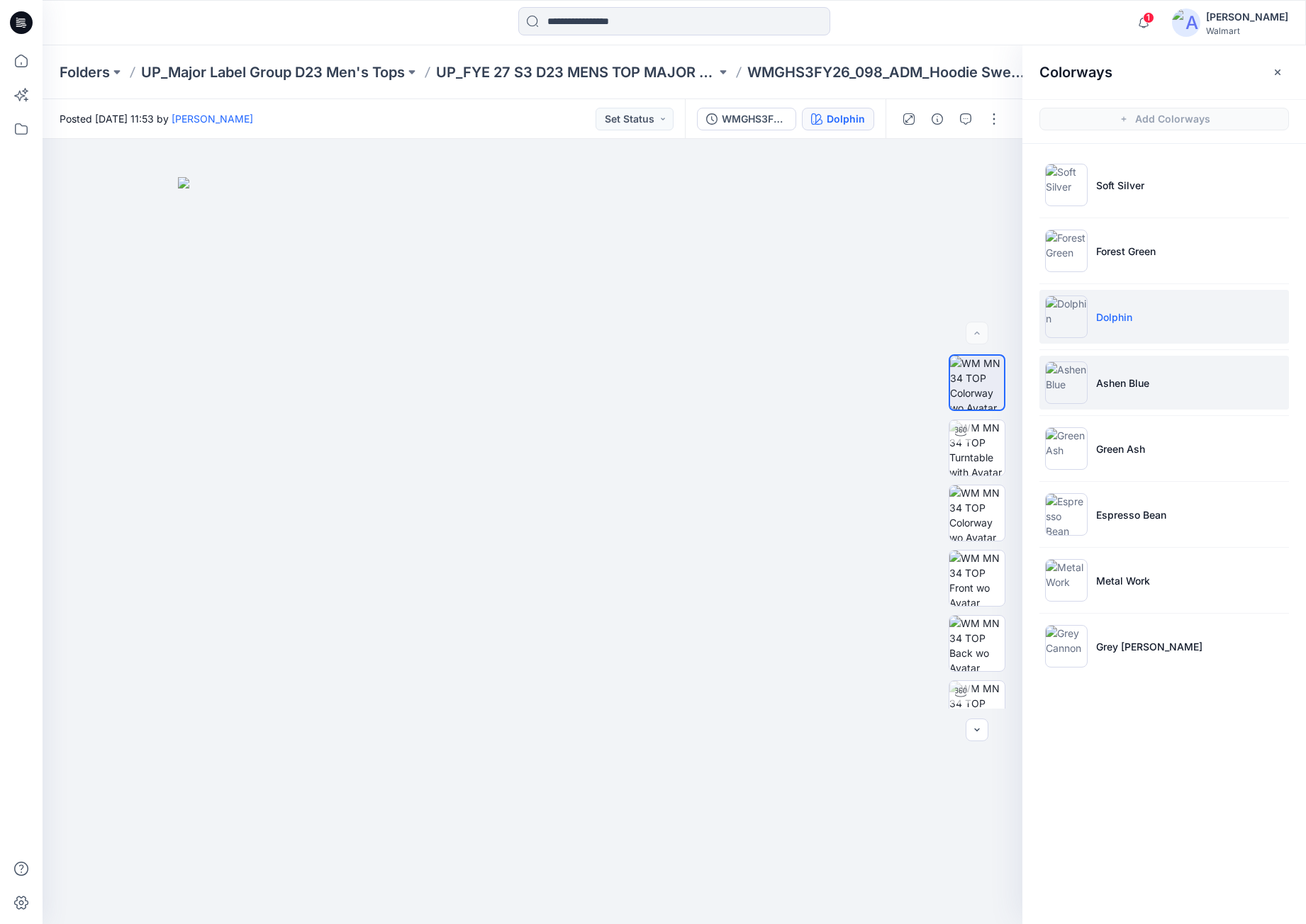
click at [1169, 372] on li "Ashen Blue" at bounding box center [1164, 382] width 250 height 54
click at [1161, 418] on ul "Soft Silver Forest Green Dolphin Ashen Blue Green Ash Espresso Bean Metal Work …" at bounding box center [1164, 415] width 284 height 543
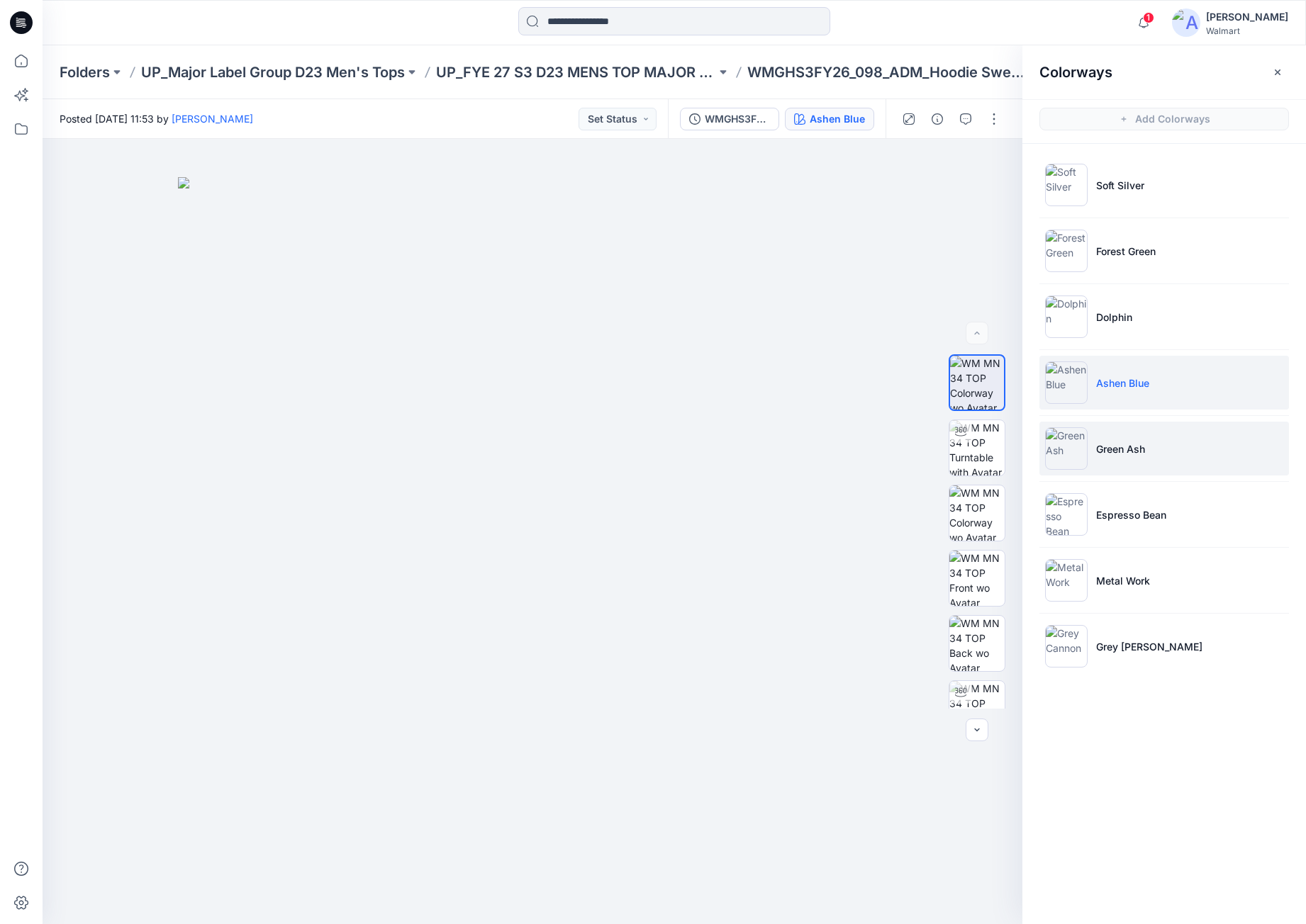
click at [1154, 465] on li "Green Ash" at bounding box center [1164, 448] width 250 height 54
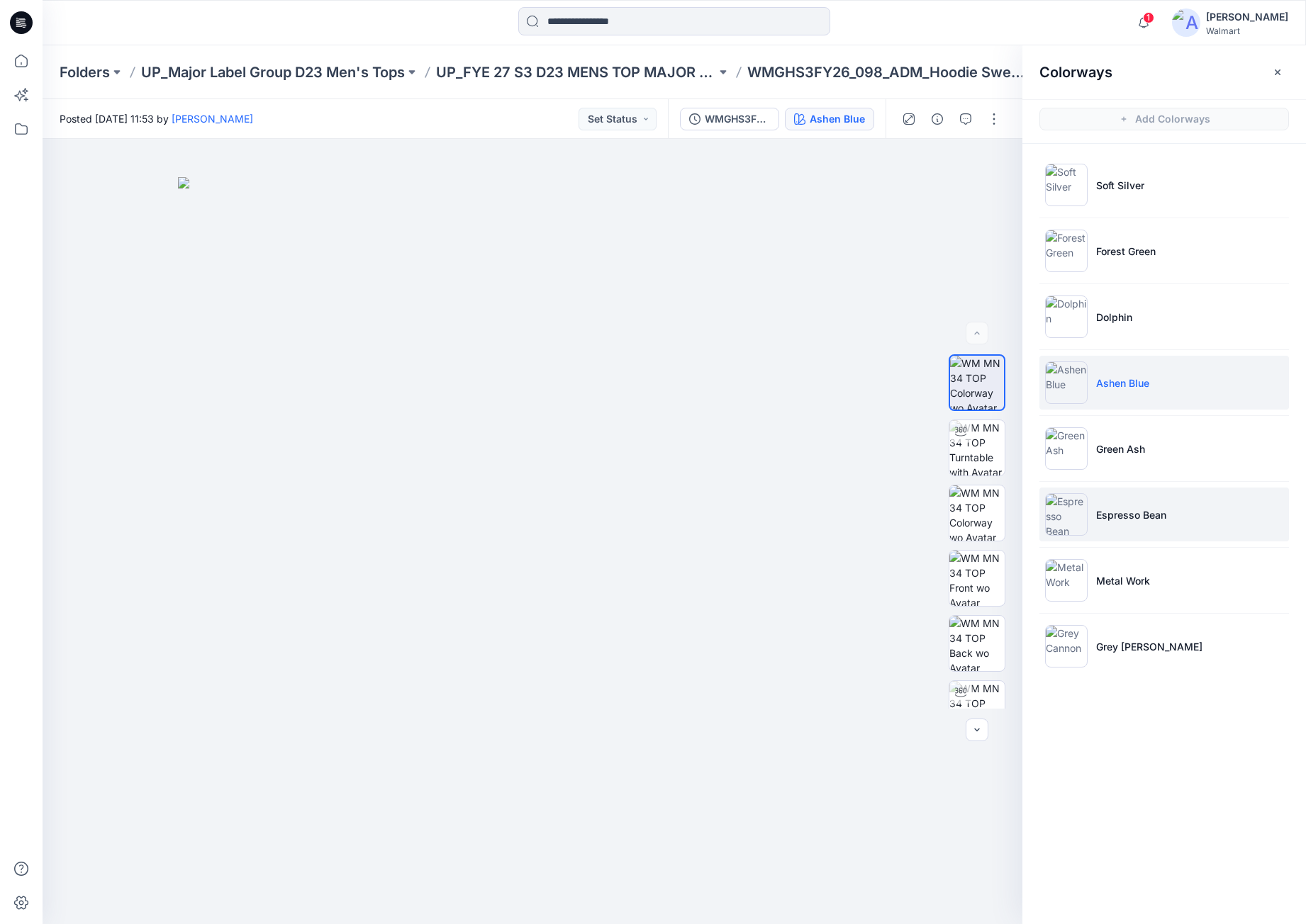
click at [1149, 523] on li "Espresso Bean" at bounding box center [1164, 514] width 250 height 54
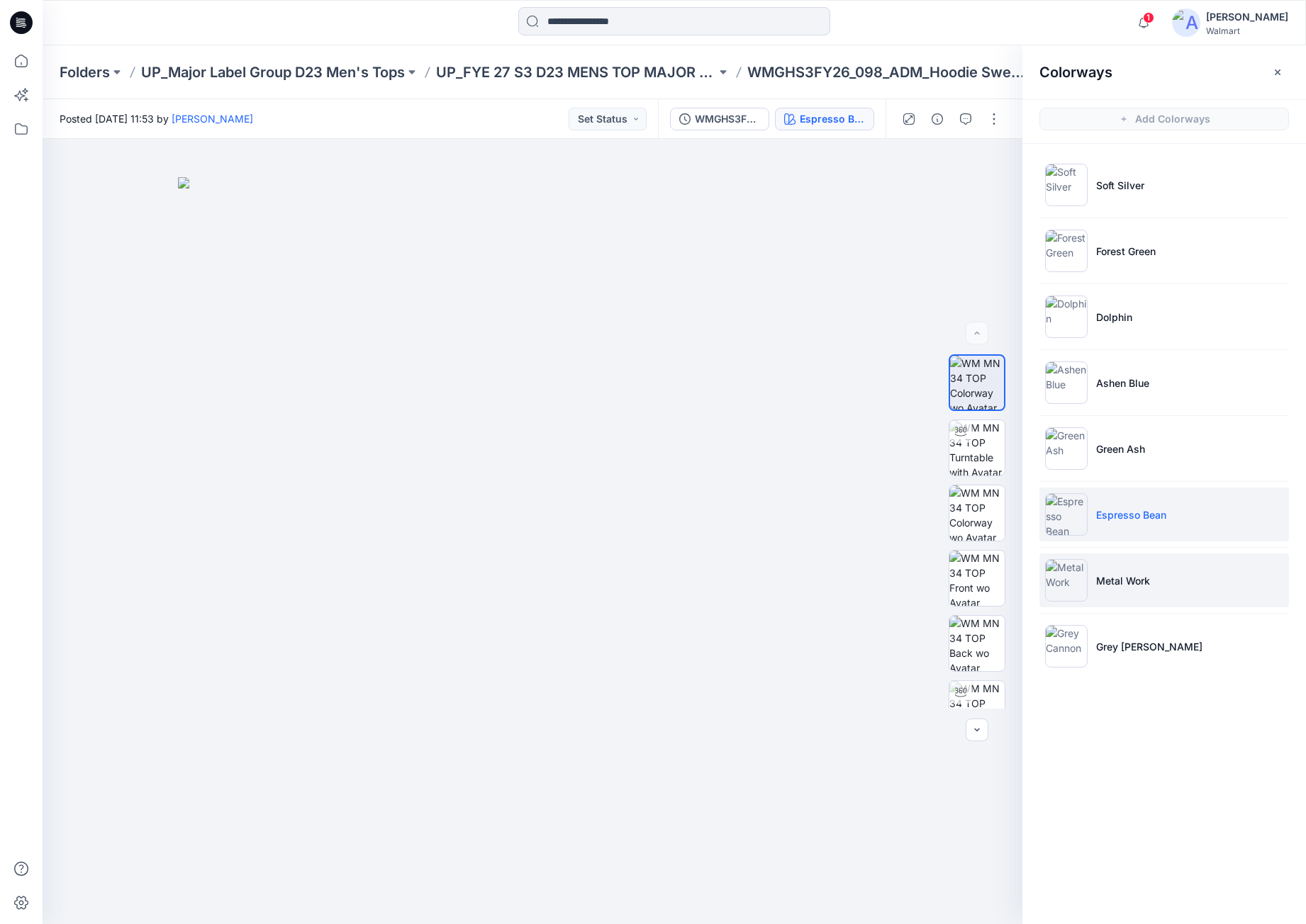
click at [1135, 574] on p "Metal Work" at bounding box center [1123, 581] width 54 height 15
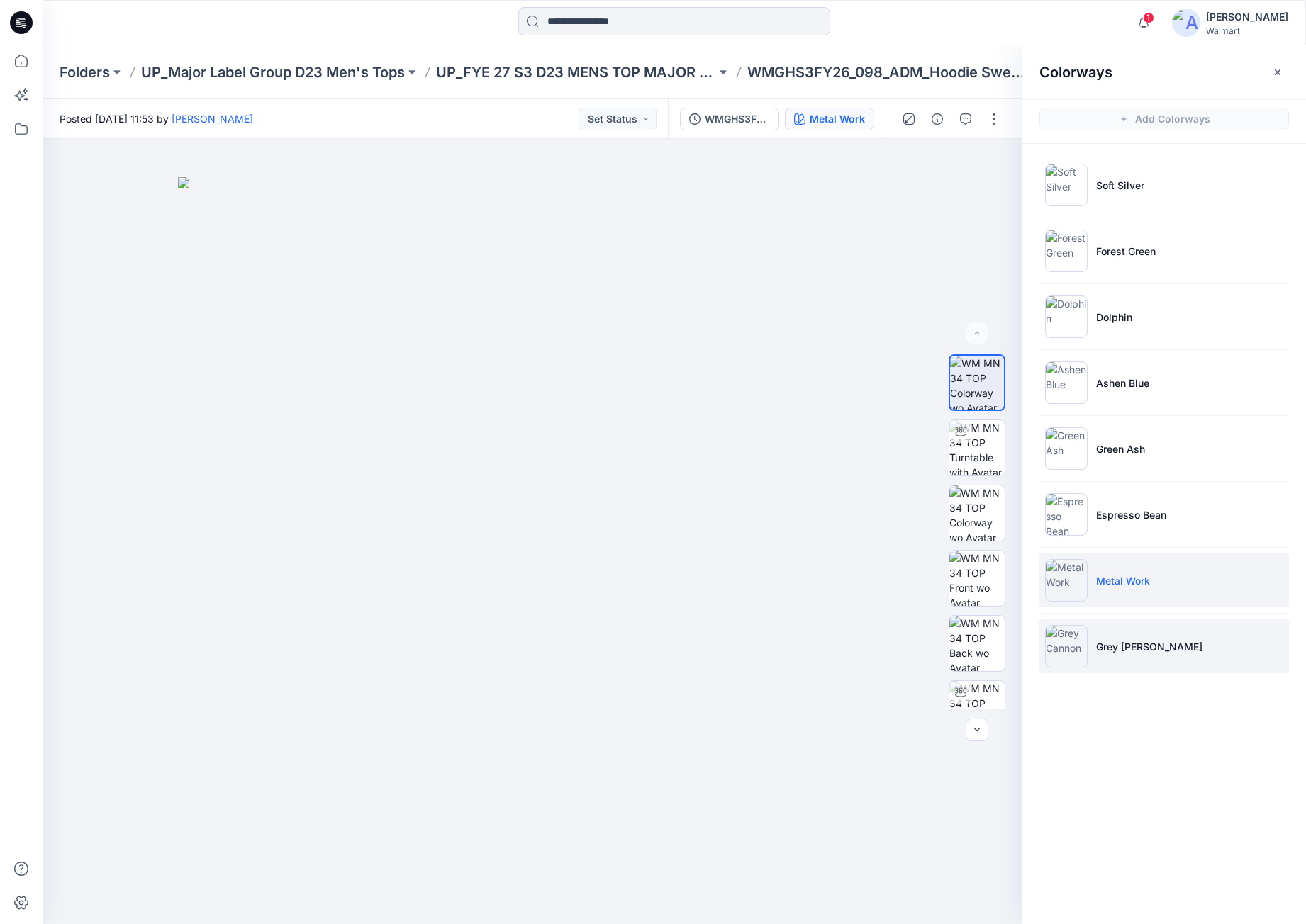
click at [1124, 640] on p "Grey [PERSON_NAME]" at bounding box center [1149, 647] width 107 height 15
click at [996, 119] on button "button" at bounding box center [994, 119] width 23 height 23
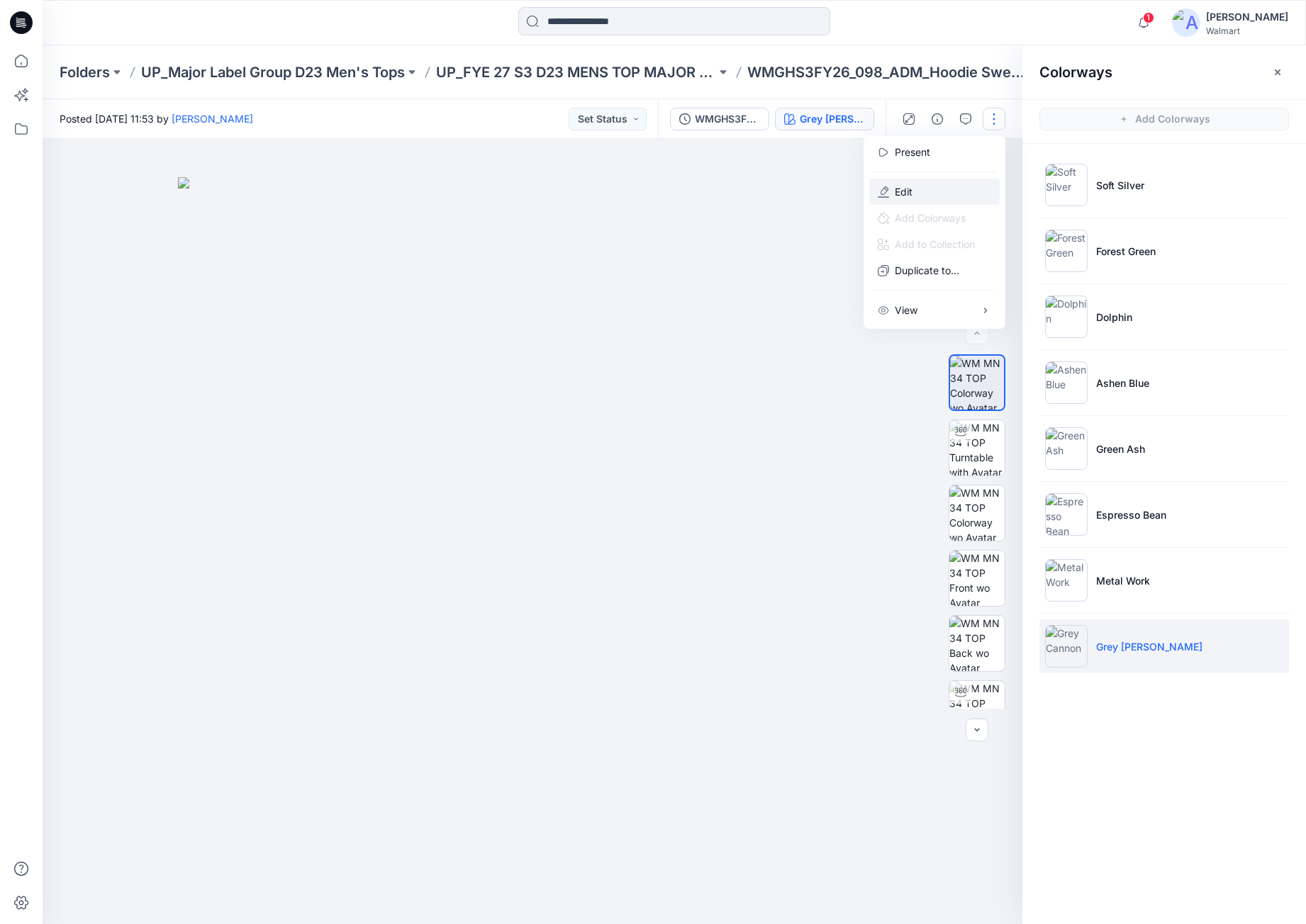
click at [969, 191] on button "Edit" at bounding box center [934, 191] width 130 height 26
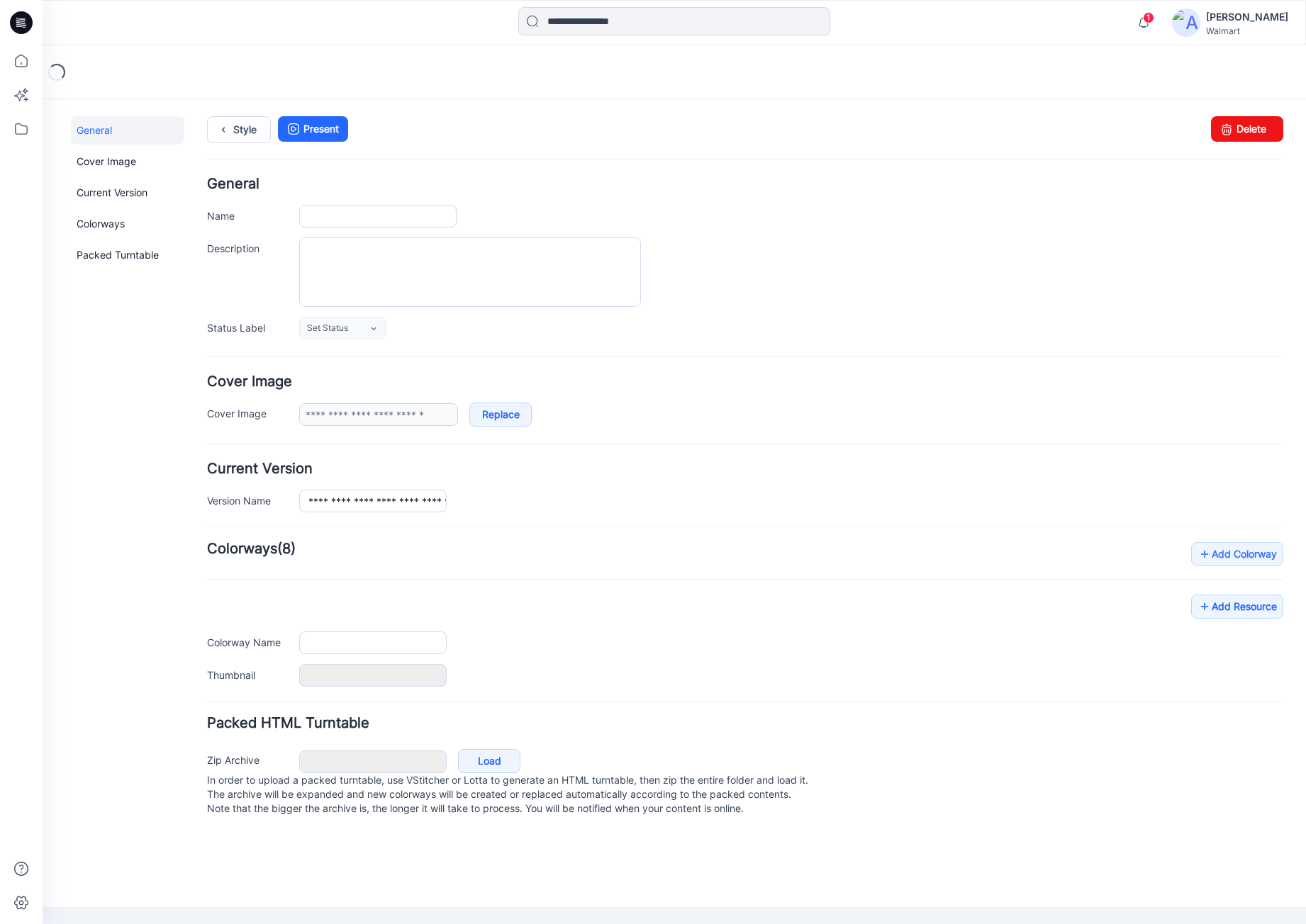
type input "**********"
type textarea "**********"
type input "**********"
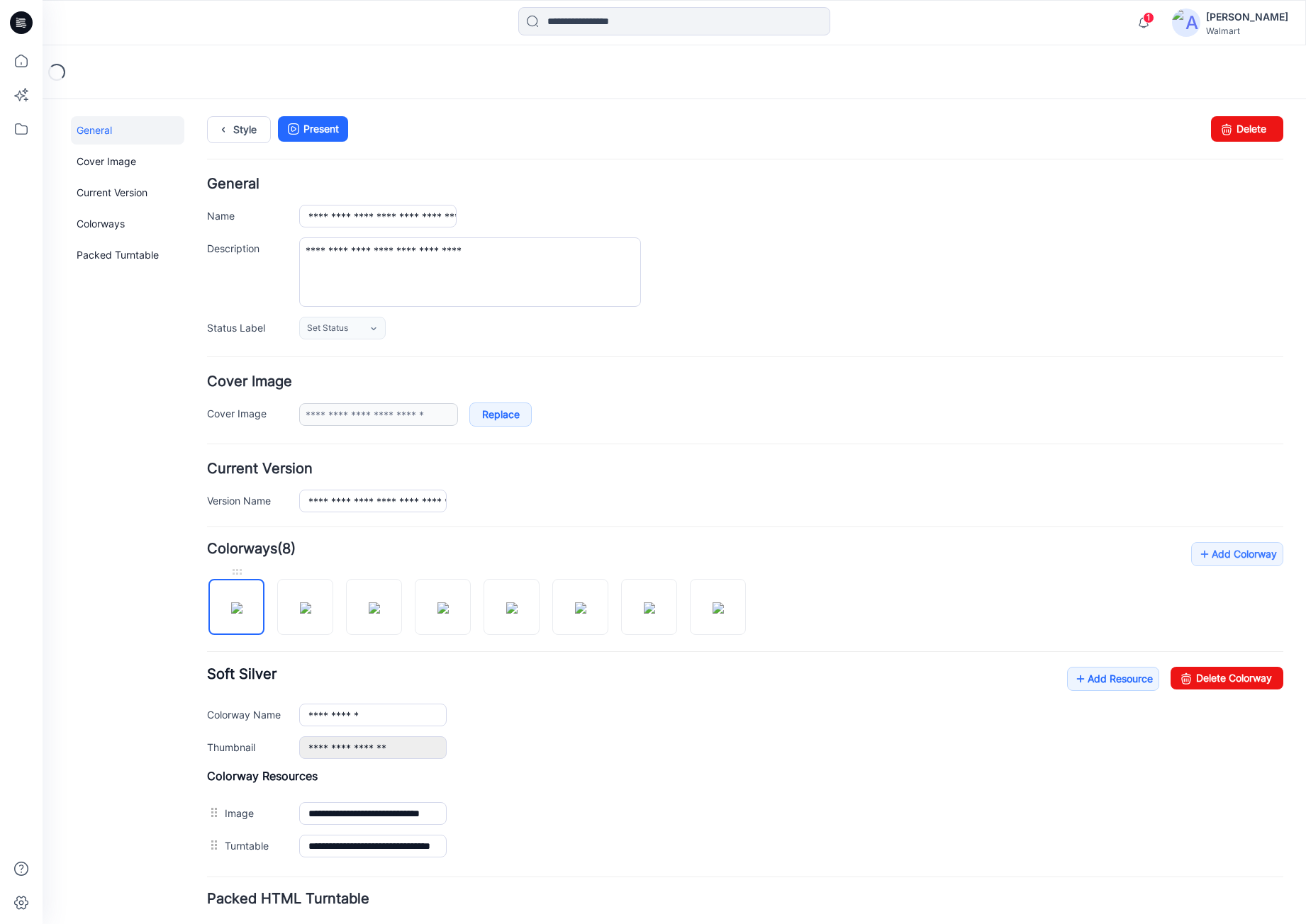
click at [231, 614] on img at bounding box center [236, 608] width 11 height 11
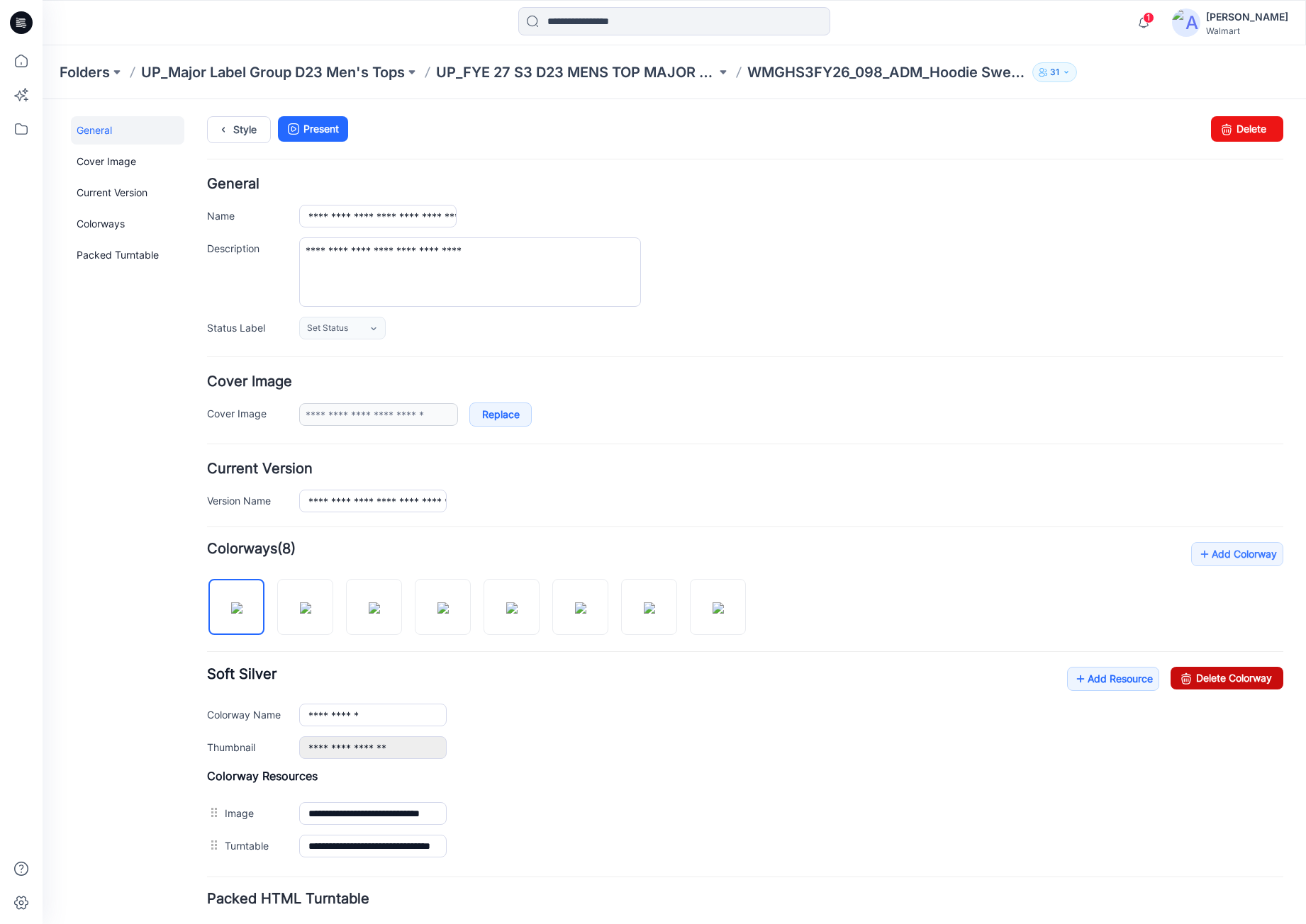
drag, startPoint x: 764, startPoint y: 178, endPoint x: 1202, endPoint y: 678, distance: 664.7
click at [1202, 678] on link "Delete Colorway" at bounding box center [1227, 678] width 113 height 23
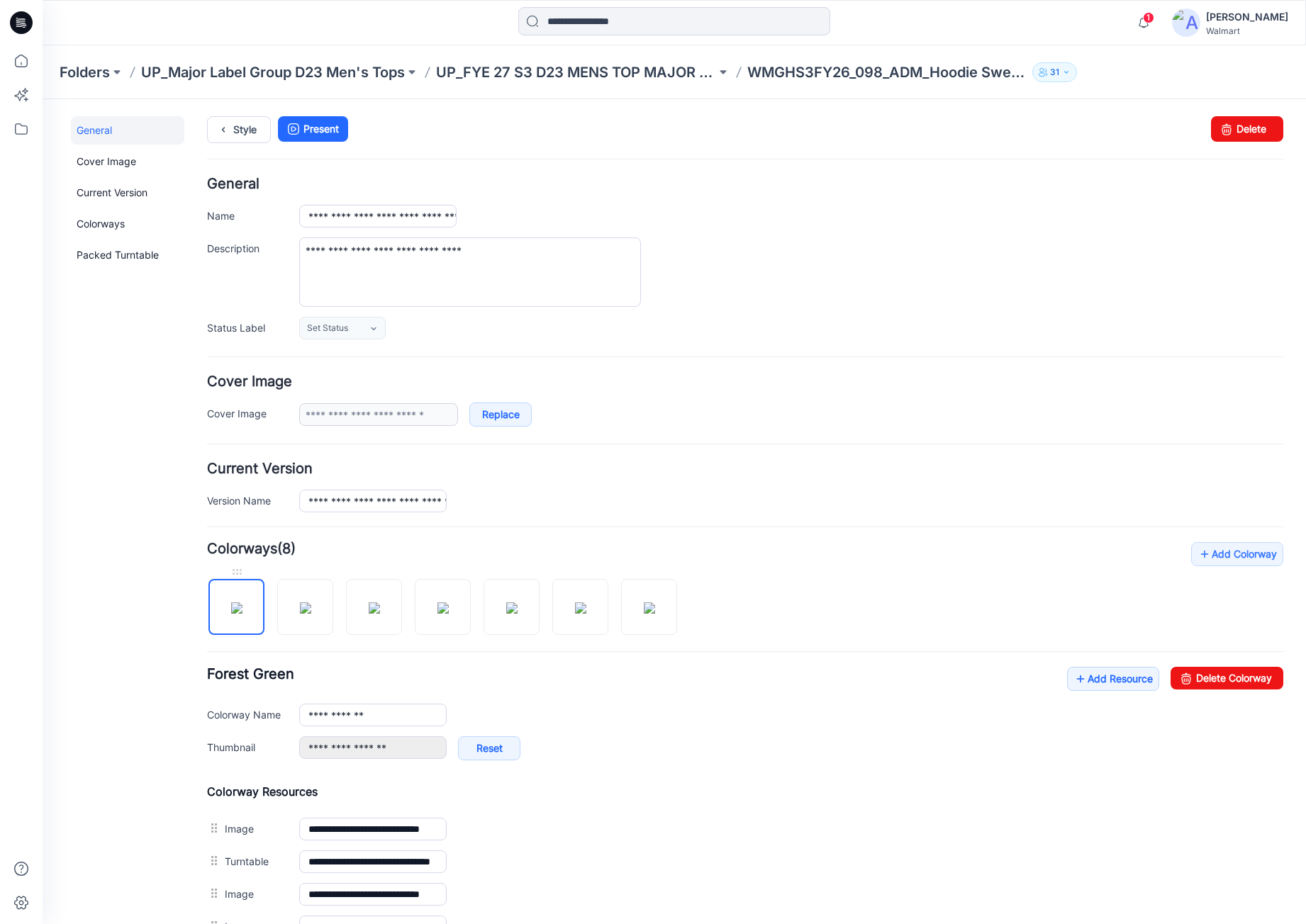
click at [231, 614] on img at bounding box center [236, 608] width 11 height 11
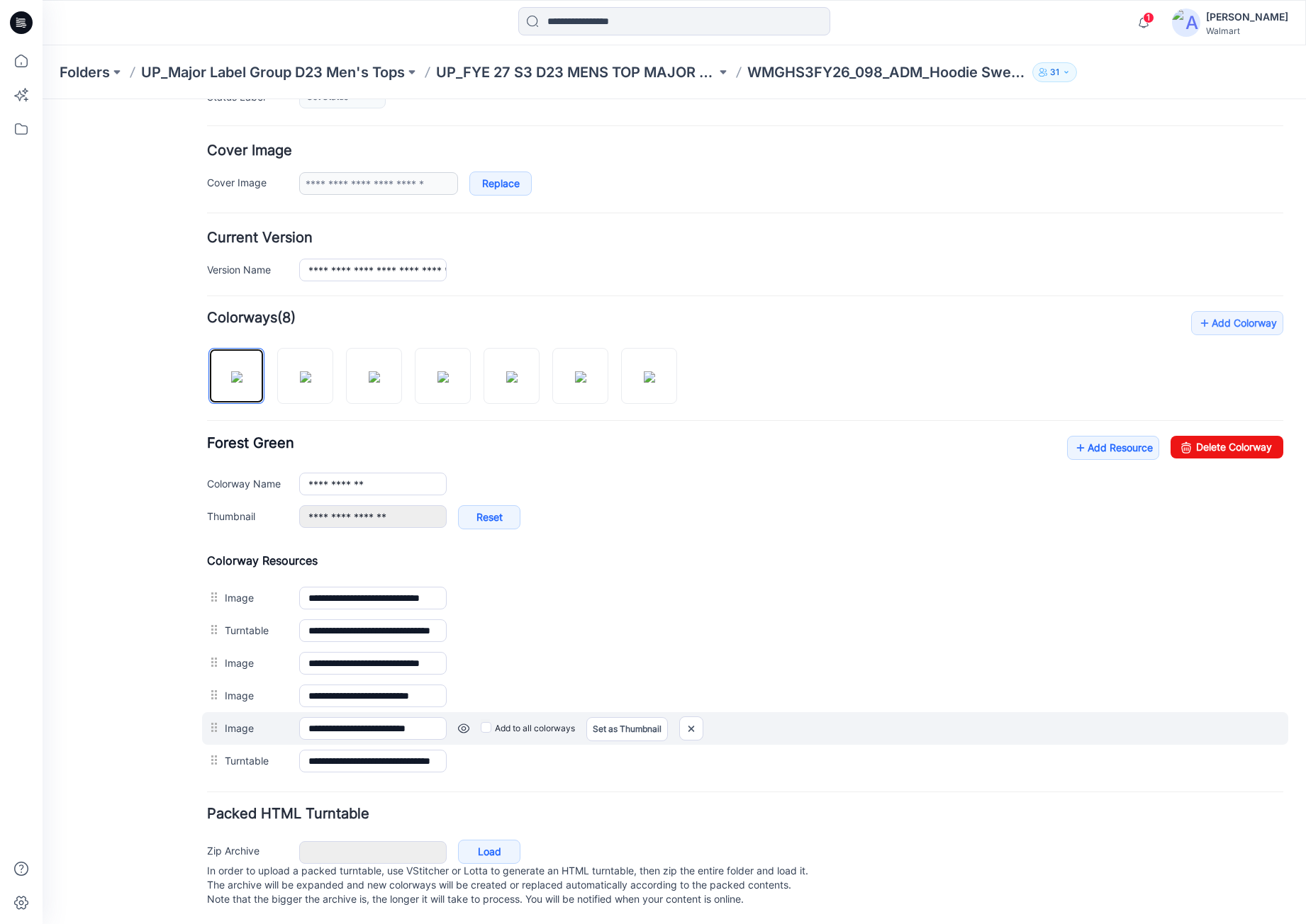
scroll to position [241, 0]
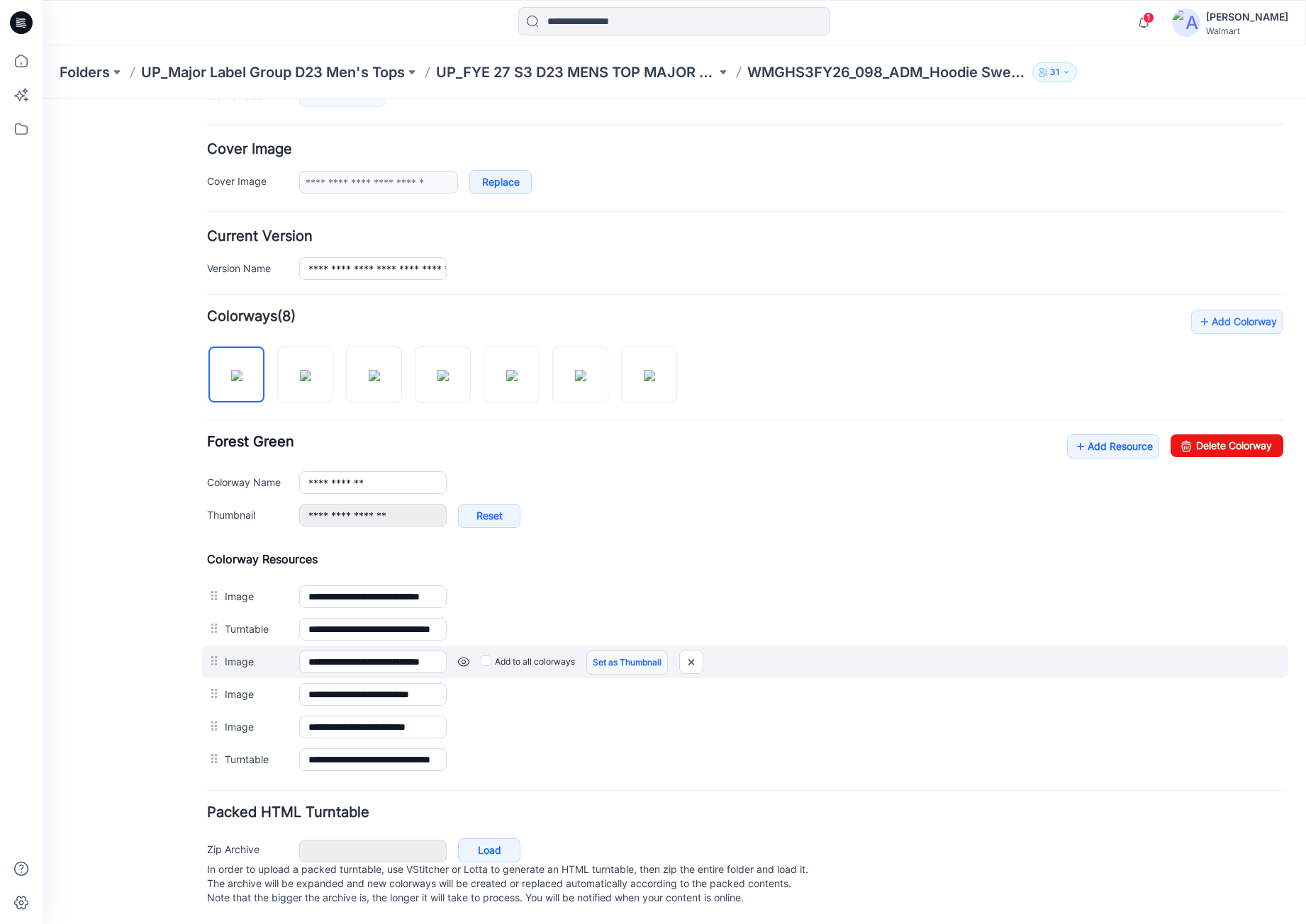
click at [614, 657] on link "Set as Thumbnail" at bounding box center [628, 663] width 82 height 24
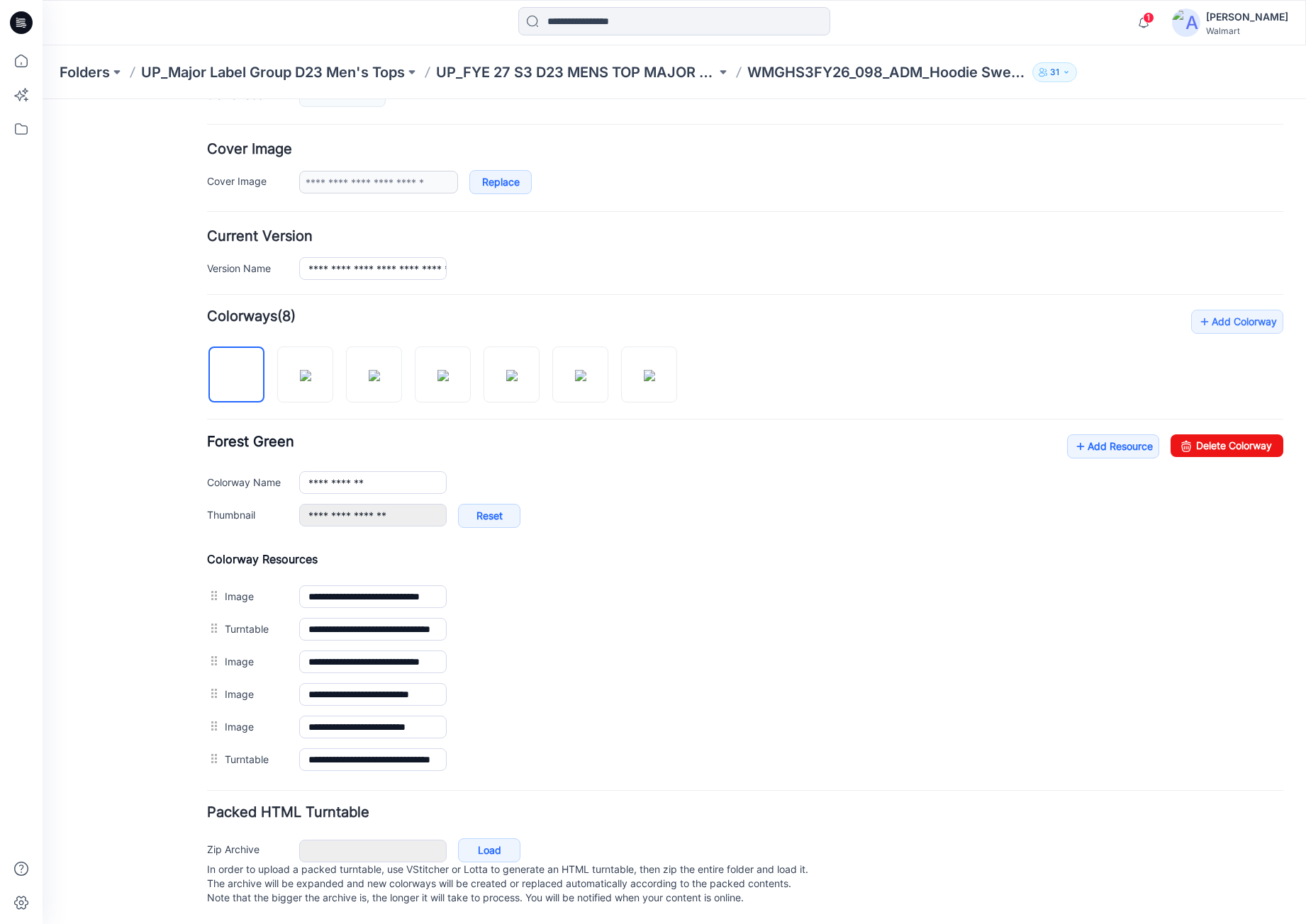
scroll to position [241, 0]
click at [311, 370] on img at bounding box center [305, 375] width 11 height 11
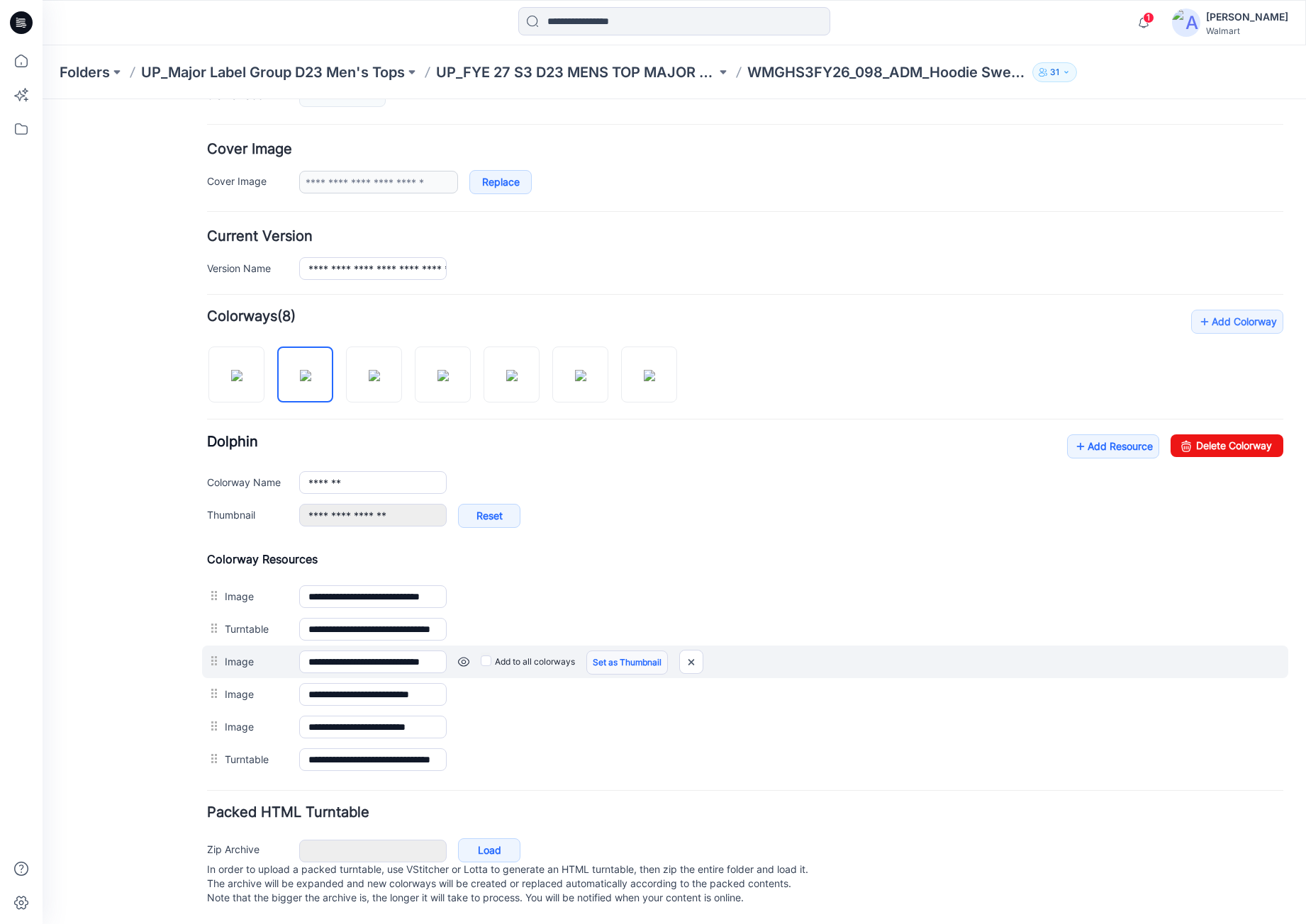
click at [603, 651] on link "Set as Thumbnail" at bounding box center [628, 663] width 82 height 24
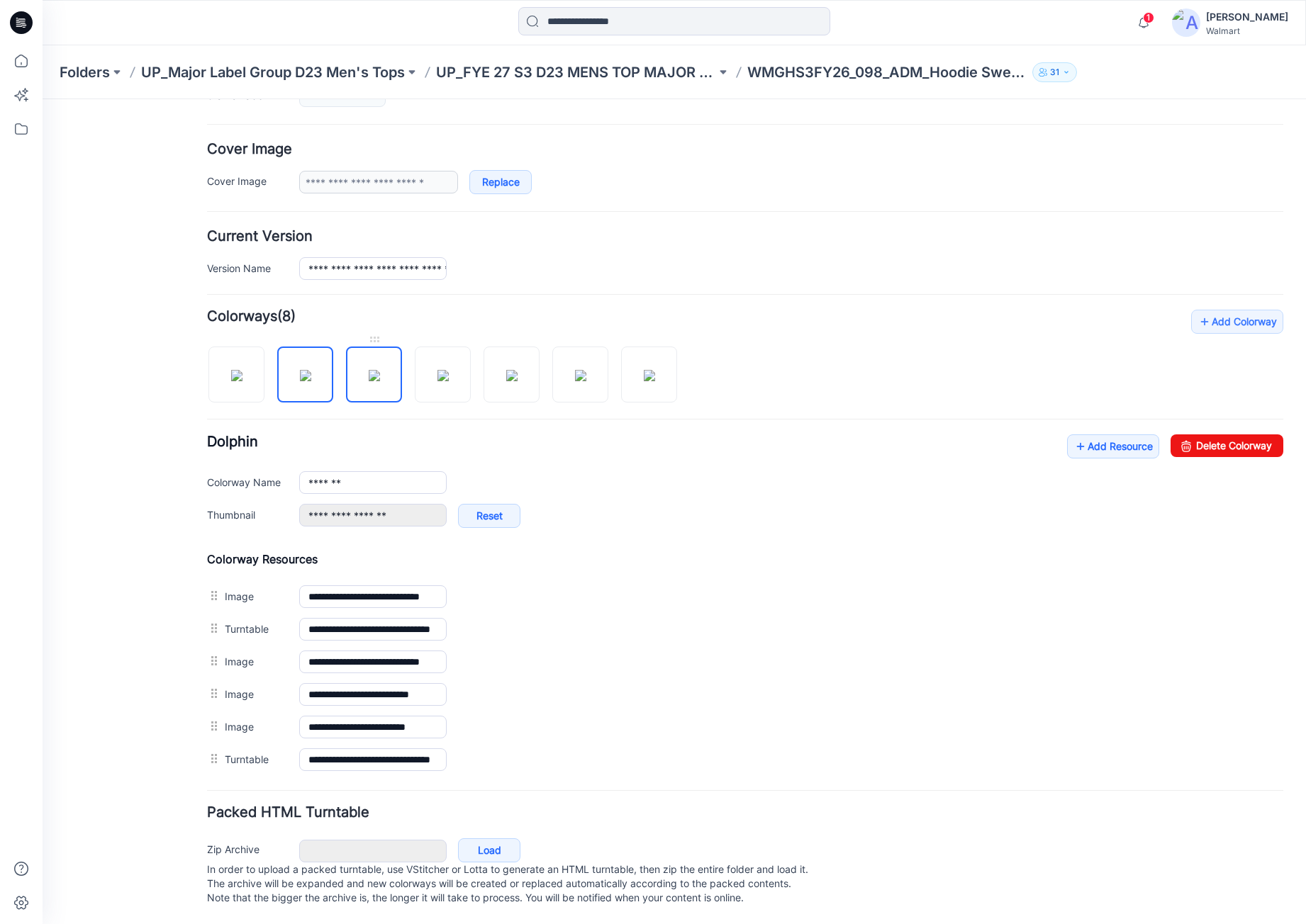
click at [380, 370] on img at bounding box center [374, 375] width 11 height 11
type input "**********"
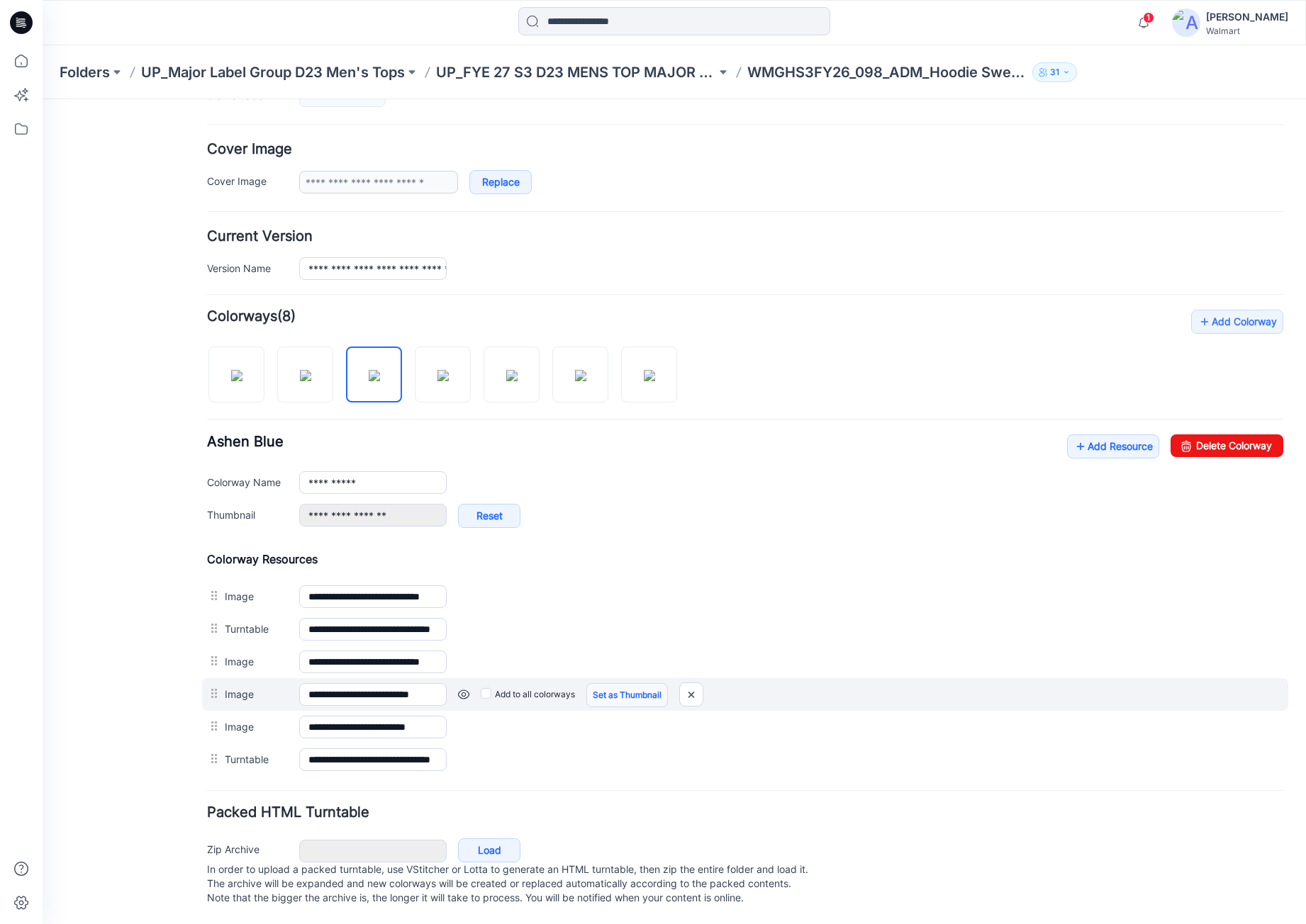
drag, startPoint x: 631, startPoint y: 686, endPoint x: 563, endPoint y: 488, distance: 209.4
click at [631, 686] on link "Set as Thumbnail" at bounding box center [628, 695] width 82 height 24
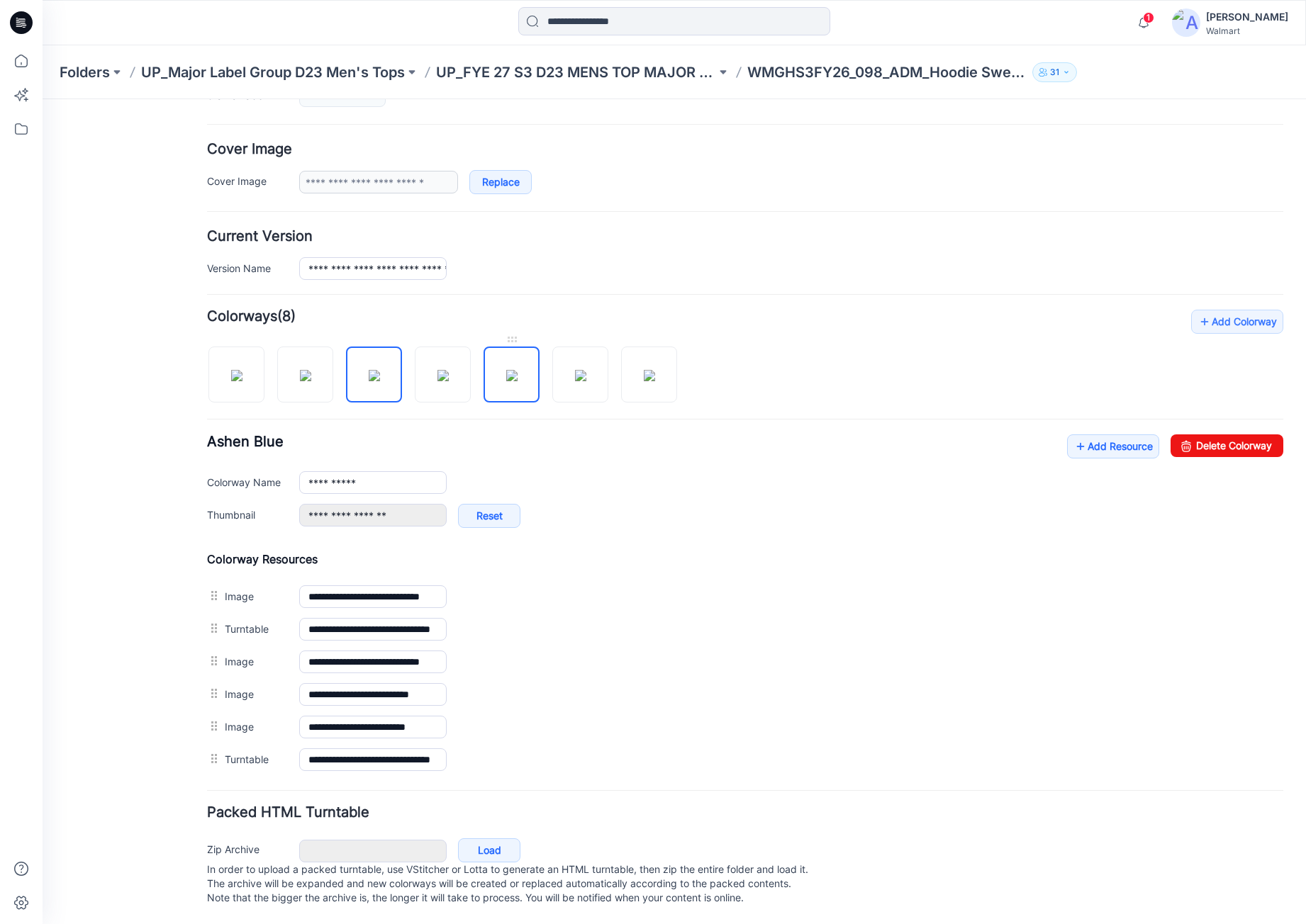
type input "**********"
click at [449, 370] on img at bounding box center [443, 375] width 11 height 11
type input "*********"
type input "**********"
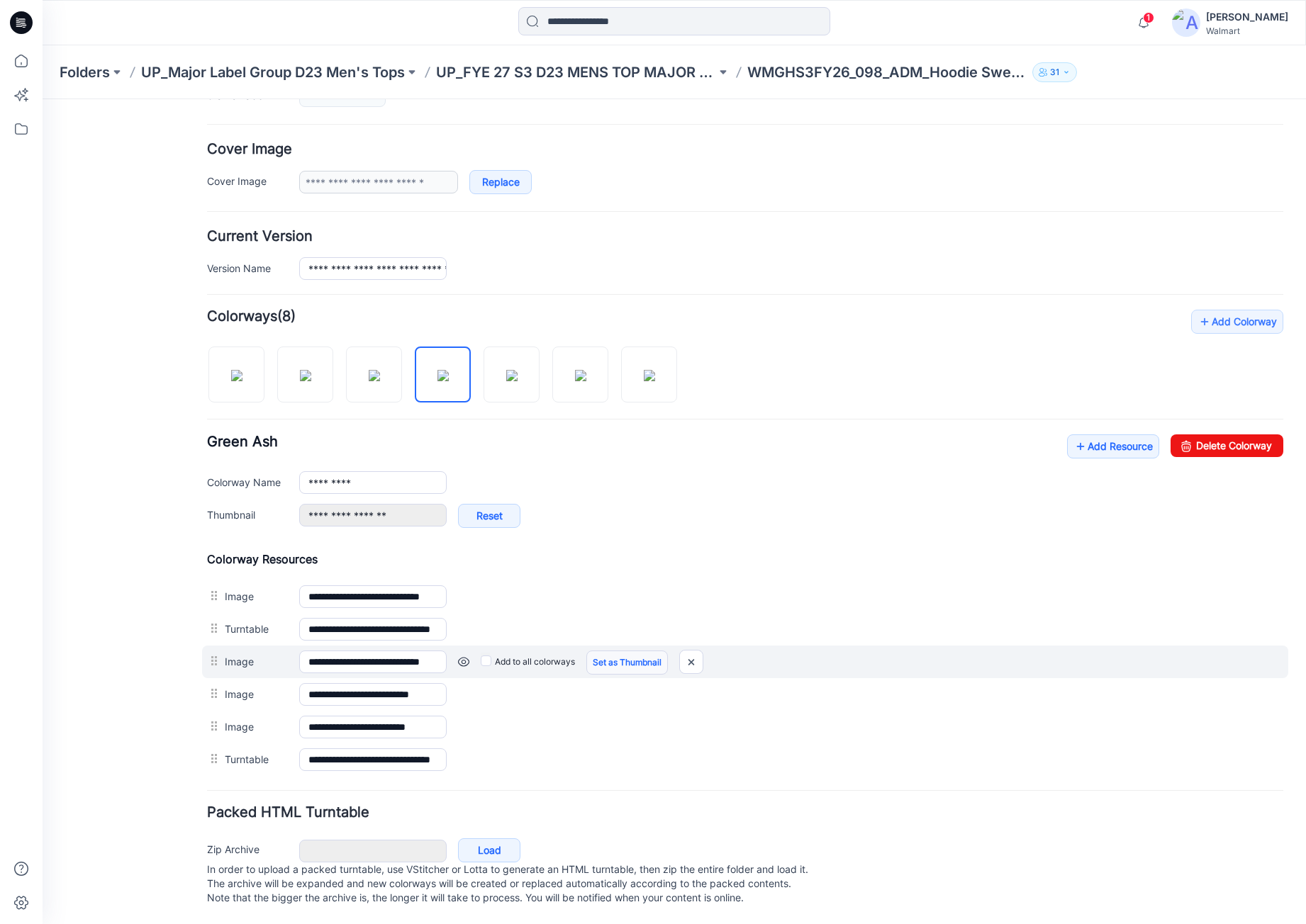
click at [634, 652] on link "Set as Thumbnail" at bounding box center [628, 663] width 82 height 24
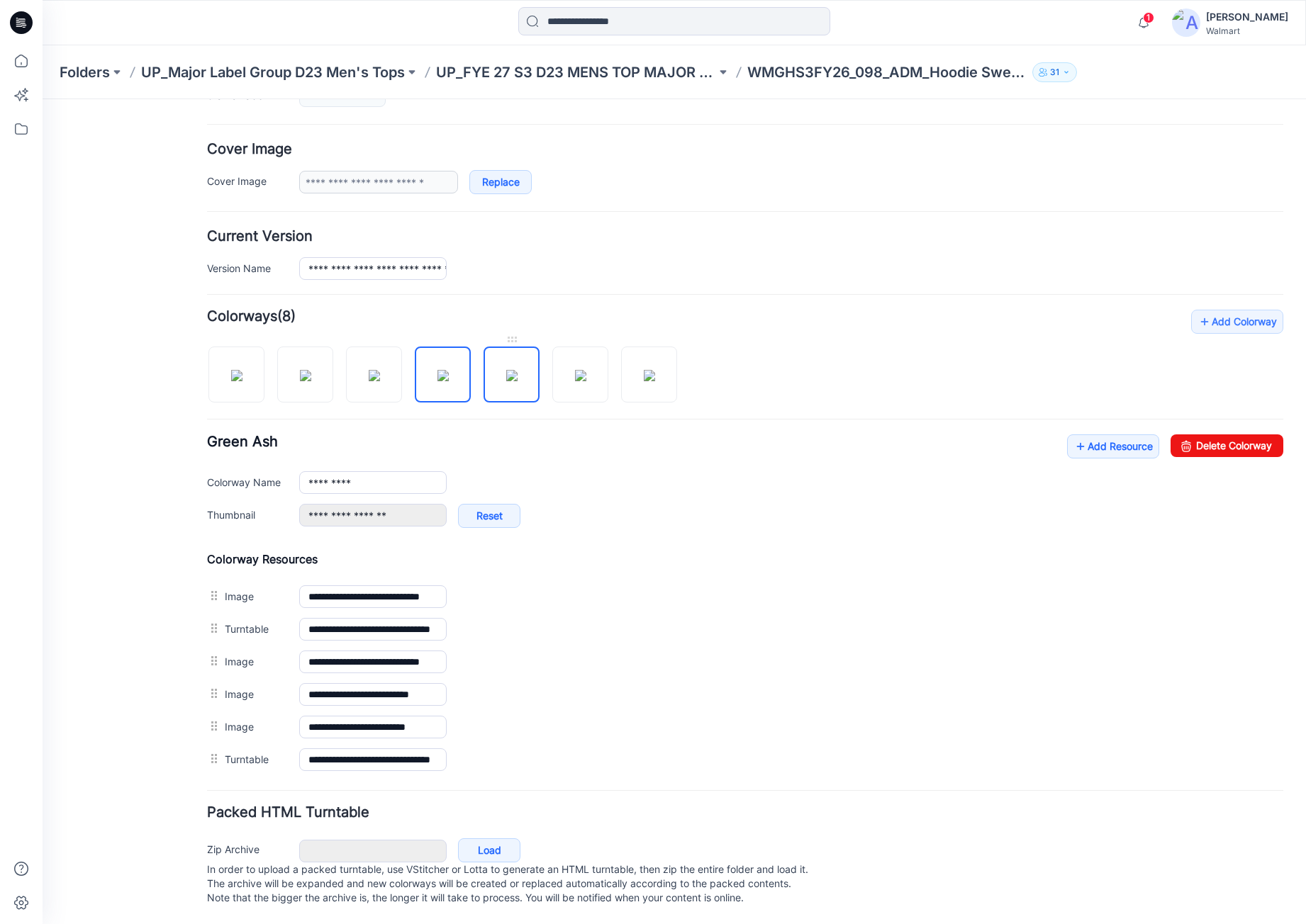
click at [518, 370] on img at bounding box center [512, 375] width 11 height 11
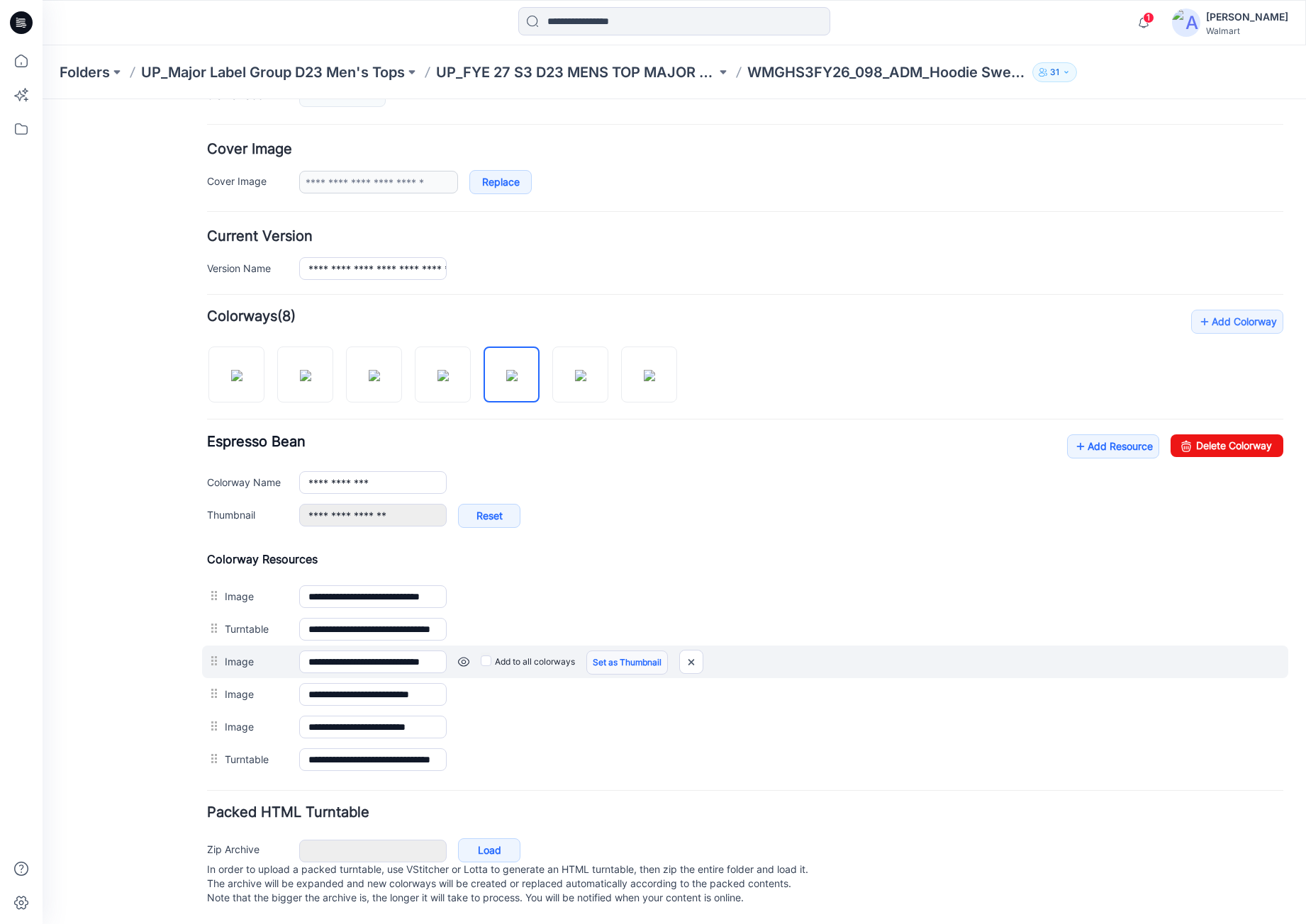
click at [628, 651] on link "Set as Thumbnail" at bounding box center [628, 663] width 82 height 24
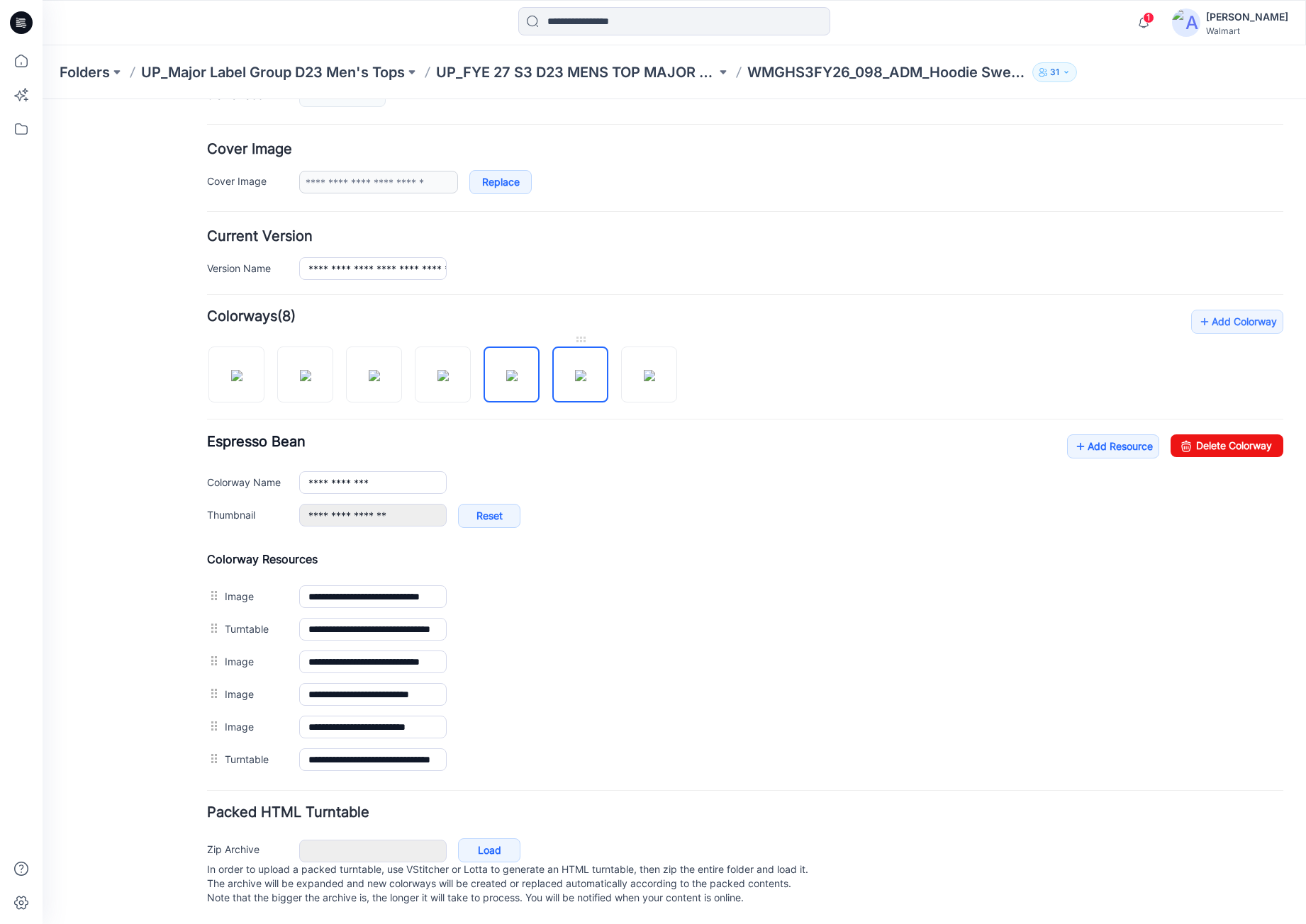
click at [575, 375] on img at bounding box center [581, 375] width 11 height 11
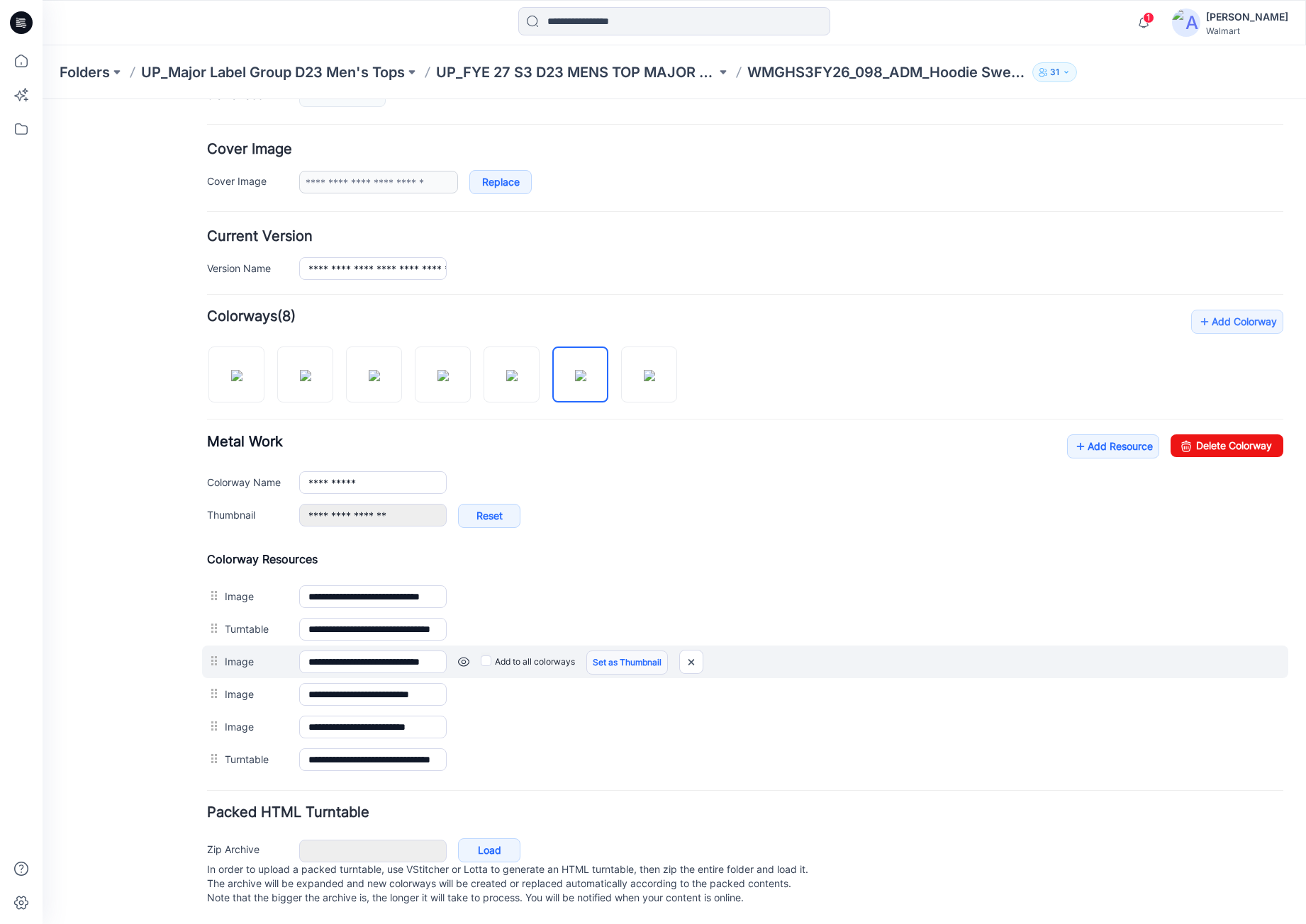
click at [626, 652] on link "Set as Thumbnail" at bounding box center [628, 663] width 82 height 24
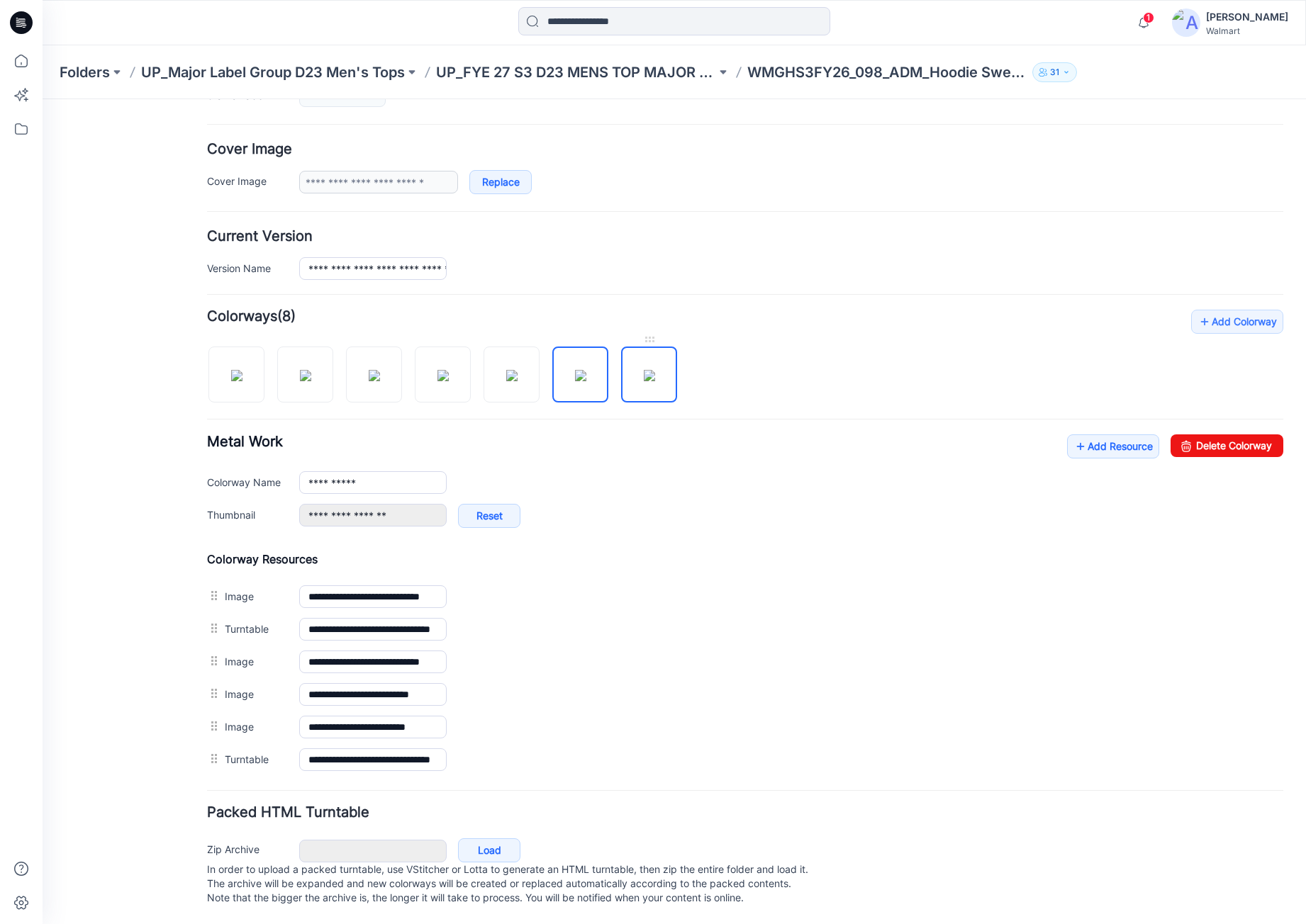
click at [656, 370] on img at bounding box center [650, 375] width 11 height 11
type input "**********"
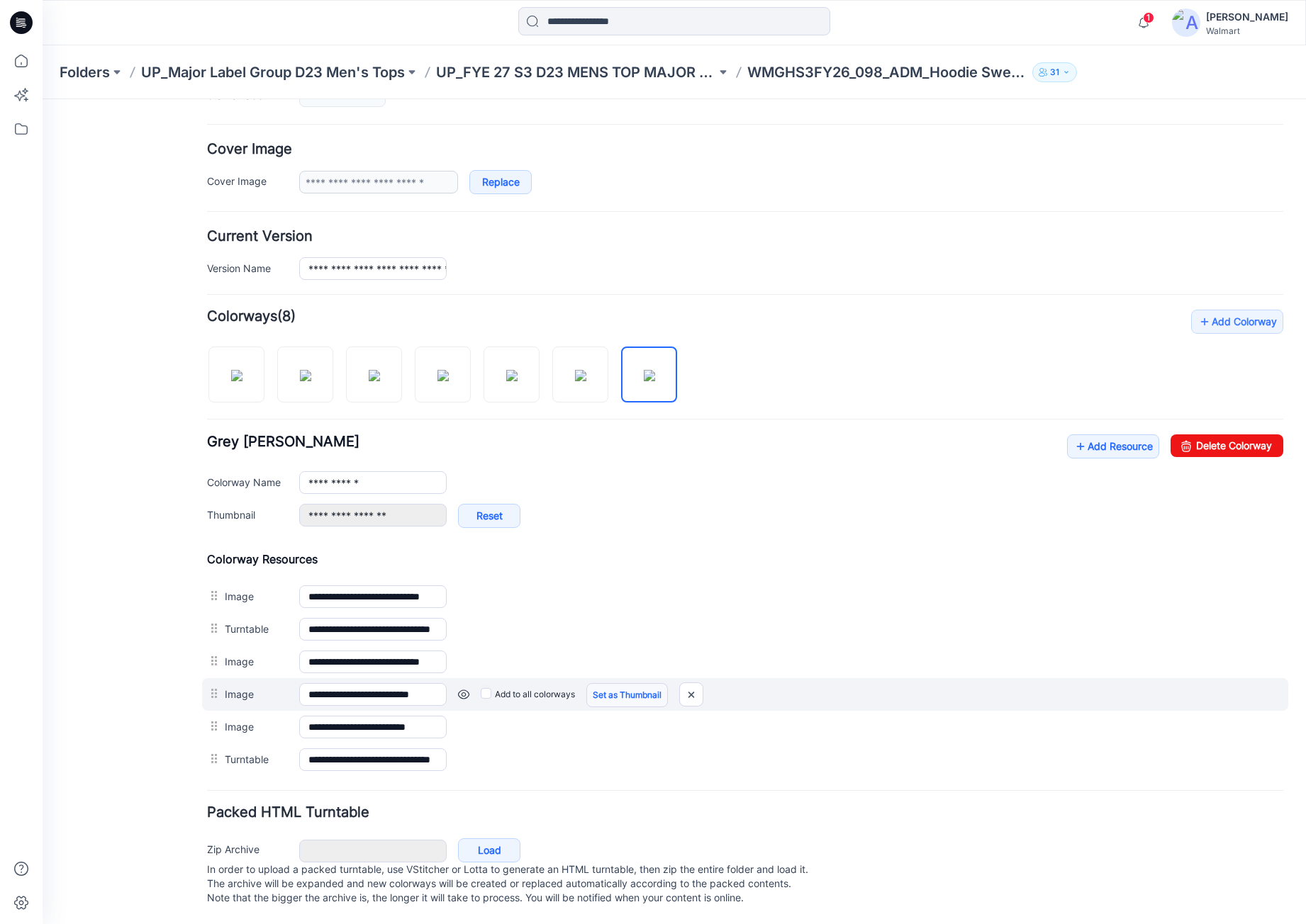
click at [610, 686] on link "Set as Thumbnail" at bounding box center [628, 695] width 82 height 24
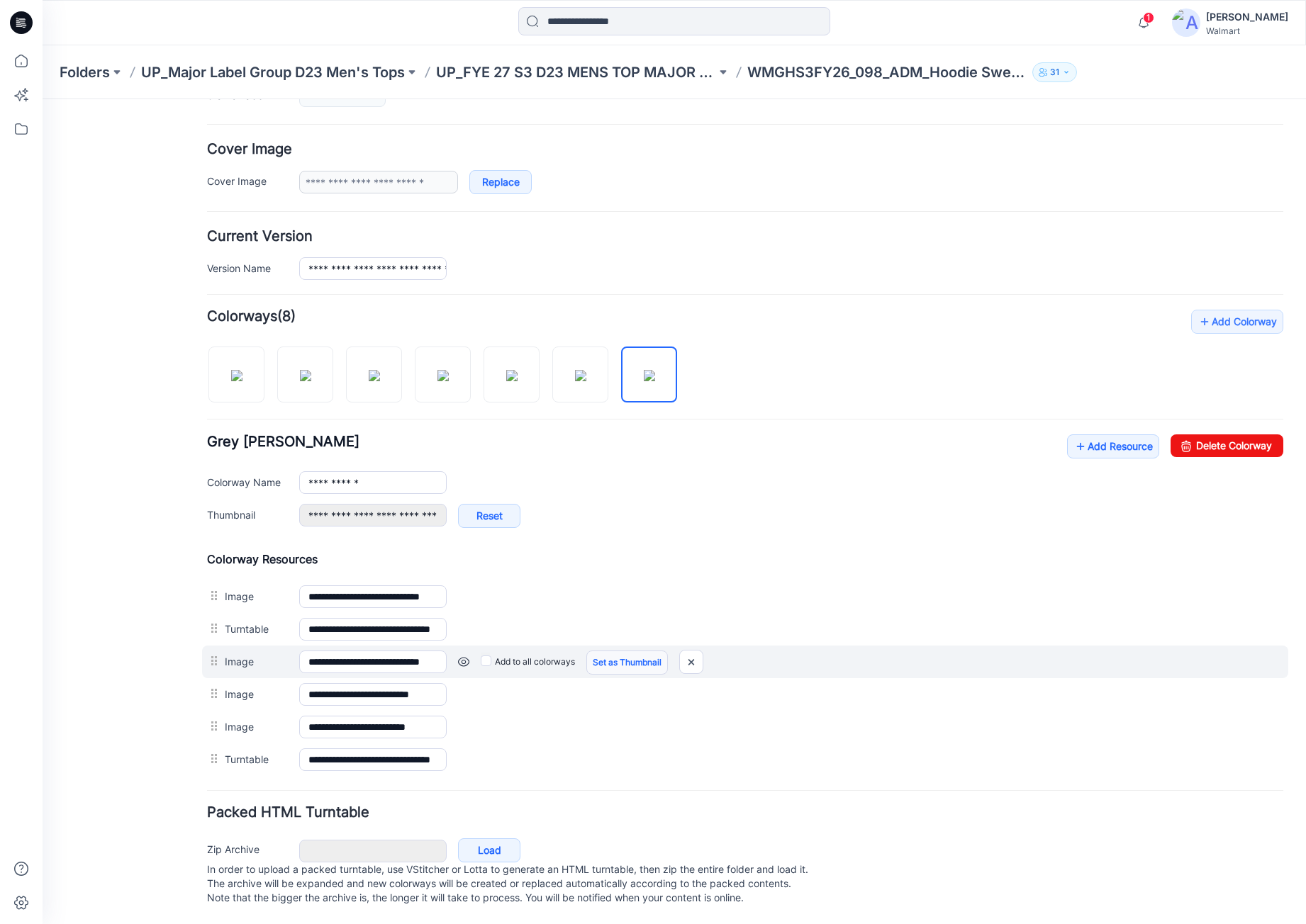
click at [630, 657] on link "Set as Thumbnail" at bounding box center [628, 663] width 82 height 24
type input "**********"
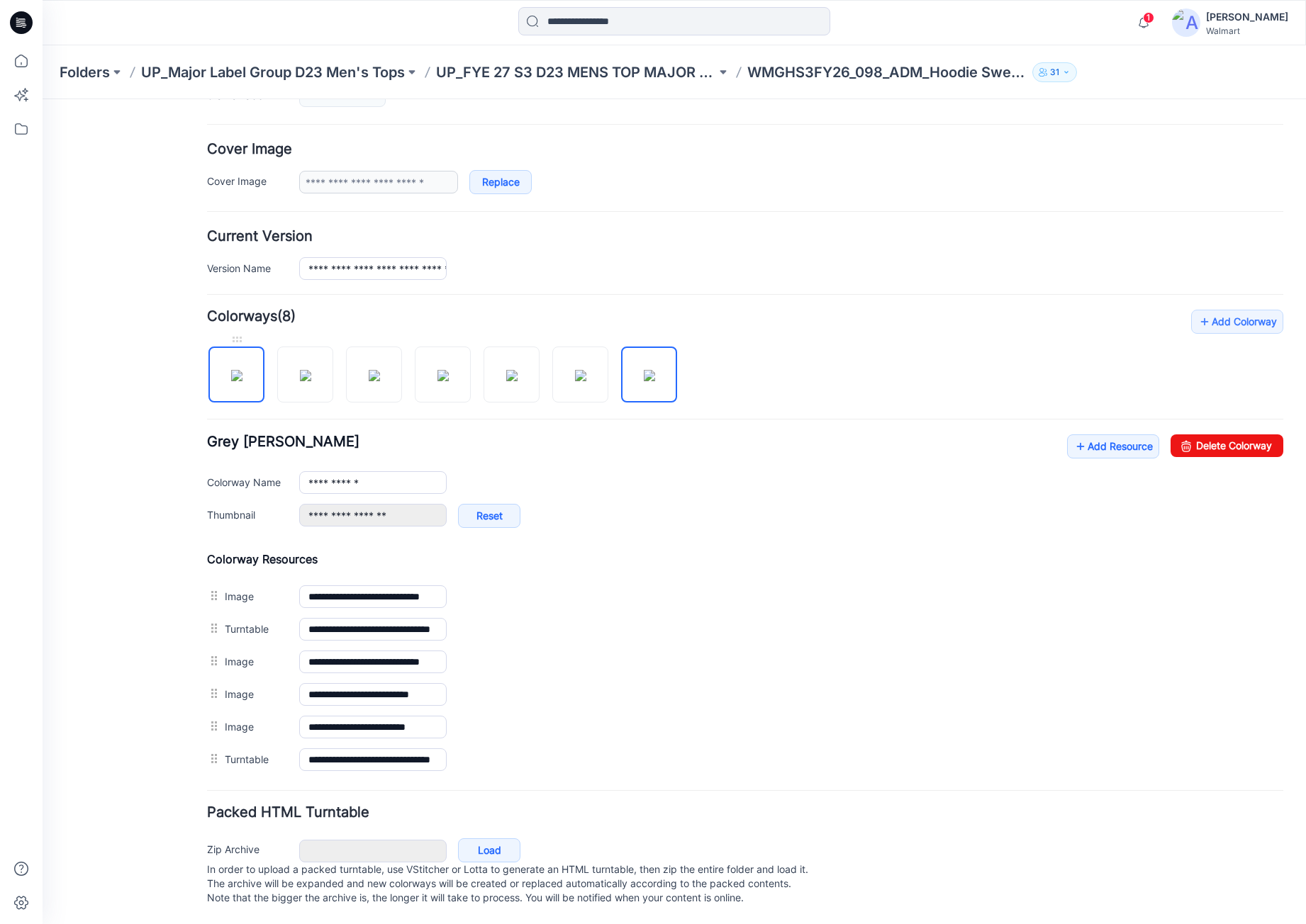
click at [242, 374] on img at bounding box center [236, 375] width 11 height 11
click at [1088, 434] on link "Add Resource" at bounding box center [1114, 446] width 92 height 24
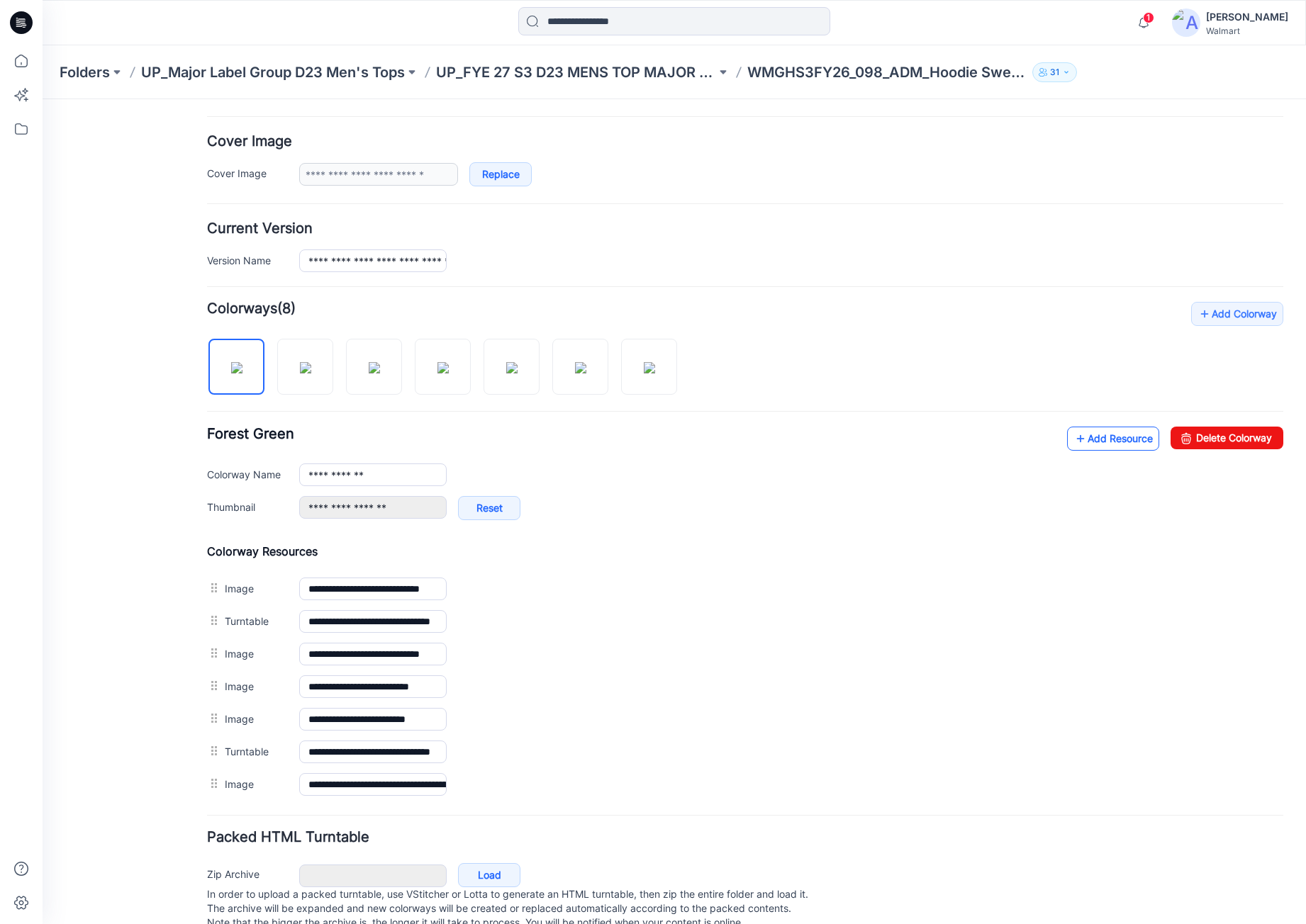
click at [1092, 434] on link "Add Resource" at bounding box center [1114, 439] width 92 height 24
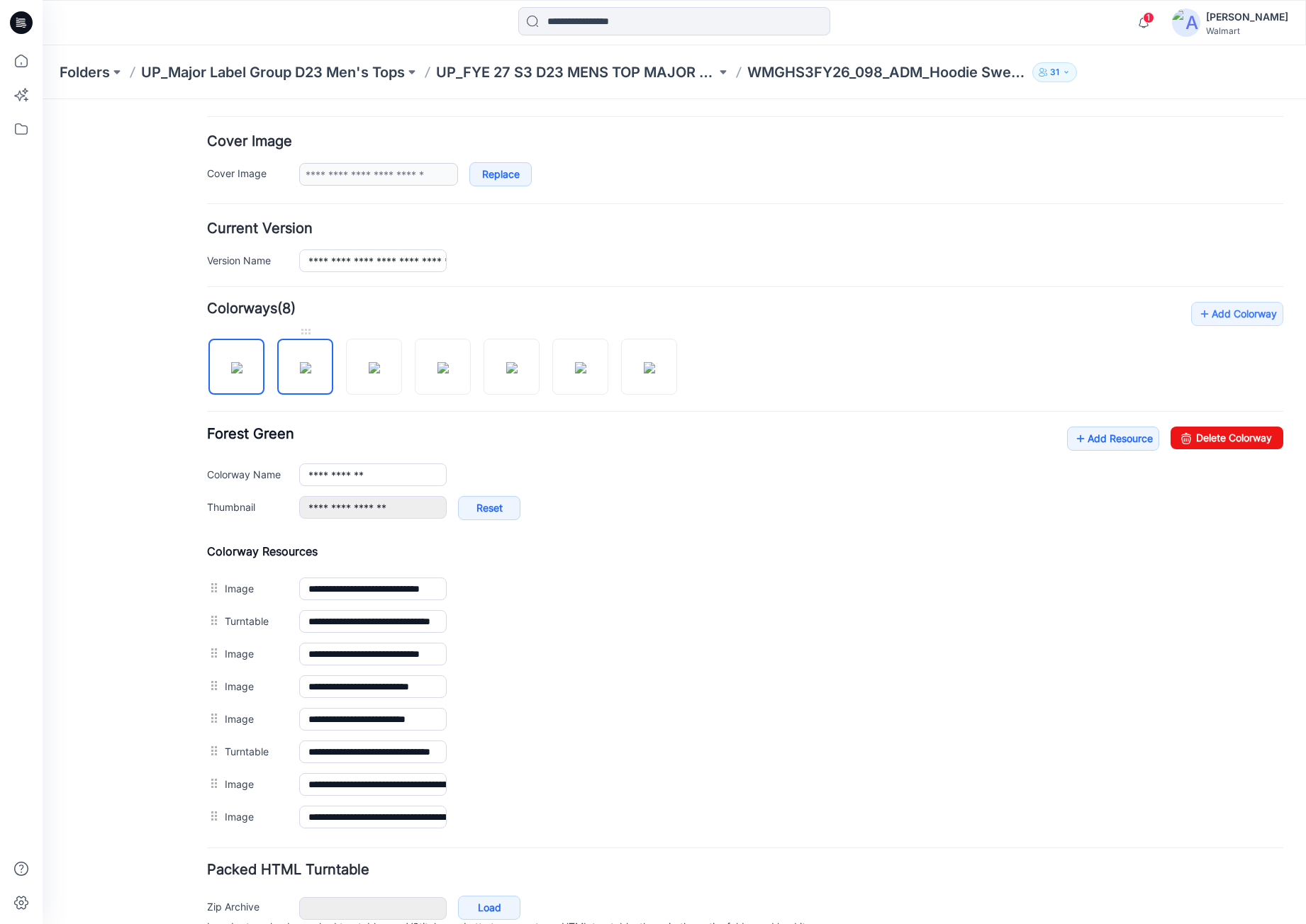
click at [307, 362] on img at bounding box center [305, 368] width 11 height 11
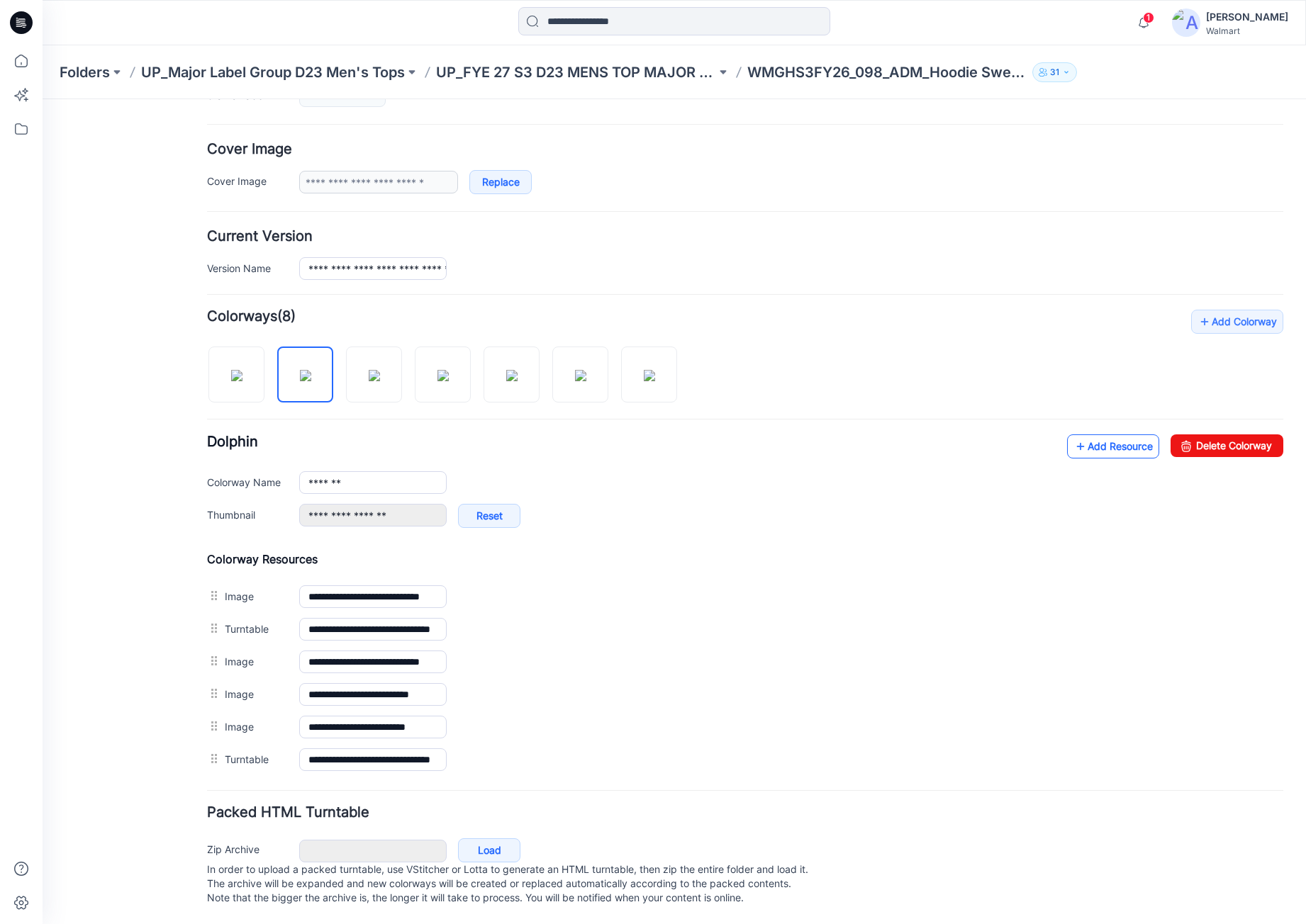
click at [1075, 440] on link "Add Resource" at bounding box center [1114, 446] width 92 height 24
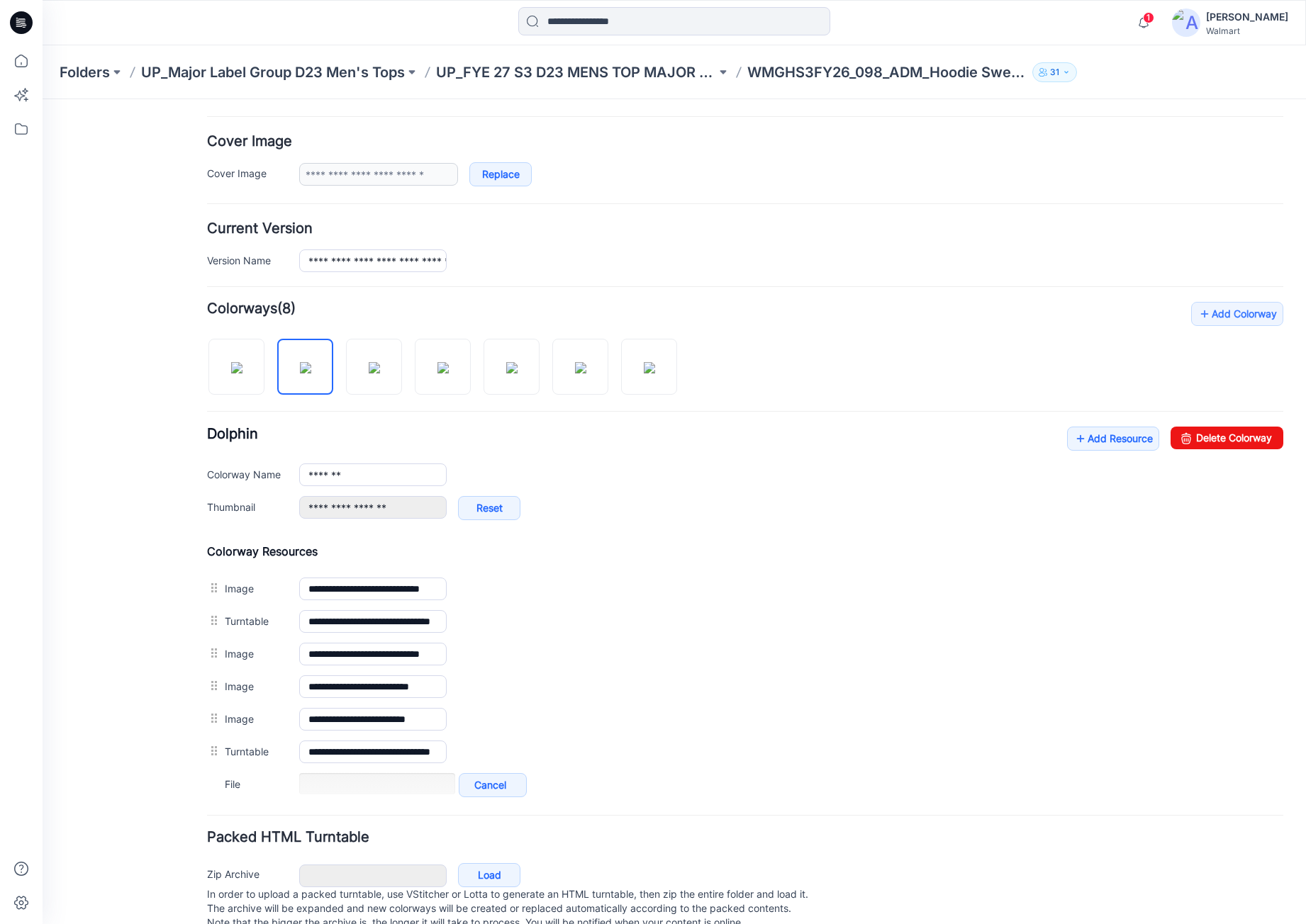
click at [688, 185] on form "**********" at bounding box center [746, 436] width 1077 height 998
click at [1074, 437] on icon at bounding box center [1080, 439] width 14 height 23
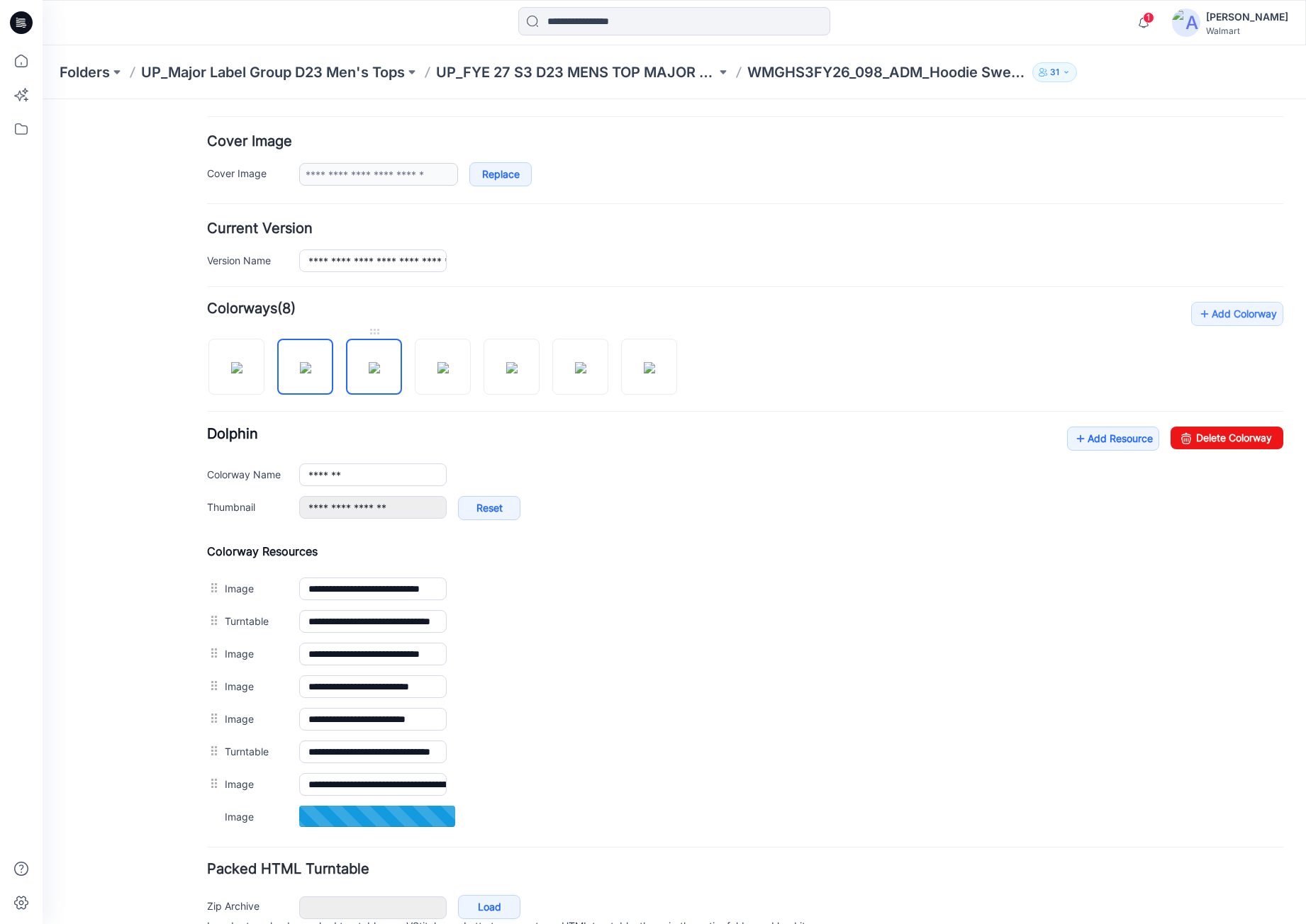
click at [380, 372] on img at bounding box center [374, 368] width 11 height 11
type input "**********"
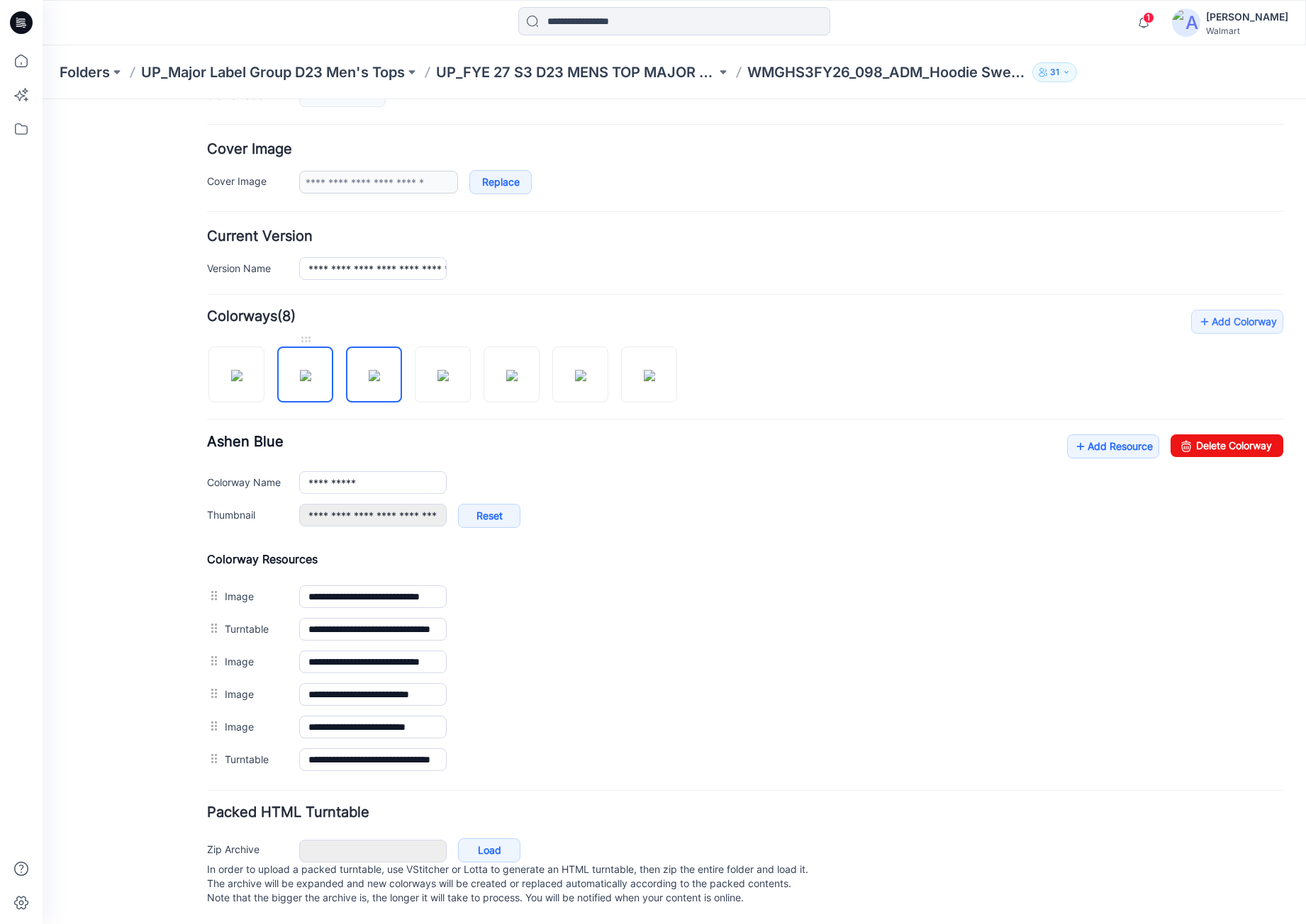
click at [300, 370] on img at bounding box center [305, 375] width 11 height 11
type input "*******"
type input "**********"
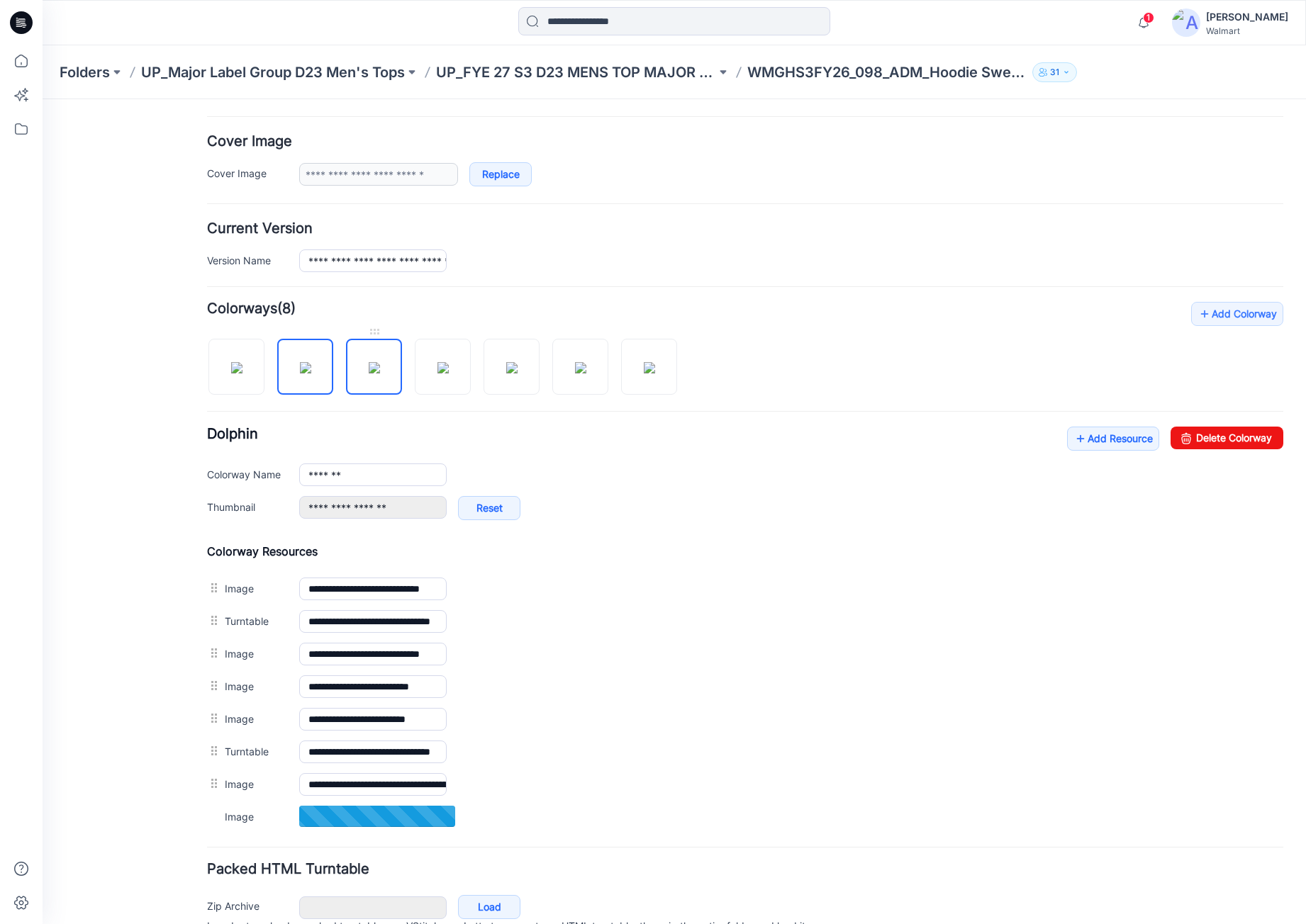
click at [375, 362] on img at bounding box center [374, 368] width 11 height 11
type input "**********"
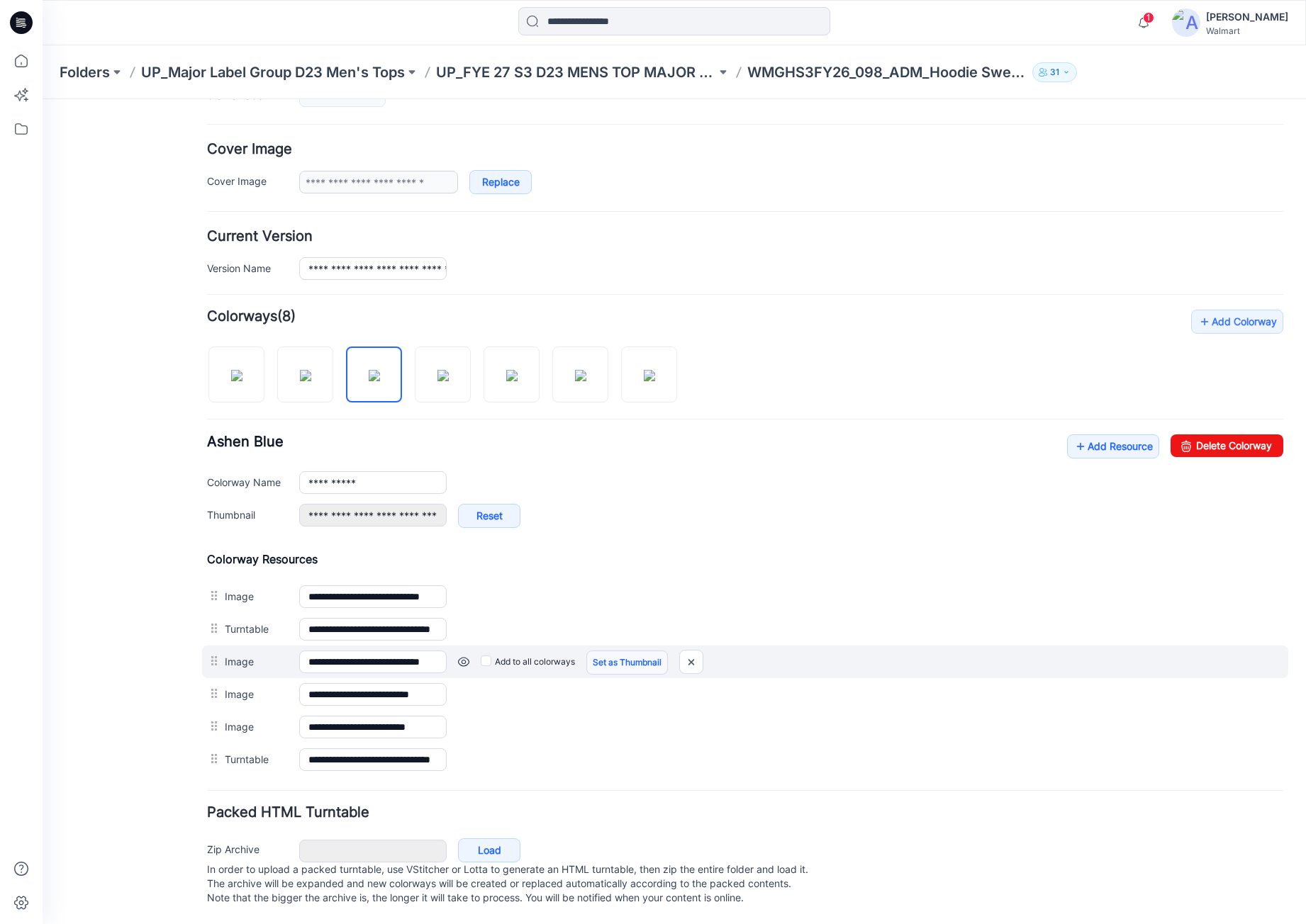
click at [622, 651] on link "Set as Thumbnail" at bounding box center [628, 663] width 82 height 24
type input "**********"
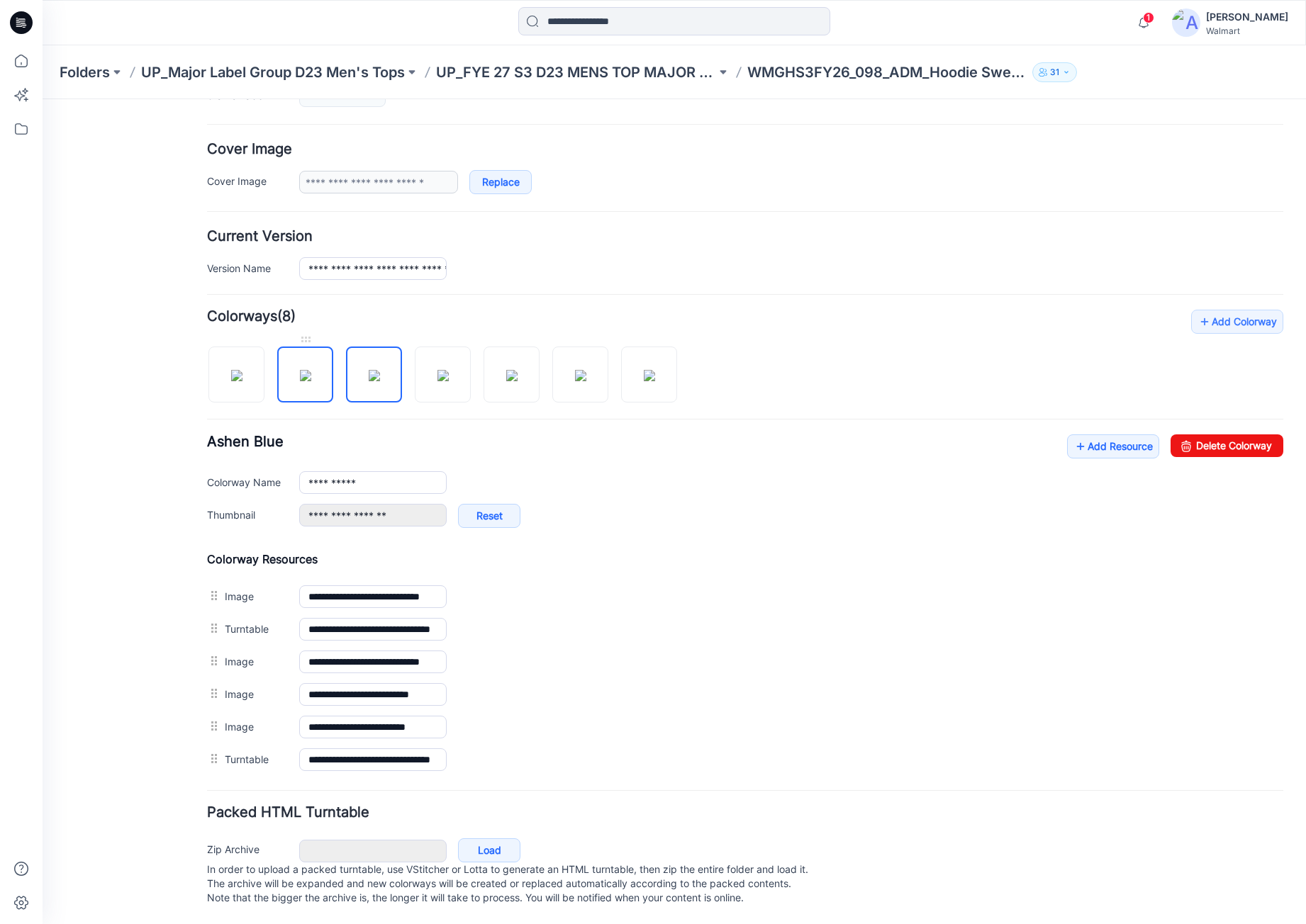
click at [311, 372] on img at bounding box center [305, 375] width 11 height 11
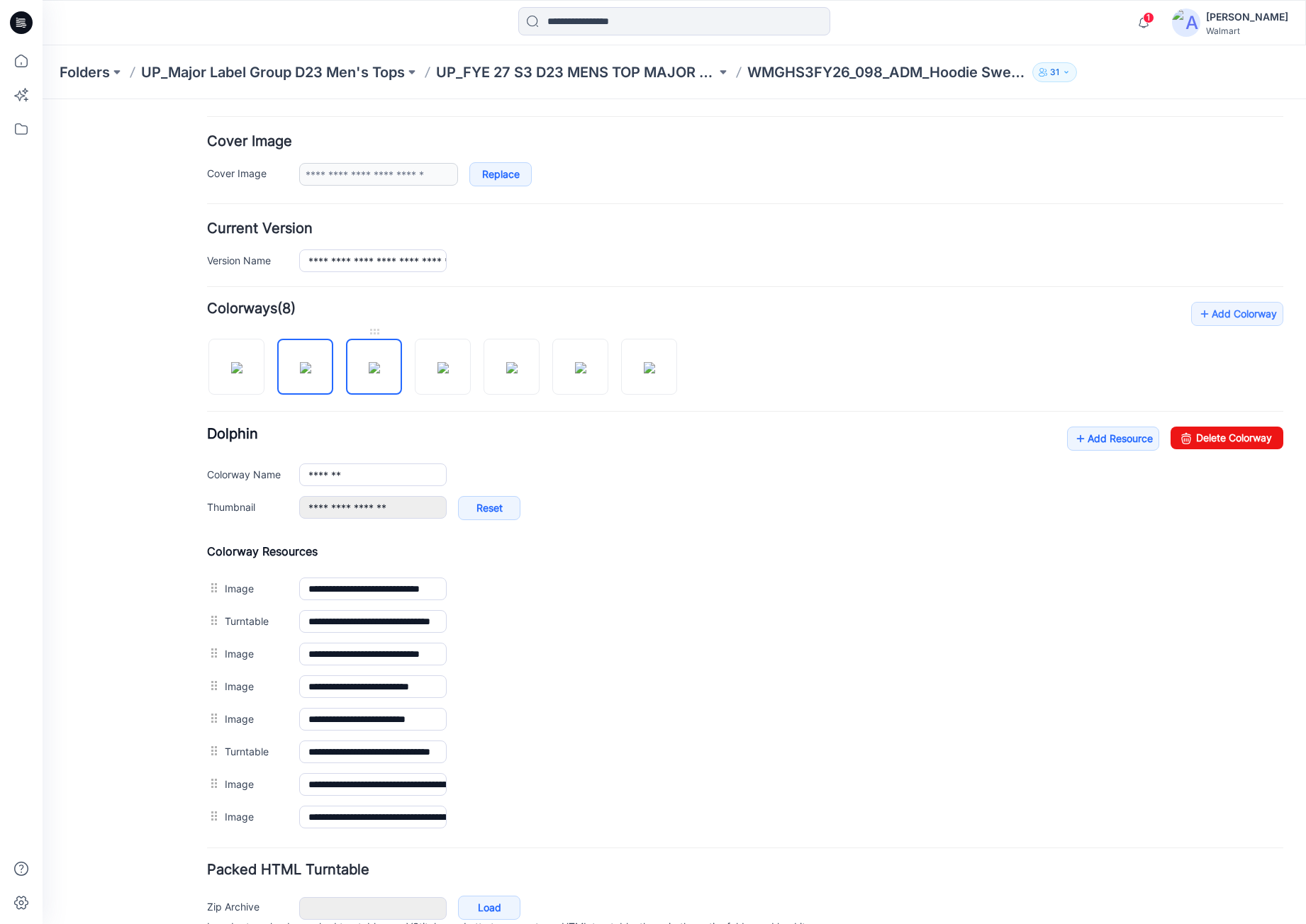
click at [380, 374] on img at bounding box center [374, 368] width 11 height 11
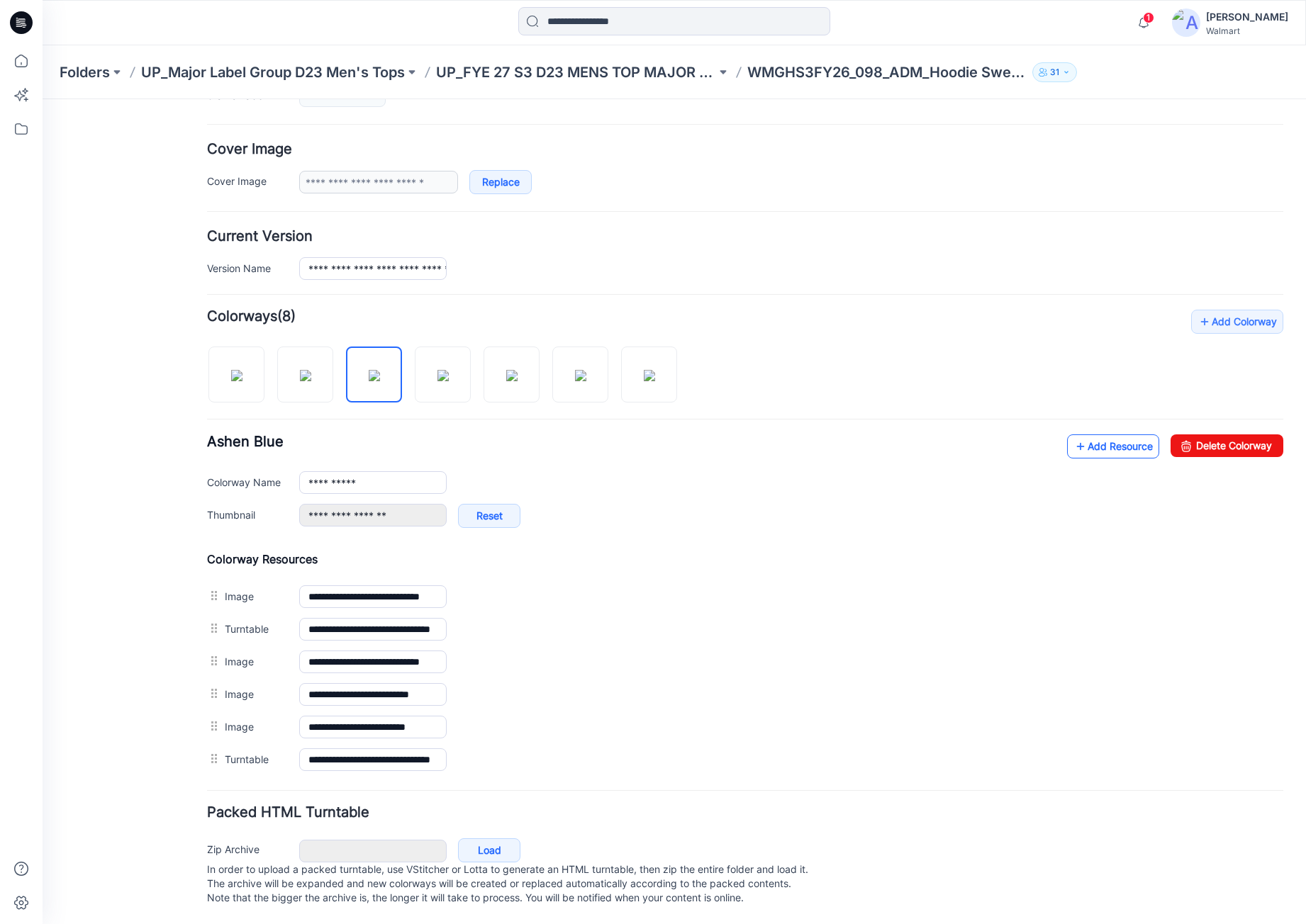
click at [1074, 435] on icon at bounding box center [1080, 446] width 14 height 23
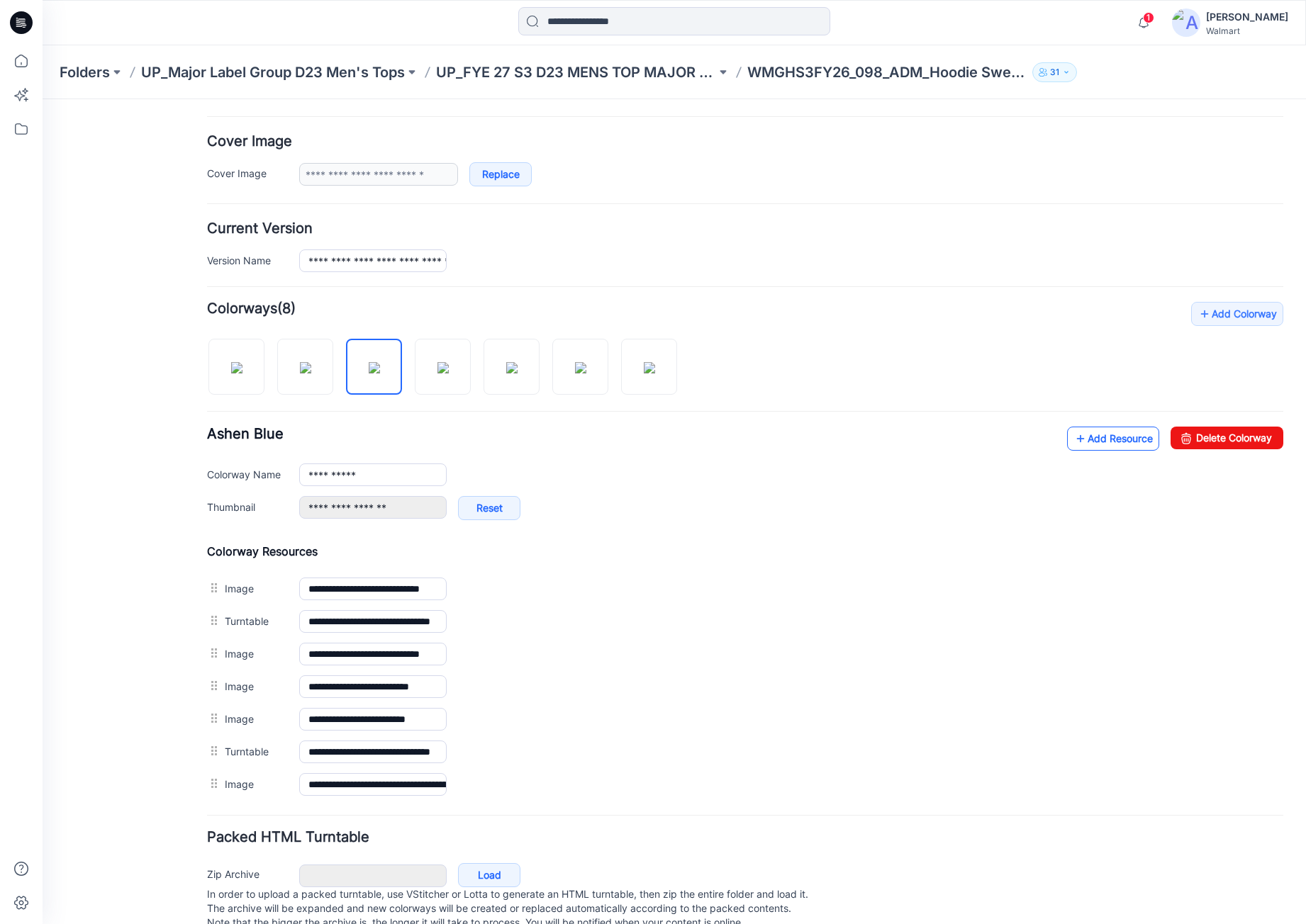
click at [1100, 440] on link "Add Resource" at bounding box center [1114, 439] width 92 height 24
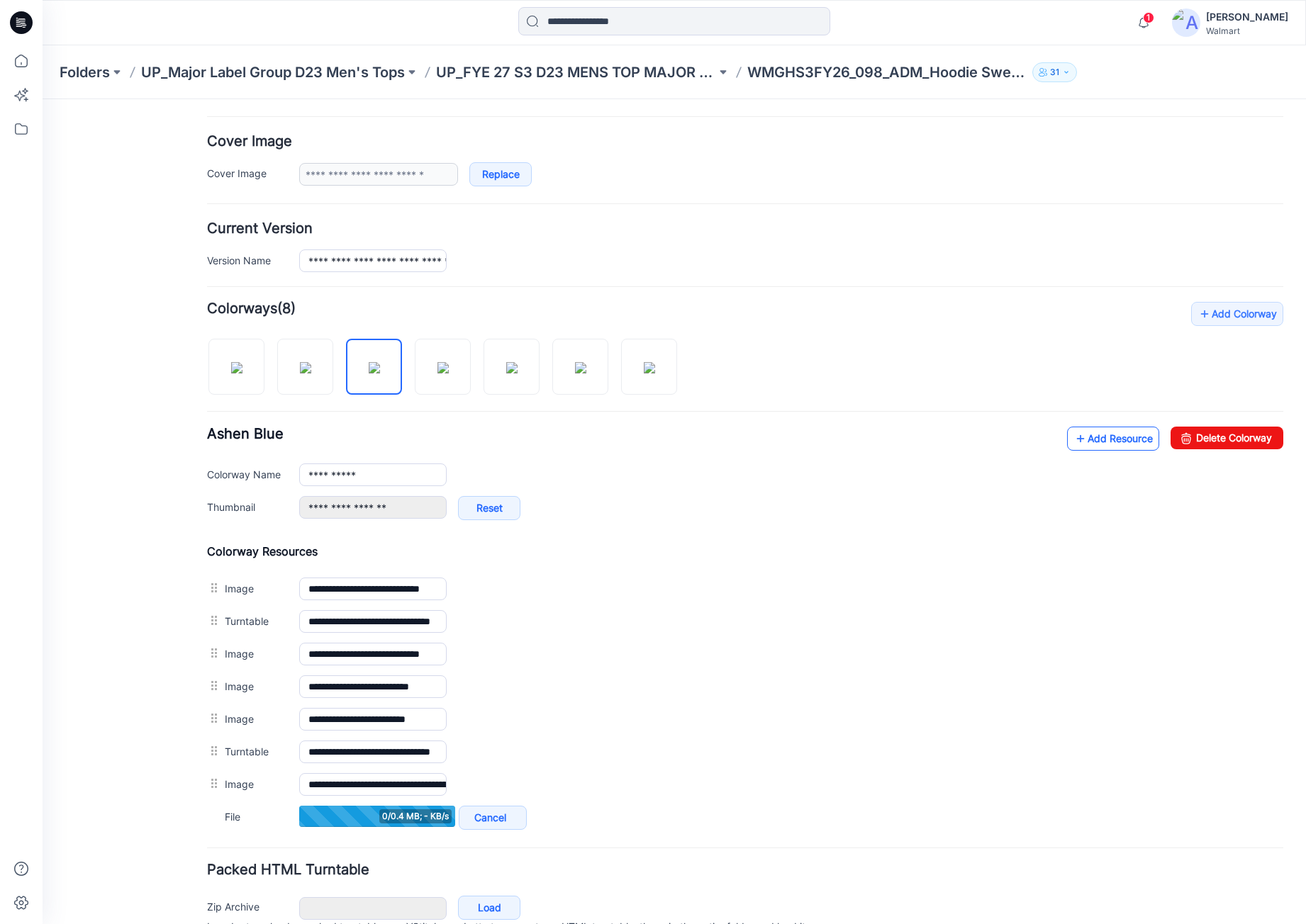
click at [454, 185] on form "**********" at bounding box center [746, 453] width 1077 height 1031
click at [435, 390] on link at bounding box center [443, 367] width 56 height 56
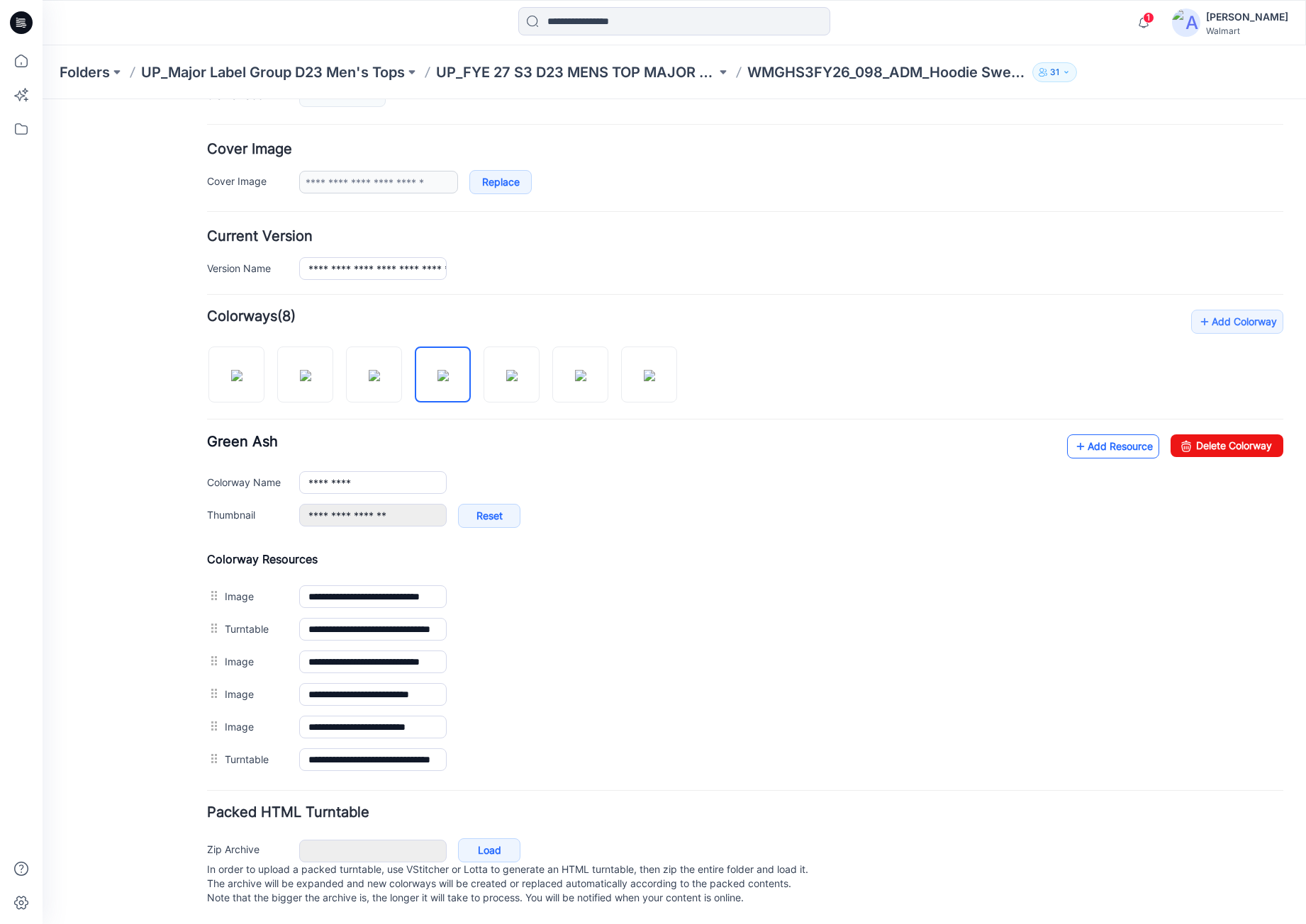
click at [1085, 437] on link "Add Resource" at bounding box center [1114, 446] width 92 height 24
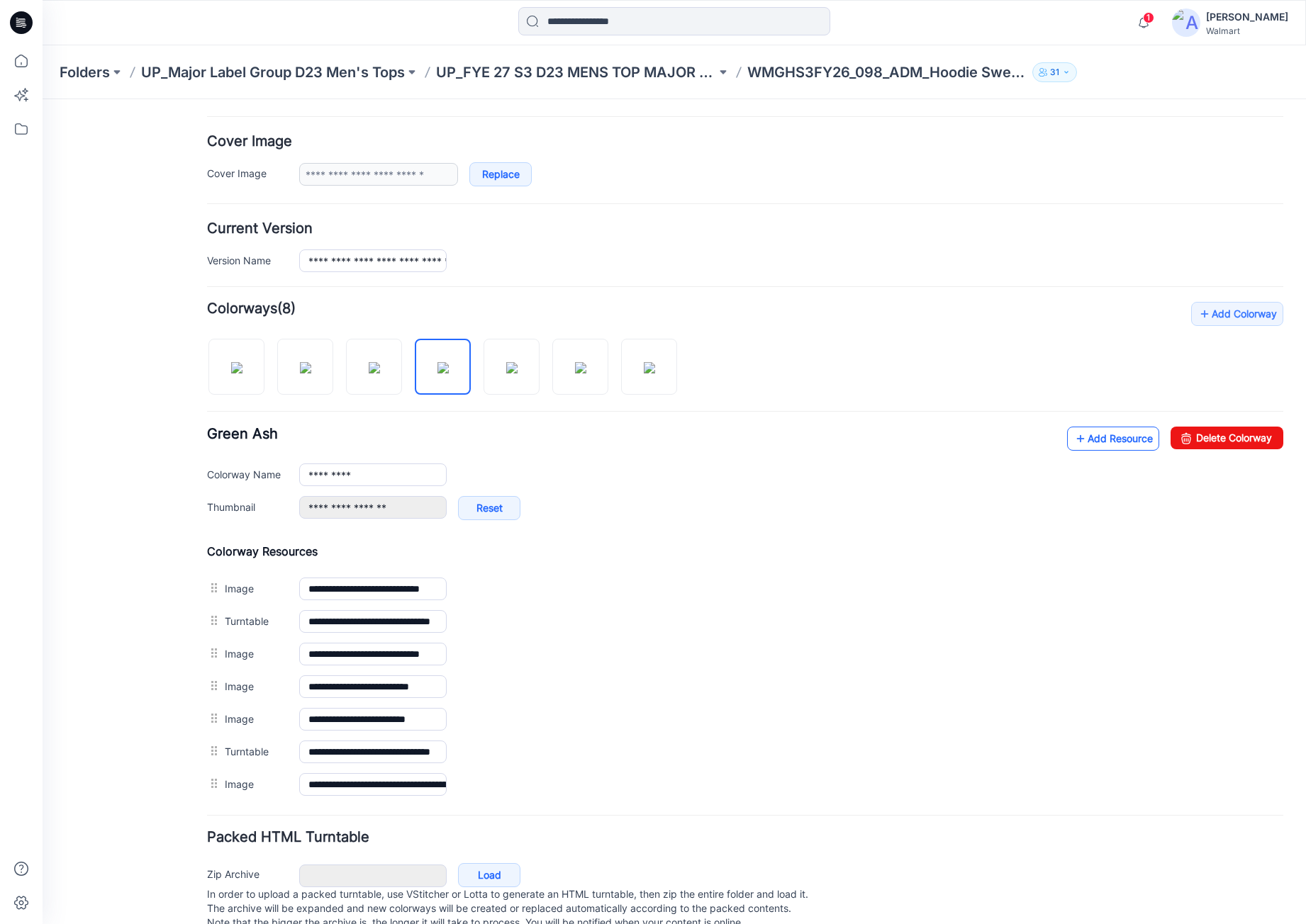
click at [1101, 431] on link "Add Resource" at bounding box center [1114, 439] width 92 height 24
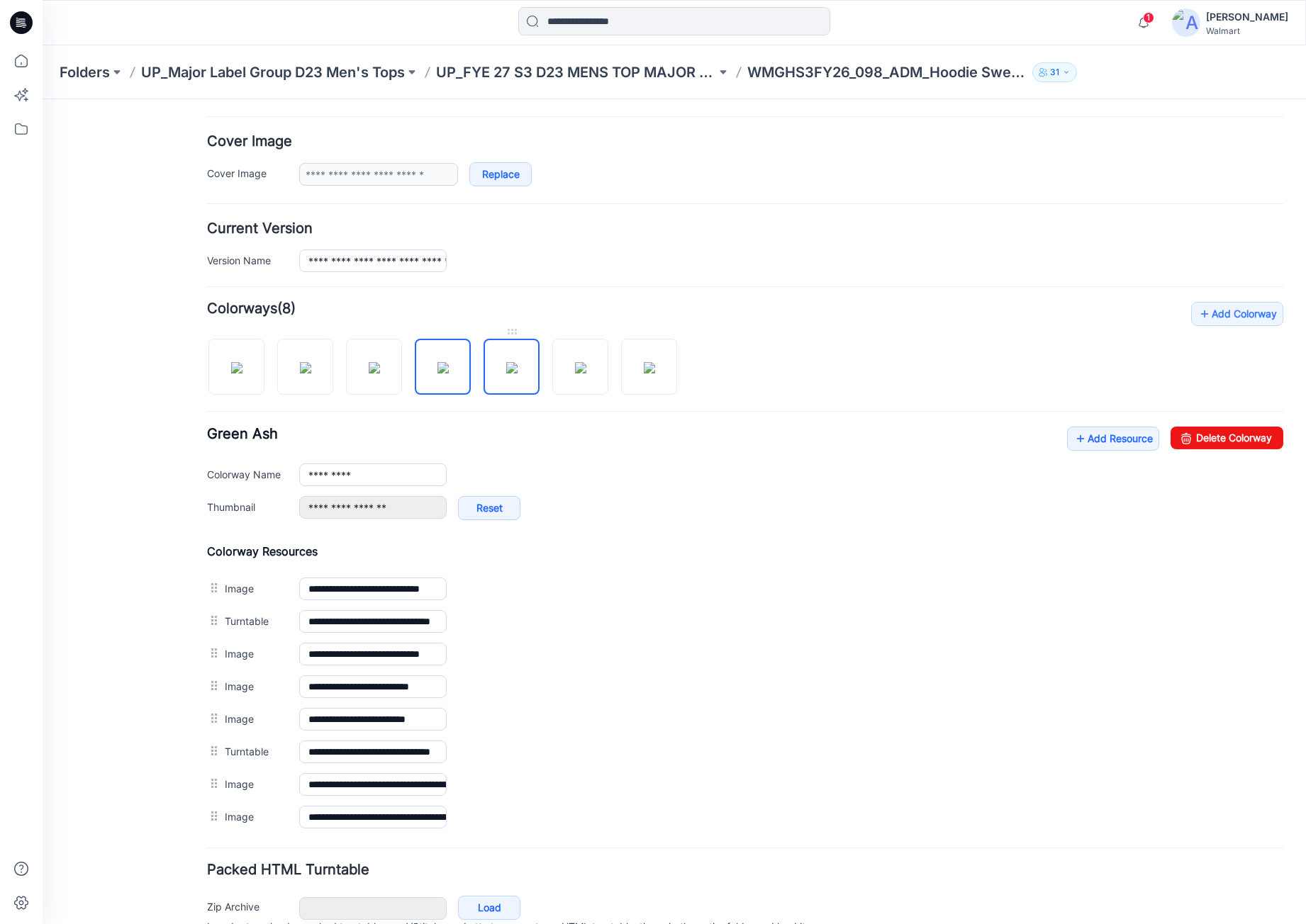
click at [507, 368] on img at bounding box center [512, 368] width 11 height 11
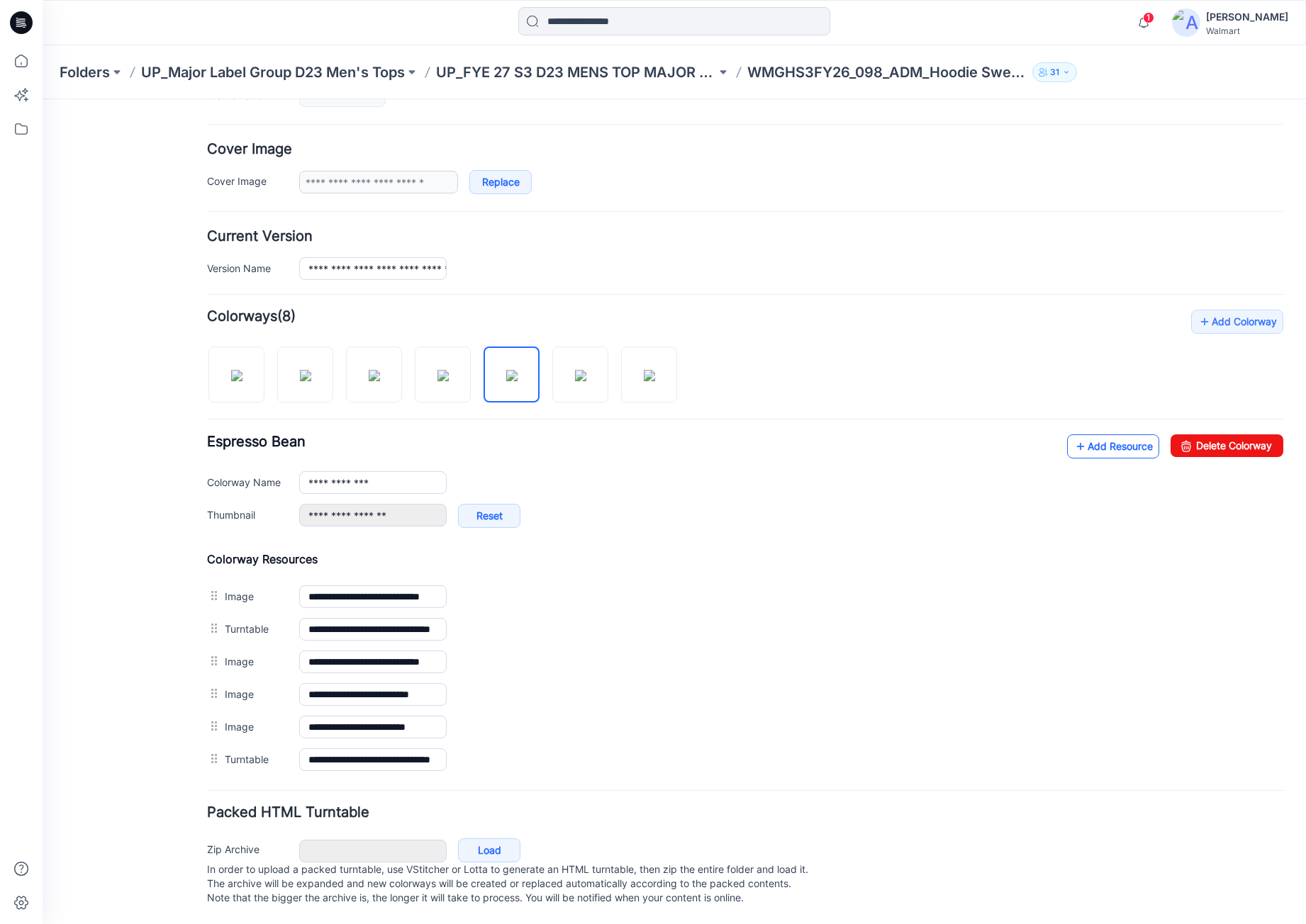
click at [1098, 434] on link "Add Resource" at bounding box center [1114, 446] width 92 height 24
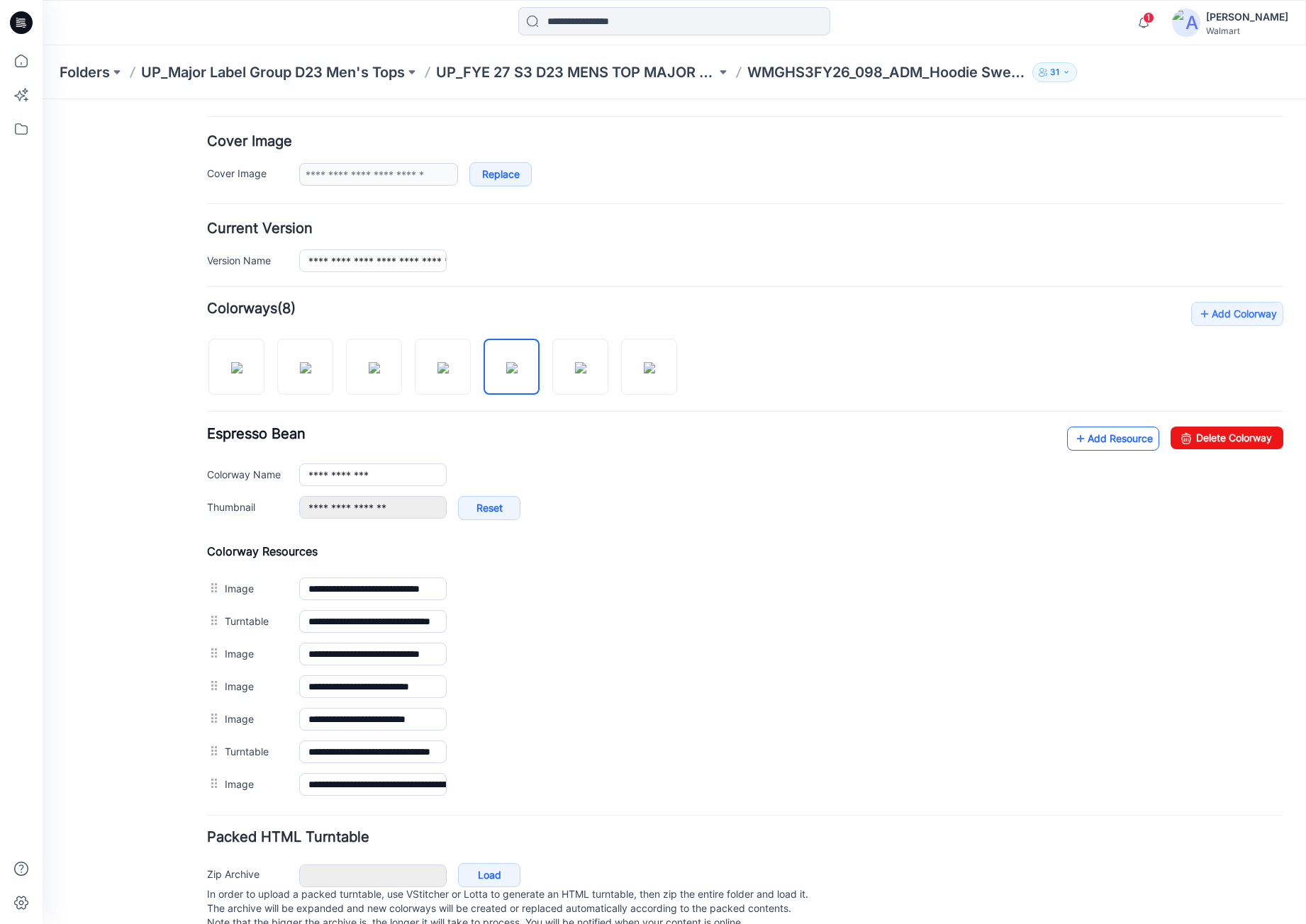
click at [1074, 443] on icon at bounding box center [1080, 439] width 14 height 23
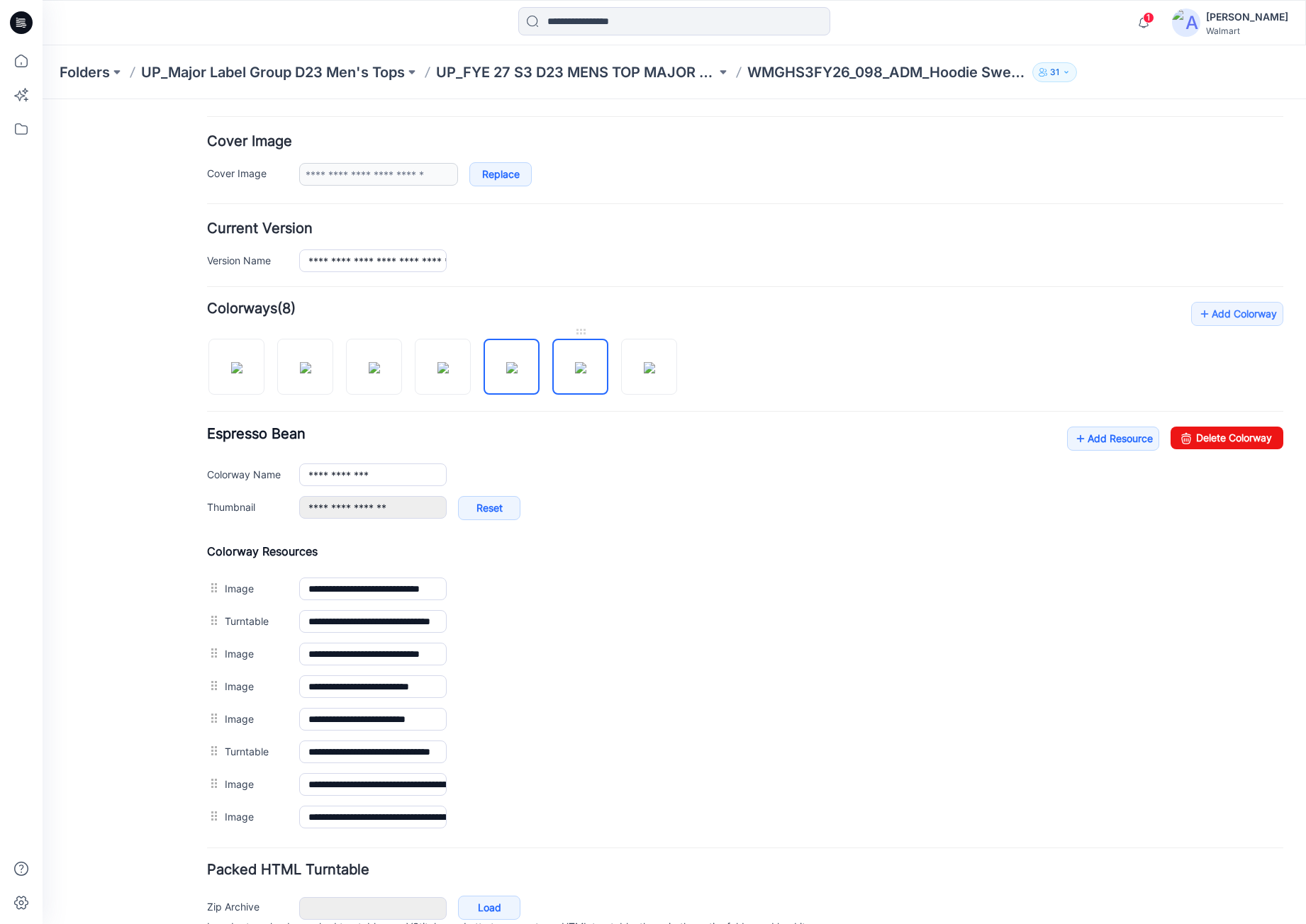
click at [587, 372] on img at bounding box center [581, 368] width 11 height 11
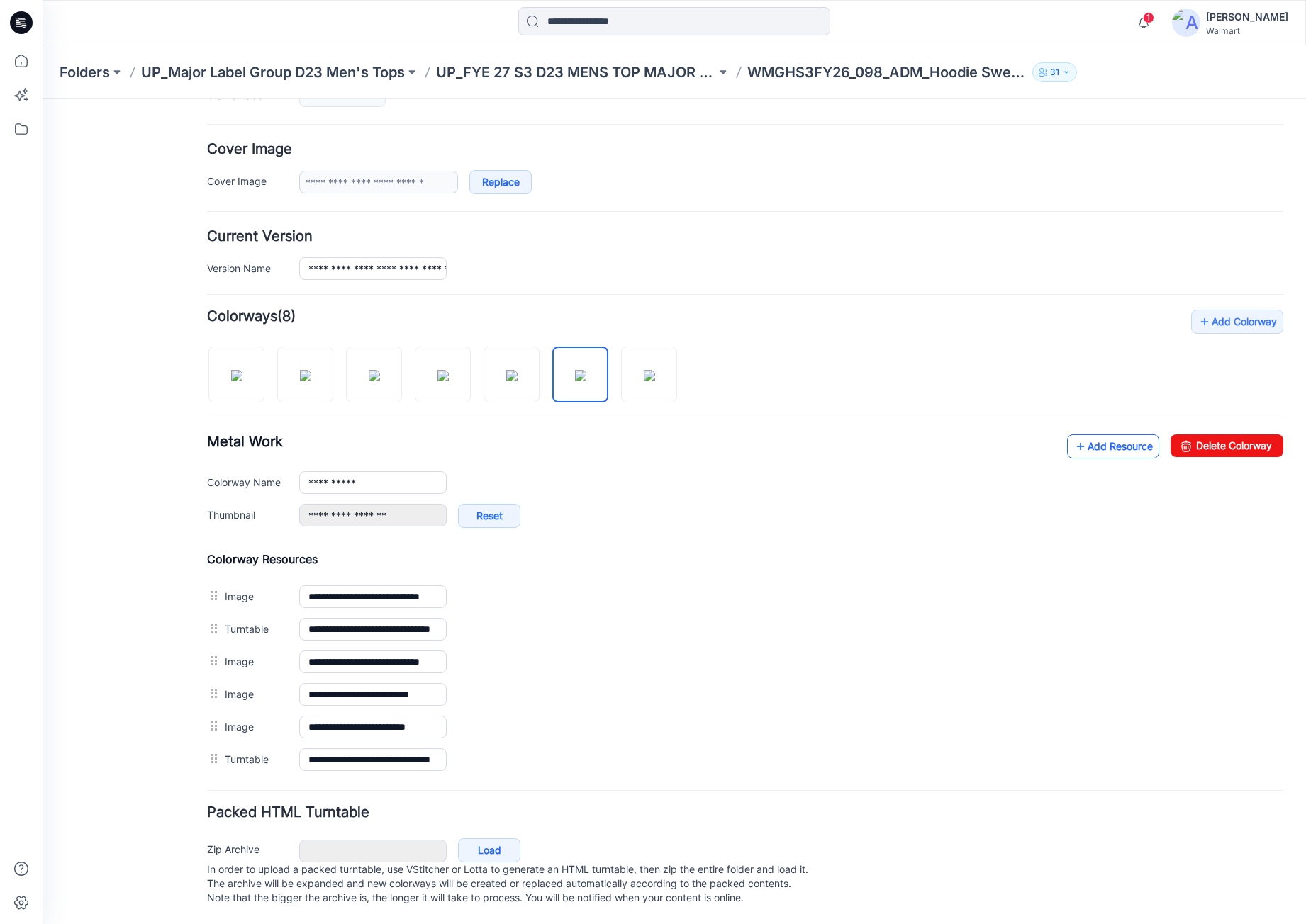
click at [1121, 434] on link "Add Resource" at bounding box center [1114, 446] width 92 height 24
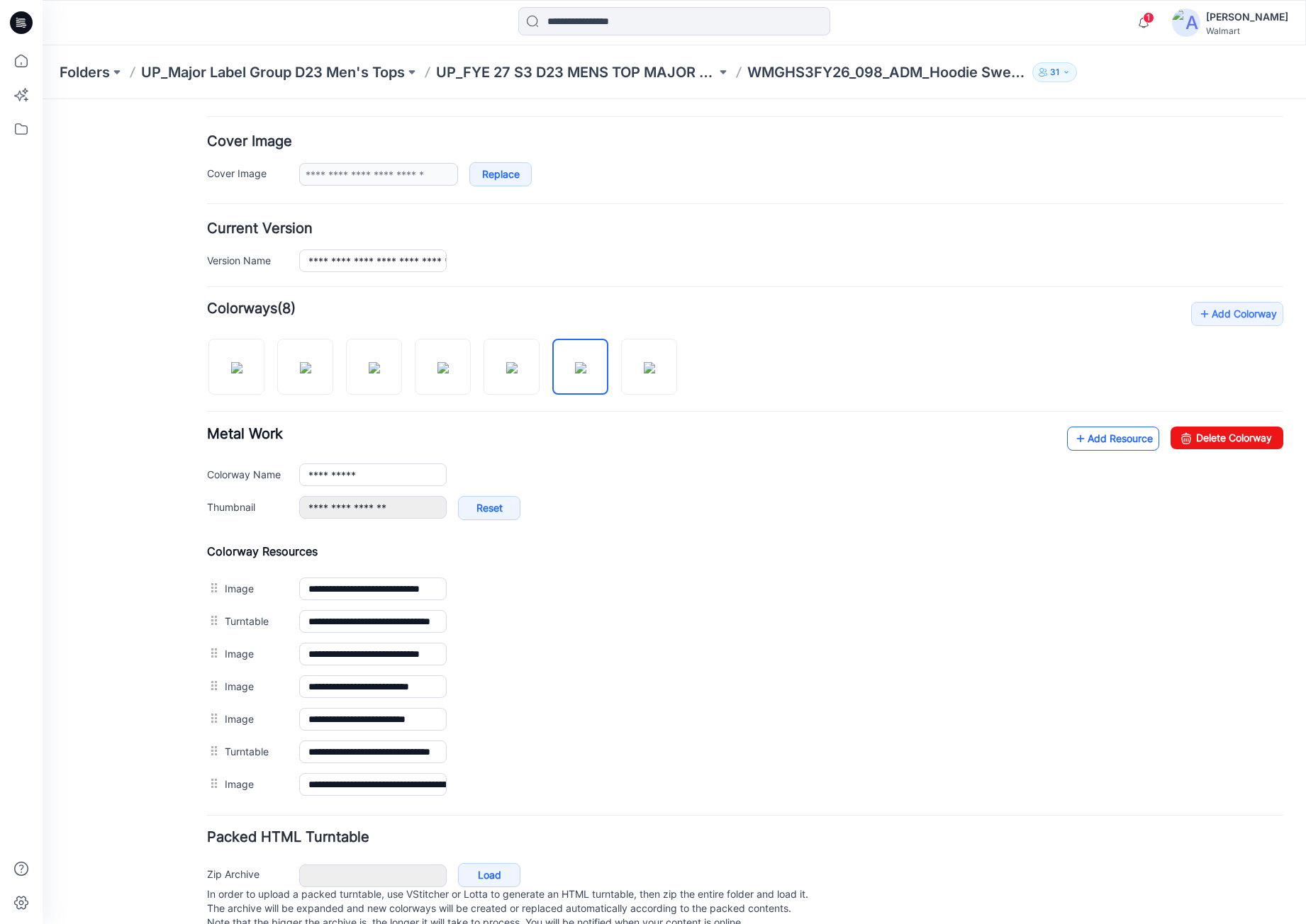
click at [1102, 444] on link "Add Resource" at bounding box center [1114, 439] width 92 height 24
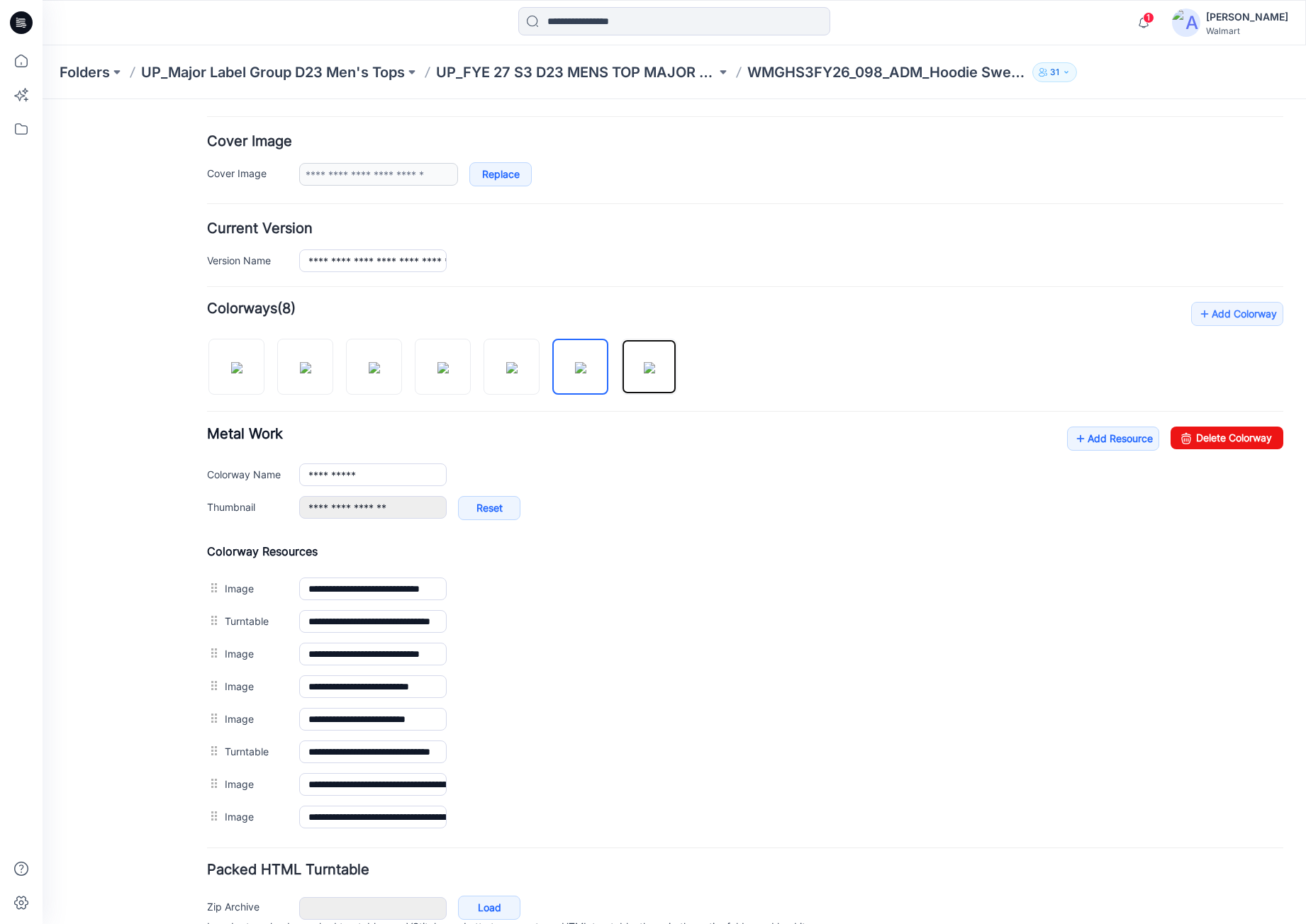
drag, startPoint x: 637, startPoint y: 371, endPoint x: 718, endPoint y: 410, distance: 89.9
click at [644, 371] on img at bounding box center [650, 368] width 11 height 11
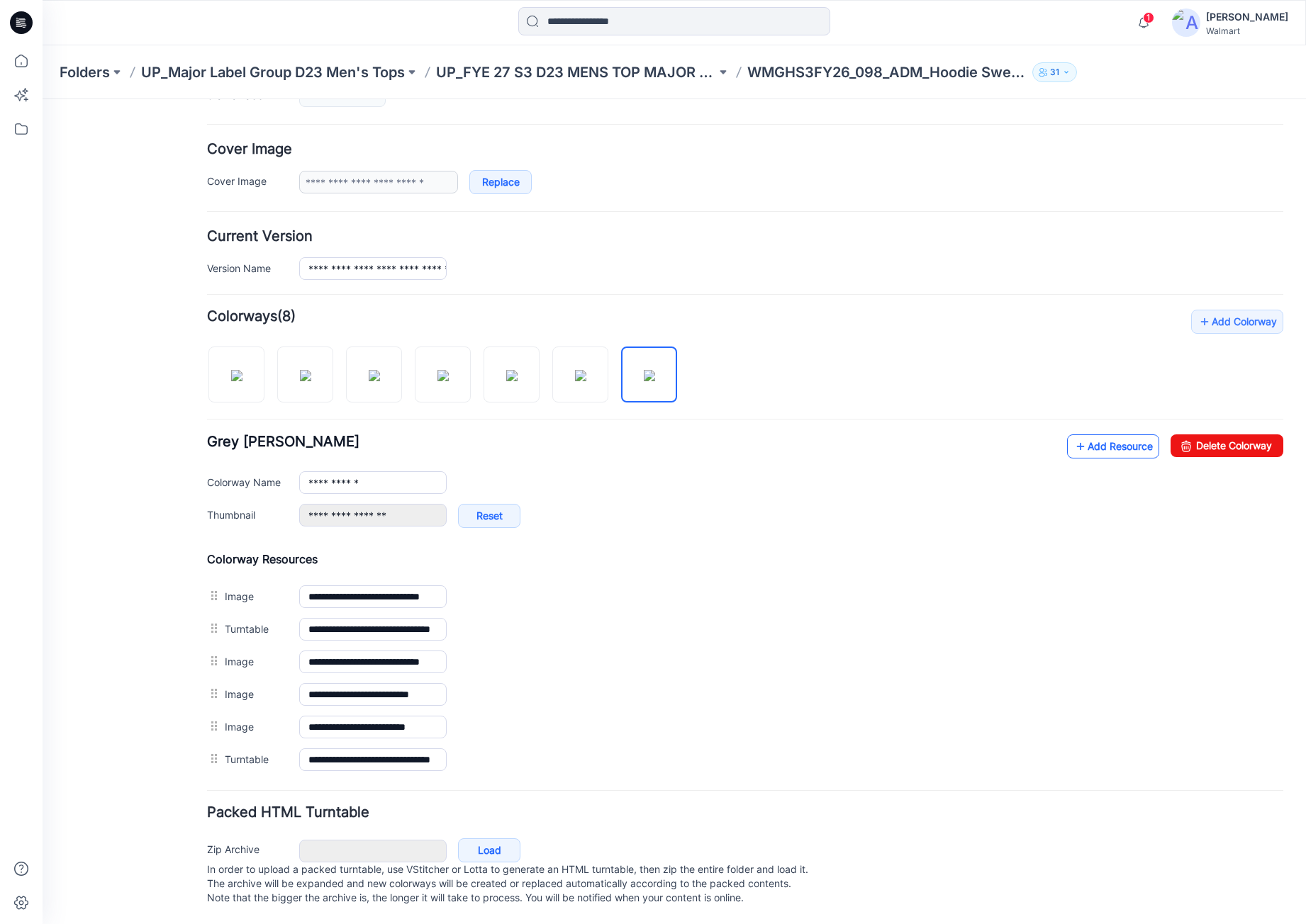
click at [1095, 440] on link "Add Resource" at bounding box center [1114, 446] width 92 height 24
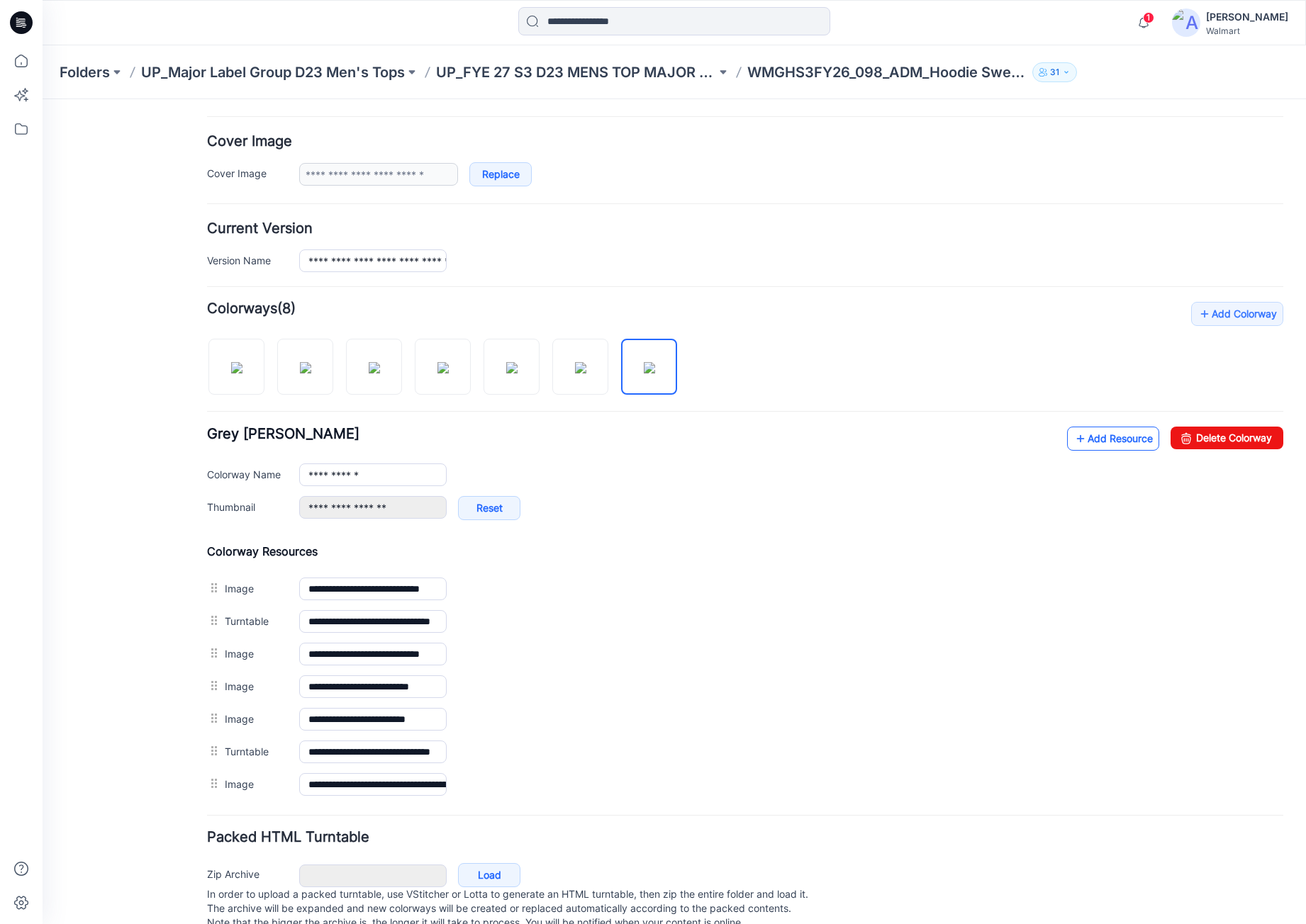
click at [1103, 439] on link "Add Resource" at bounding box center [1114, 439] width 92 height 24
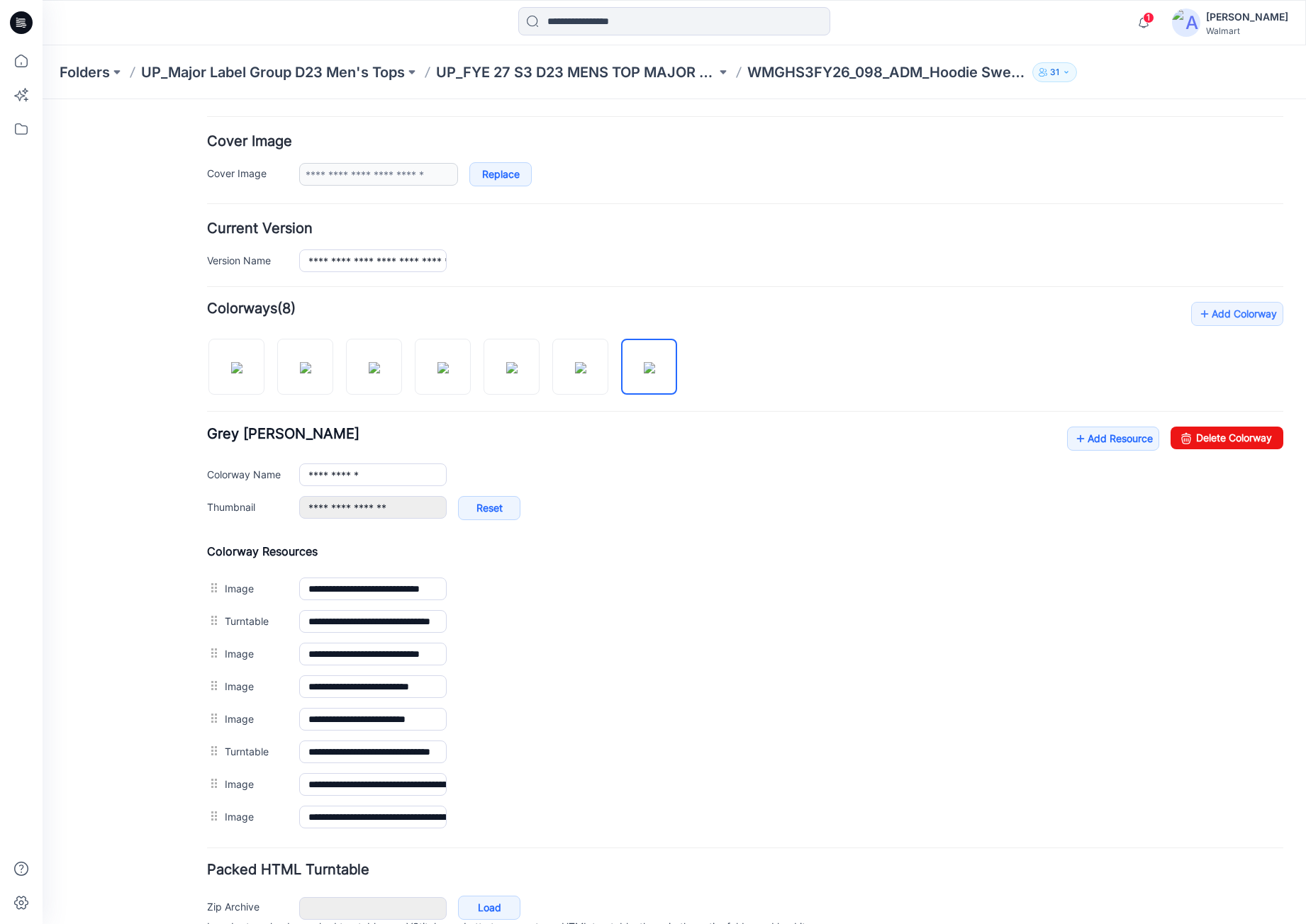
click at [157, 297] on div "General Cover Image Current Version Colorways Packed Turntable" at bounding box center [128, 428] width 114 height 1106
click at [1130, 22] on icon "button" at bounding box center [1144, 22] width 27 height 28
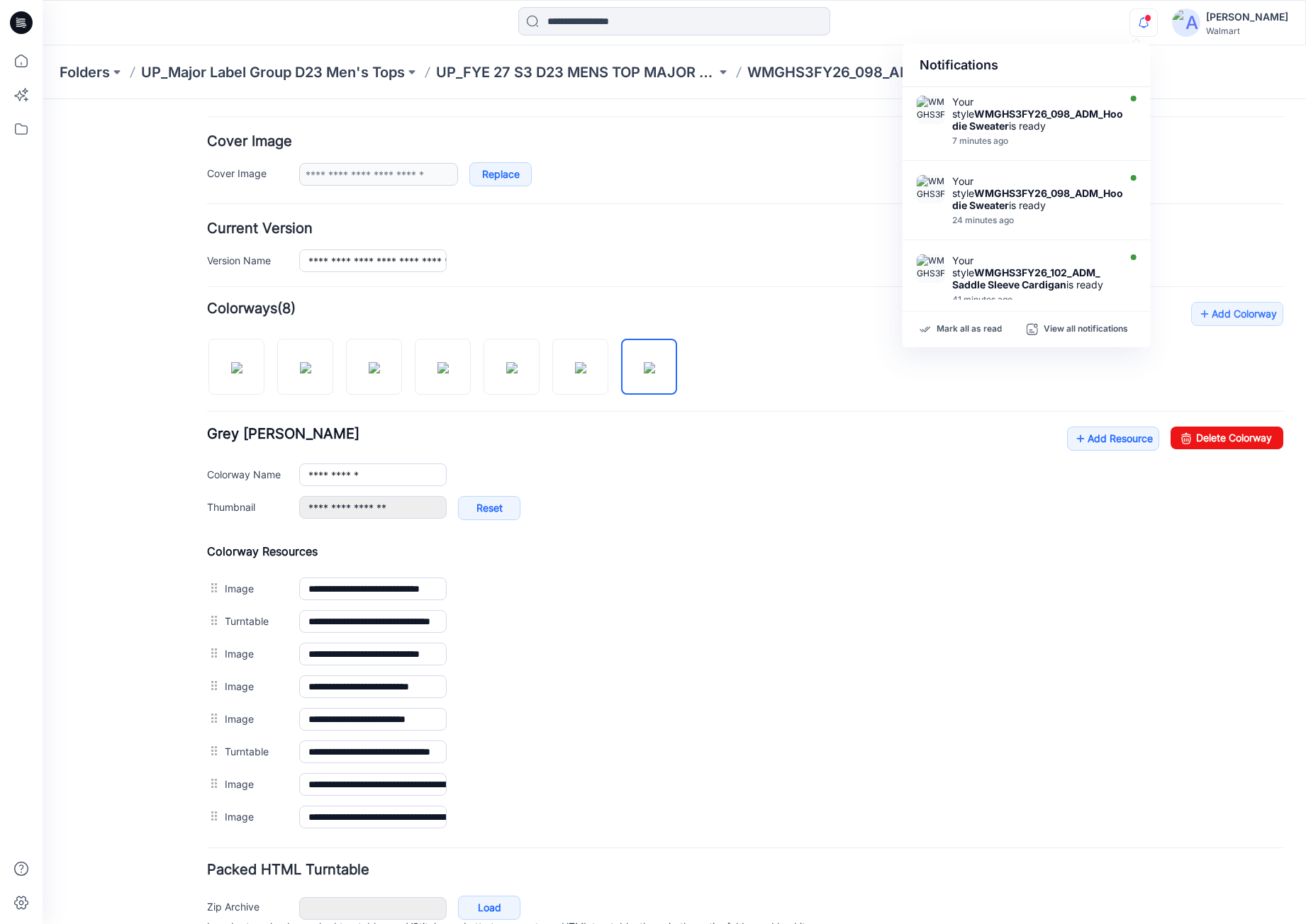
click at [1132, 22] on icon "button" at bounding box center [1144, 22] width 27 height 28
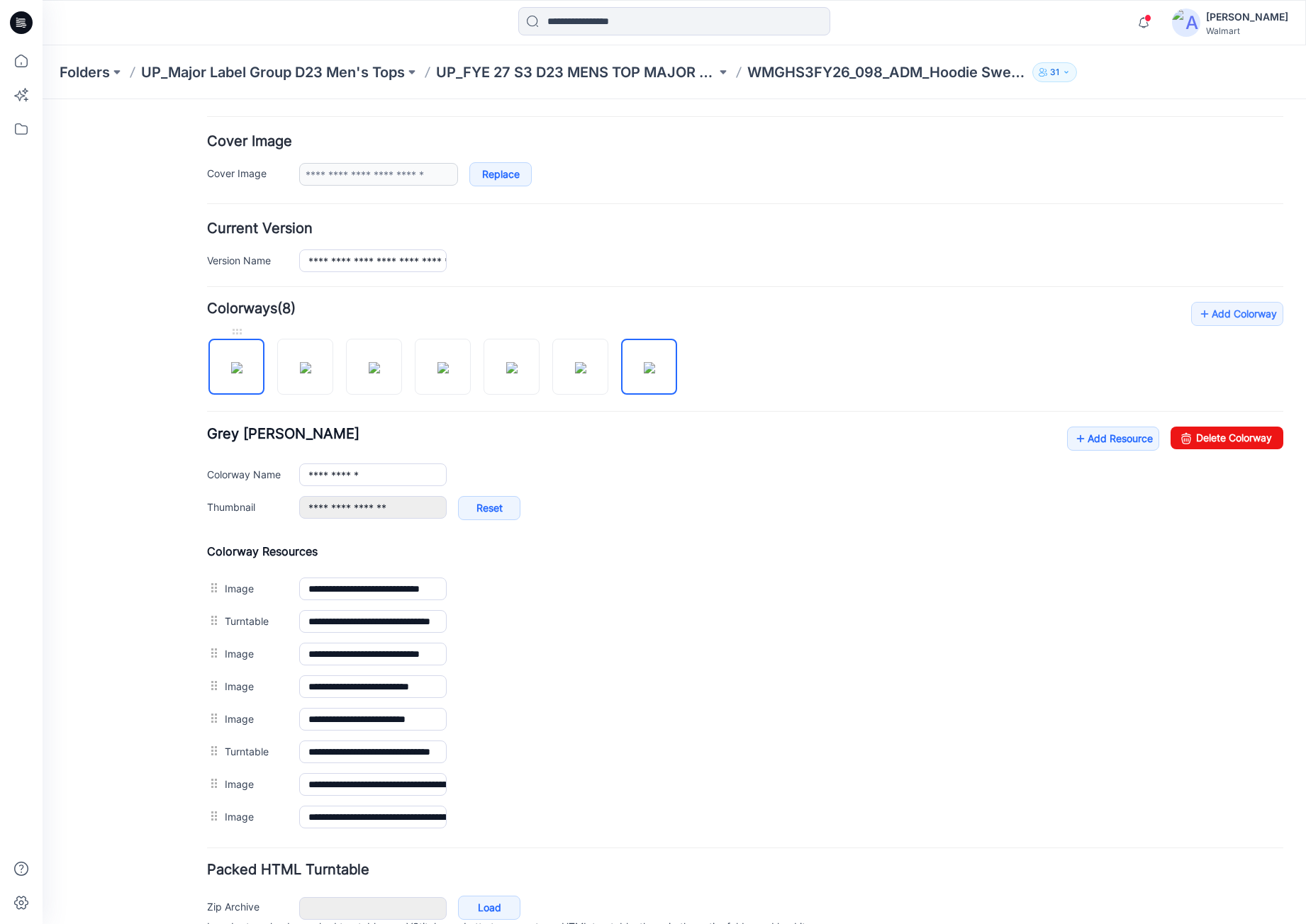
click at [242, 362] on img at bounding box center [236, 368] width 11 height 11
type input "**********"
click at [1074, 428] on icon at bounding box center [1080, 439] width 14 height 23
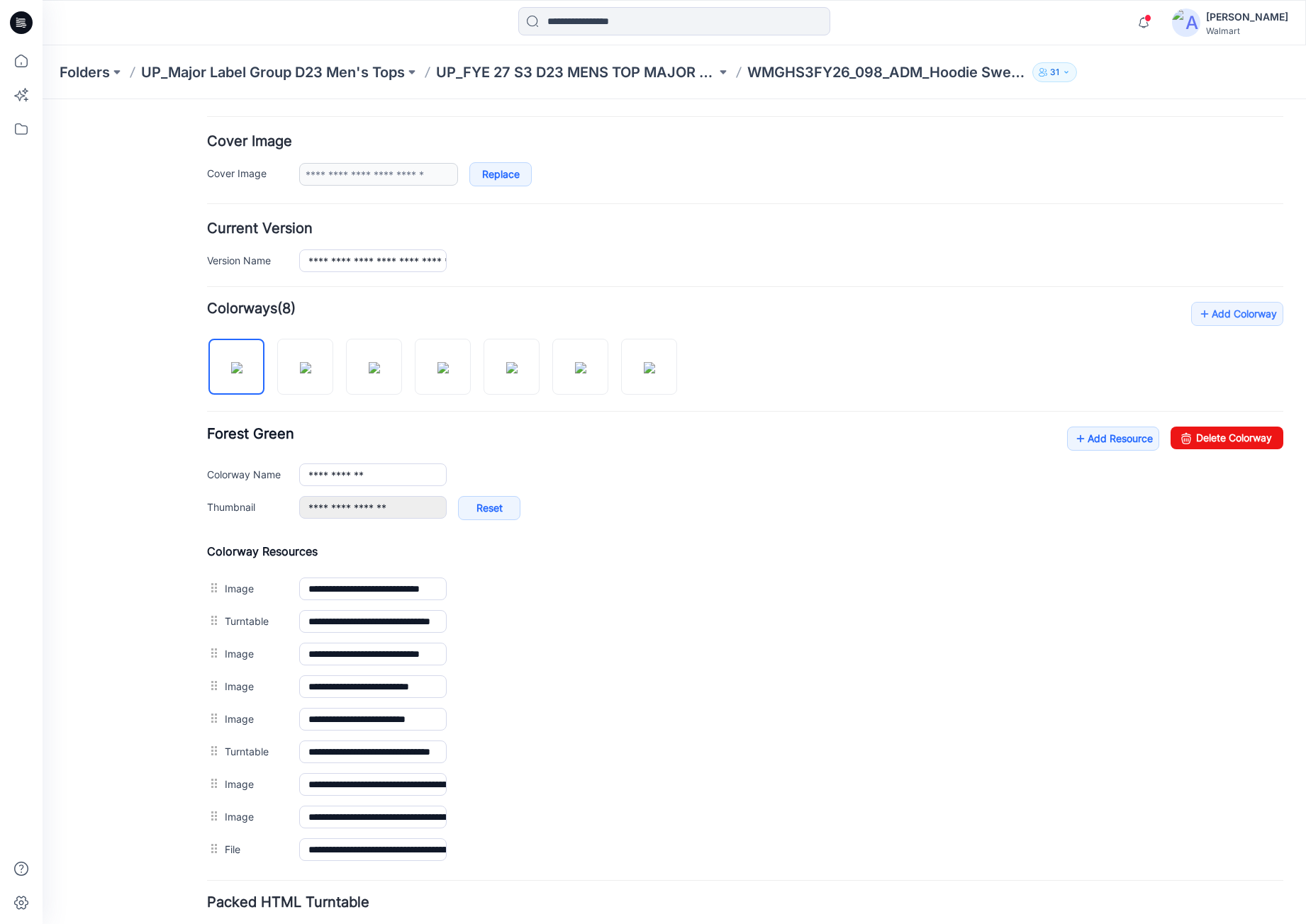
click at [42, 99] on label "Add to all colorways" at bounding box center [42, 99] width 0 height 0
click at [1091, 437] on link "Add Resource" at bounding box center [1114, 439] width 92 height 24
click at [1093, 434] on link "Add Resource" at bounding box center [1114, 439] width 92 height 24
click at [1099, 433] on link "Add Resource" at bounding box center [1114, 439] width 92 height 24
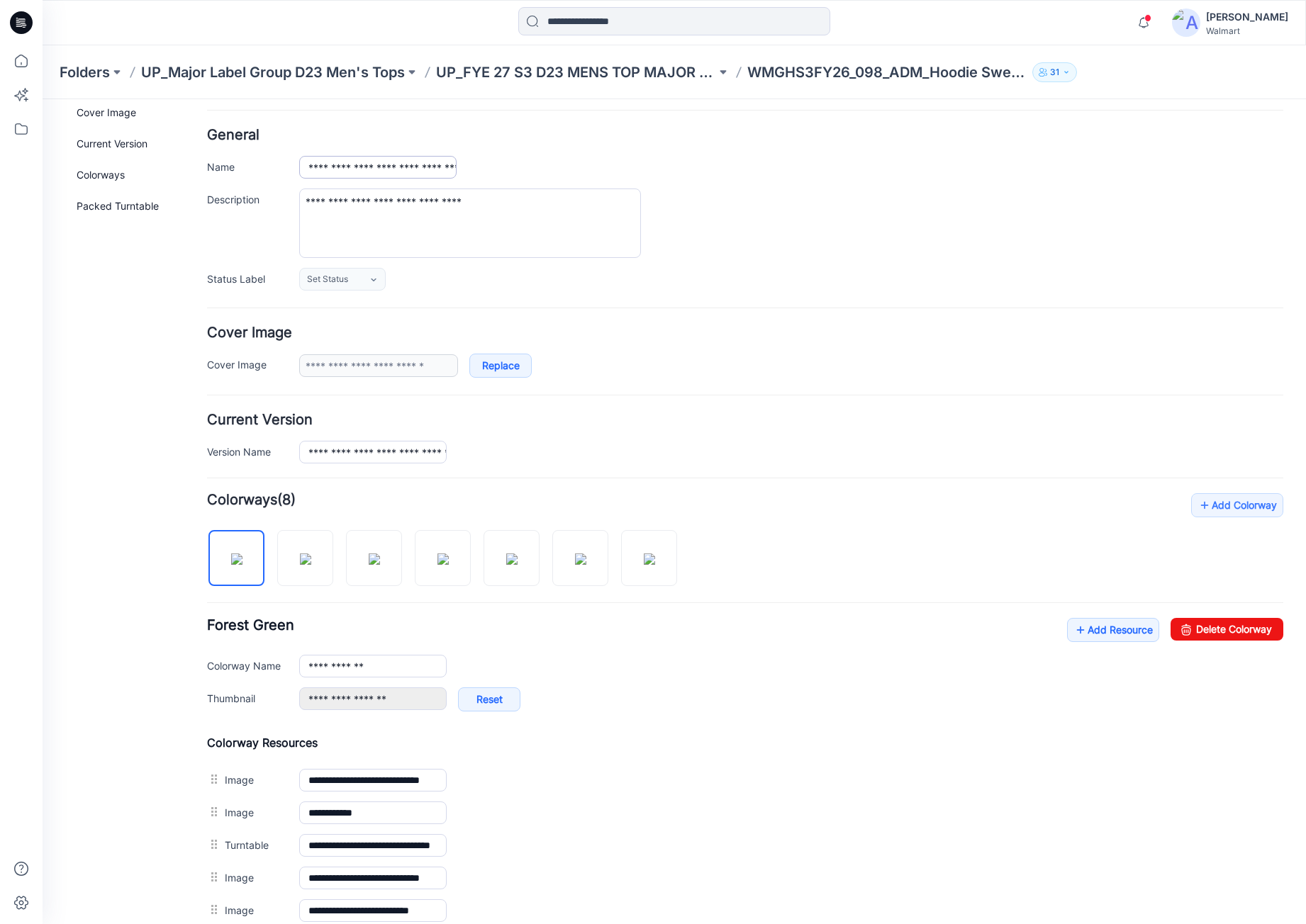
scroll to position [0, 0]
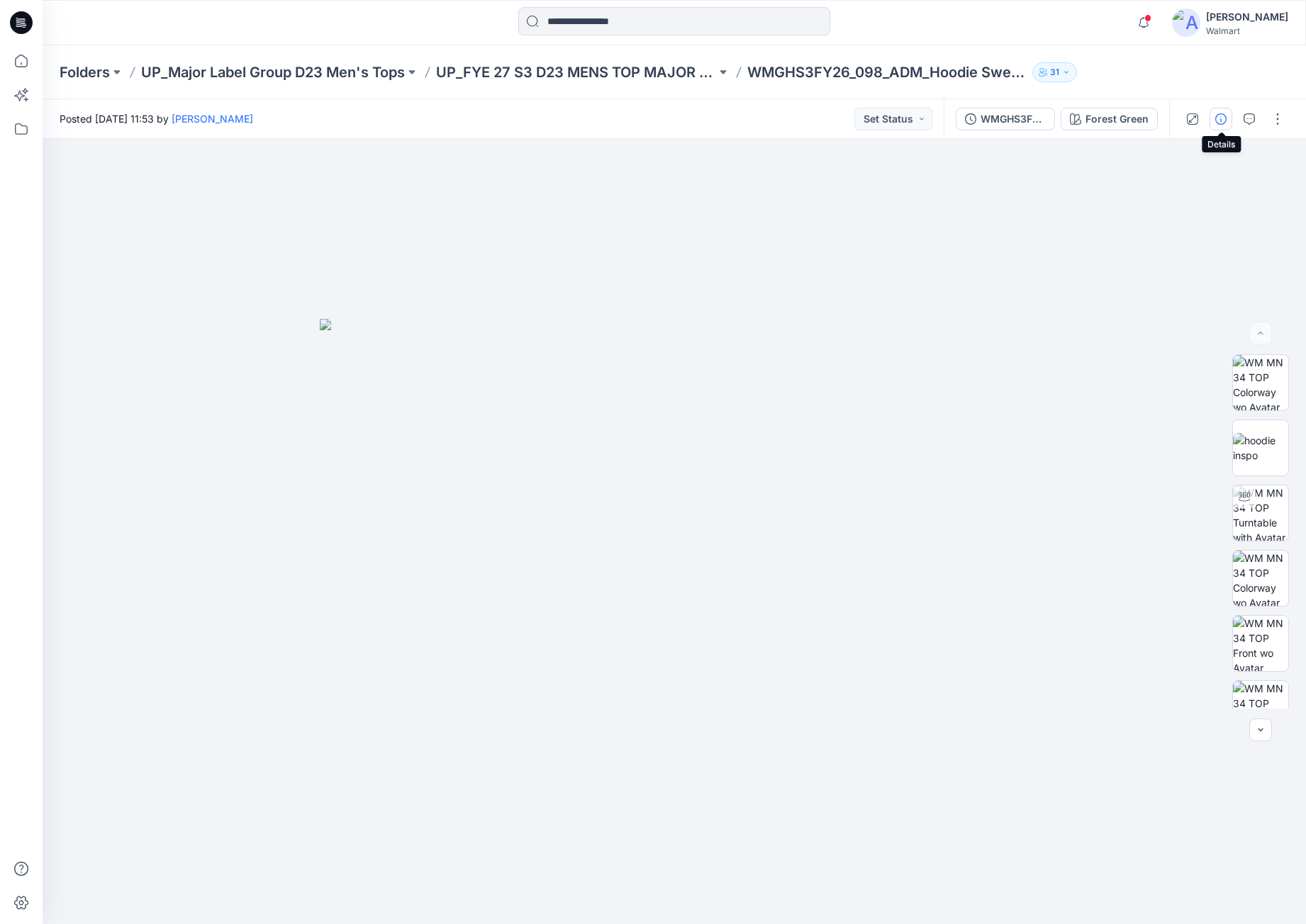
click at [1223, 114] on icon "button" at bounding box center [1221, 119] width 11 height 11
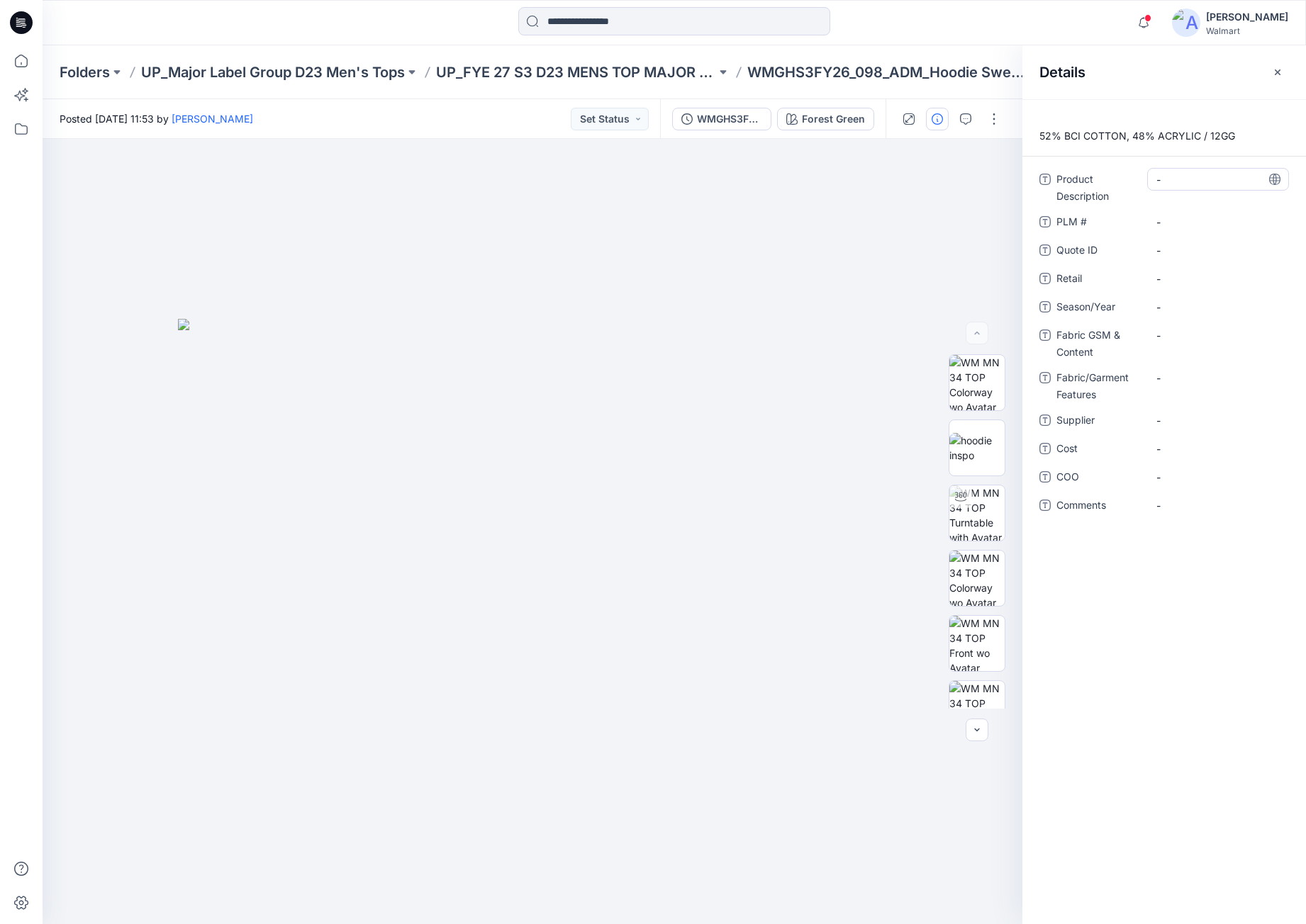
click at [1161, 168] on div "52% BCI COTTON, 48% ACRYLIC / 12GG Product Description - PLM # - Quote ID - Ret…" at bounding box center [1164, 512] width 284 height 825
click at [1168, 178] on Description "-" at bounding box center [1218, 180] width 123 height 15
type textarea "**********"
click at [1176, 179] on Description "-" at bounding box center [1218, 180] width 123 height 15
drag, startPoint x: 1178, startPoint y: 222, endPoint x: 1176, endPoint y: 236, distance: 14.1
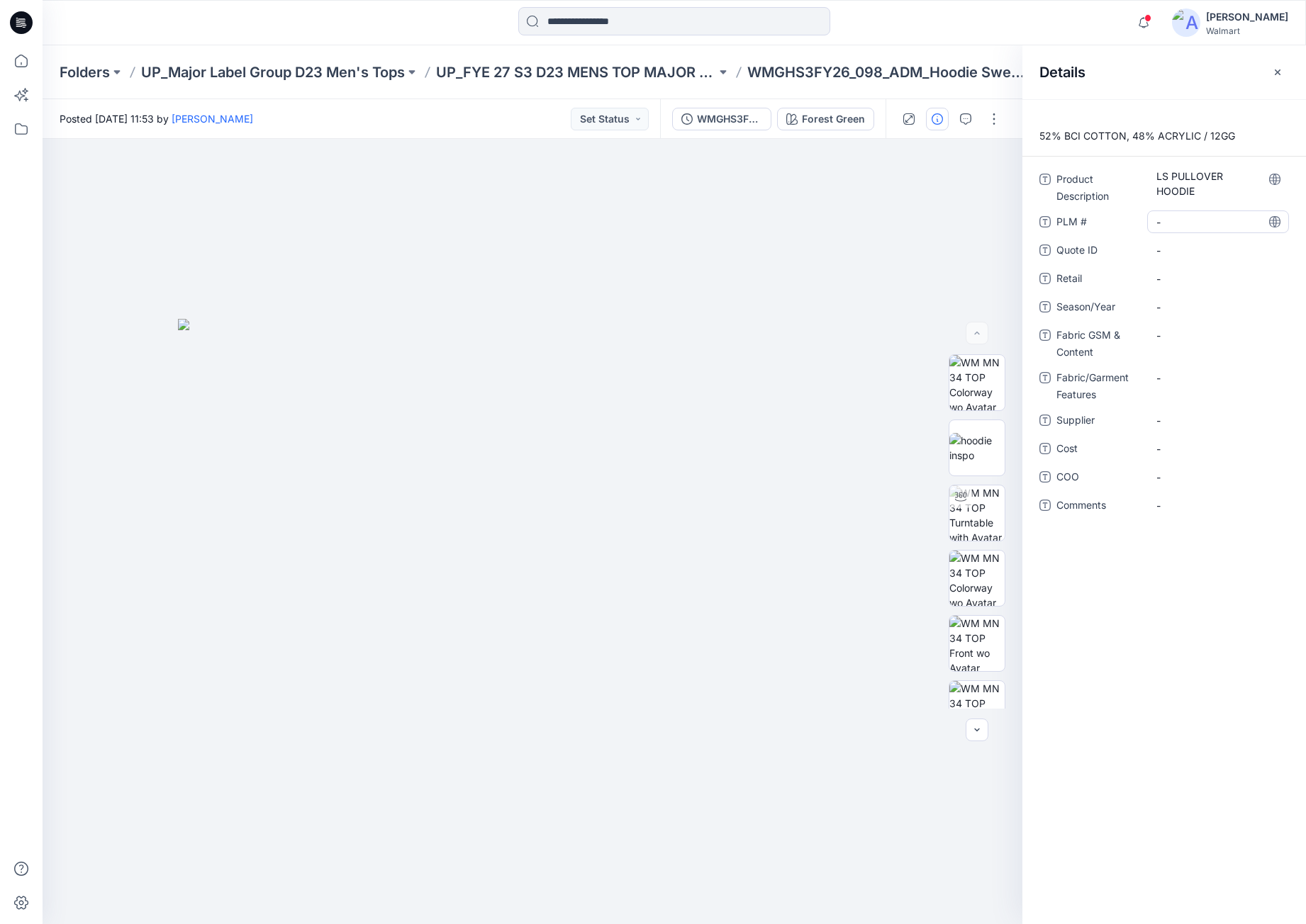
click at [1178, 225] on \ "-" at bounding box center [1218, 222] width 123 height 15
click at [1171, 271] on div "-" at bounding box center [1218, 278] width 142 height 23
click at [1173, 308] on span "-" at bounding box center [1218, 307] width 123 height 15
type textarea "**********"
click at [1185, 337] on Content "-" at bounding box center [1218, 336] width 123 height 15
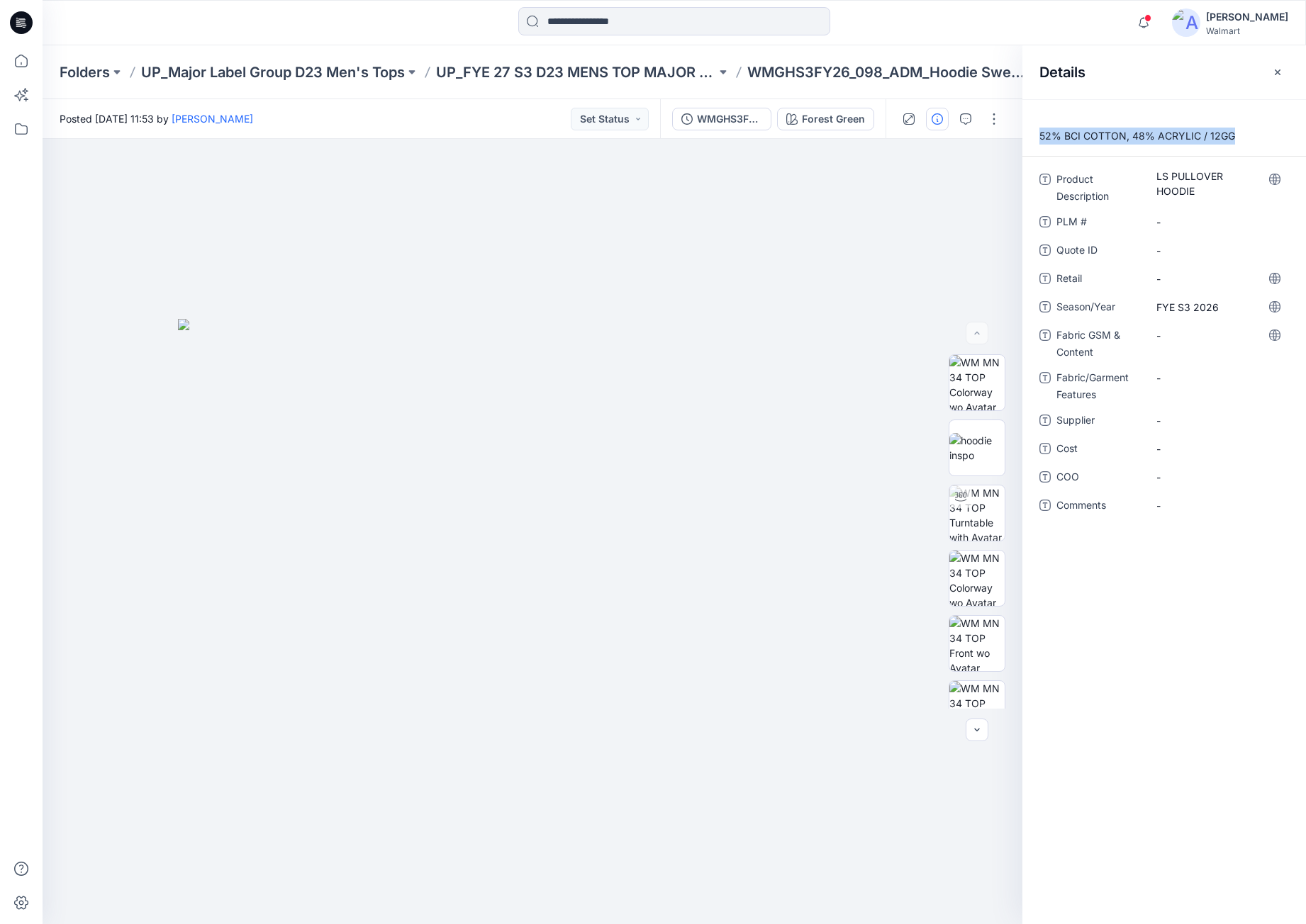
drag, startPoint x: 1255, startPoint y: 131, endPoint x: 1035, endPoint y: 132, distance: 220.0
click at [1035, 132] on p "52% BCI COTTON, 48% ACRYLIC / 12GG" at bounding box center [1164, 136] width 284 height 17
copy p "52% BCI COTTON, 48% ACRYLIC / 12GG"
click at [1192, 338] on Content "-" at bounding box center [1218, 336] width 123 height 15
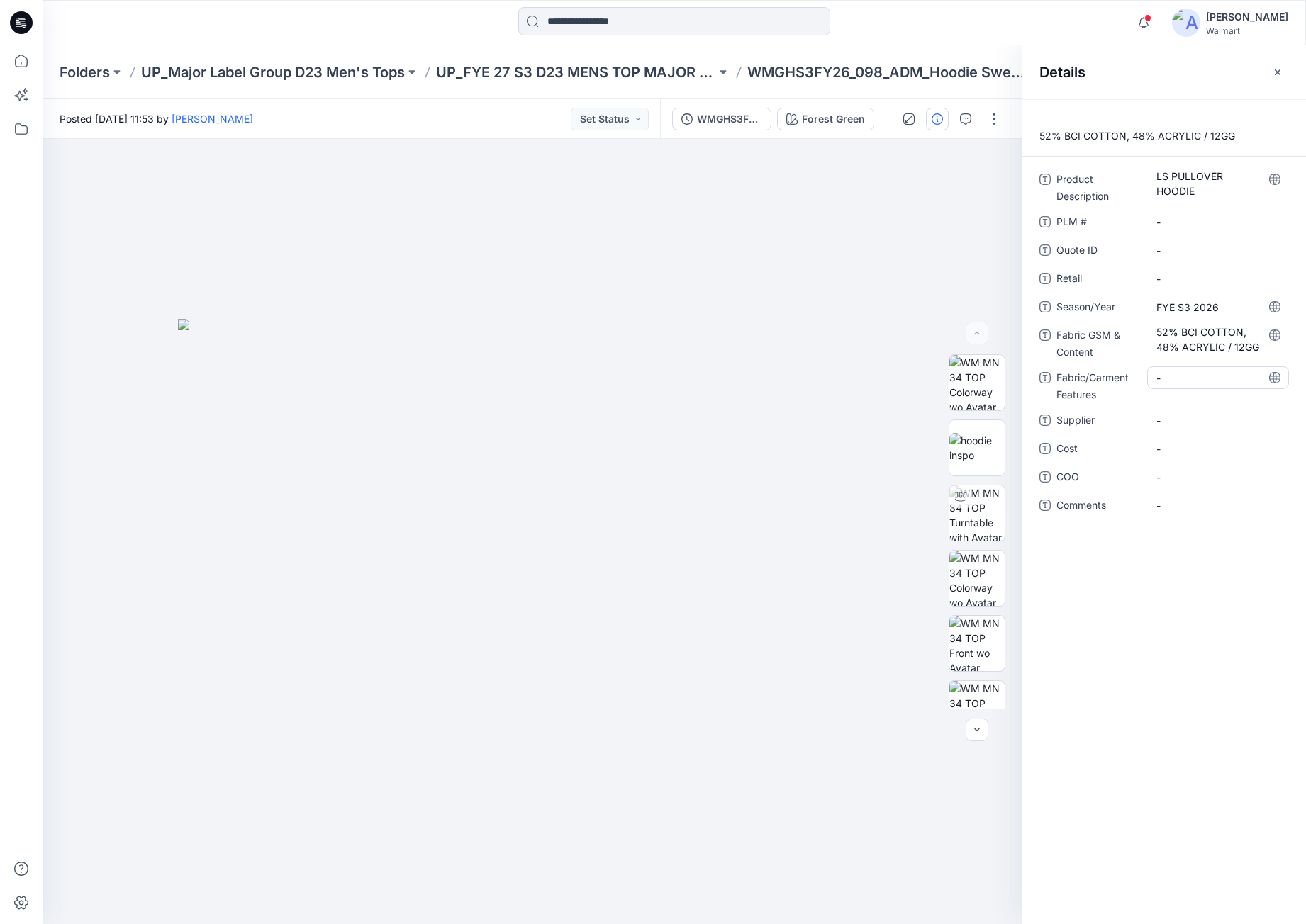
click at [1183, 387] on div "-" at bounding box center [1218, 384] width 142 height 37
click at [1186, 382] on Features "-" at bounding box center [1218, 378] width 123 height 15
type textarea "*"
type textarea "**********"
click at [980, 519] on img at bounding box center [977, 513] width 55 height 55
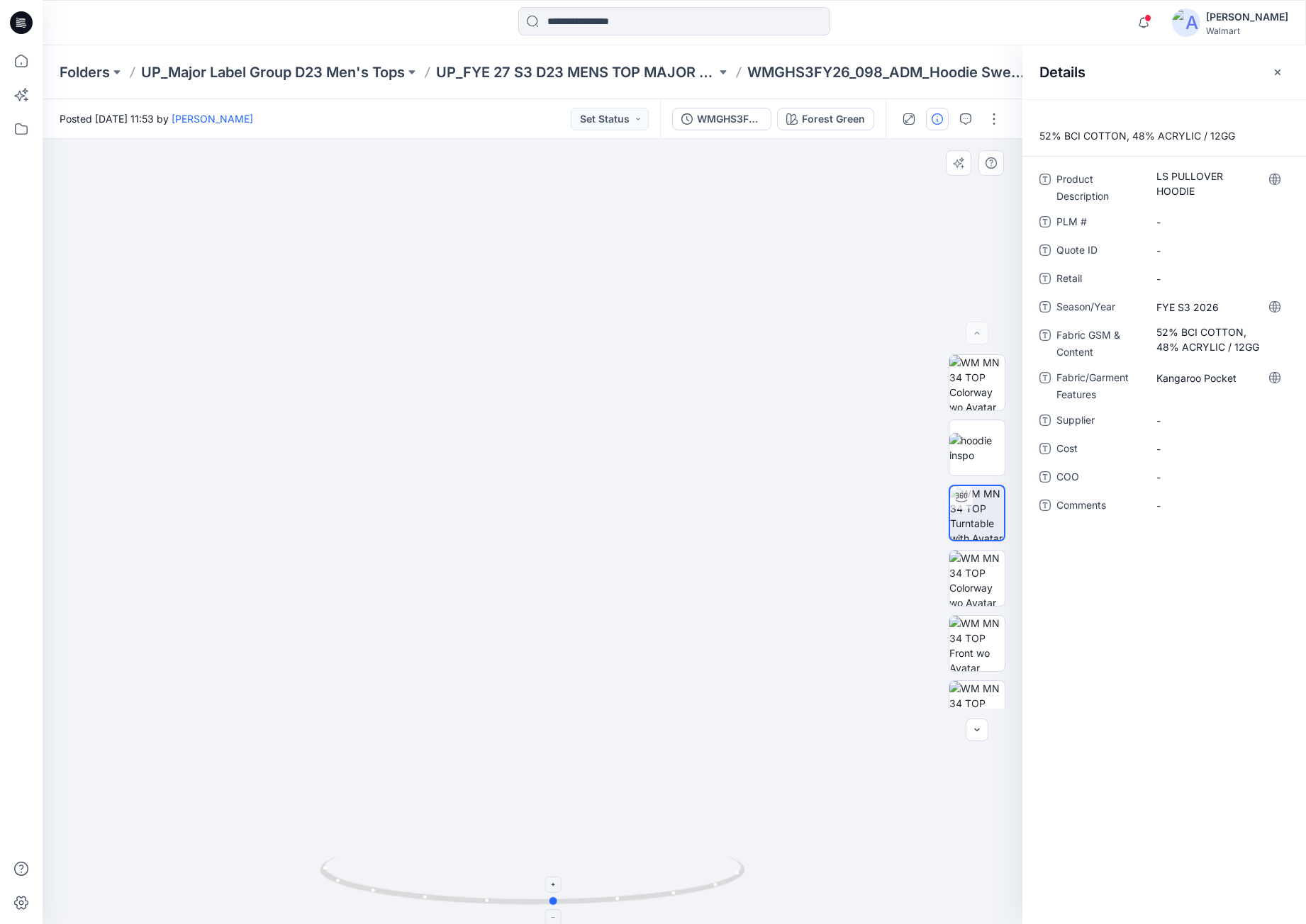
drag, startPoint x: 662, startPoint y: 863, endPoint x: 690, endPoint y: 867, distance: 28.3
click at [690, 867] on icon at bounding box center [534, 882] width 429 height 53
click at [980, 586] on img at bounding box center [977, 578] width 55 height 55
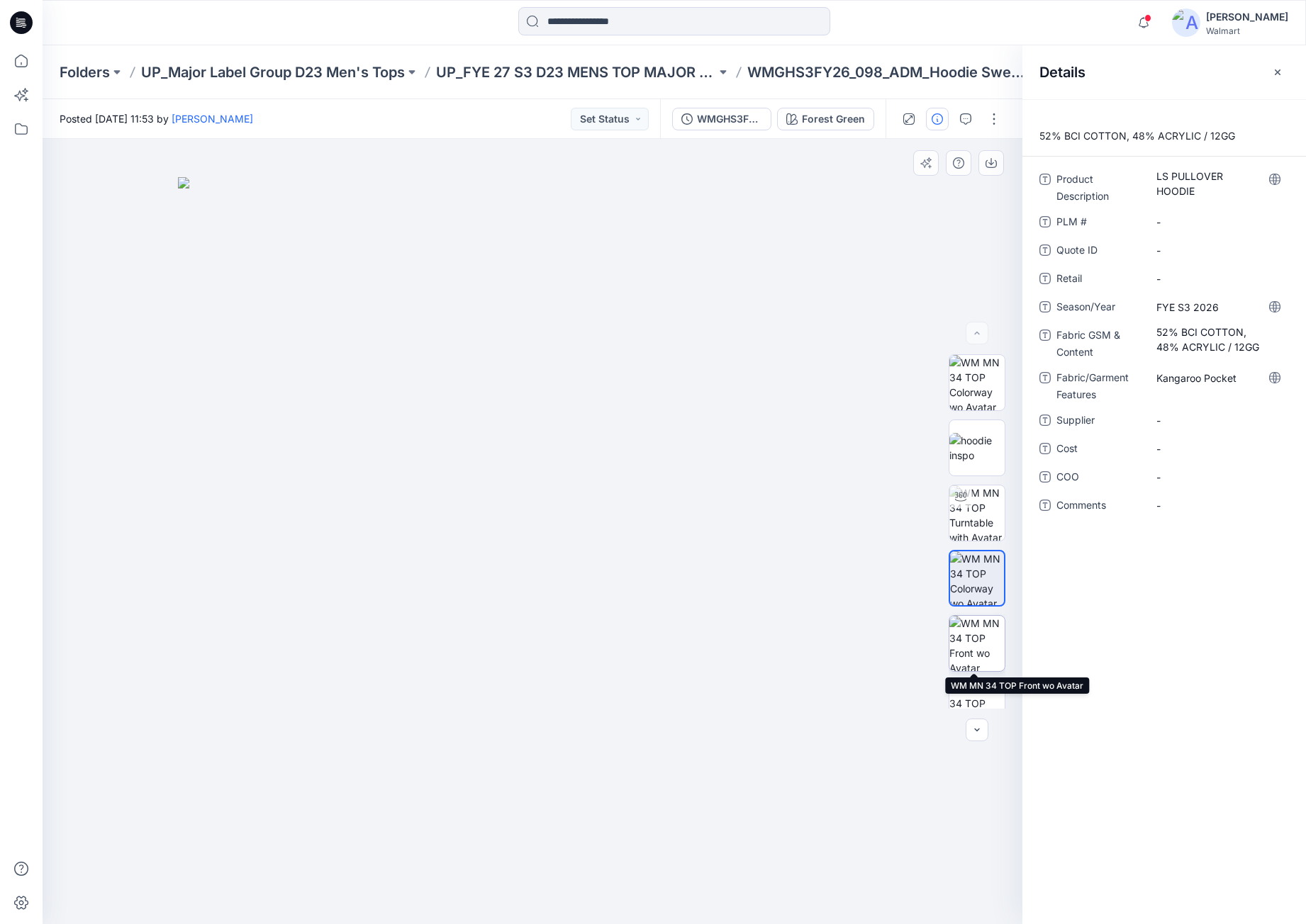
click at [966, 642] on img at bounding box center [977, 643] width 55 height 55
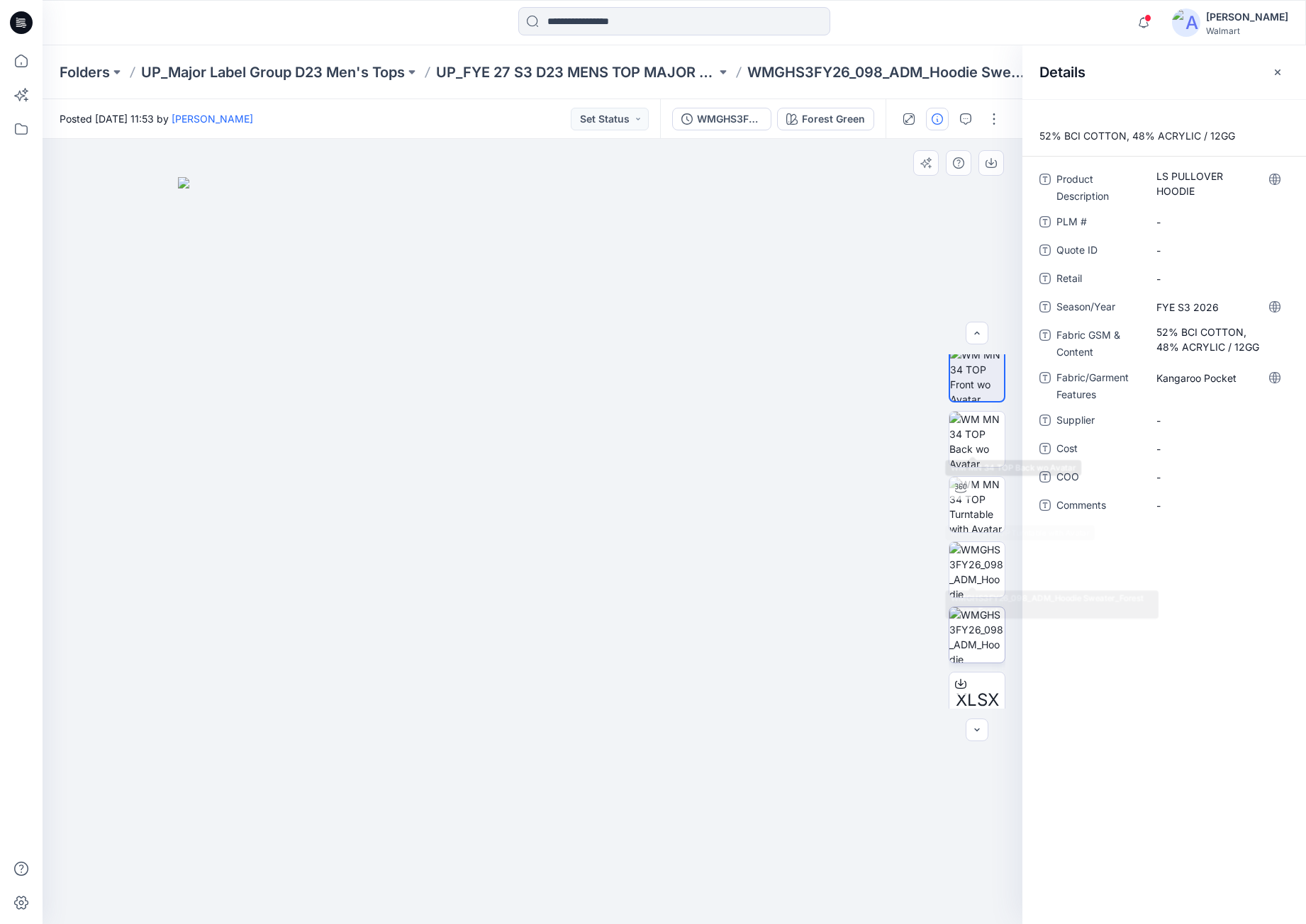
scroll to position [284, 0]
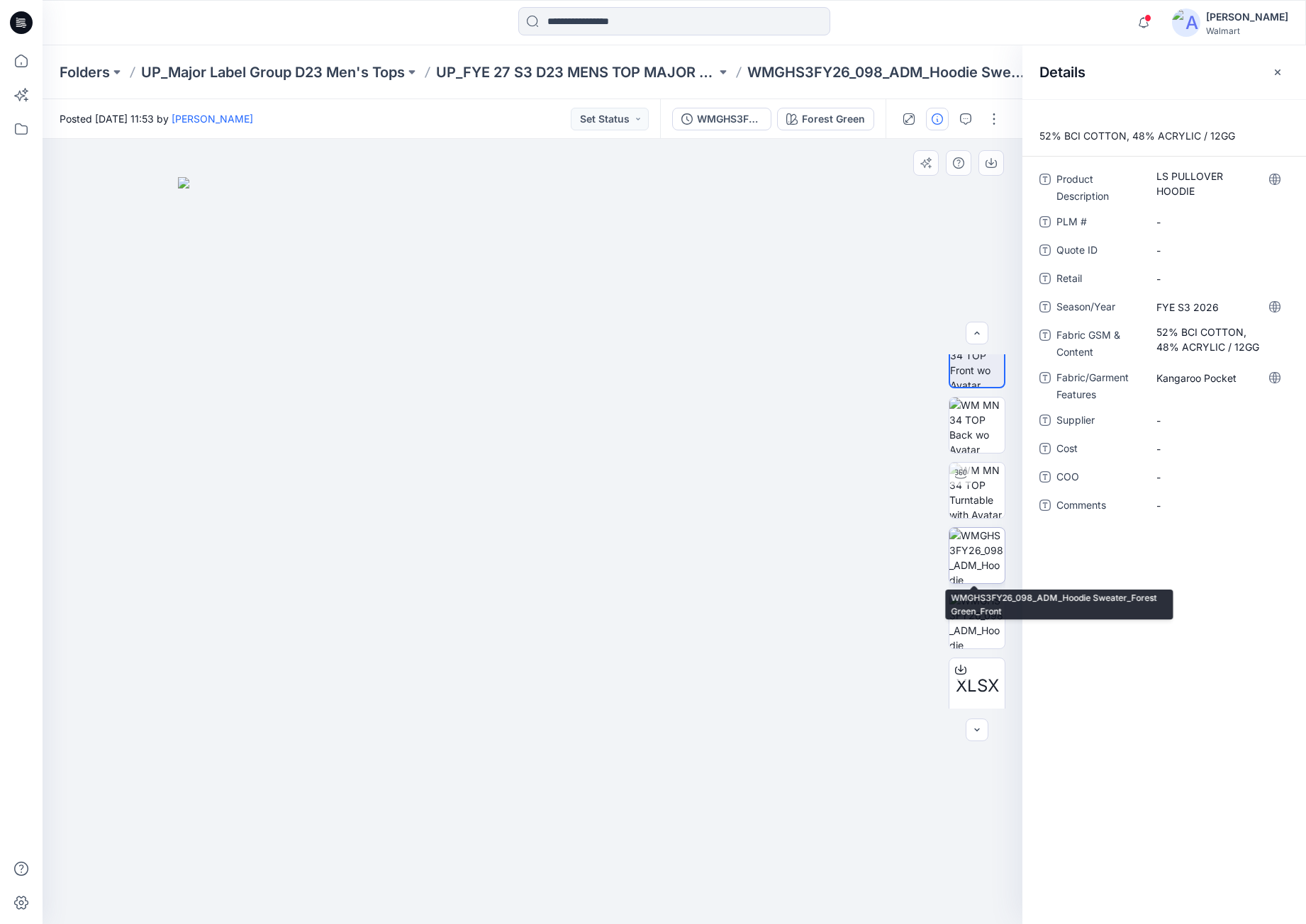
click at [979, 559] on img at bounding box center [977, 555] width 55 height 55
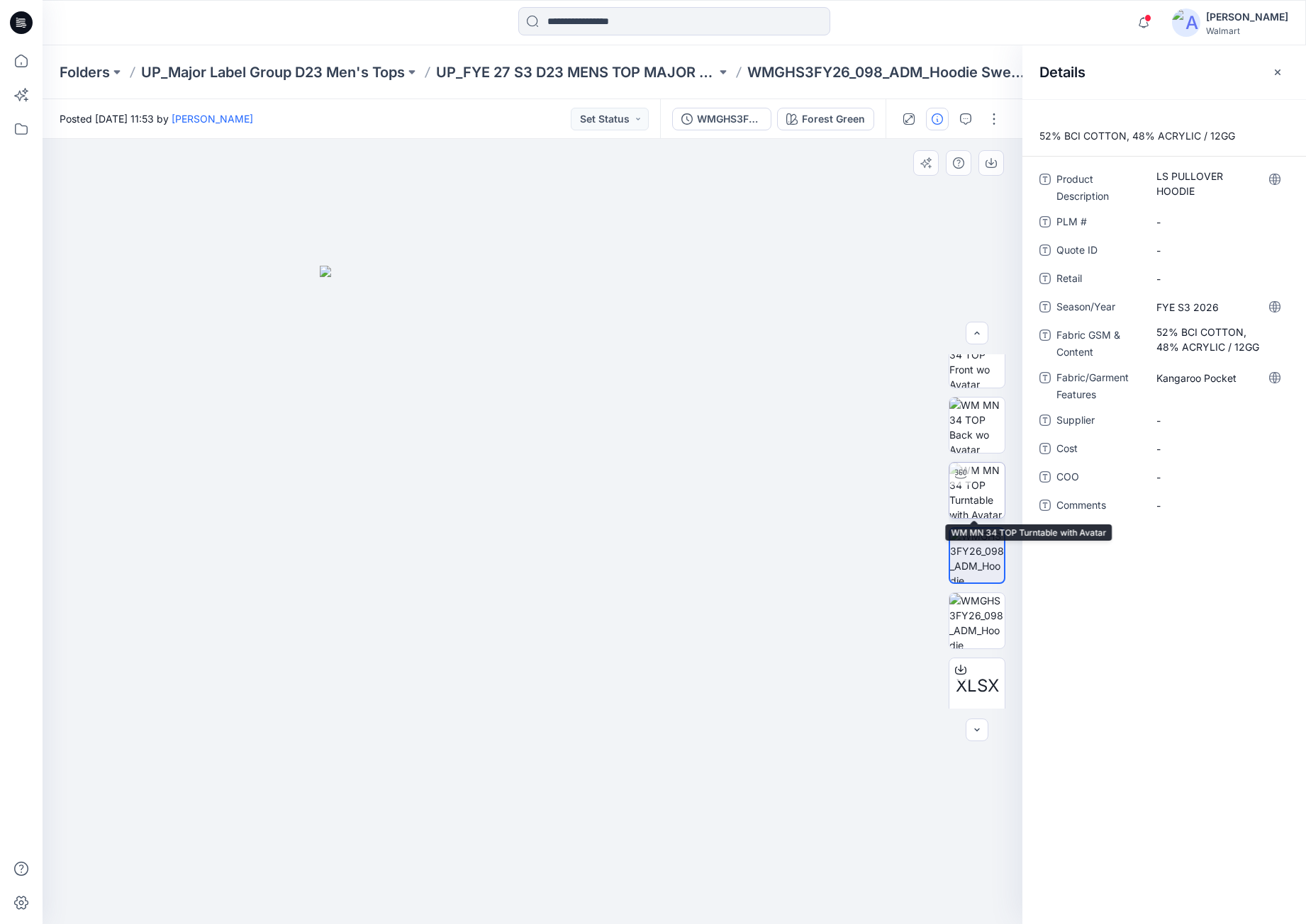
click at [957, 487] on img at bounding box center [977, 490] width 55 height 55
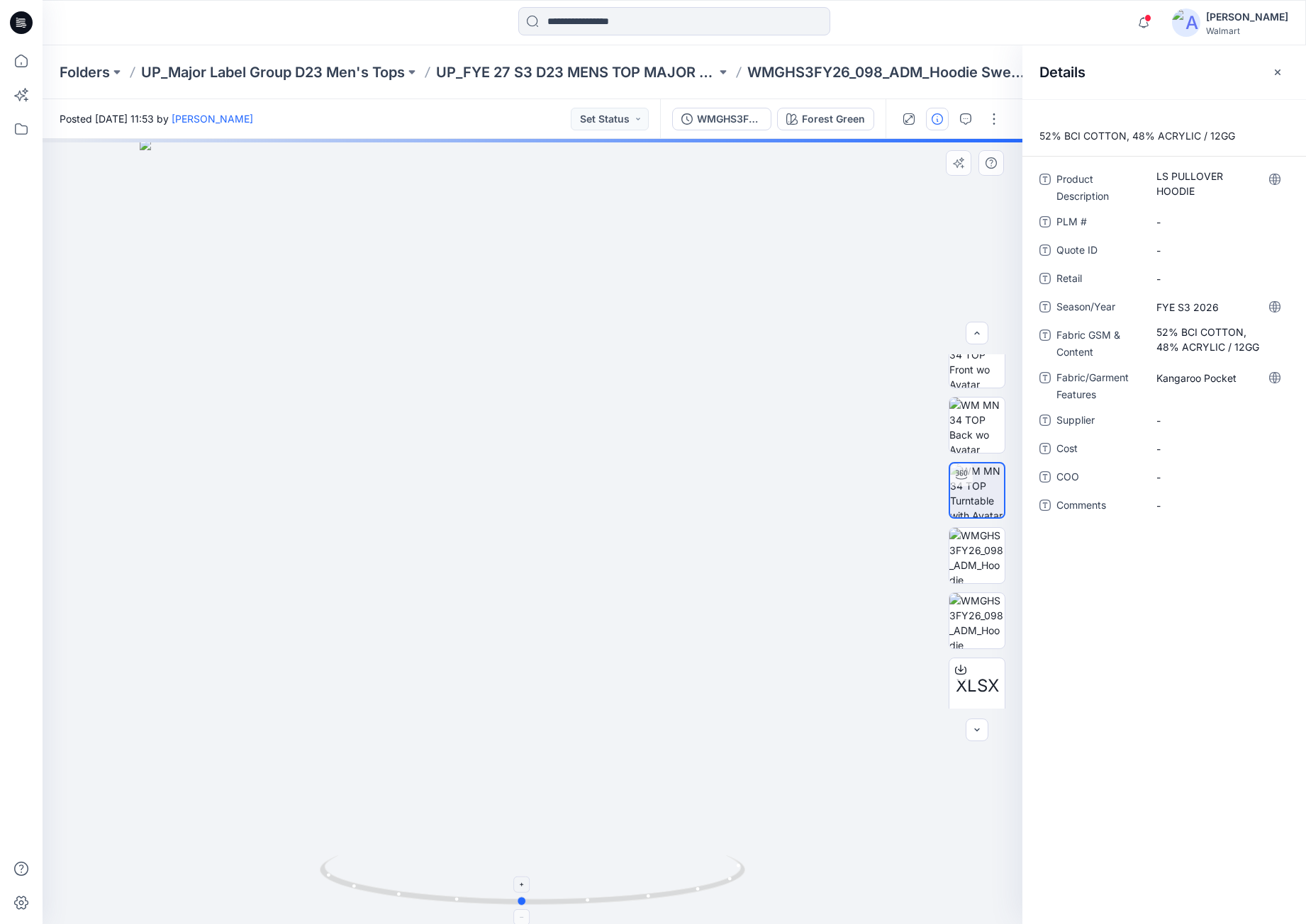
drag, startPoint x: 664, startPoint y: 876, endPoint x: 653, endPoint y: 868, distance: 13.6
click at [653, 868] on icon at bounding box center [534, 882] width 429 height 53
click at [21, 23] on icon at bounding box center [23, 23] width 5 height 1
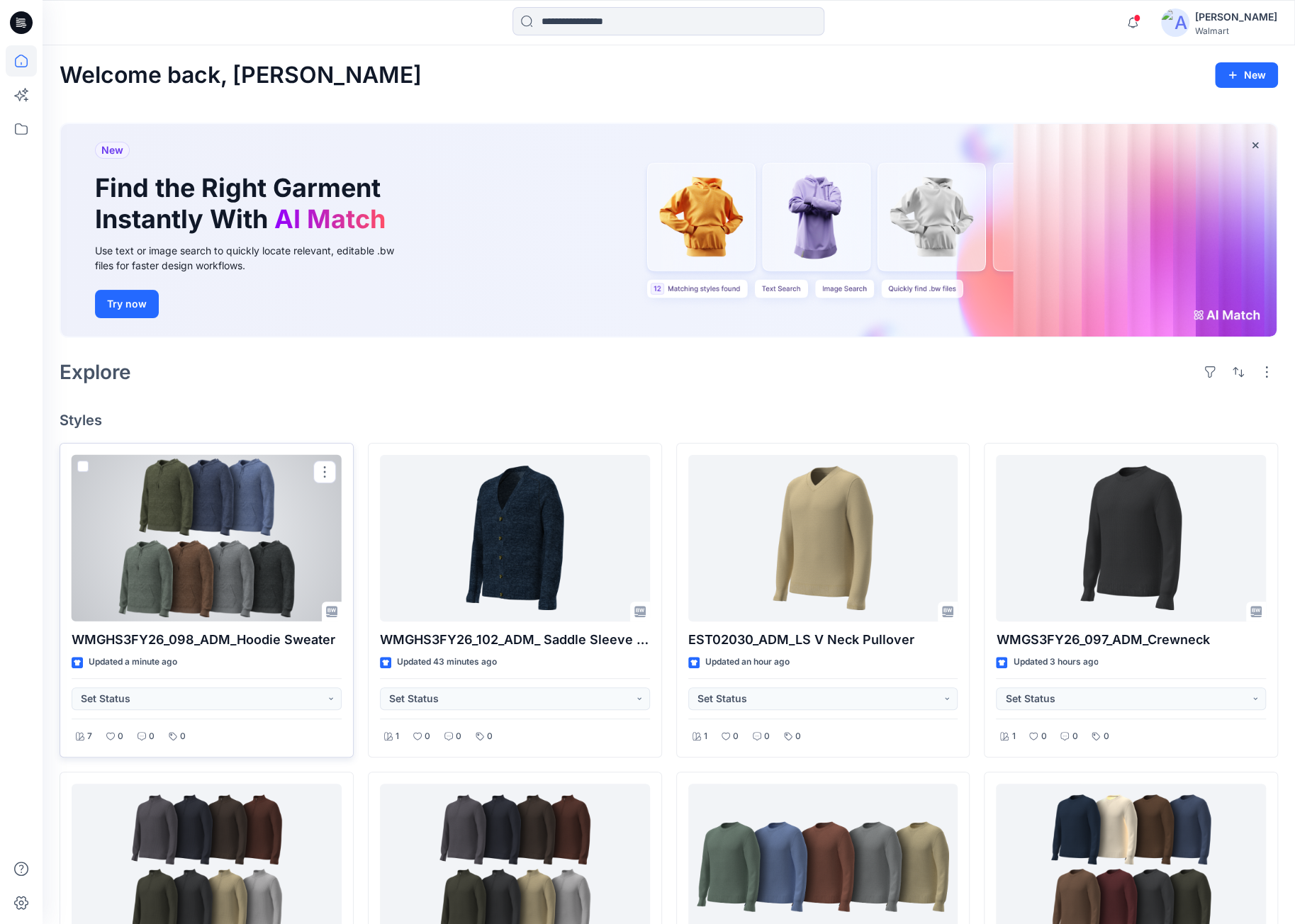
click at [234, 541] on div at bounding box center [207, 538] width 270 height 166
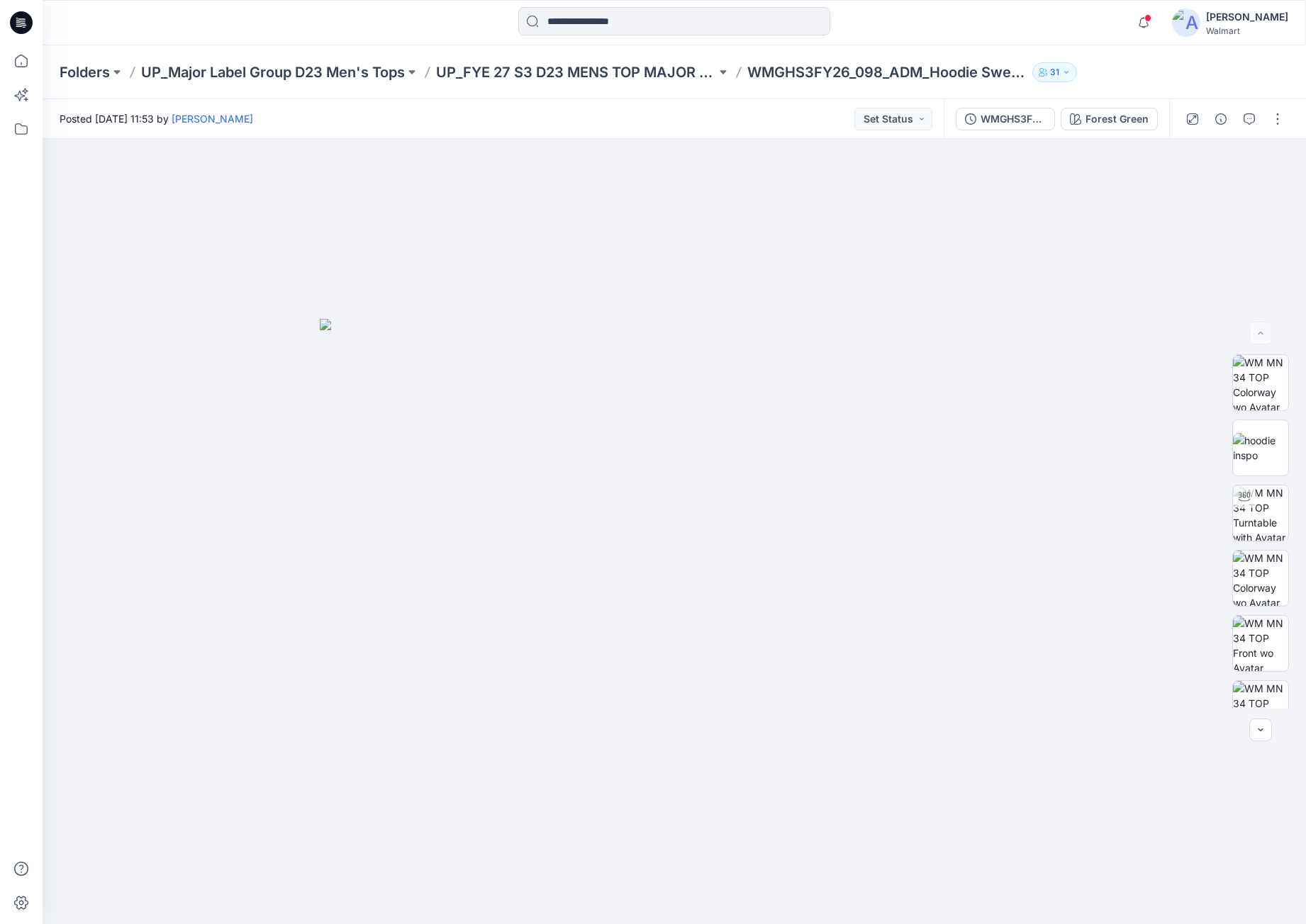
click at [24, 15] on icon at bounding box center [21, 23] width 23 height 23
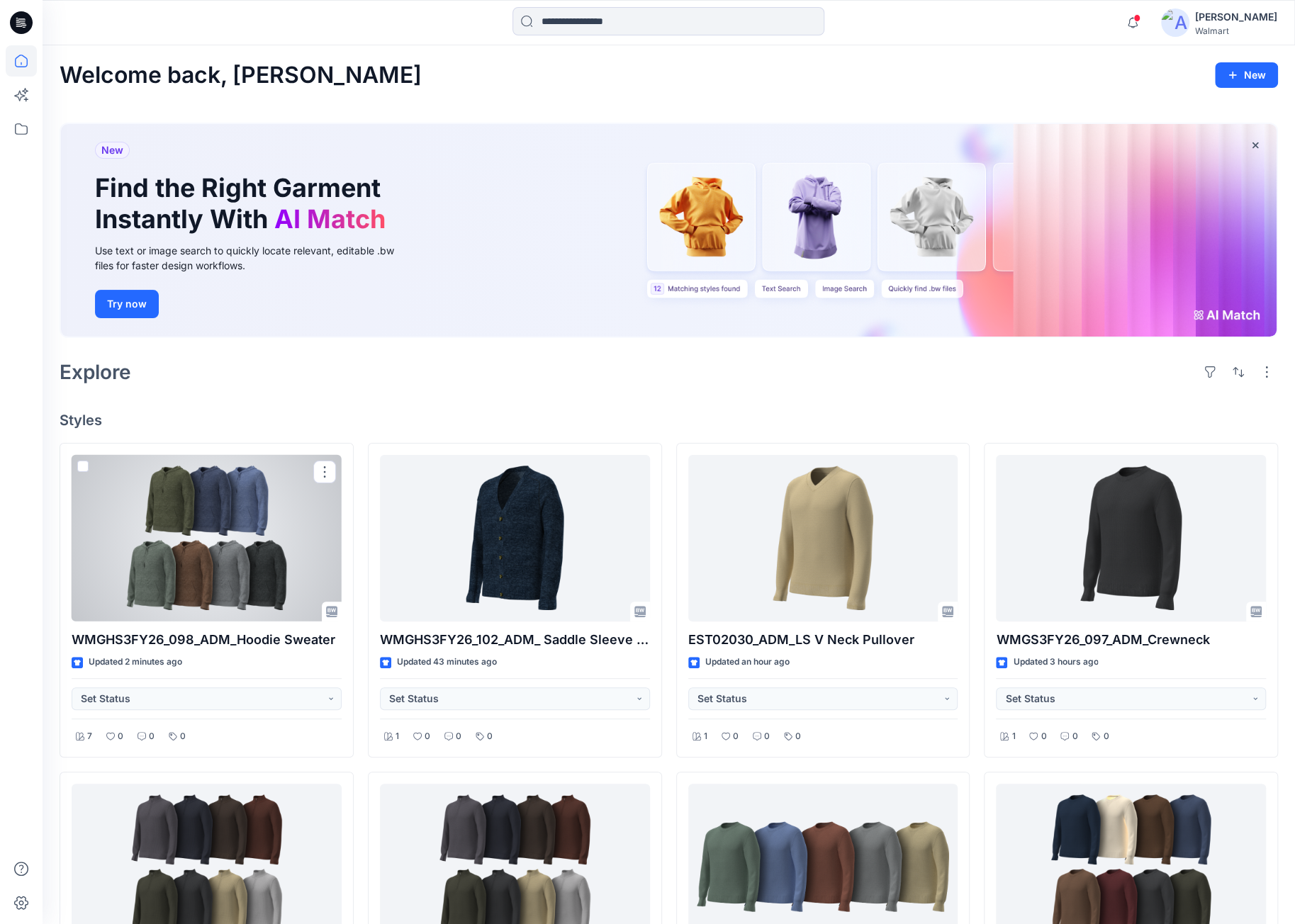
click at [231, 574] on div at bounding box center [207, 538] width 270 height 166
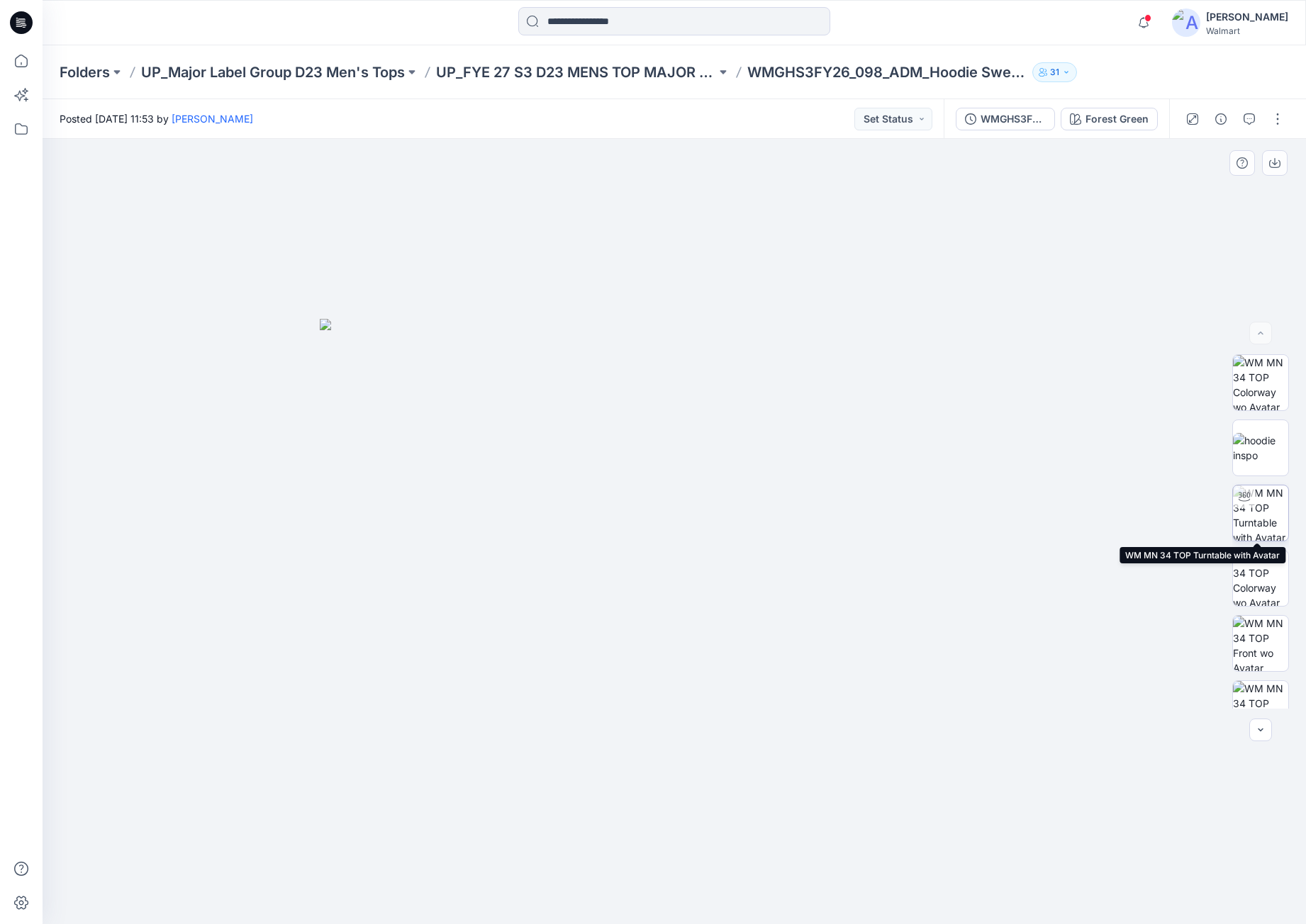
click at [1262, 506] on img at bounding box center [1261, 513] width 55 height 55
drag, startPoint x: 819, startPoint y: 843, endPoint x: 880, endPoint y: 706, distance: 150.0
click at [937, 798] on div at bounding box center [674, 532] width 1264 height 786
drag, startPoint x: 751, startPoint y: 577, endPoint x: 823, endPoint y: 795, distance: 229.6
click at [768, 776] on div at bounding box center [674, 532] width 1264 height 786
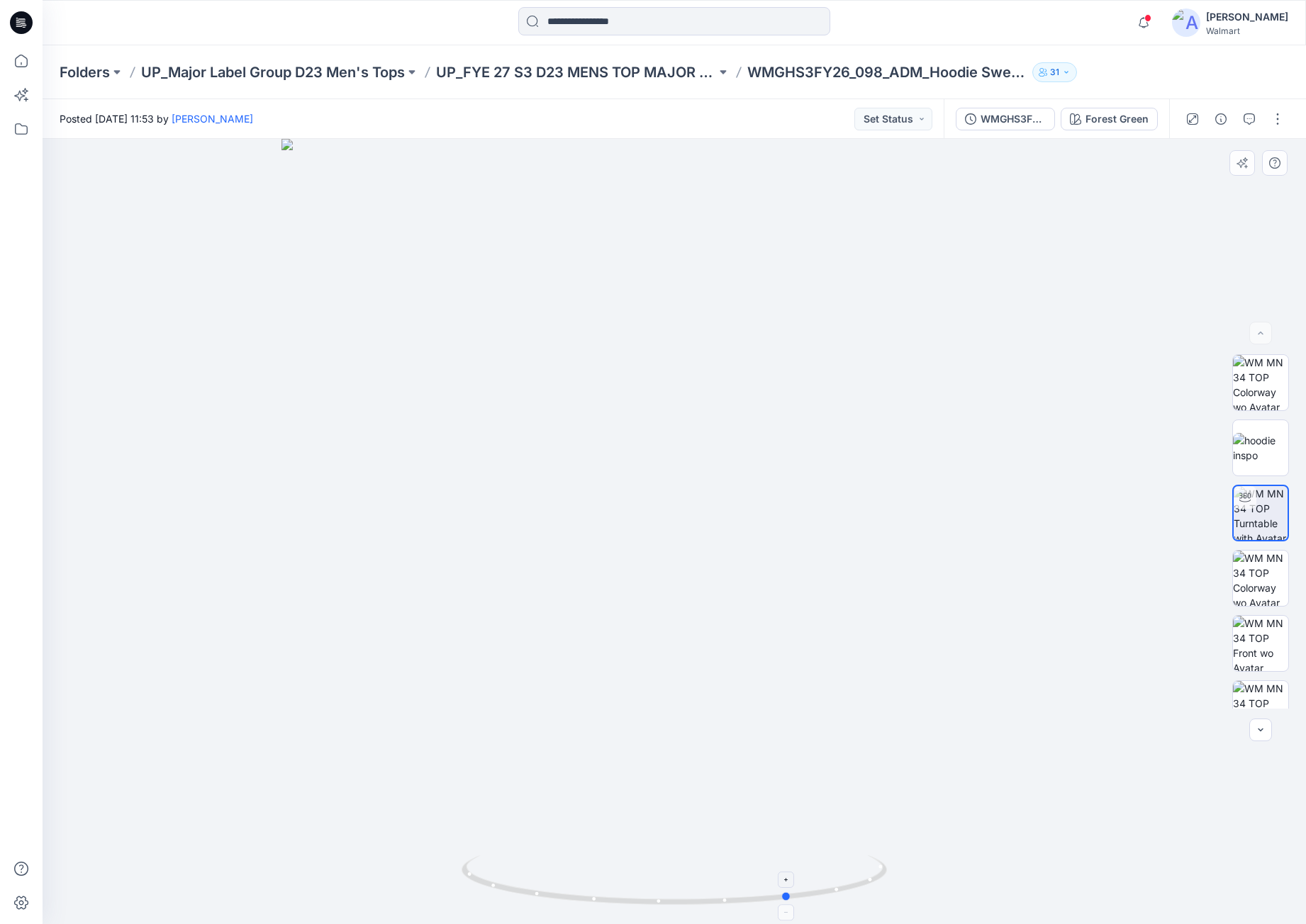
drag, startPoint x: 851, startPoint y: 873, endPoint x: 825, endPoint y: 856, distance: 31.1
click at [825, 856] on icon at bounding box center [676, 882] width 429 height 53
drag, startPoint x: 794, startPoint y: 871, endPoint x: 671, endPoint y: 733, distance: 184.9
click at [742, 863] on icon at bounding box center [676, 882] width 429 height 53
drag, startPoint x: 17, startPoint y: 22, endPoint x: 25, endPoint y: 20, distance: 8.2
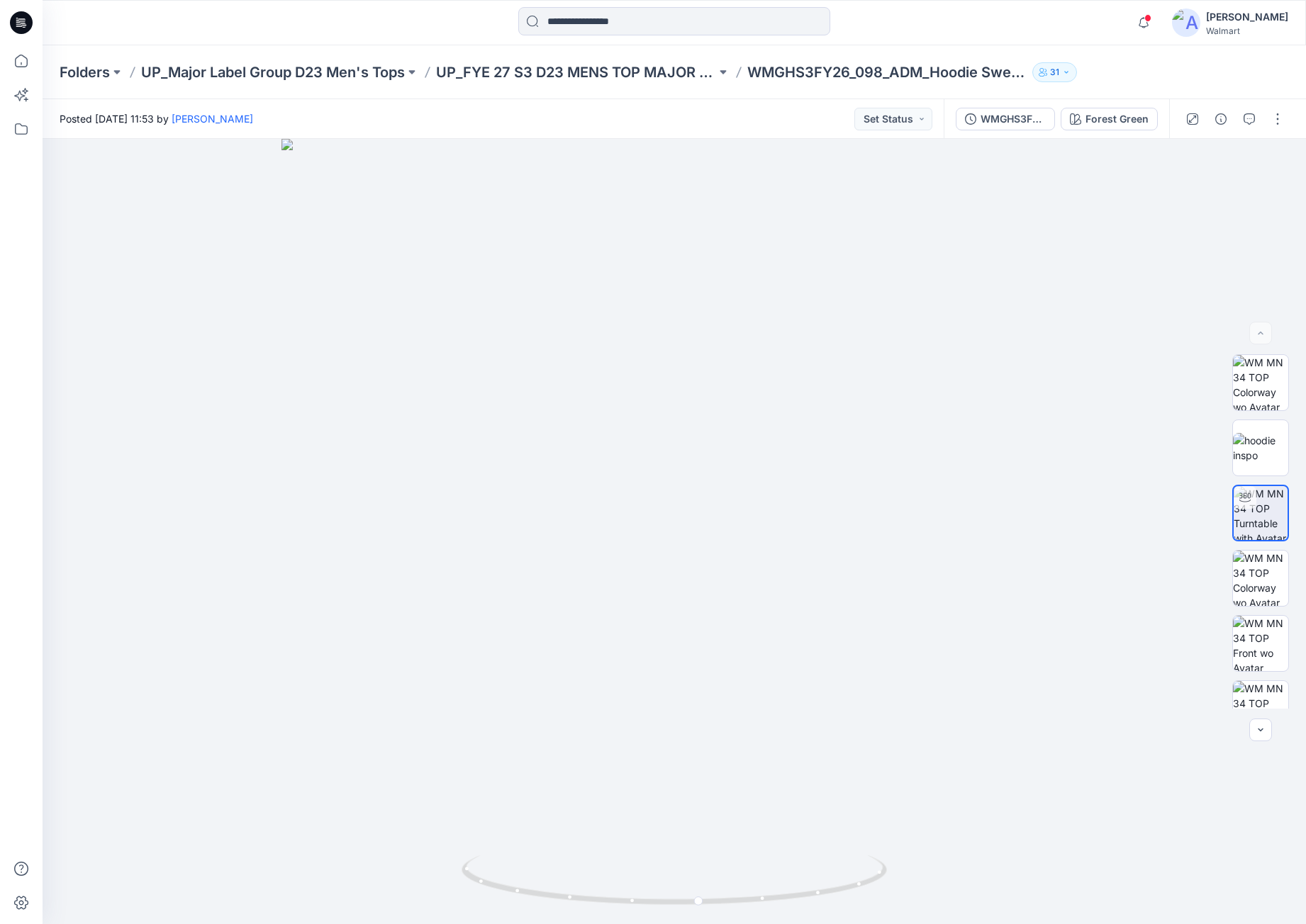
click at [17, 22] on icon at bounding box center [19, 22] width 5 height 1
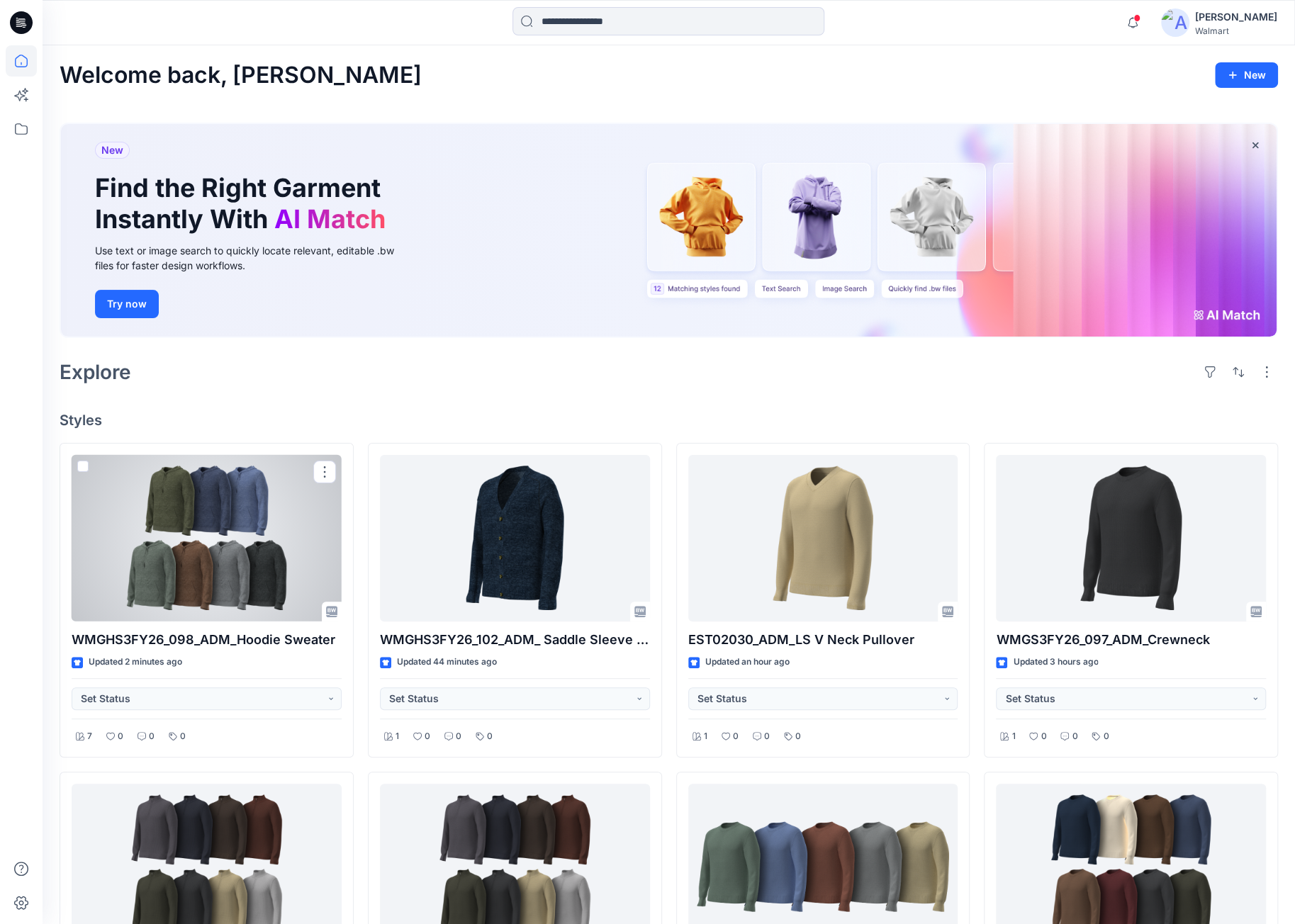
click at [225, 549] on div at bounding box center [207, 538] width 270 height 166
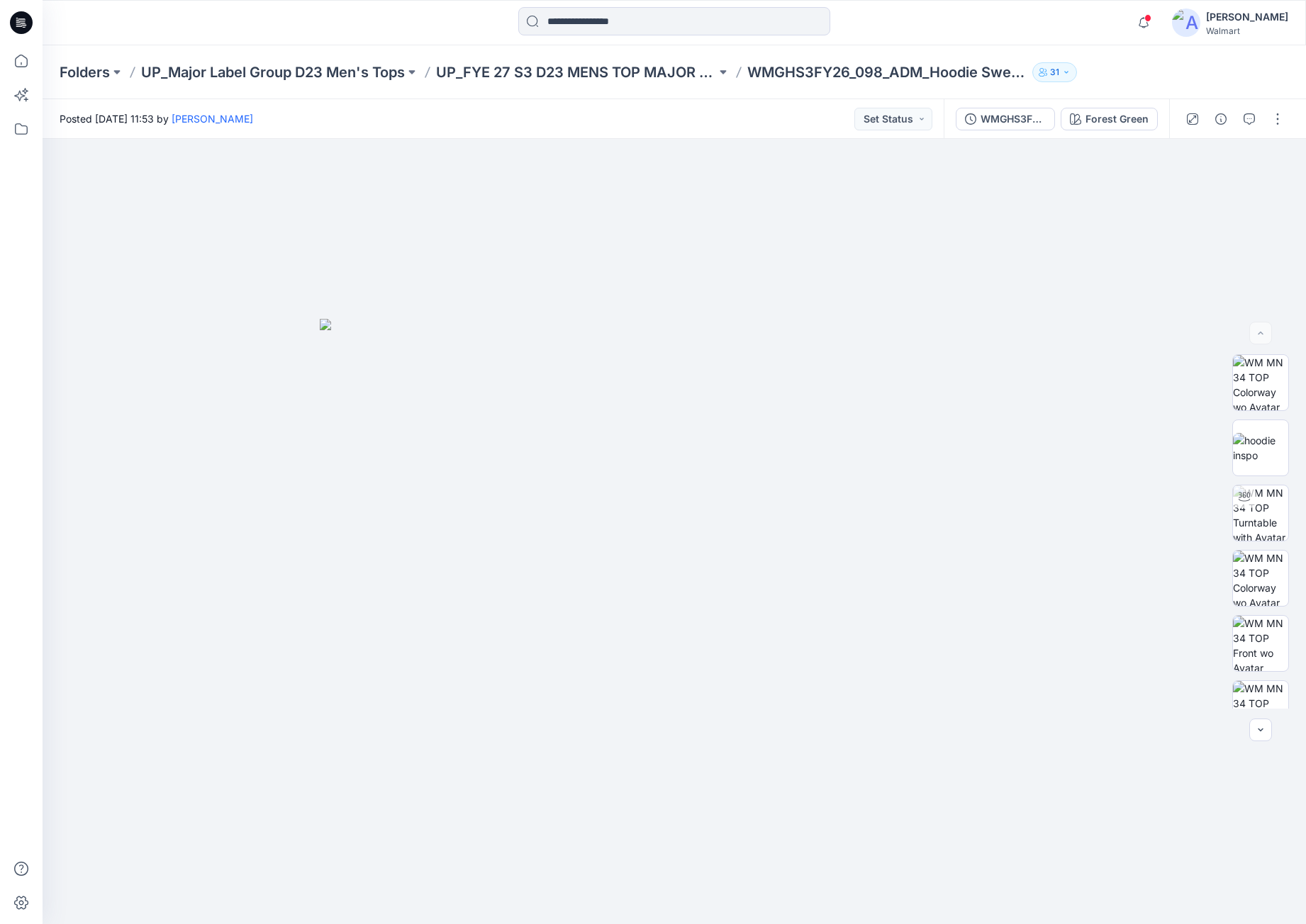
click at [24, 20] on icon at bounding box center [21, 23] width 23 height 23
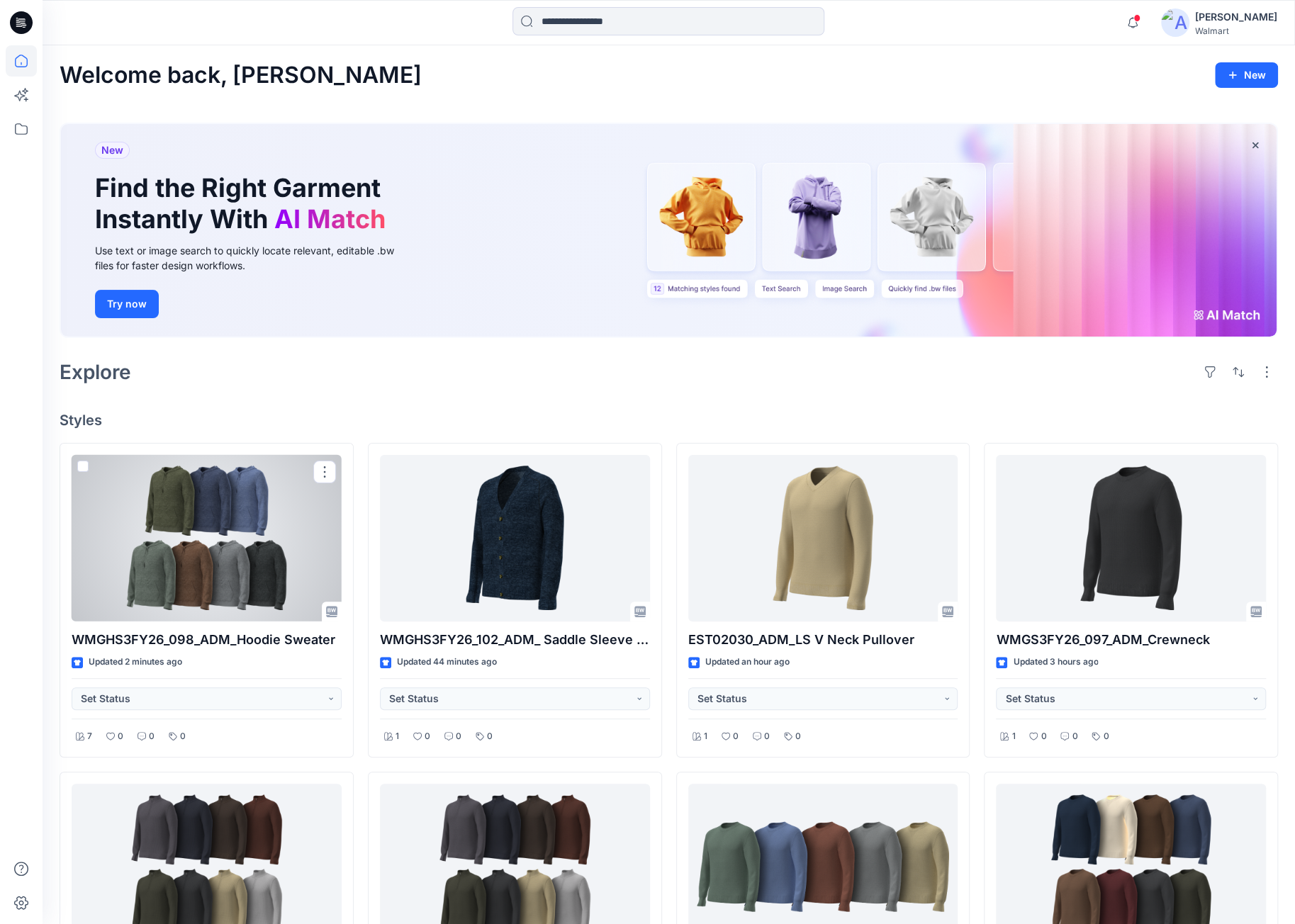
click at [227, 598] on div at bounding box center [207, 538] width 270 height 166
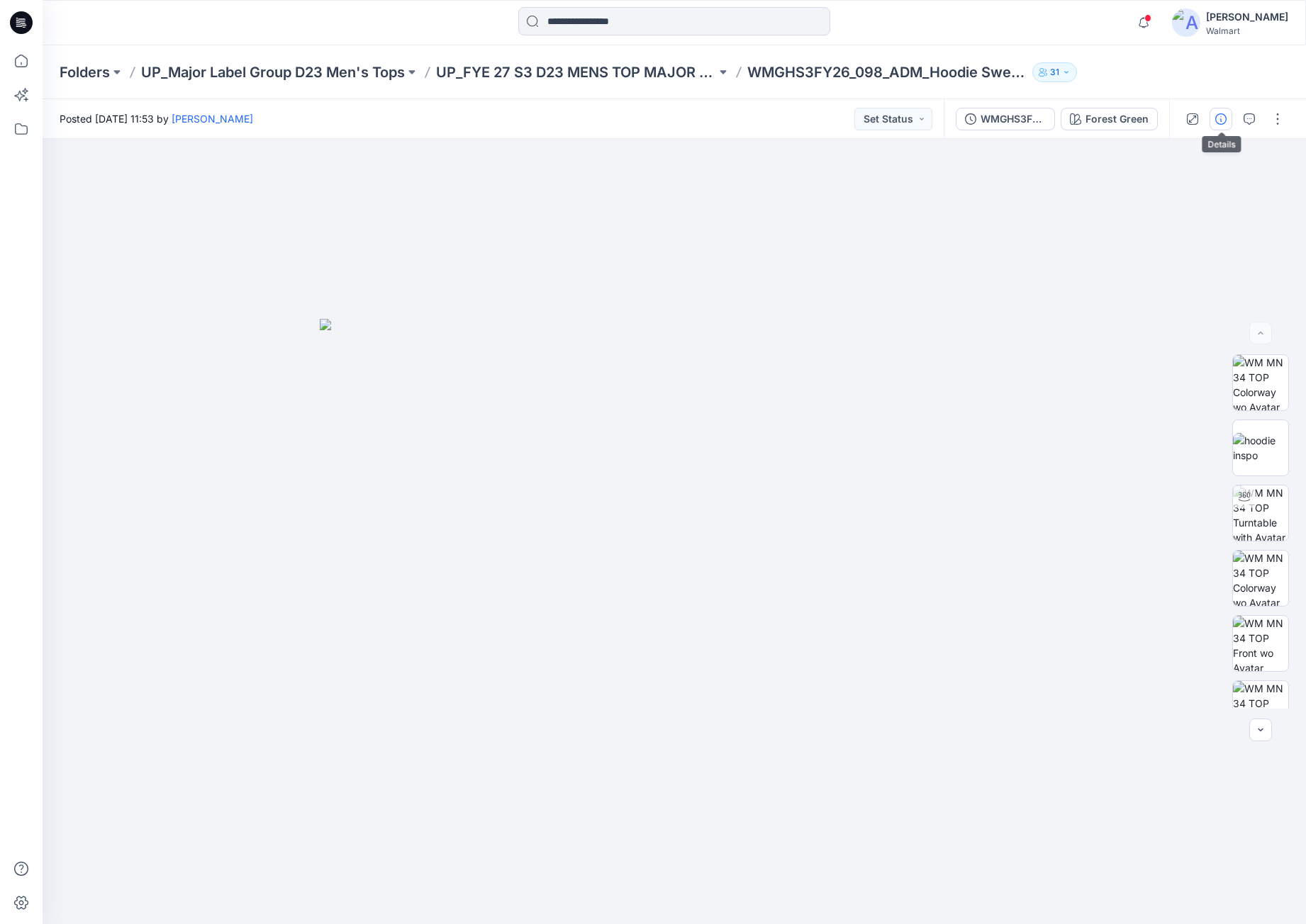
click at [1218, 124] on icon "button" at bounding box center [1221, 119] width 11 height 11
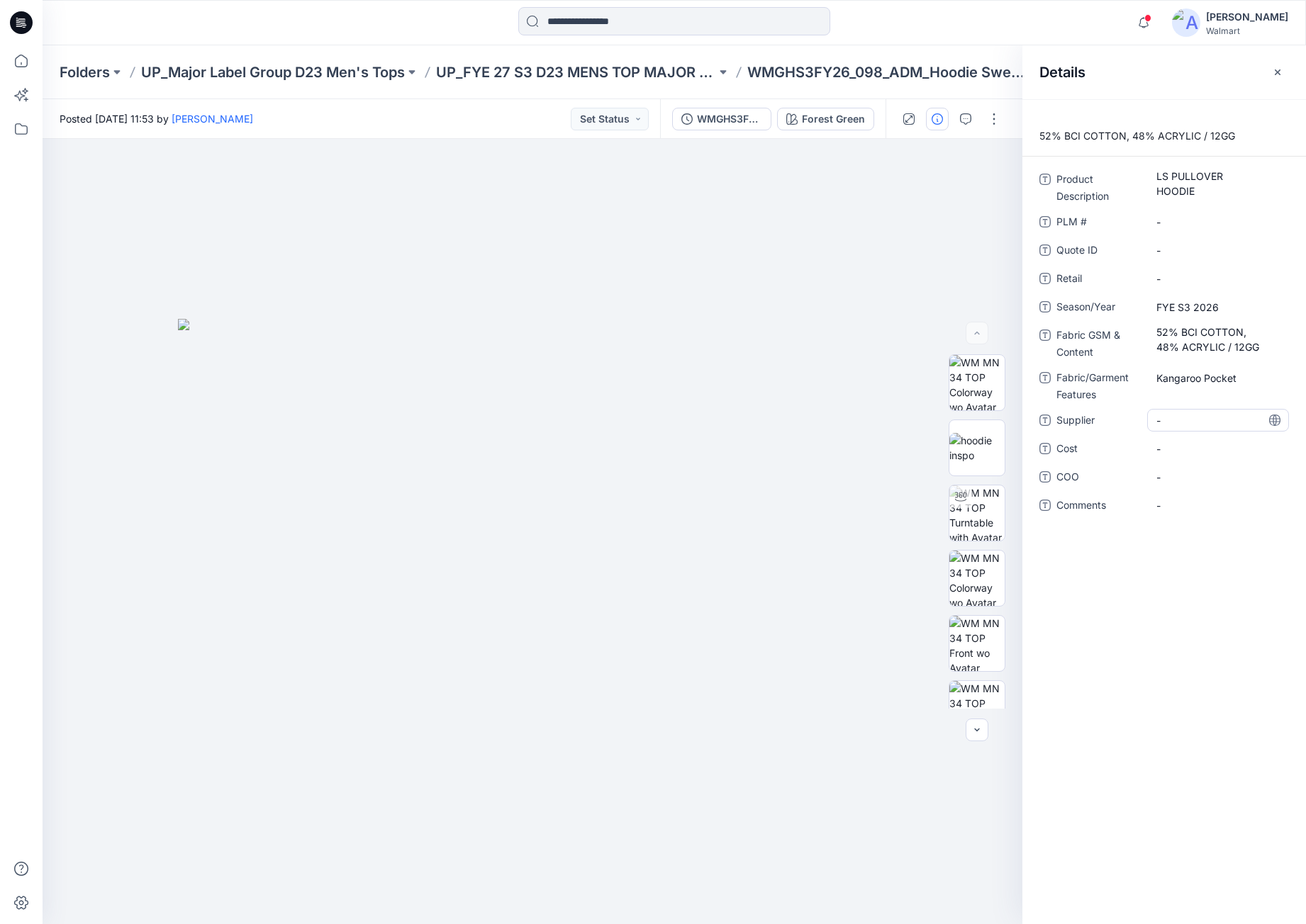
click at [1164, 423] on span "-" at bounding box center [1218, 421] width 123 height 15
type textarea "**********"
click at [1189, 479] on span "-" at bounding box center [1218, 478] width 123 height 15
type textarea "**********"
click at [1158, 652] on div "**********" at bounding box center [1164, 512] width 284 height 825
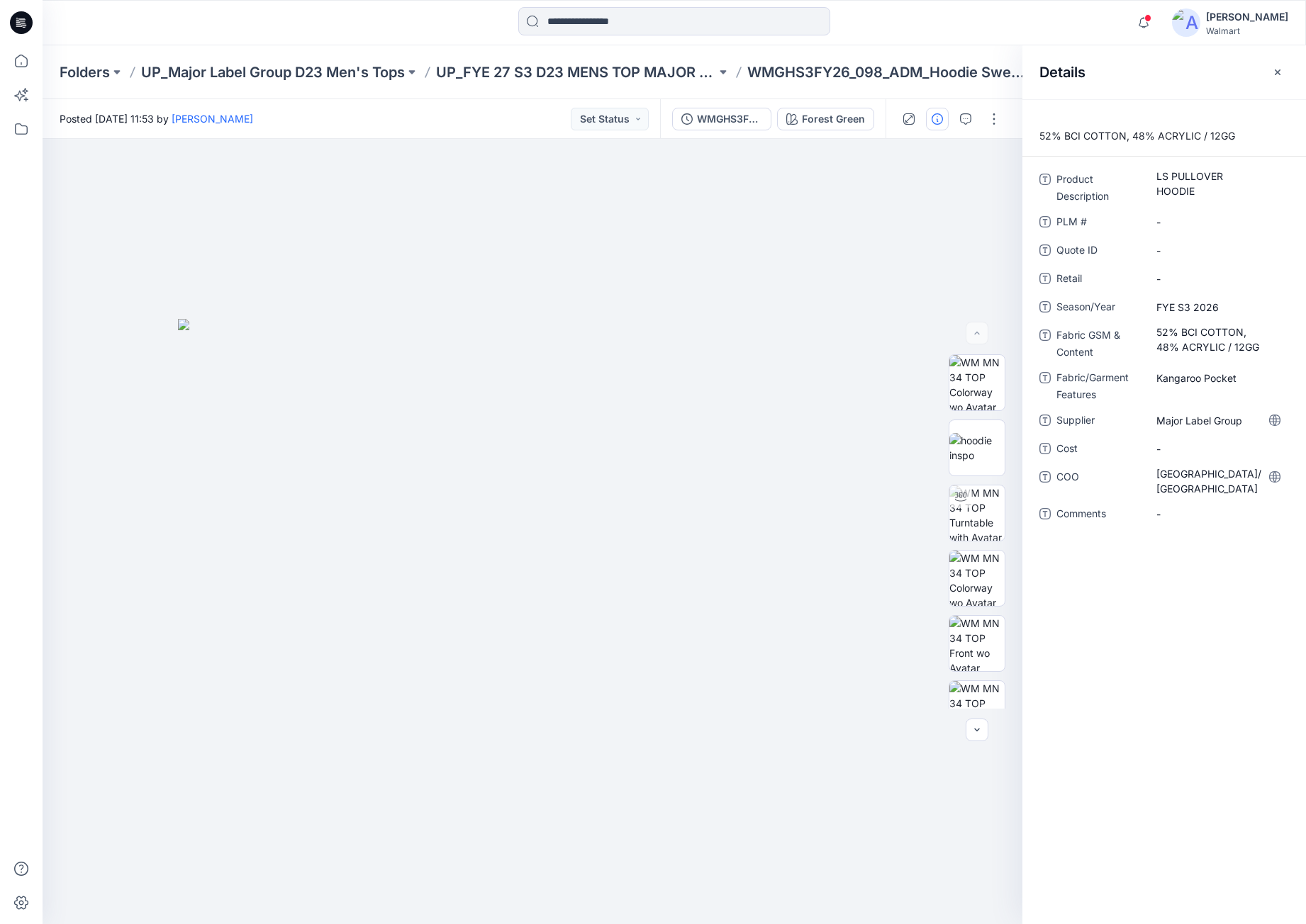
click at [24, 17] on icon at bounding box center [21, 23] width 23 height 23
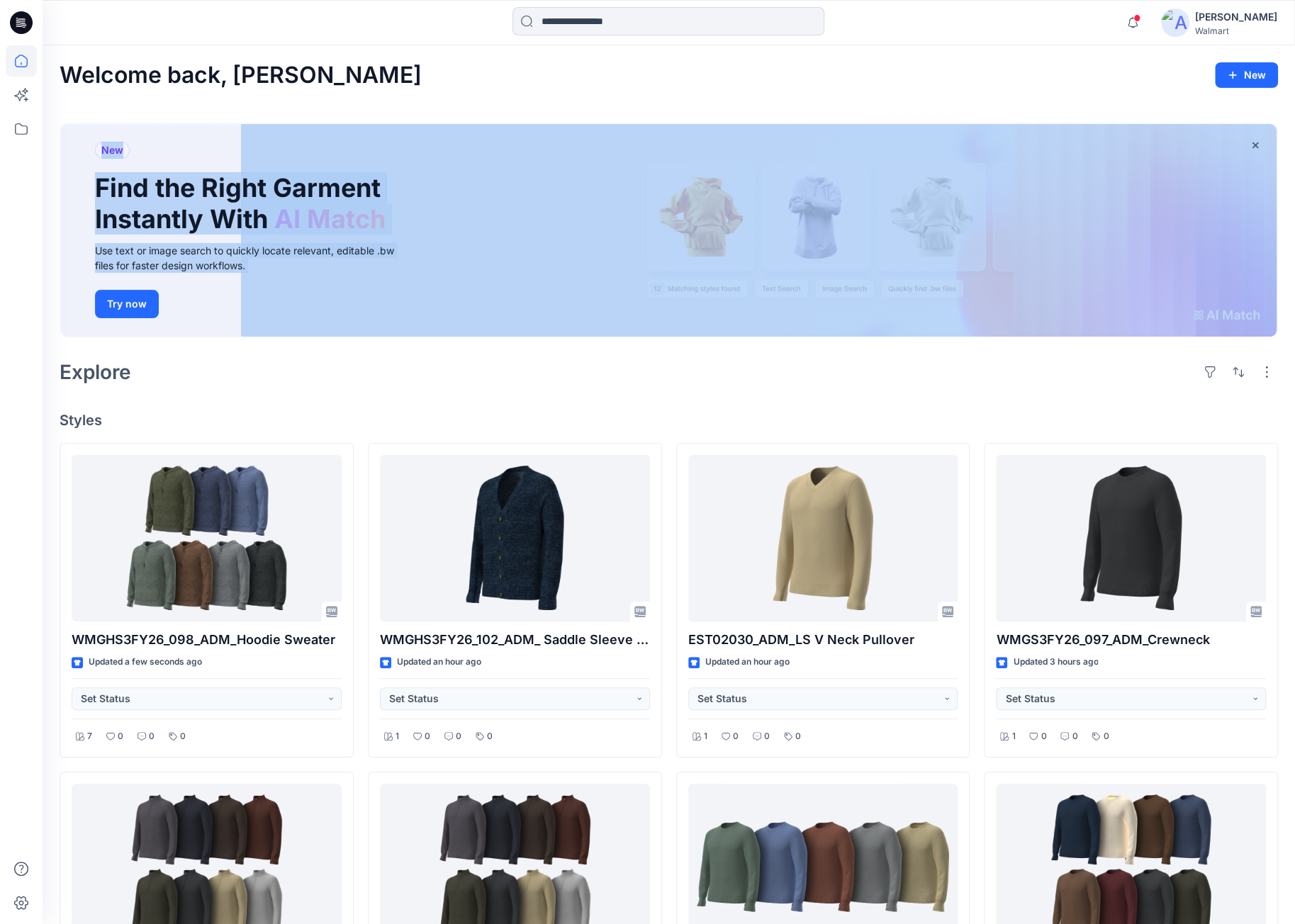
click at [326, 340] on div "New Find the Right Garment Instantly With AI Match Use text or image search to …" at bounding box center [669, 233] width 1219 height 244
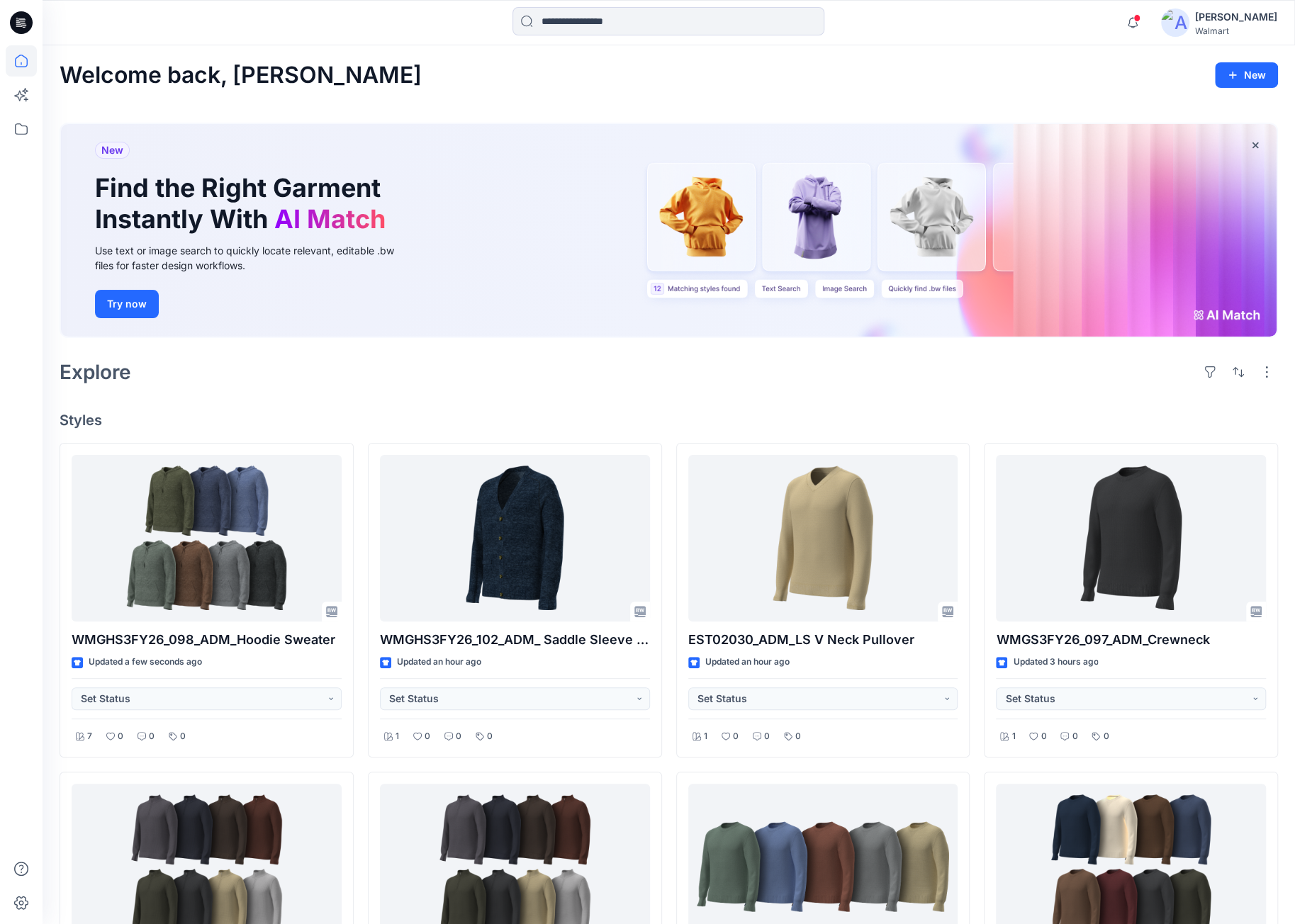
drag, startPoint x: 376, startPoint y: 389, endPoint x: 378, endPoint y: 400, distance: 11.2
click at [378, 397] on div "Welcome back, [PERSON_NAME] New New Find the Right Garment Instantly With AI Ma…" at bounding box center [668, 764] width 1253 height 1439
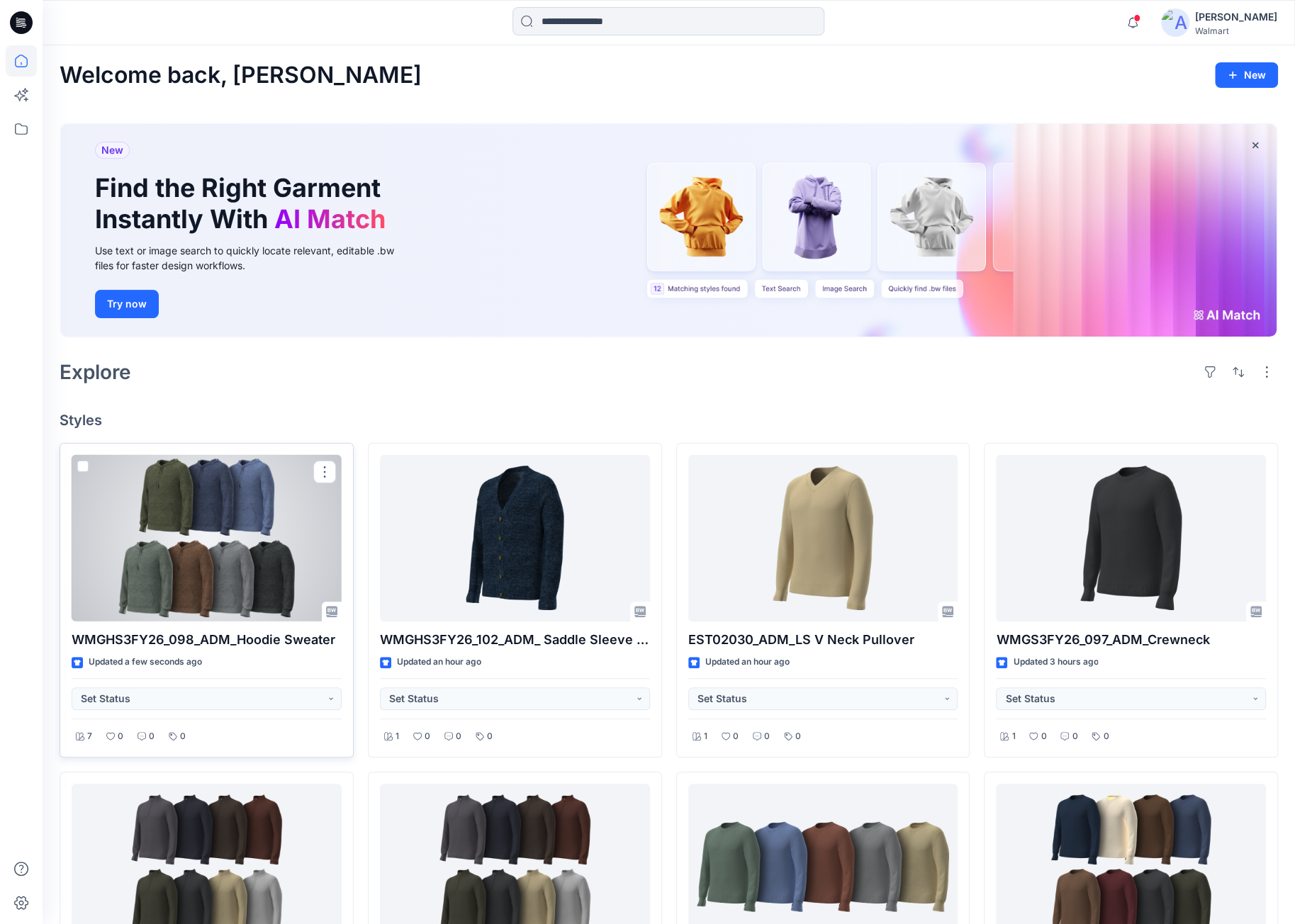
click at [279, 513] on div at bounding box center [207, 538] width 270 height 166
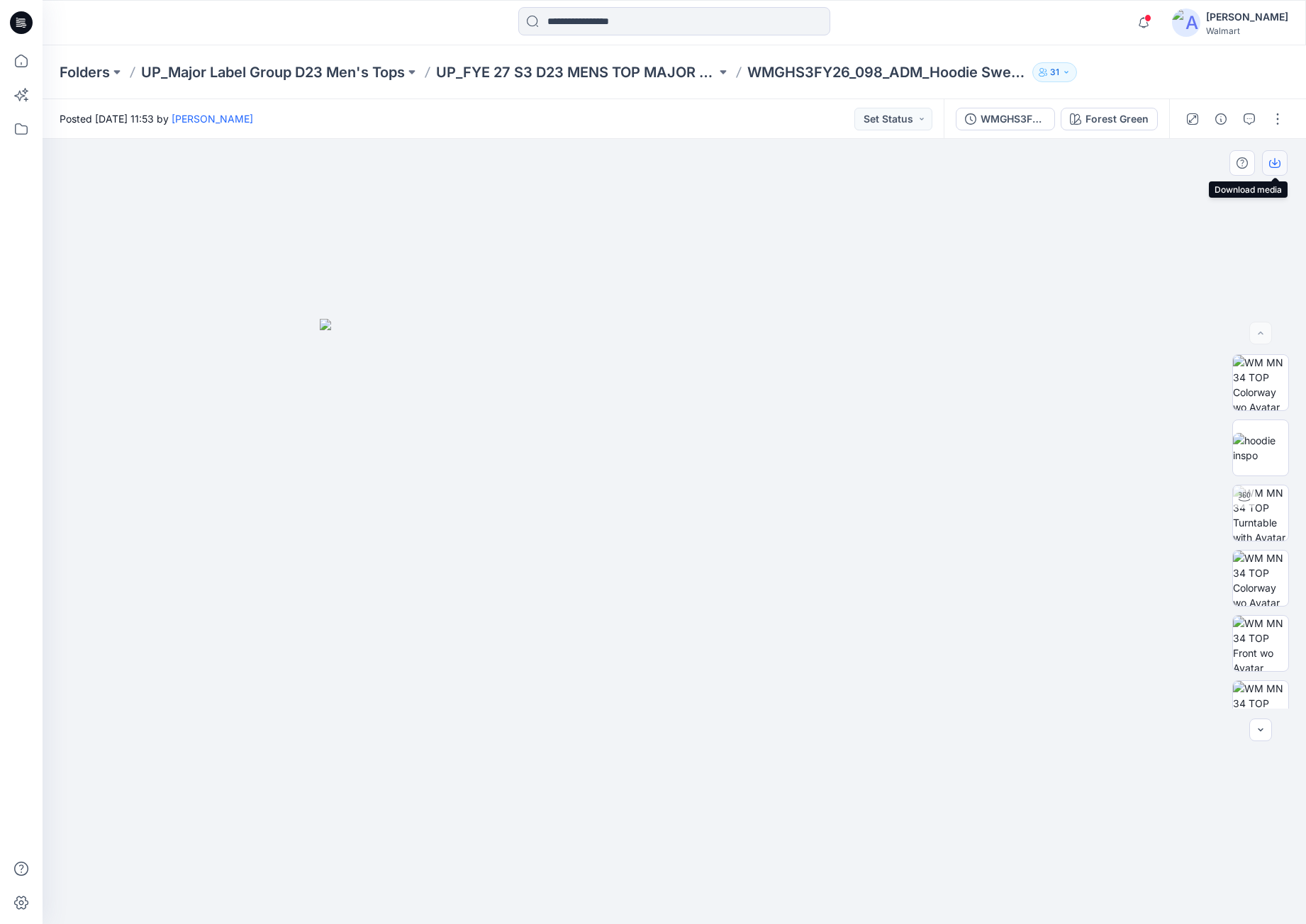
click at [1278, 163] on icon "button" at bounding box center [1275, 163] width 11 height 11
click at [31, 23] on icon at bounding box center [21, 23] width 23 height 23
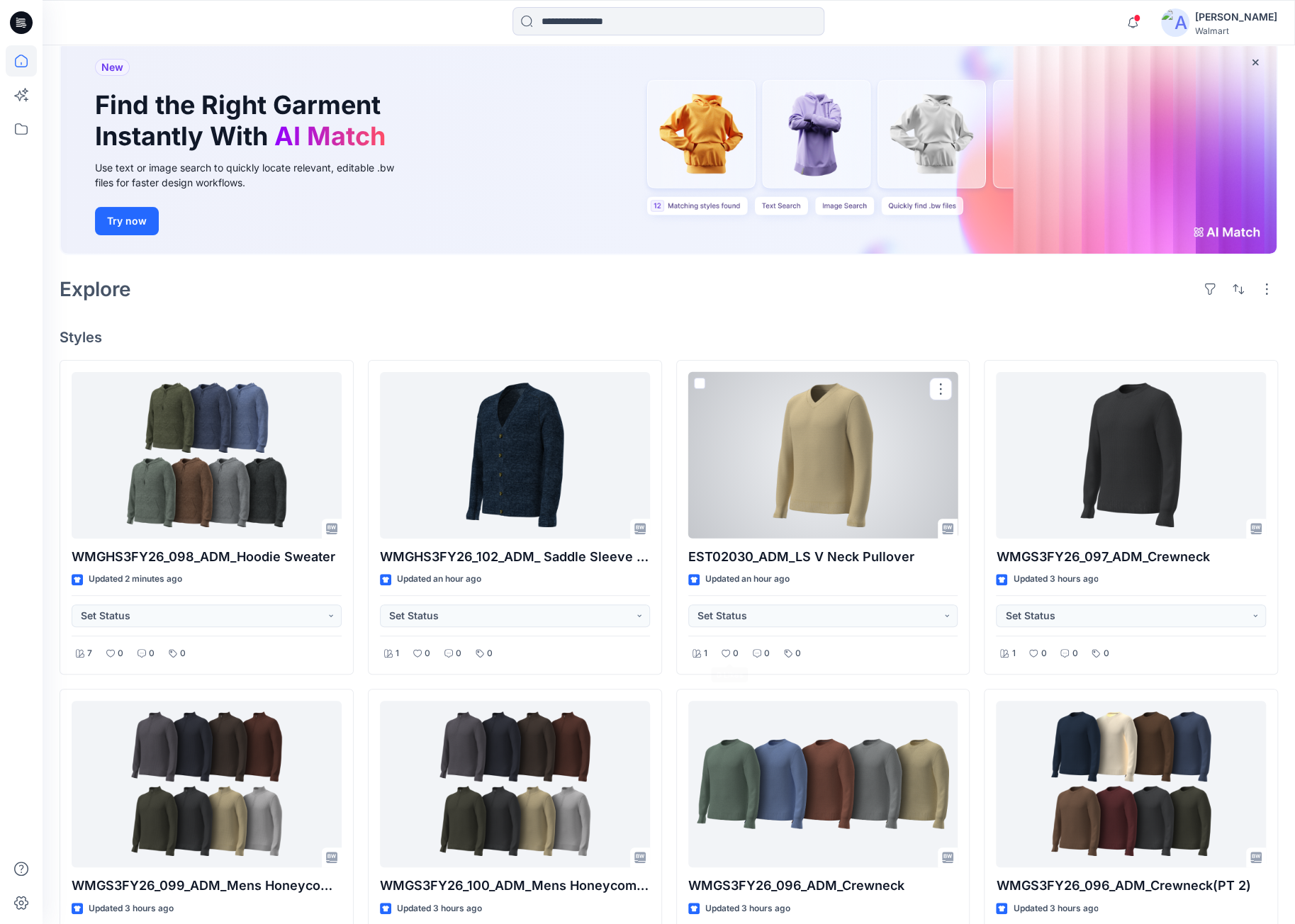
scroll to position [142, 0]
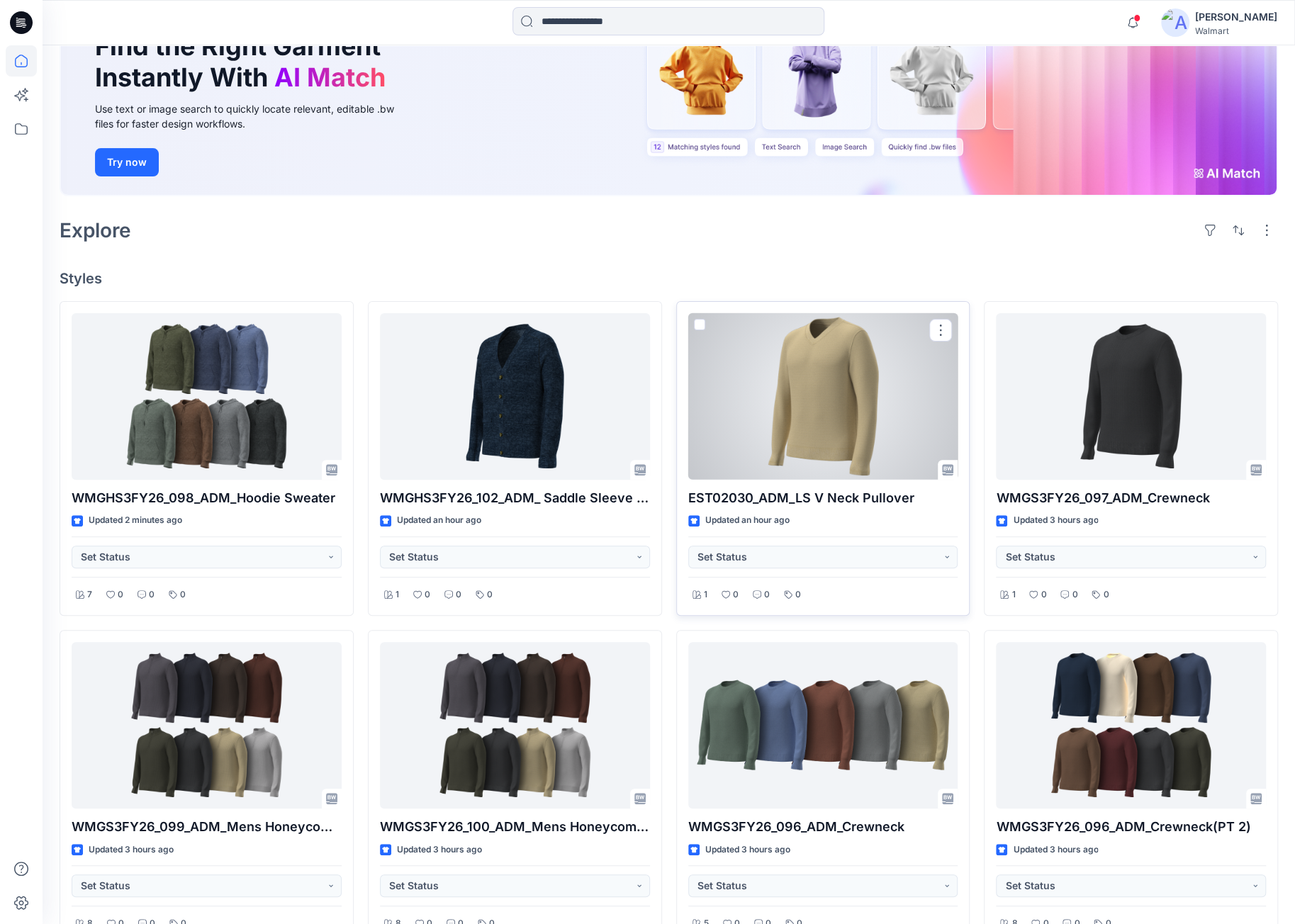
click at [892, 375] on div at bounding box center [823, 397] width 270 height 166
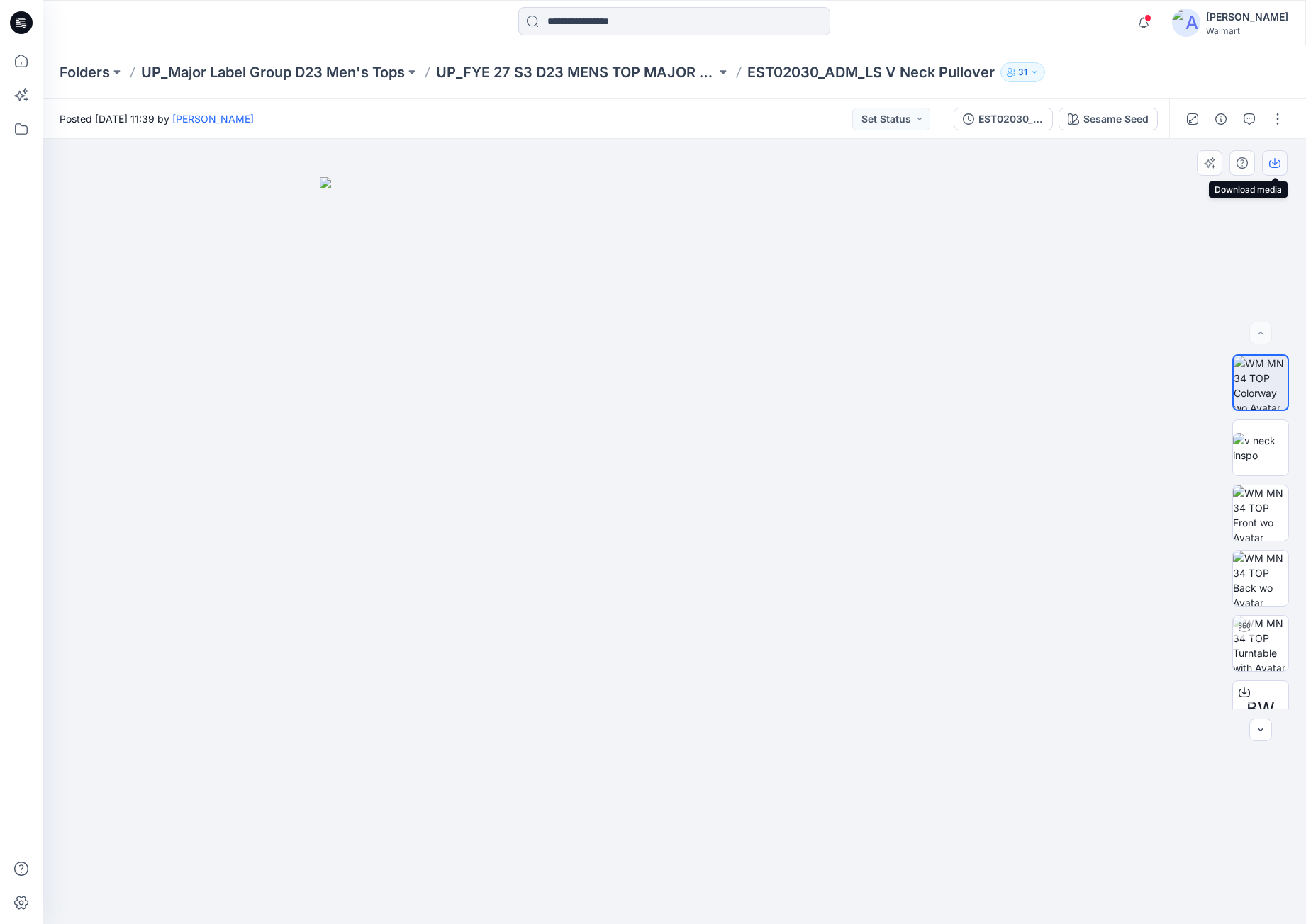
click at [1273, 163] on icon "button" at bounding box center [1275, 163] width 11 height 11
drag, startPoint x: 516, startPoint y: 168, endPoint x: 510, endPoint y: 151, distance: 18.0
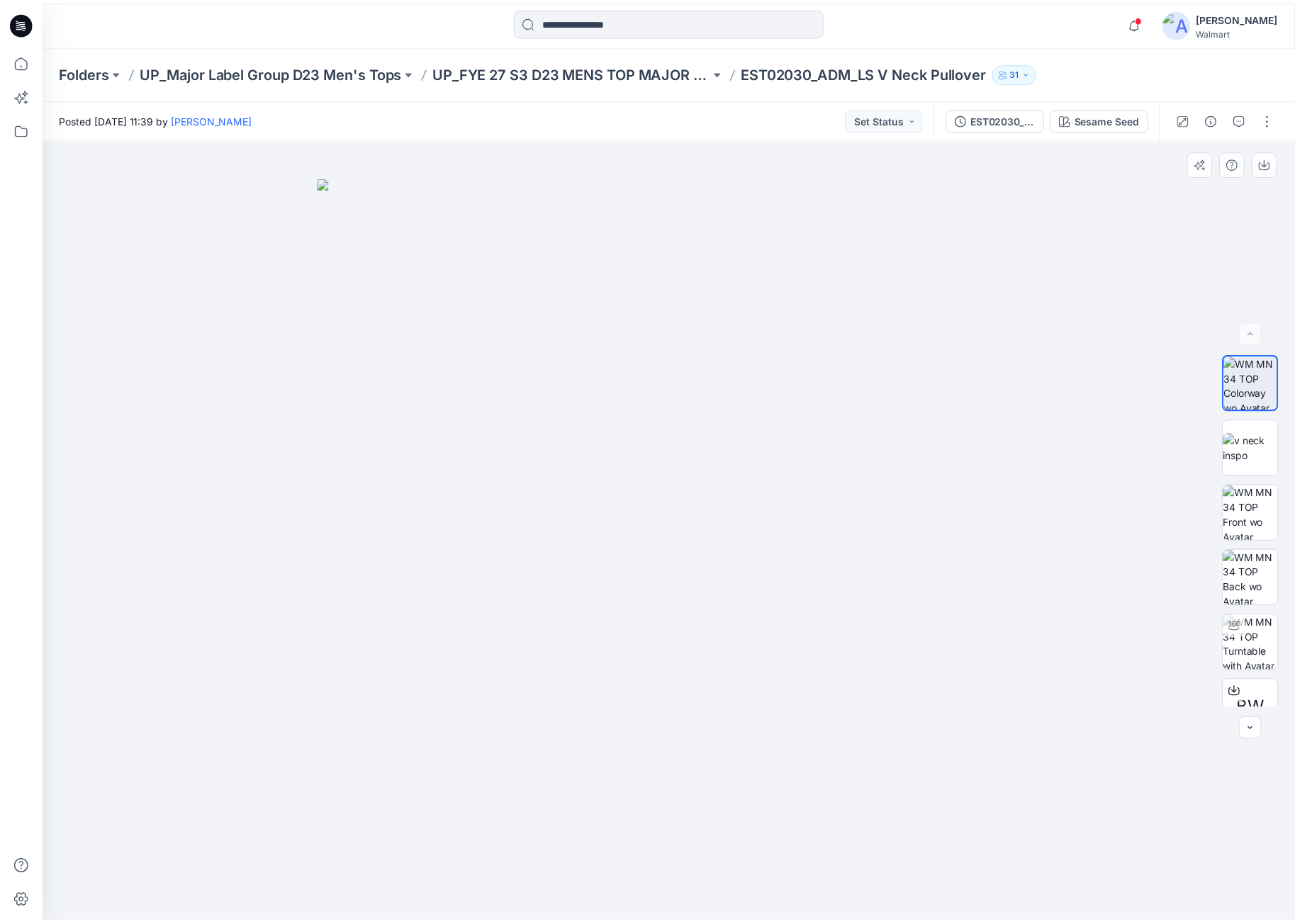
scroll to position [142, 0]
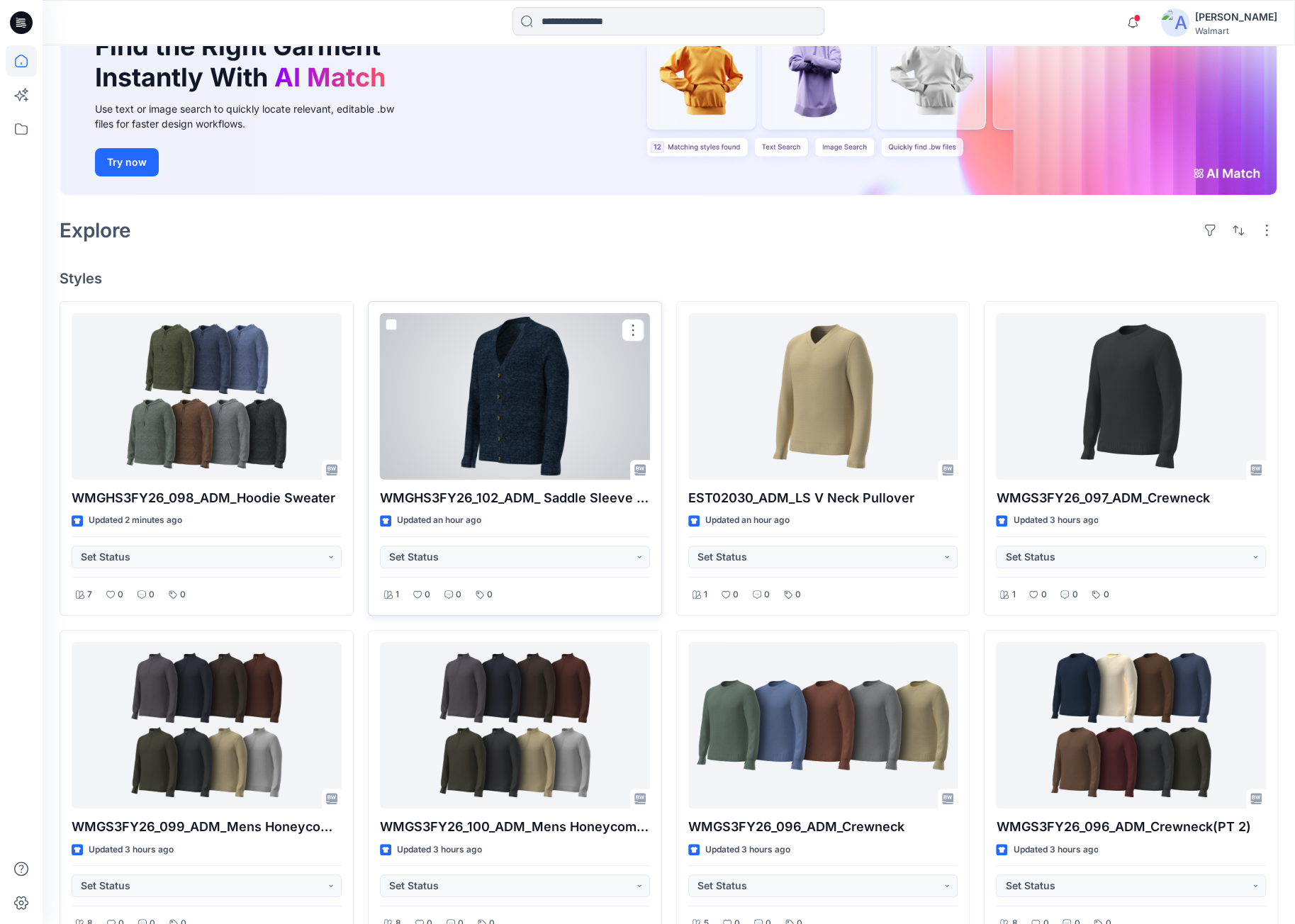
click at [590, 428] on div at bounding box center [515, 397] width 270 height 166
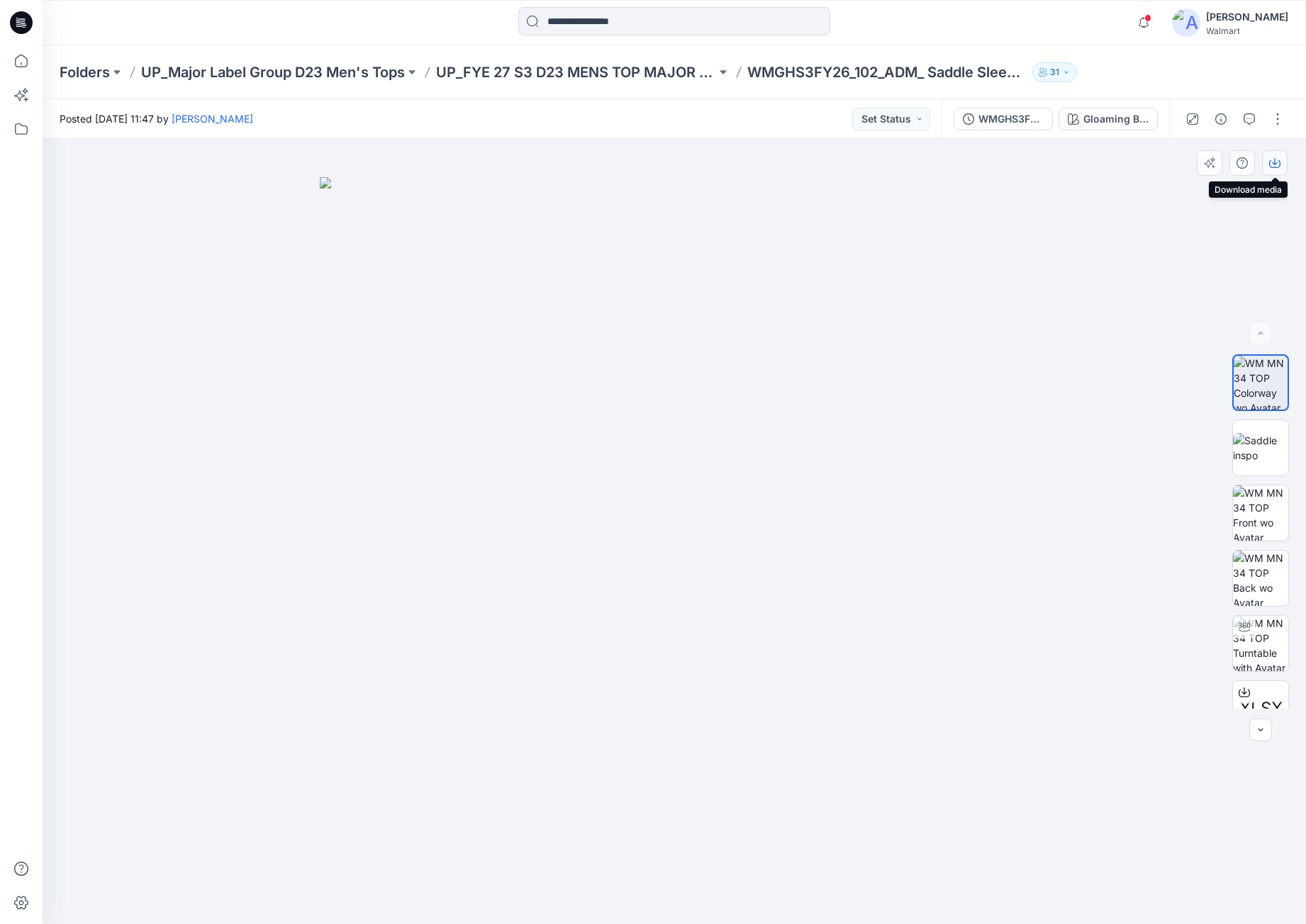
click at [1269, 169] on button "button" at bounding box center [1275, 163] width 26 height 26
click at [650, 68] on p "UP_FYE 27 S3 D23 MENS TOP MAJOR LABEL GROUP" at bounding box center [576, 72] width 280 height 20
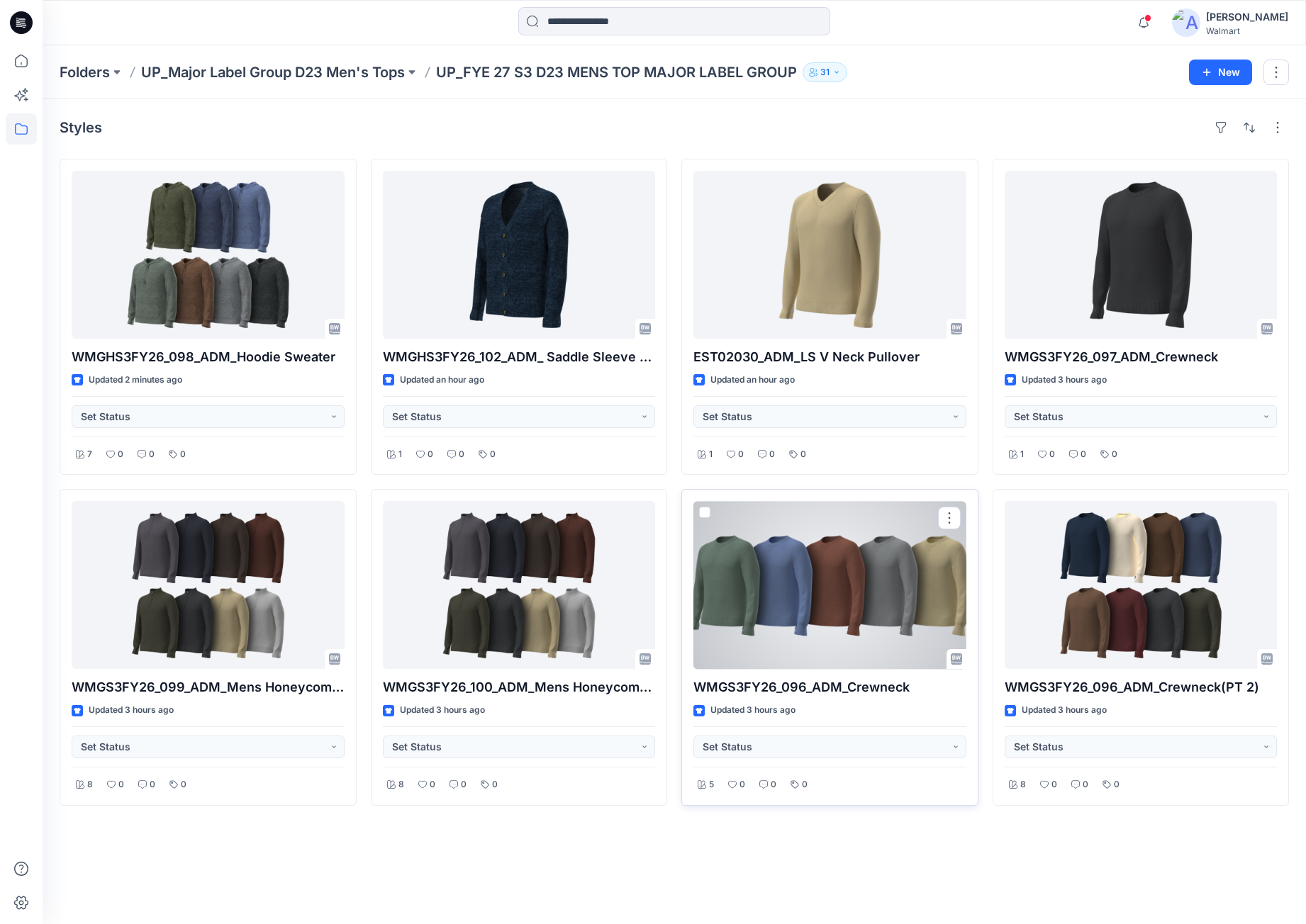
click at [833, 577] on div at bounding box center [830, 585] width 273 height 168
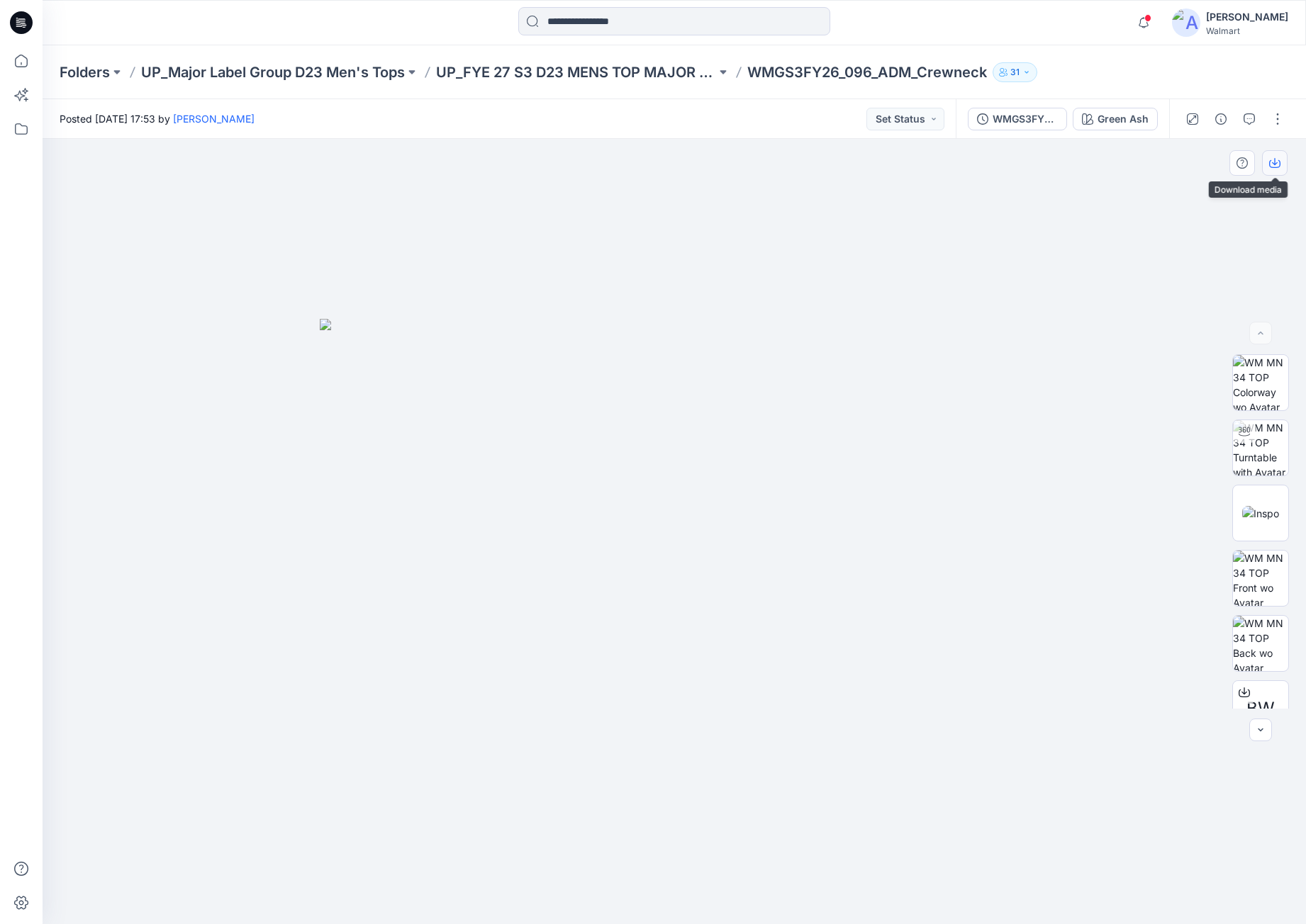
click at [1278, 161] on icon "button" at bounding box center [1275, 163] width 11 height 11
drag, startPoint x: 946, startPoint y: 301, endPoint x: 936, endPoint y: 297, distance: 10.8
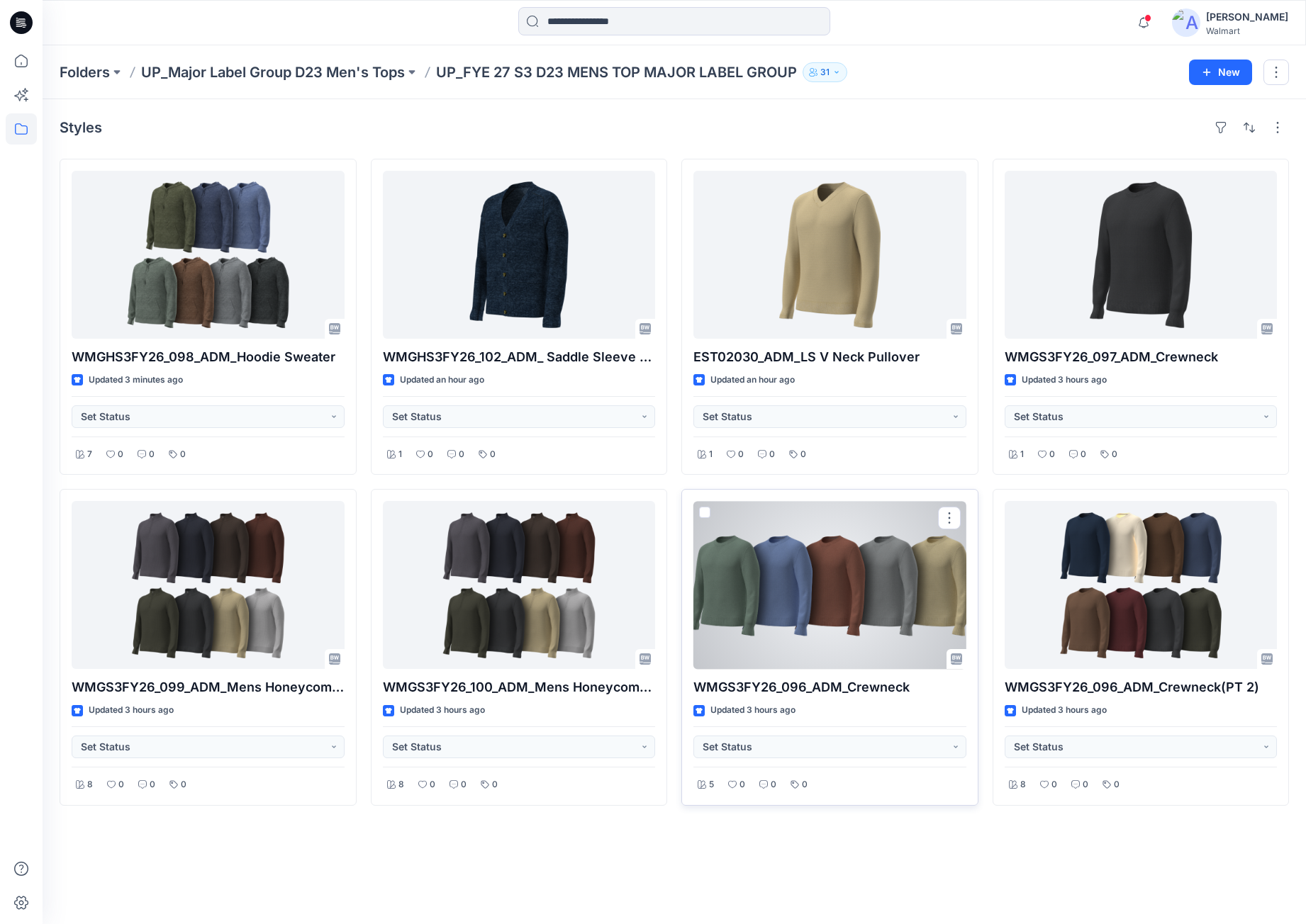
click at [876, 565] on div at bounding box center [830, 585] width 273 height 168
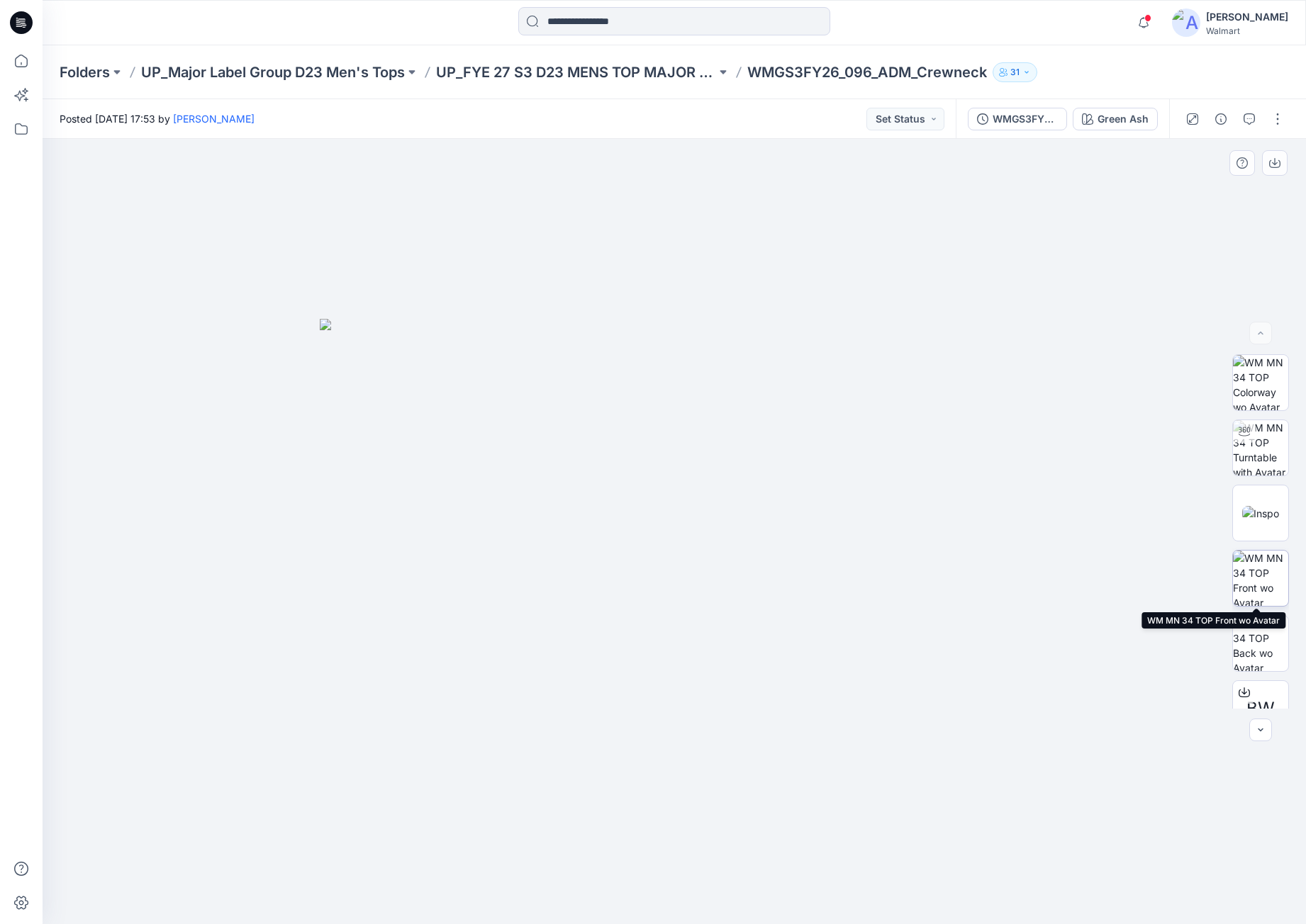
click at [1241, 575] on img at bounding box center [1261, 578] width 55 height 55
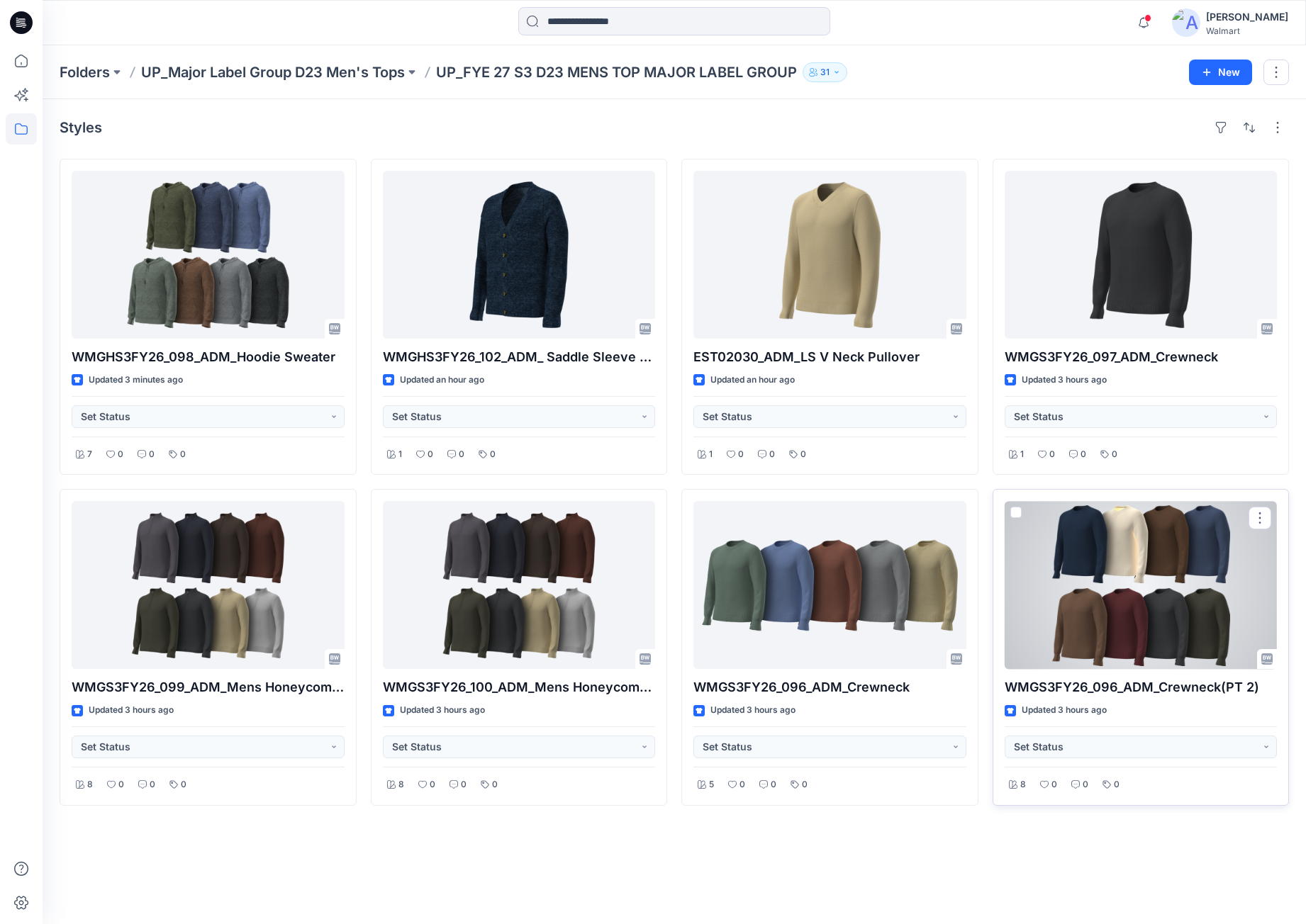
click at [1127, 602] on div at bounding box center [1141, 585] width 273 height 168
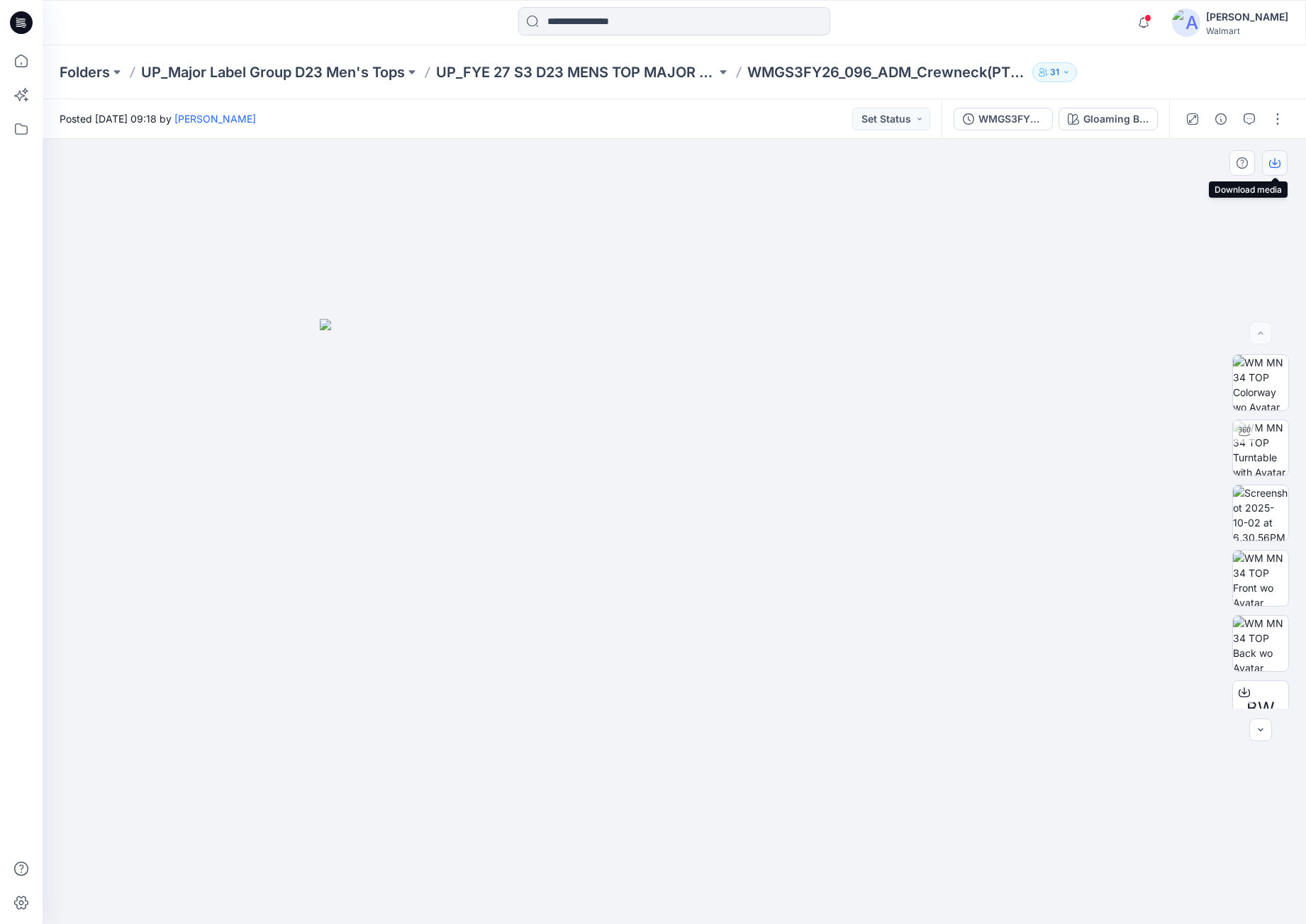
click at [1280, 163] on icon "button" at bounding box center [1275, 163] width 11 height 11
click at [1260, 452] on img at bounding box center [1261, 447] width 55 height 55
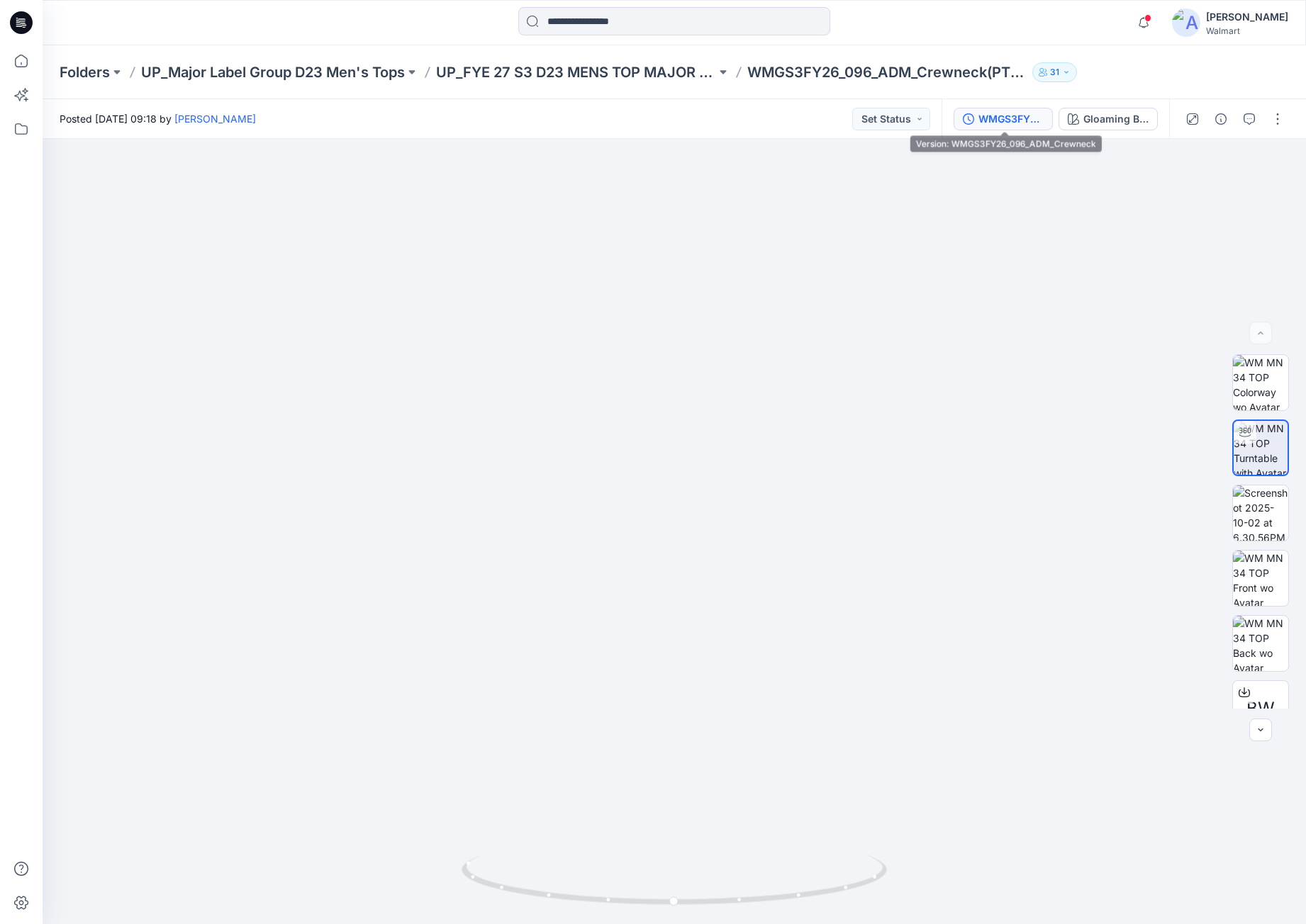
click at [999, 123] on div "WMGS3FY26_096_ADM_Crewneck" at bounding box center [1011, 119] width 65 height 16
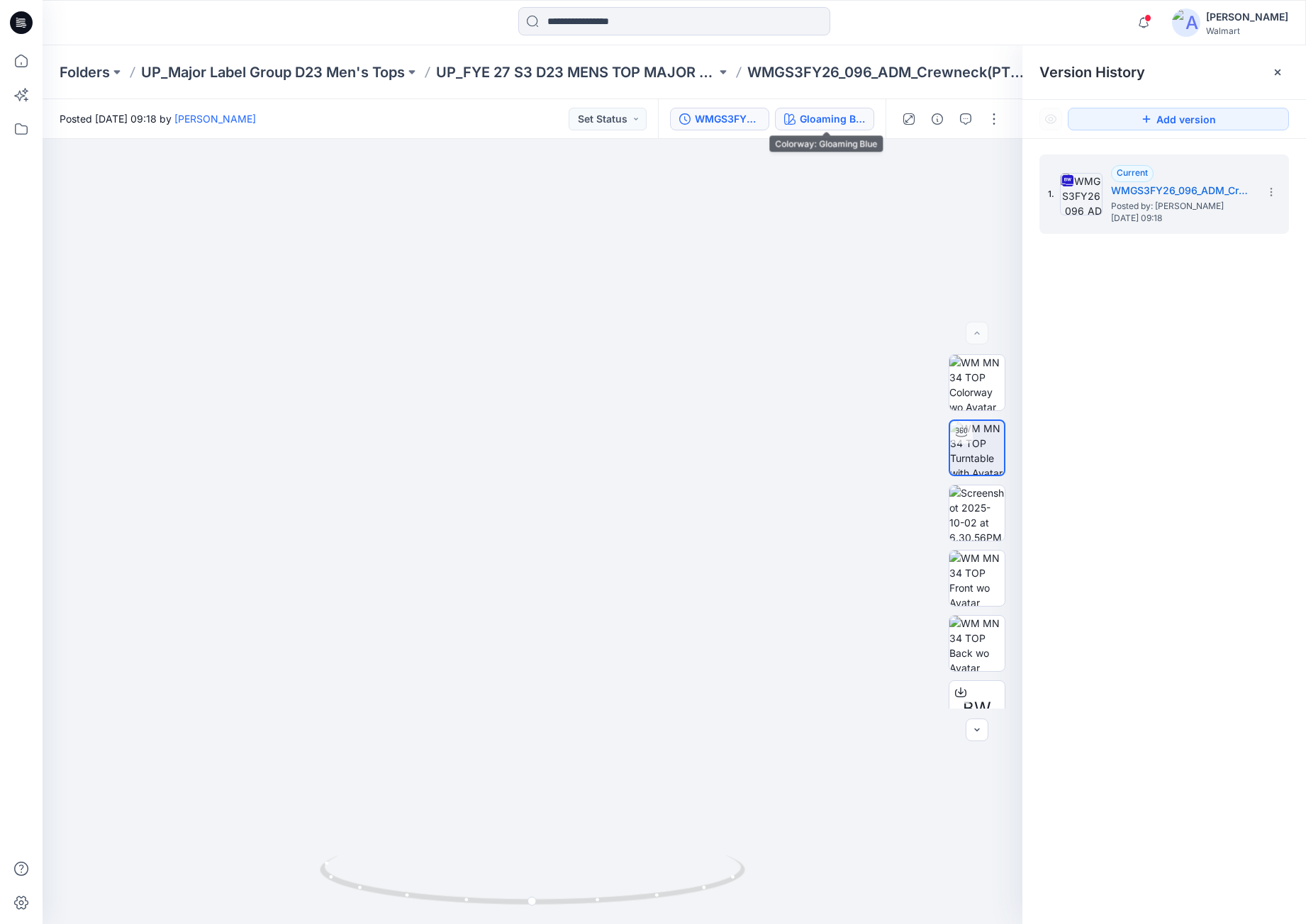
click at [853, 120] on div "Gloaming Blue" at bounding box center [833, 119] width 65 height 16
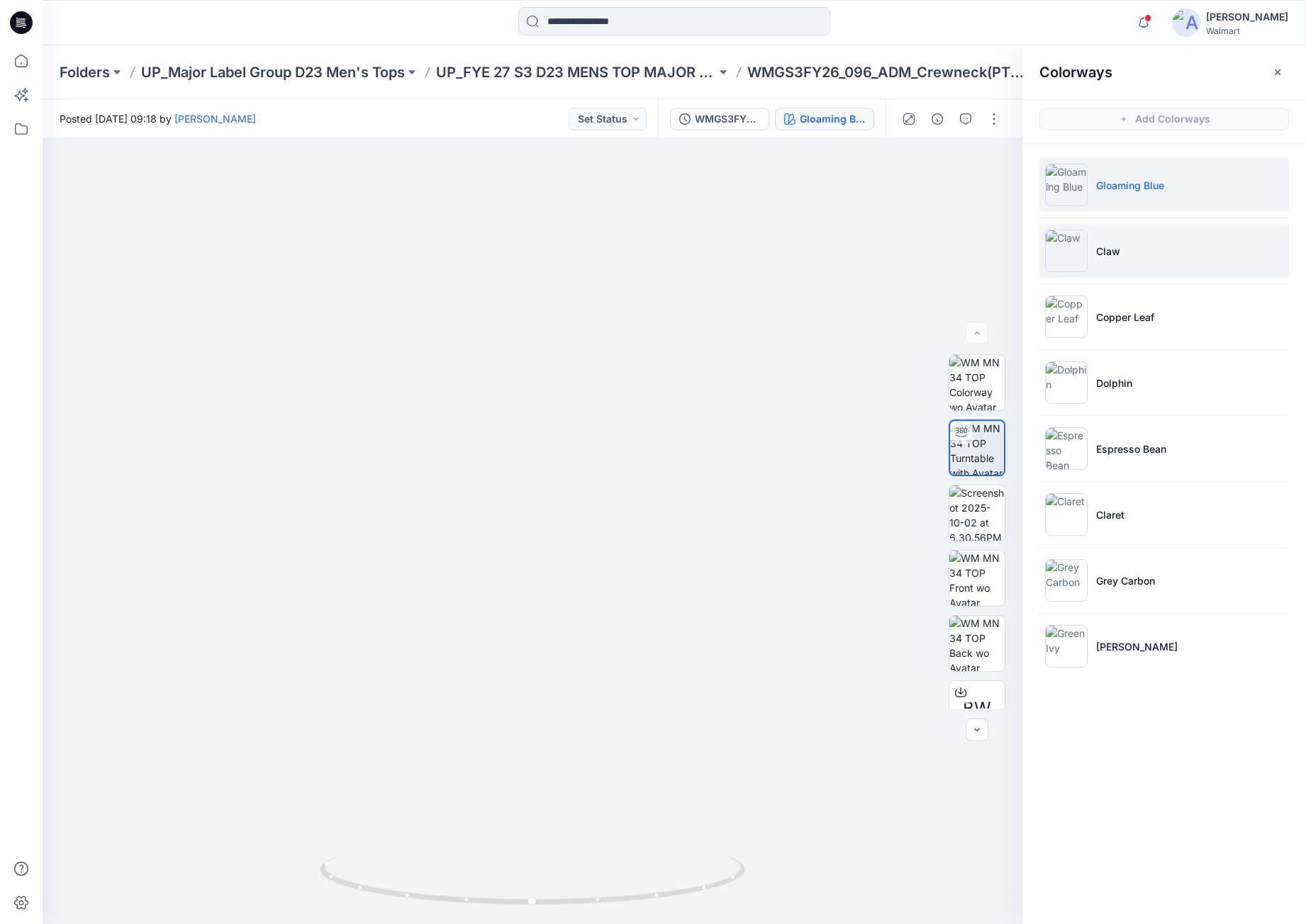
click at [1159, 255] on li "Claw" at bounding box center [1164, 250] width 250 height 54
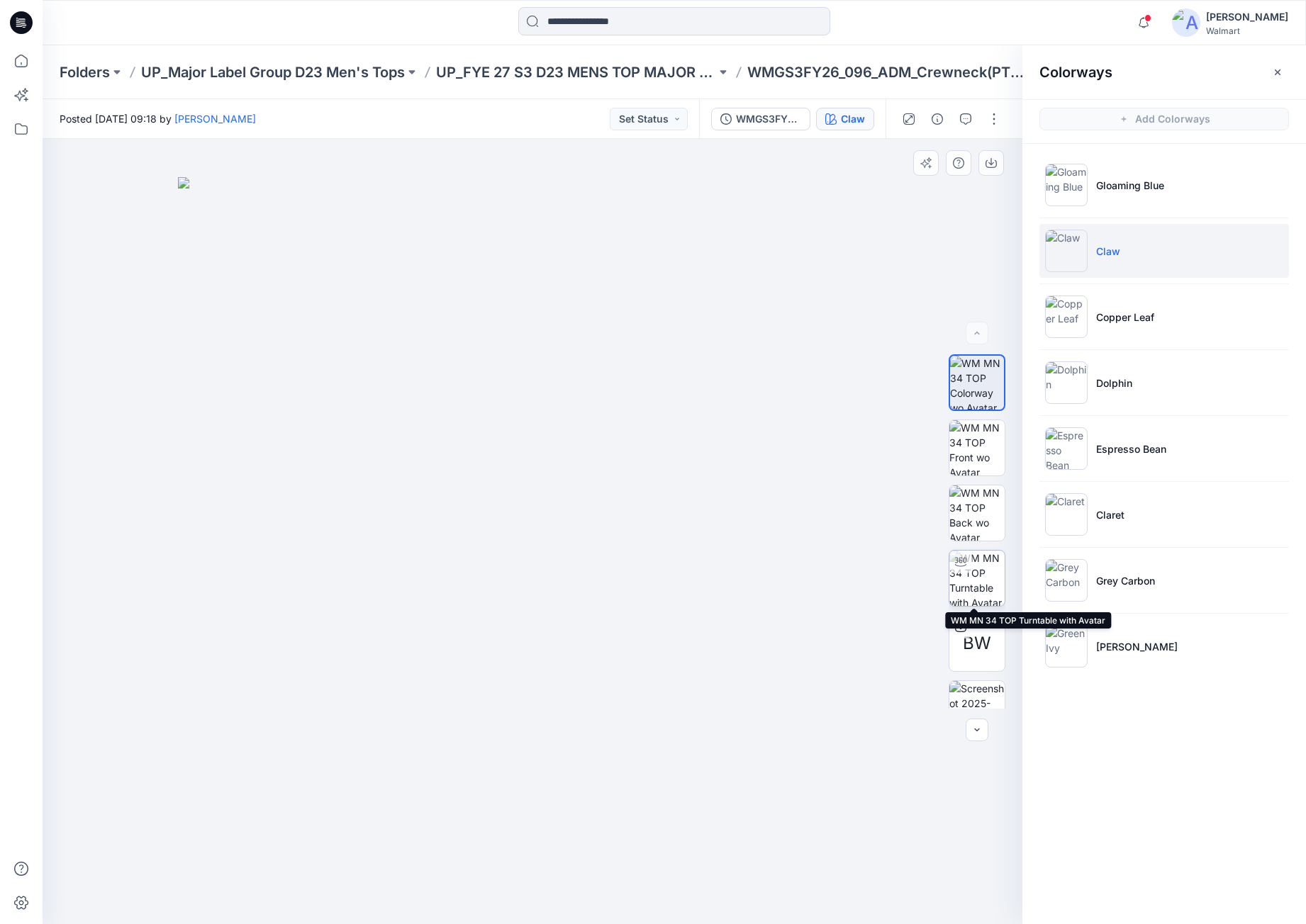
click at [969, 580] on img at bounding box center [977, 578] width 55 height 55
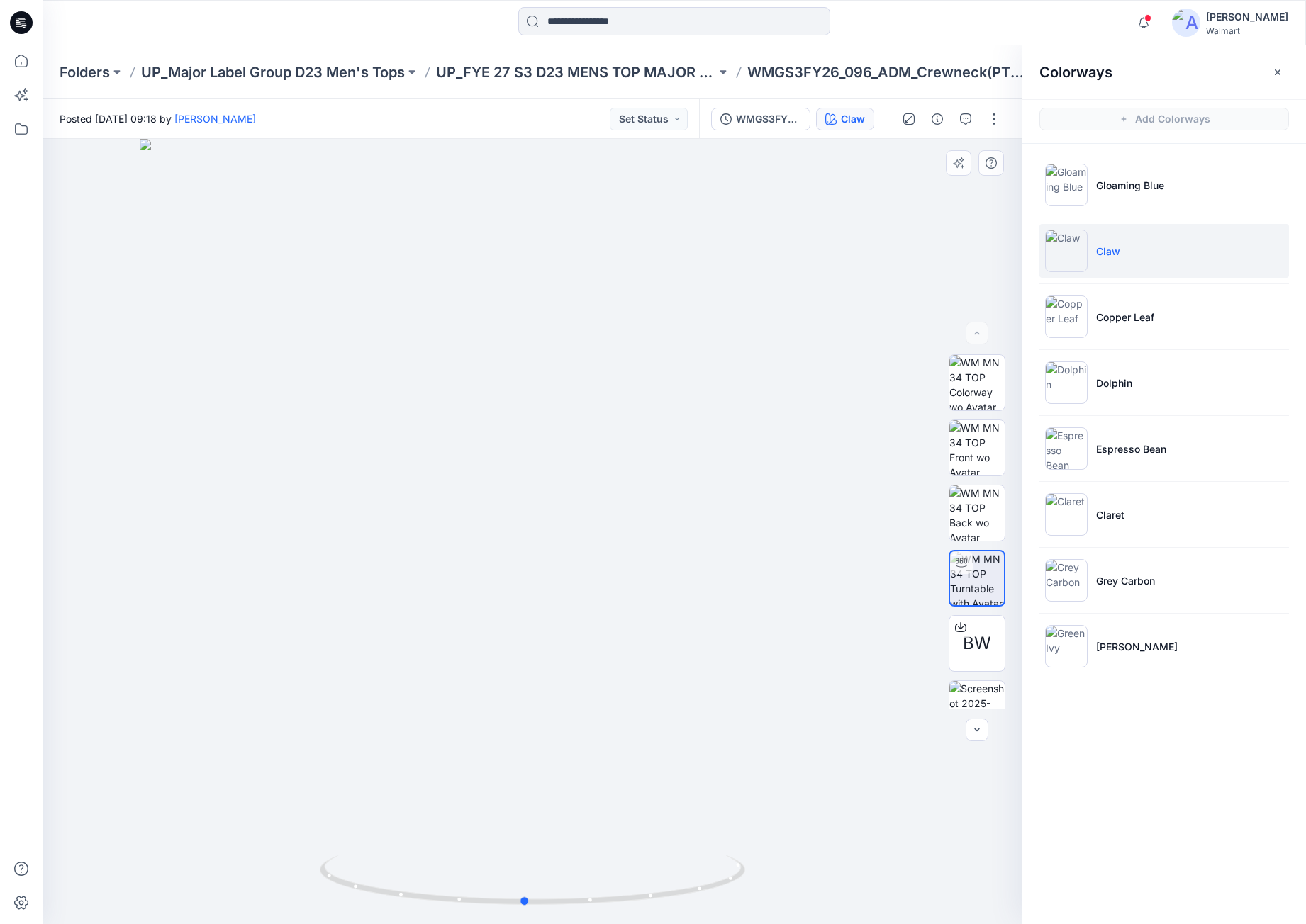
drag, startPoint x: 650, startPoint y: 851, endPoint x: 642, endPoint y: 845, distance: 10.0
click at [642, 845] on div at bounding box center [532, 532] width 980 height 786
click at [20, 34] on icon at bounding box center [21, 23] width 23 height 45
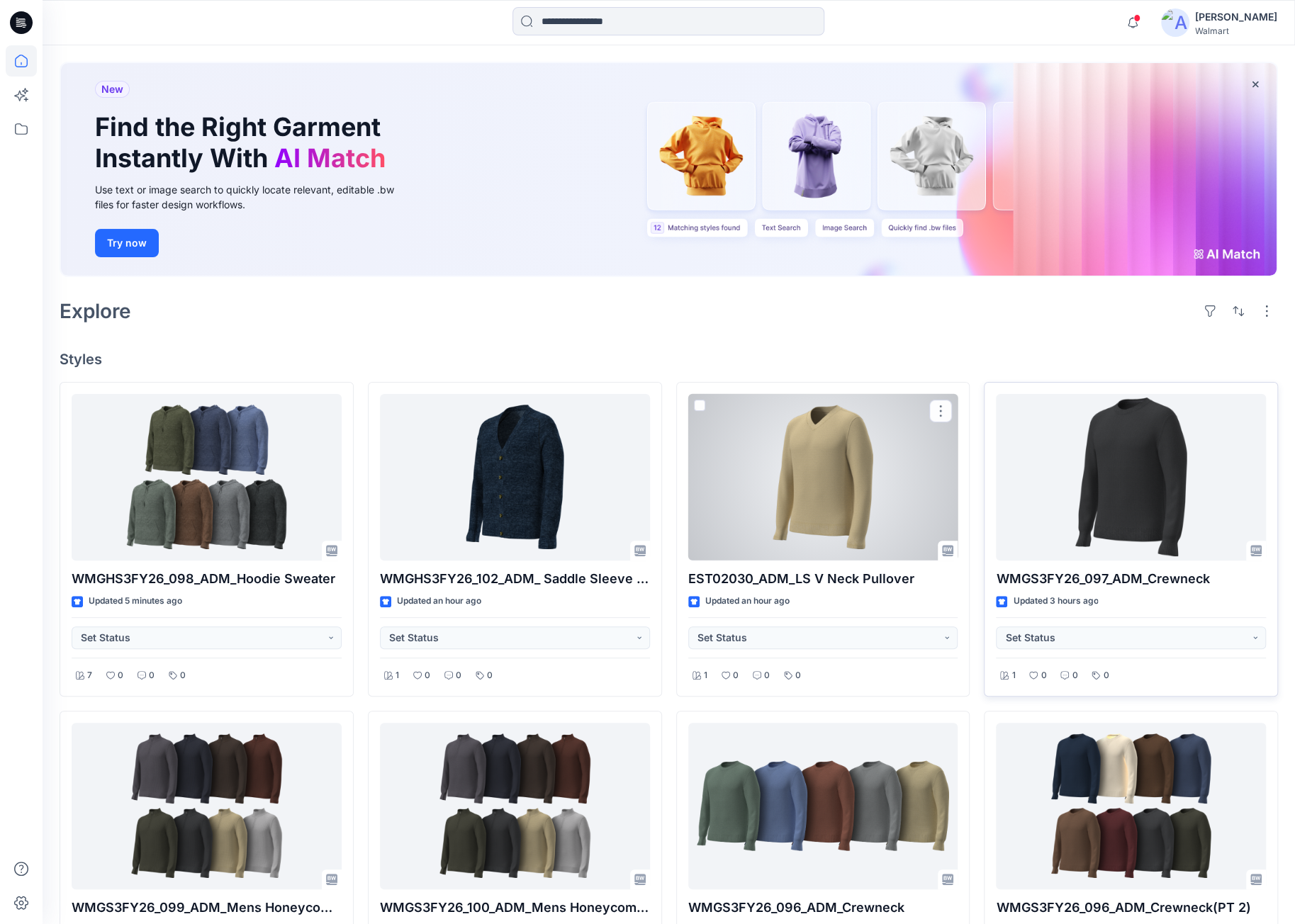
scroll to position [142, 0]
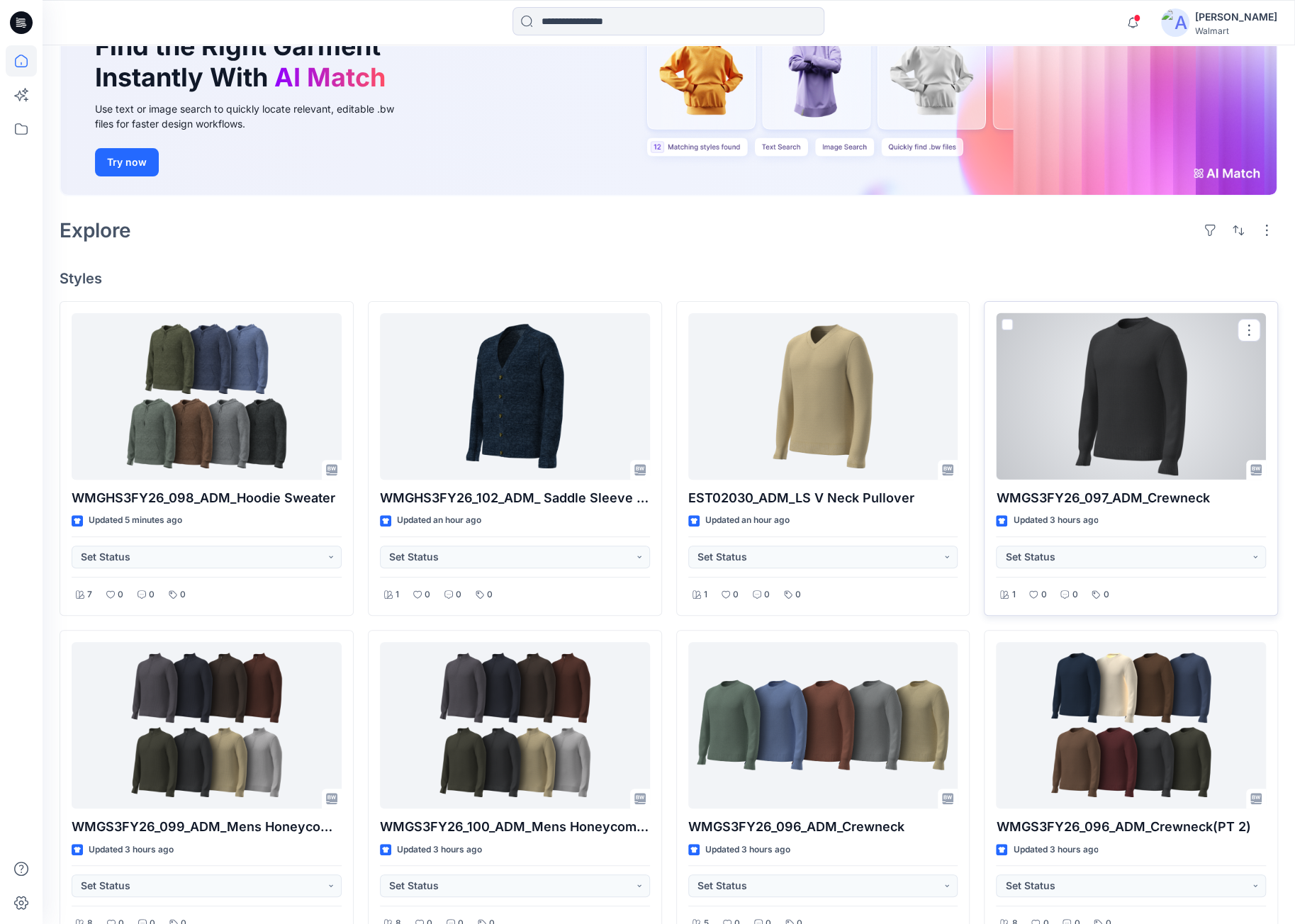
click at [1125, 403] on div at bounding box center [1131, 397] width 270 height 166
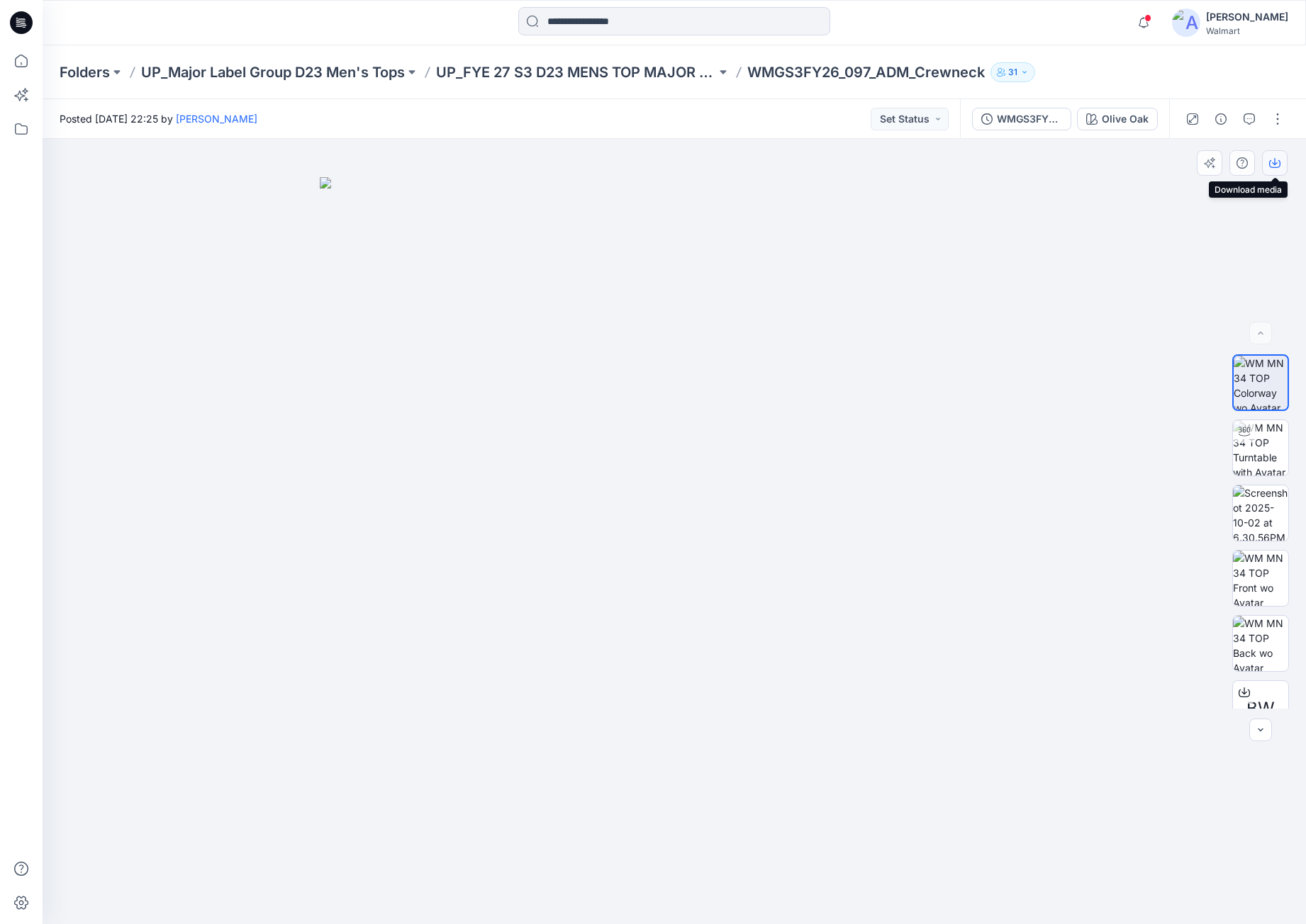
click at [1279, 161] on icon "button" at bounding box center [1275, 164] width 11 height 8
click at [27, 23] on icon at bounding box center [21, 23] width 23 height 23
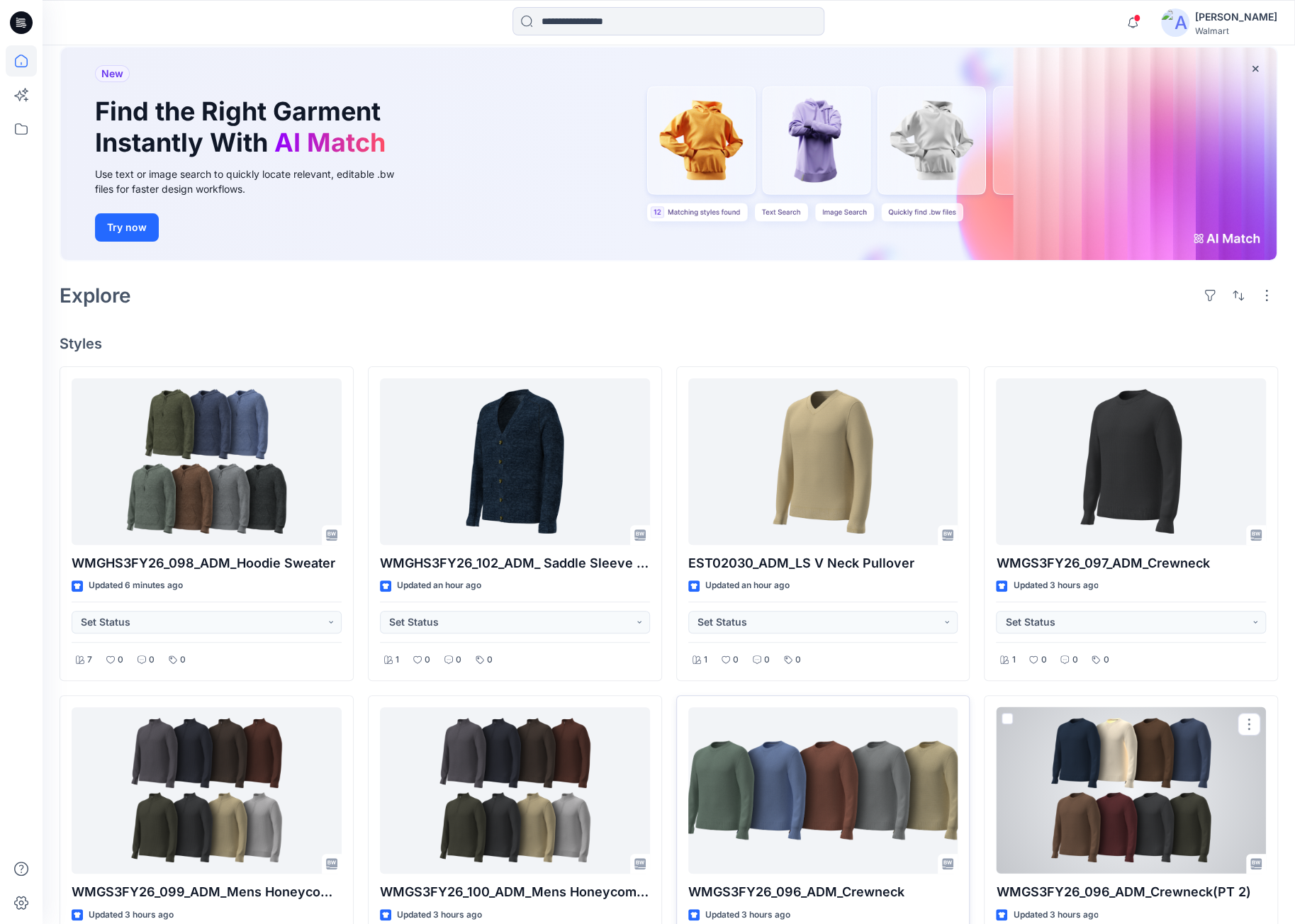
scroll to position [142, 0]
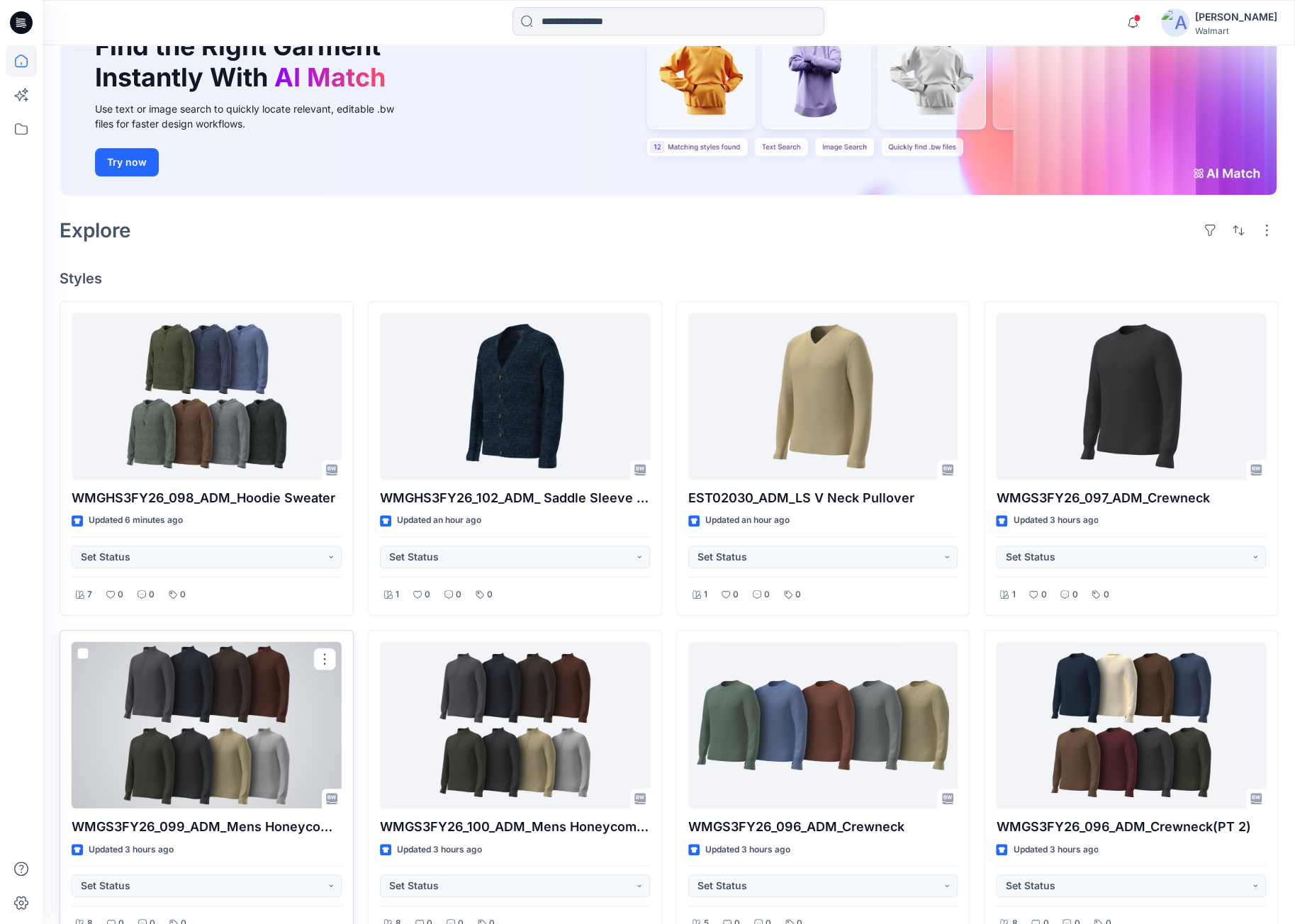
click at [268, 715] on div at bounding box center [207, 726] width 270 height 166
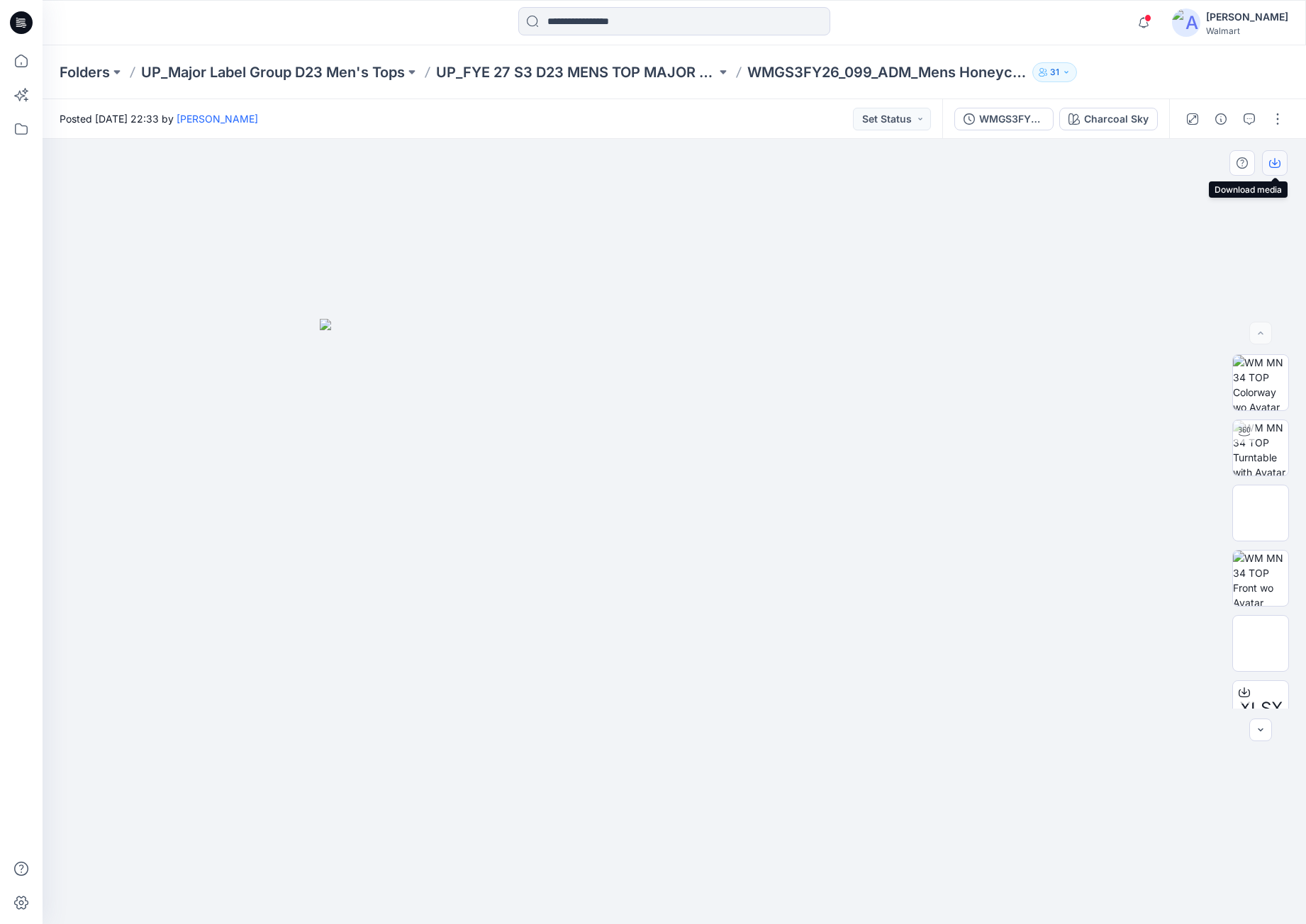
click at [1278, 164] on icon "button" at bounding box center [1275, 163] width 11 height 11
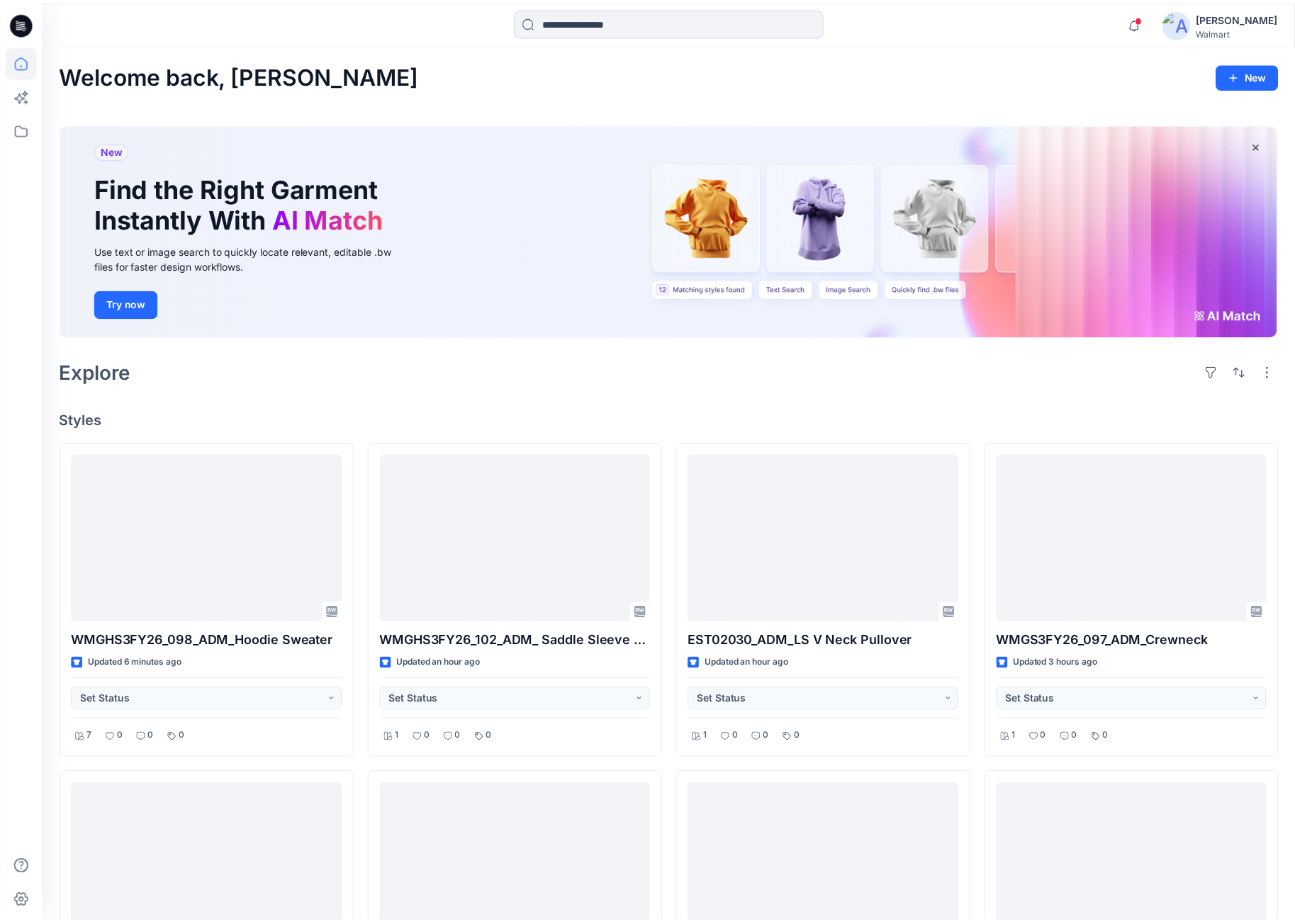
scroll to position [142, 0]
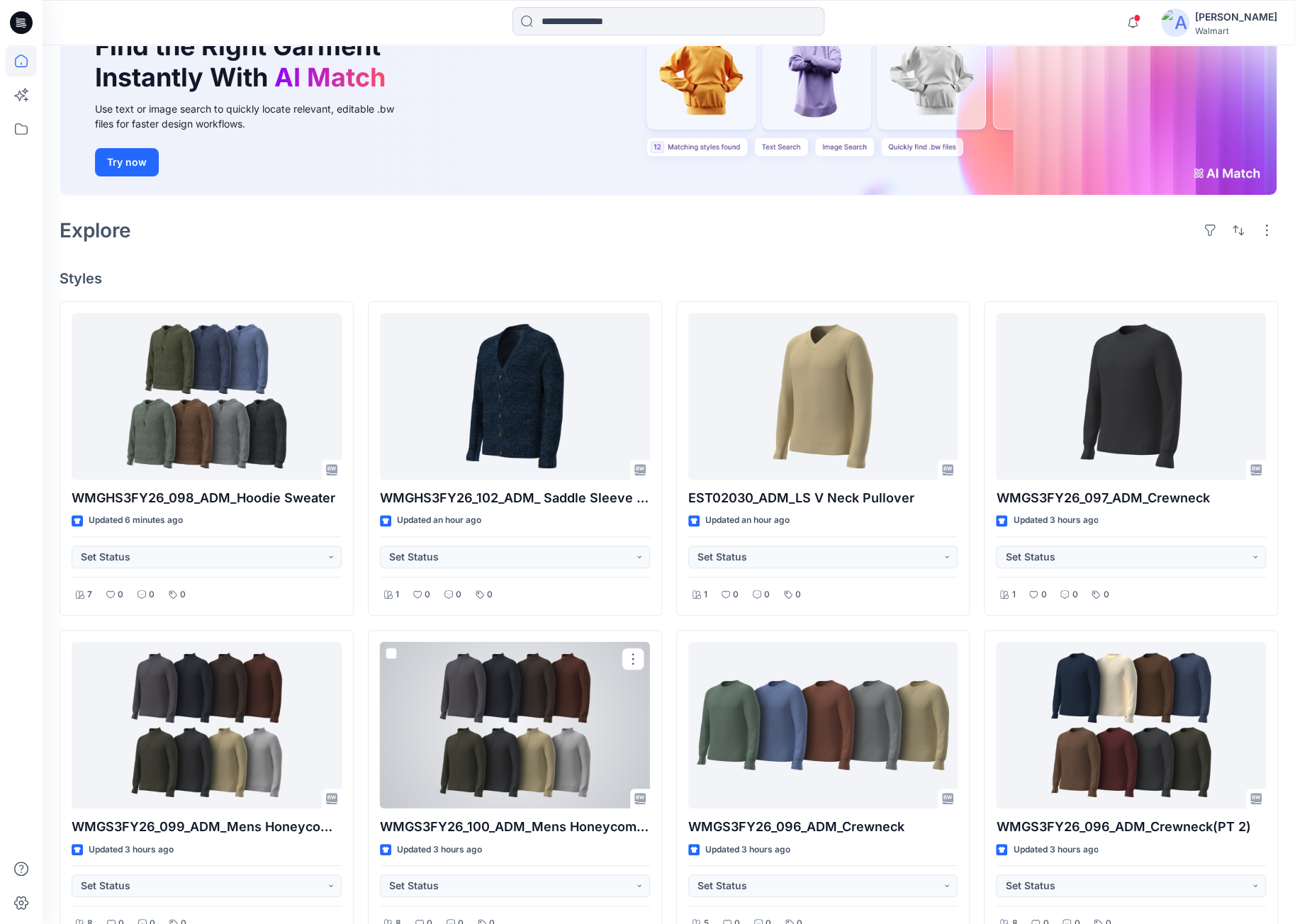
click at [503, 744] on div at bounding box center [515, 726] width 270 height 166
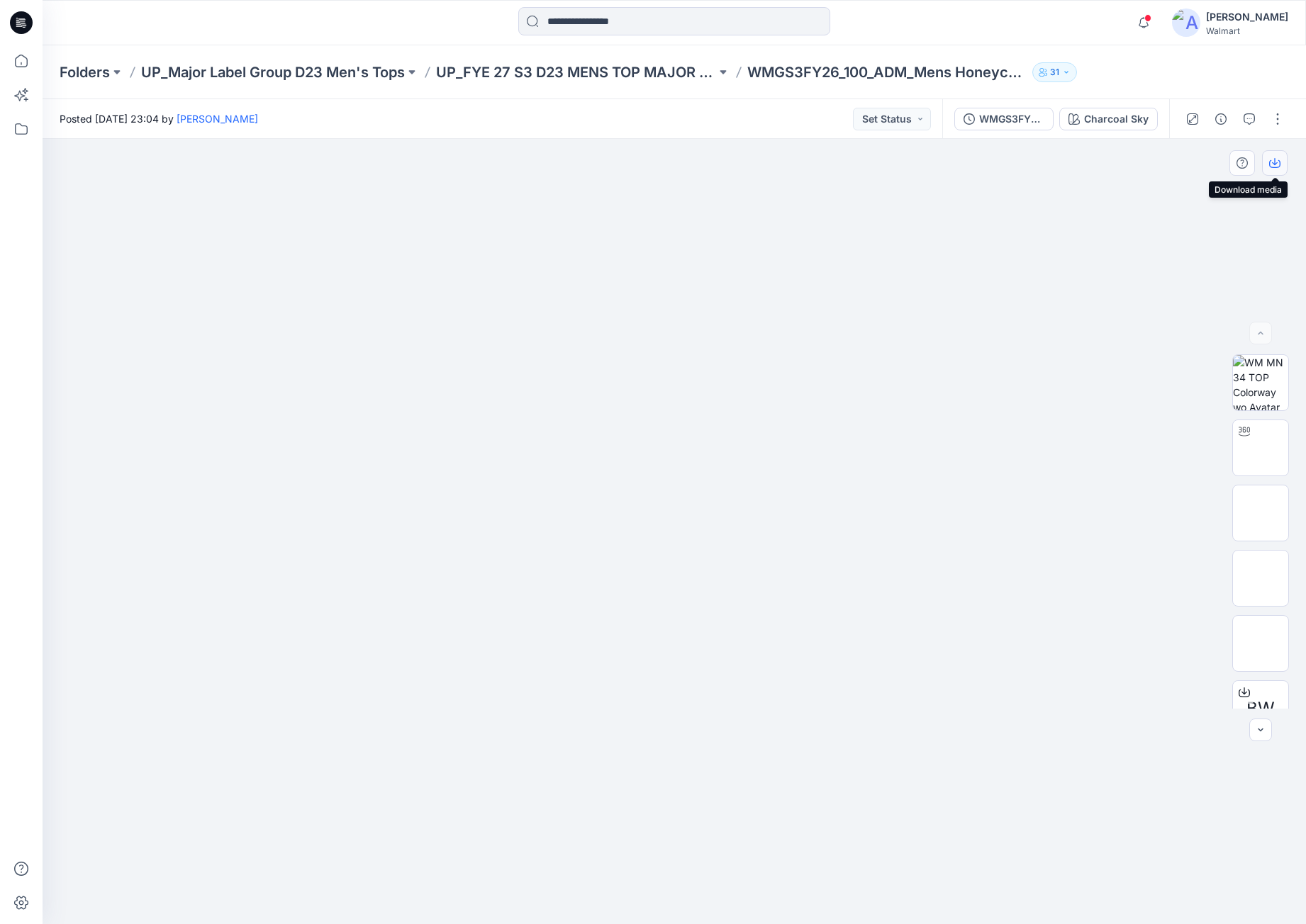
click at [1275, 170] on button "button" at bounding box center [1275, 163] width 26 height 26
click at [16, 22] on icon at bounding box center [21, 23] width 23 height 23
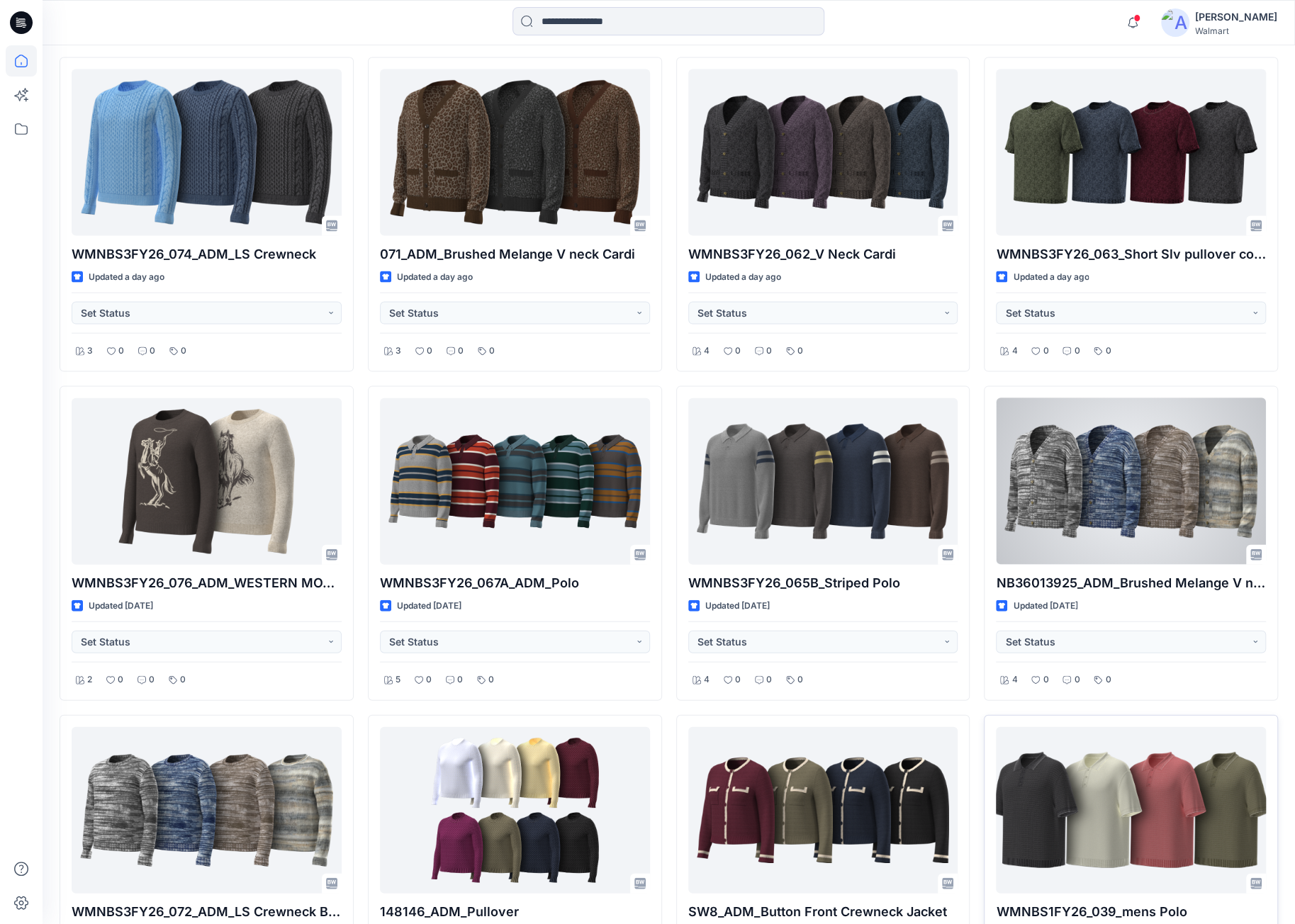
scroll to position [2108, 0]
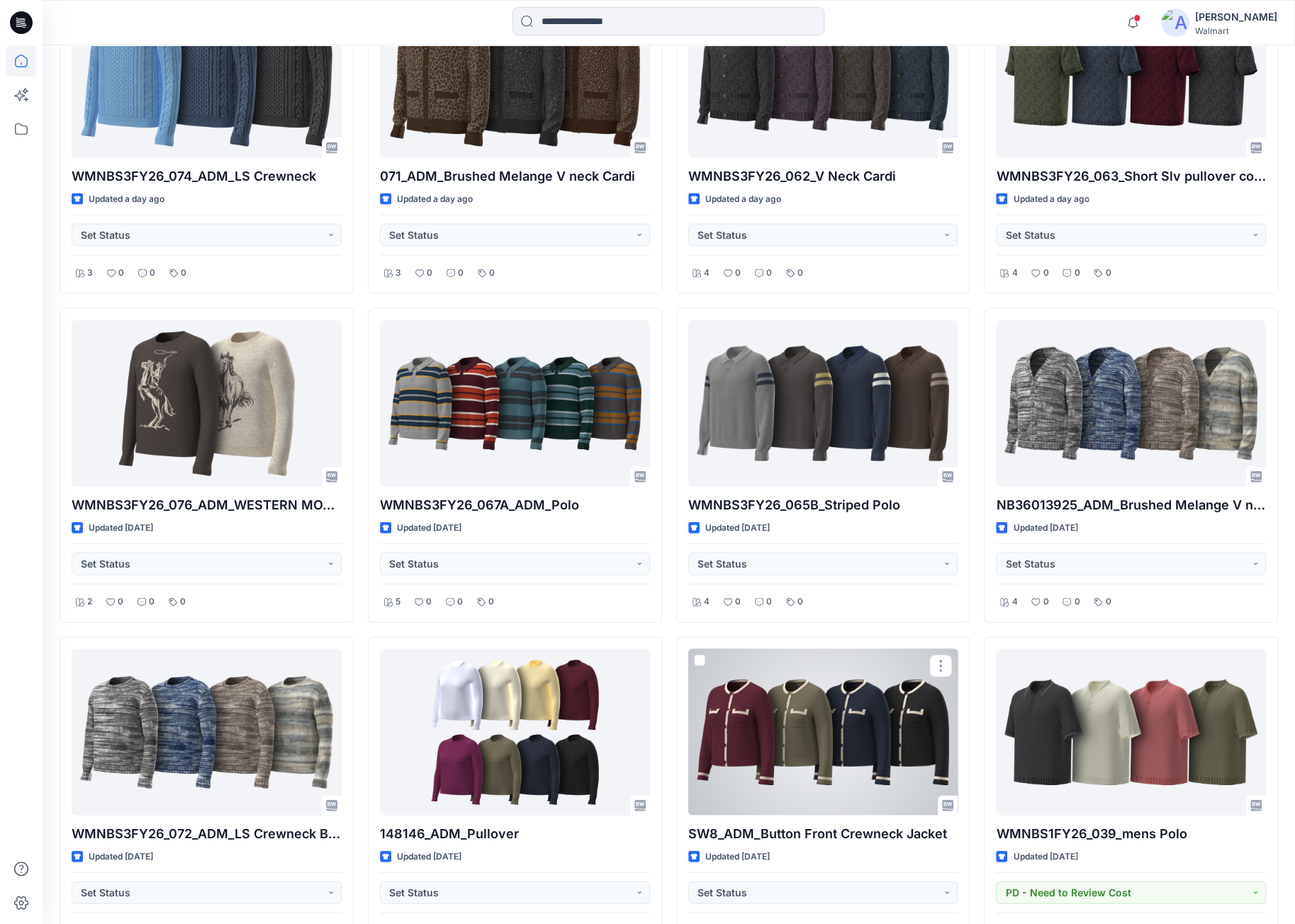
click at [841, 714] on div at bounding box center [823, 733] width 270 height 166
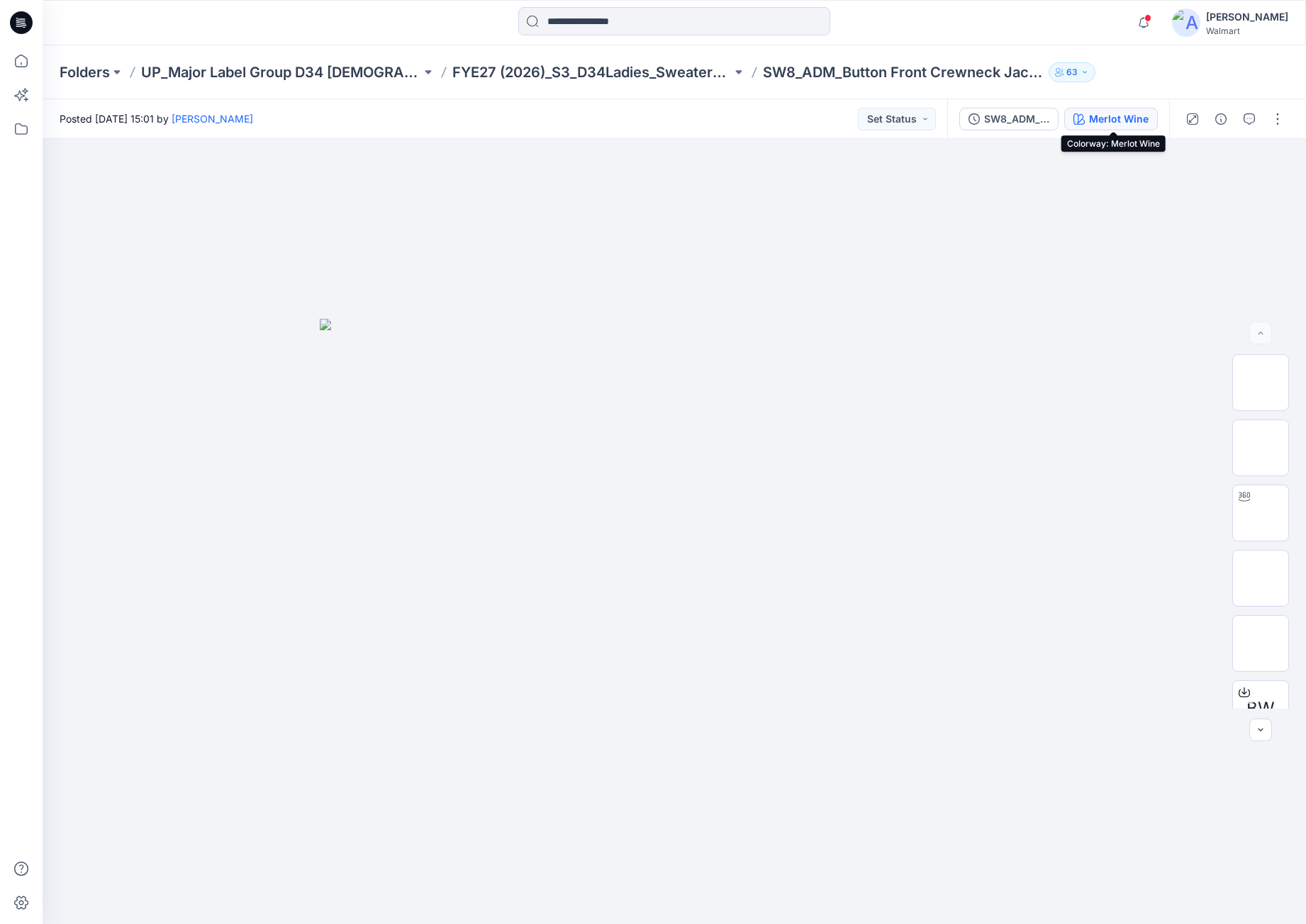
click at [1104, 122] on div "Merlot Wine" at bounding box center [1119, 119] width 60 height 16
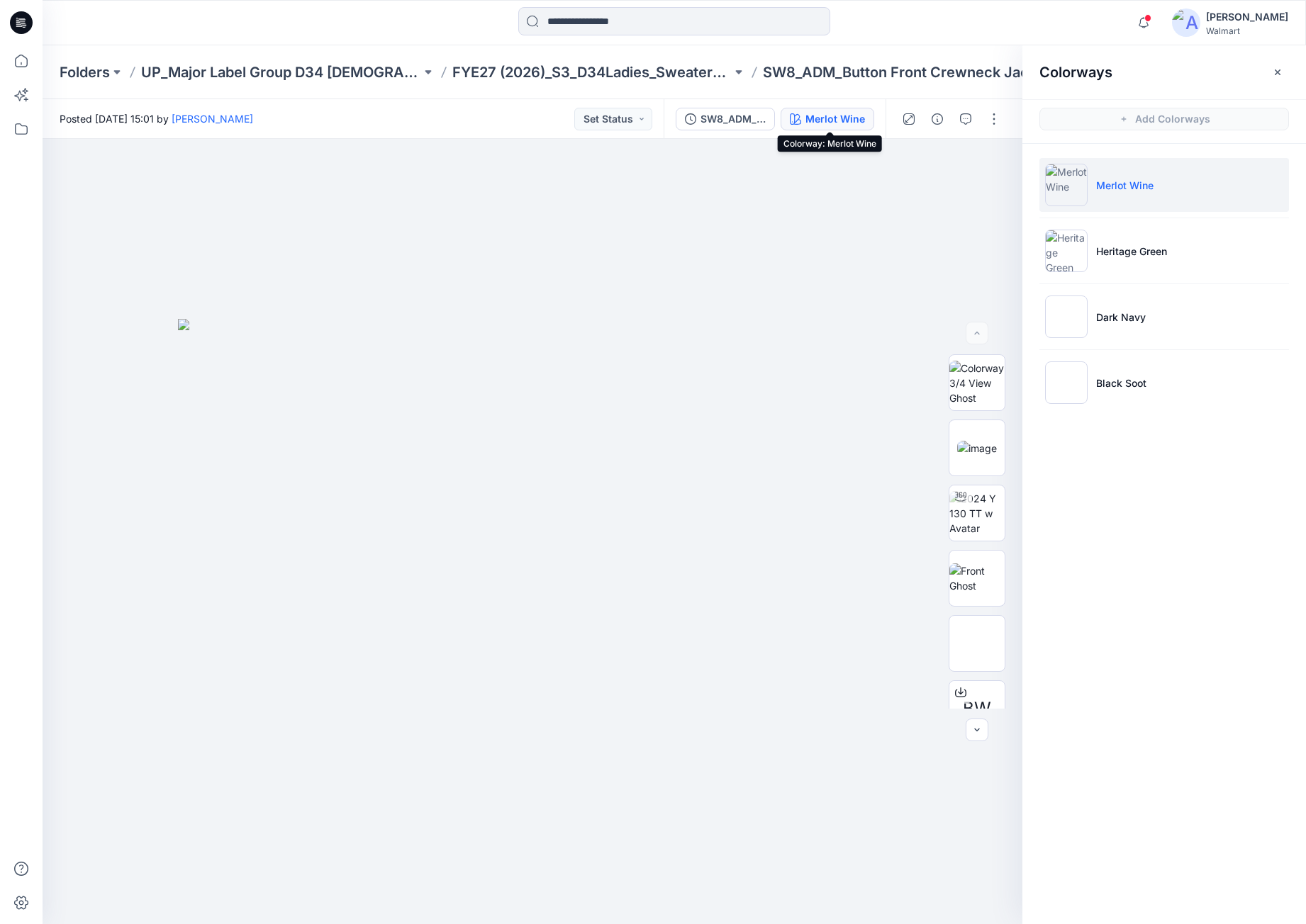
click at [18, 14] on icon at bounding box center [21, 23] width 23 height 23
